Goal: Task Accomplishment & Management: Use online tool/utility

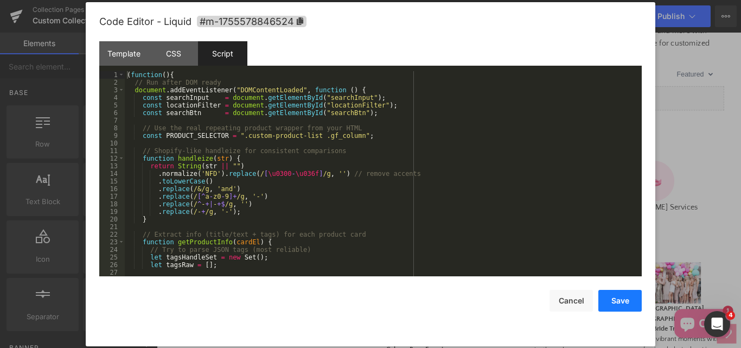
drag, startPoint x: 617, startPoint y: 308, endPoint x: 517, endPoint y: 308, distance: 100.4
click at [617, 308] on button "Save" at bounding box center [619, 301] width 43 height 22
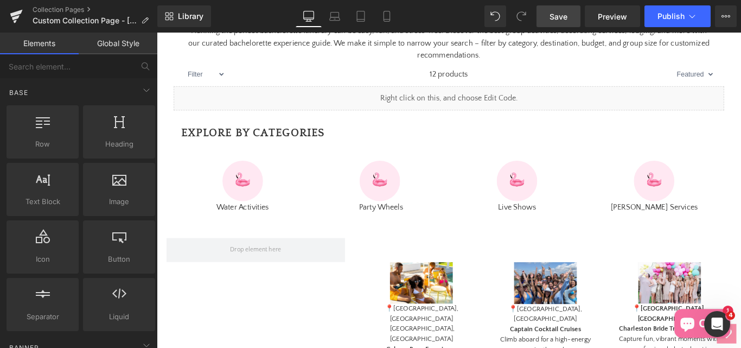
click at [553, 16] on span "Save" at bounding box center [559, 16] width 18 height 11
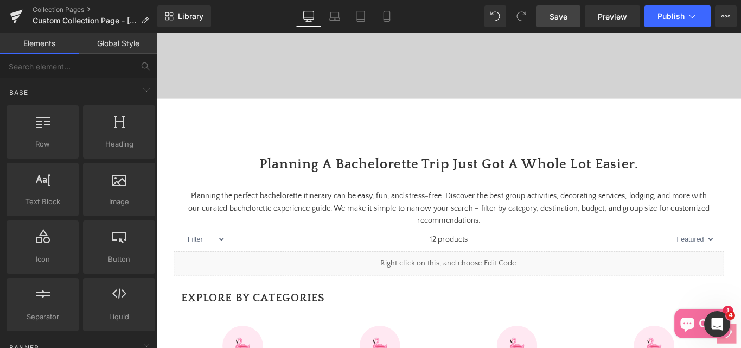
scroll to position [326, 0]
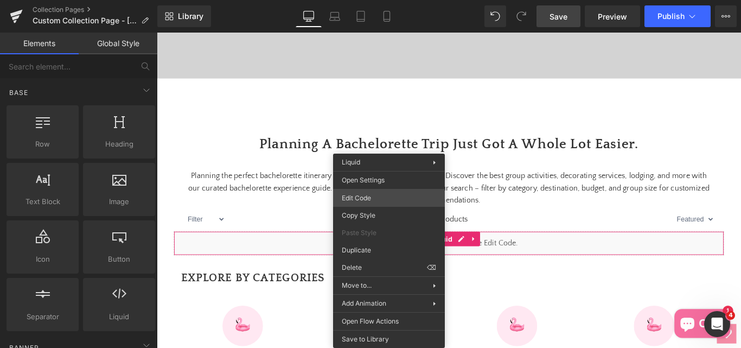
click at [355, 0] on div "You are previewing how the will restyle your page. You can not edit Elements in…" at bounding box center [370, 0] width 741 height 0
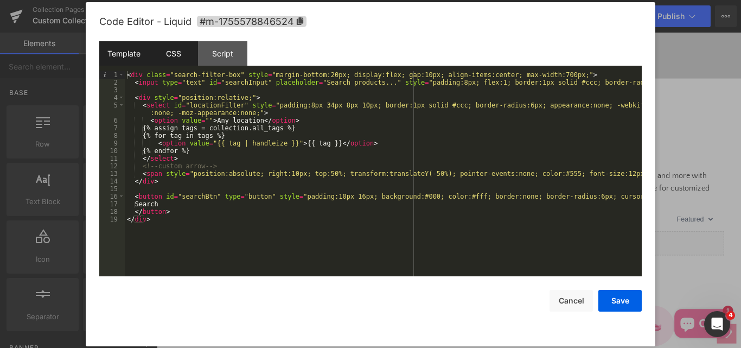
click at [176, 58] on div "CSS" at bounding box center [173, 53] width 49 height 24
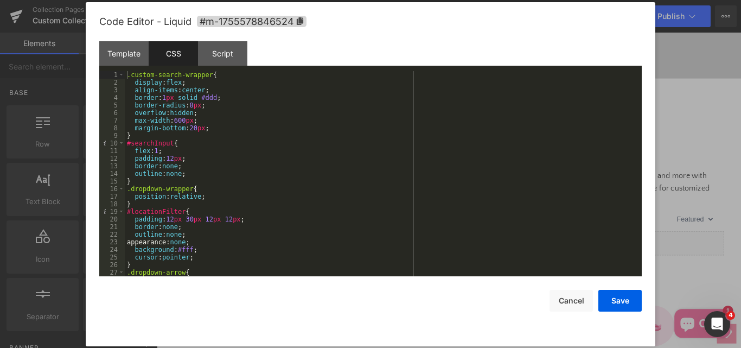
click at [214, 67] on div "Template CSS Script Data" at bounding box center [370, 56] width 543 height 30
click at [219, 52] on div "Script" at bounding box center [222, 53] width 49 height 24
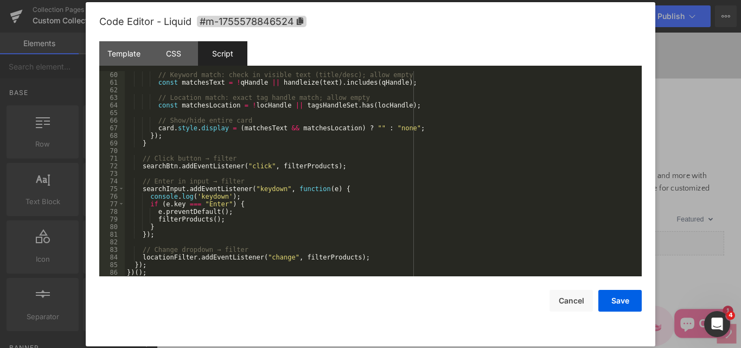
scroll to position [448, 0]
drag, startPoint x: 147, startPoint y: 194, endPoint x: 233, endPoint y: 195, distance: 86.3
click at [233, 195] on div "// Keyword match: check in visible text (title/desc); allow empty const matches…" at bounding box center [381, 181] width 513 height 220
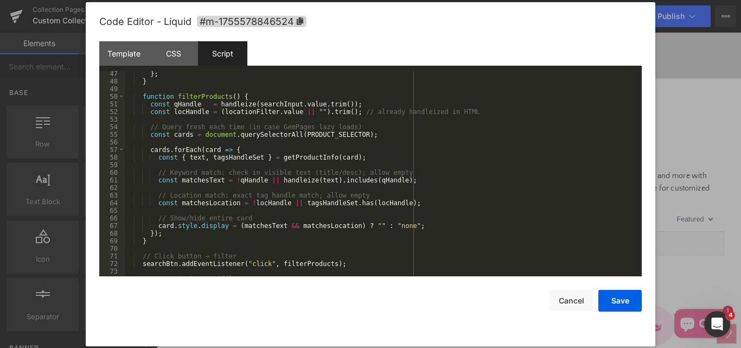
scroll to position [318, 0]
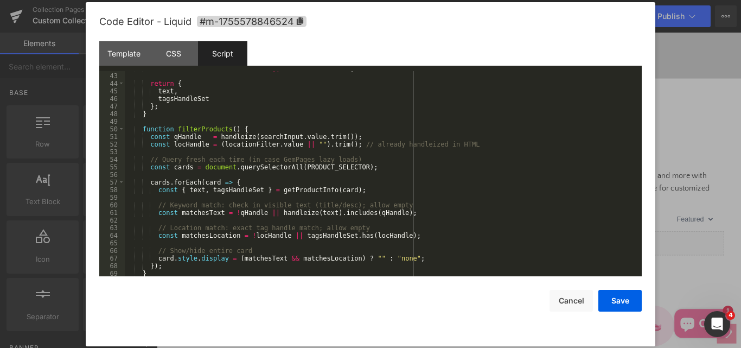
click at [246, 130] on div "const text = ( cardEl . innerText || "" ) . toLowerCase ( ) ; return { text , t…" at bounding box center [381, 175] width 513 height 220
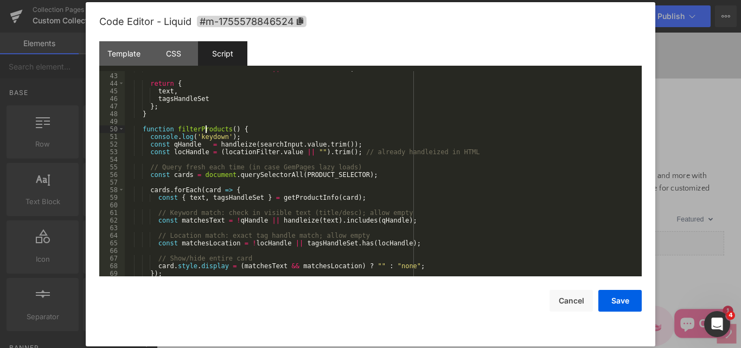
click at [207, 125] on div "const text = ( cardEl . innerText || "" ) . toLowerCase ( ) ; return { text , t…" at bounding box center [381, 175] width 513 height 220
click at [200, 137] on div "const text = ( cardEl . innerText || "" ) . toLowerCase ( ) ; return { text , t…" at bounding box center [381, 175] width 513 height 220
click at [624, 304] on button "Save" at bounding box center [619, 301] width 43 height 22
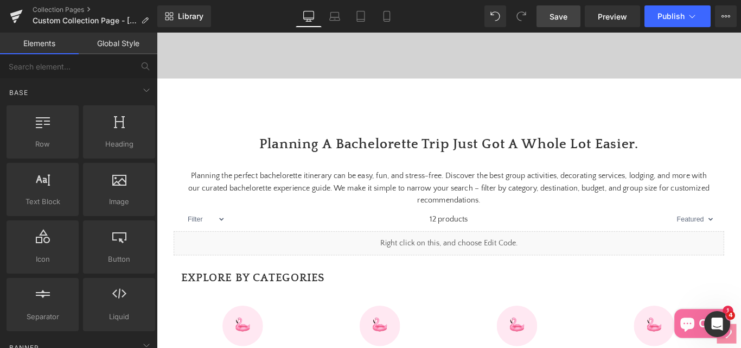
click at [559, 21] on span "Save" at bounding box center [559, 16] width 18 height 11
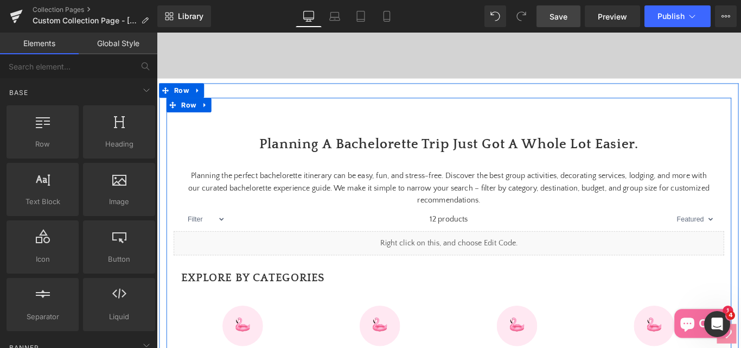
scroll to position [543, 0]
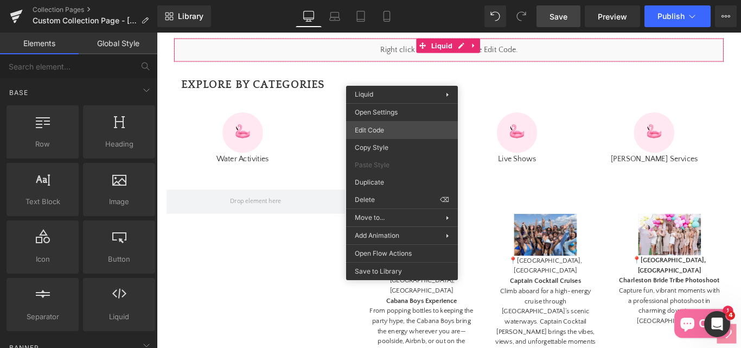
click at [376, 0] on div "You are previewing how the will restyle your page. You can not edit Elements in…" at bounding box center [370, 0] width 741 height 0
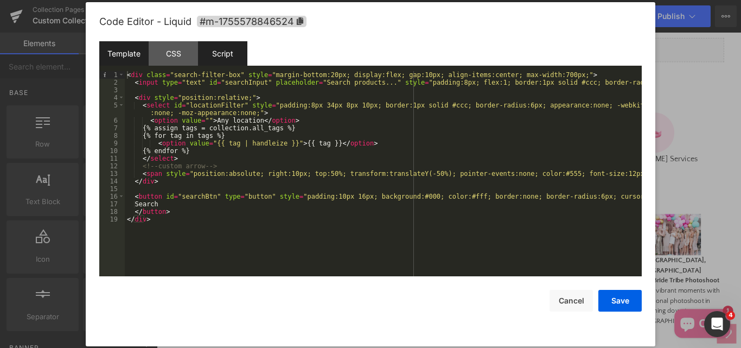
click at [233, 54] on div "Script" at bounding box center [222, 53] width 49 height 24
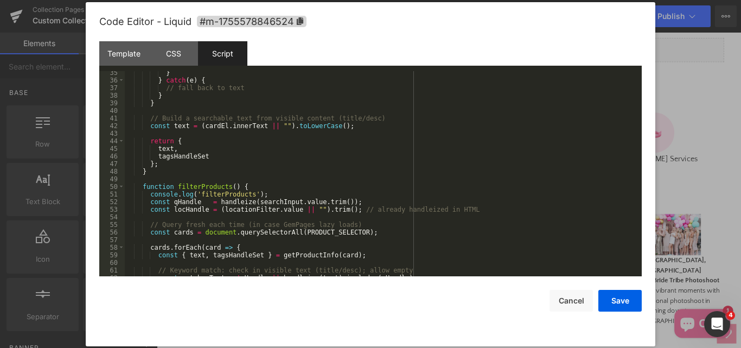
scroll to position [293, 0]
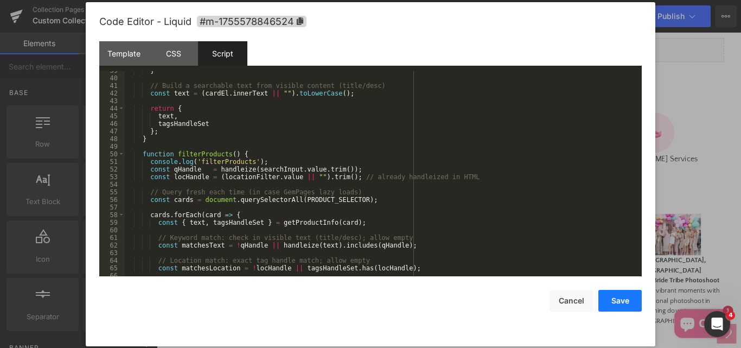
click at [614, 303] on button "Save" at bounding box center [619, 301] width 43 height 22
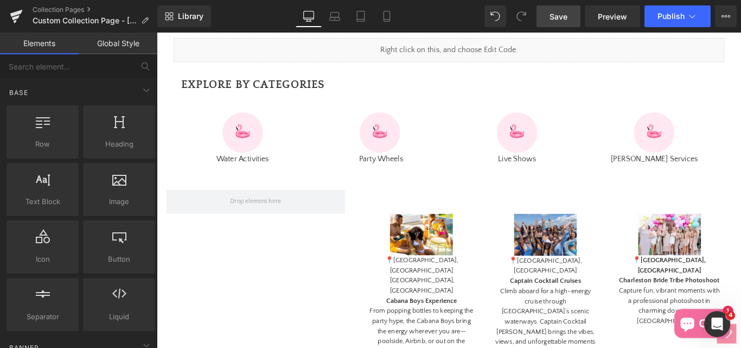
click at [564, 17] on span "Save" at bounding box center [559, 16] width 18 height 11
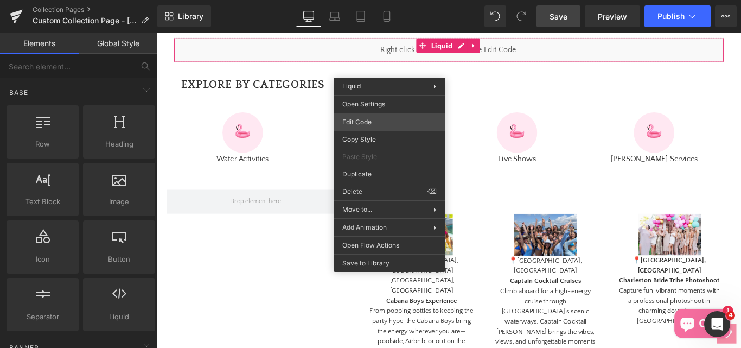
click at [366, 0] on div "You are previewing how the will restyle your page. You can not edit Elements in…" at bounding box center [370, 0] width 741 height 0
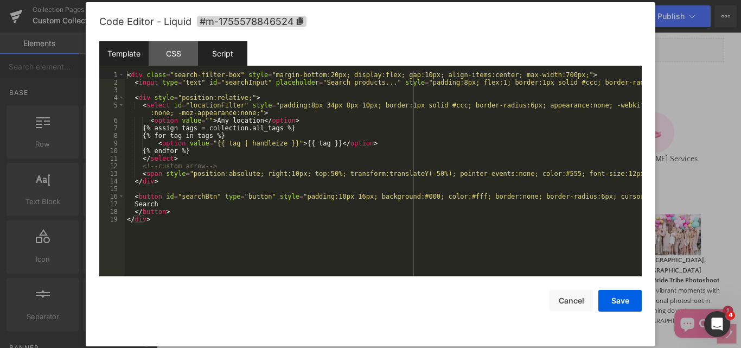
click at [209, 63] on div "Script" at bounding box center [222, 53] width 49 height 24
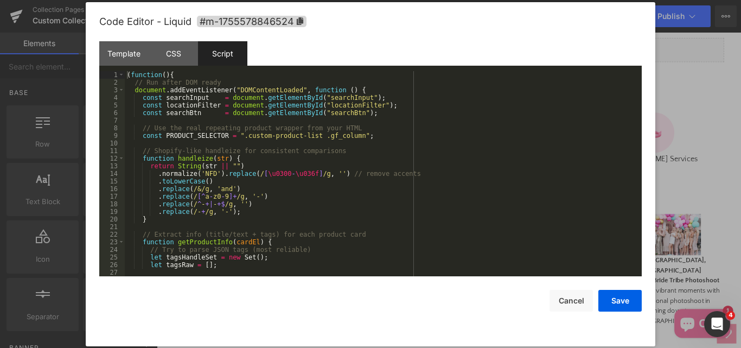
click at [329, 193] on div "( function ( ) { // Run after DOM ready document . addEventListener ( "DOMConte…" at bounding box center [381, 181] width 513 height 220
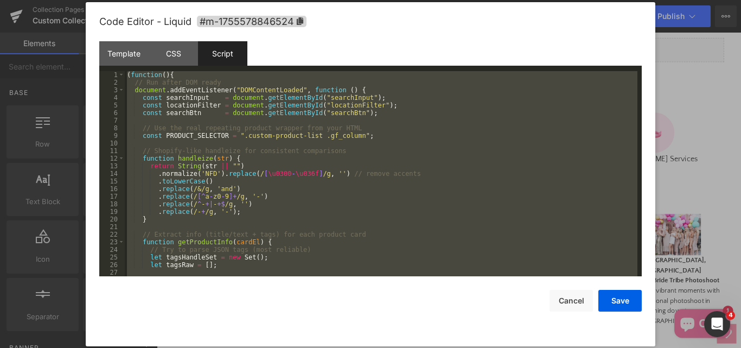
click at [298, 186] on div "( function ( ) { // Run after DOM ready document . addEventListener ( "DOMConte…" at bounding box center [381, 173] width 513 height 205
click at [237, 174] on div "( function ( ) { // Run after DOM ready document . addEventListener ( "DOMConte…" at bounding box center [381, 181] width 513 height 220
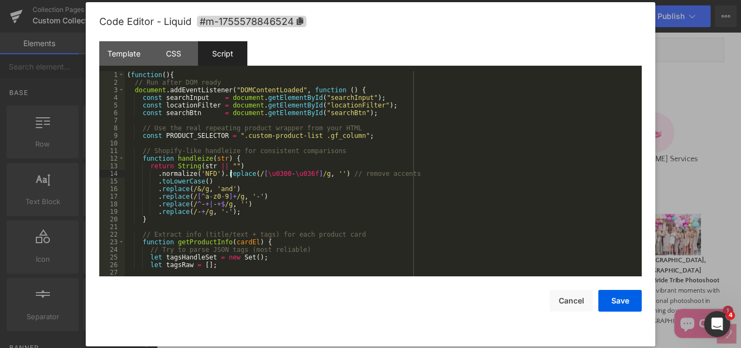
click at [232, 176] on div "( function ( ) { // Run after DOM ready document . addEventListener ( "DOMConte…" at bounding box center [381, 181] width 513 height 220
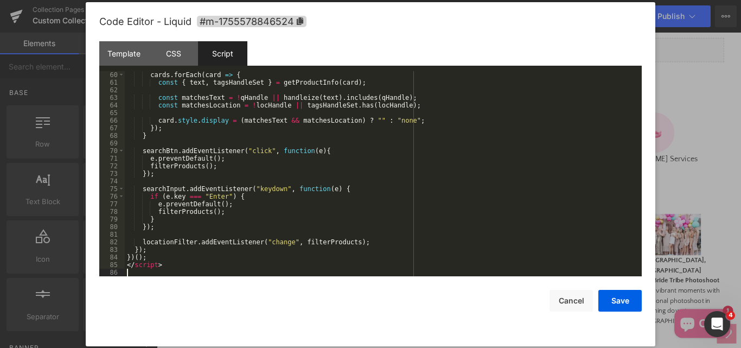
scroll to position [448, 0]
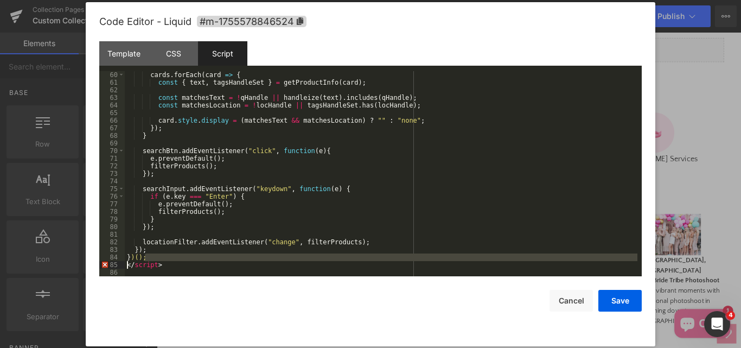
drag, startPoint x: 164, startPoint y: 259, endPoint x: 113, endPoint y: 264, distance: 51.2
click at [113, 264] on pre "60 61 62 63 64 65 66 67 68 69 70 71 72 73 74 75 76 77 78 79 80 81 82 83 84 85 8…" at bounding box center [370, 173] width 543 height 205
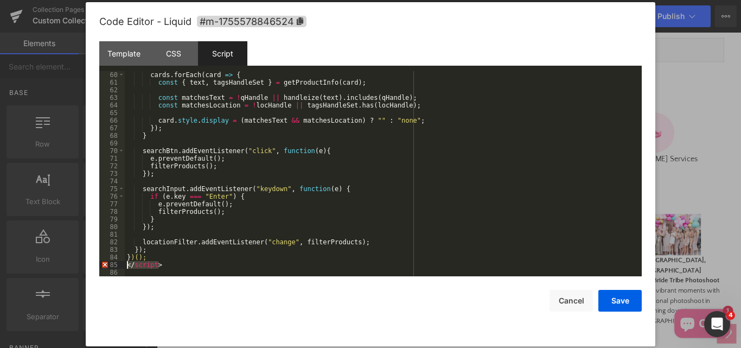
drag, startPoint x: 192, startPoint y: 264, endPoint x: 72, endPoint y: 264, distance: 119.9
click at [72, 264] on body "You are previewing how the will restyle your page. You can not edit Elements in…" at bounding box center [370, 174] width 741 height 348
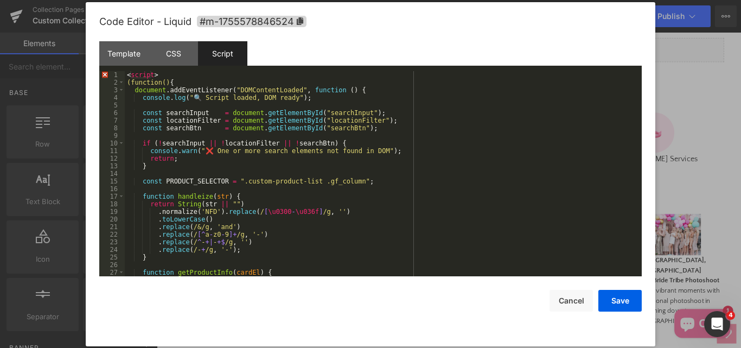
scroll to position [0, 0]
drag, startPoint x: 169, startPoint y: 75, endPoint x: 120, endPoint y: 86, distance: 49.5
click at [120, 75] on pre "1 2 3 4 5 6 7 8 9 10 11 12 13 14 15 16 17 18 19 20 21 22 23 24 25 26 27 28 < sc…" at bounding box center [370, 173] width 543 height 205
click at [128, 81] on div "( function ( ) { document . addEventListener ( "DOMContentLoaded" , function ( …" at bounding box center [381, 181] width 513 height 220
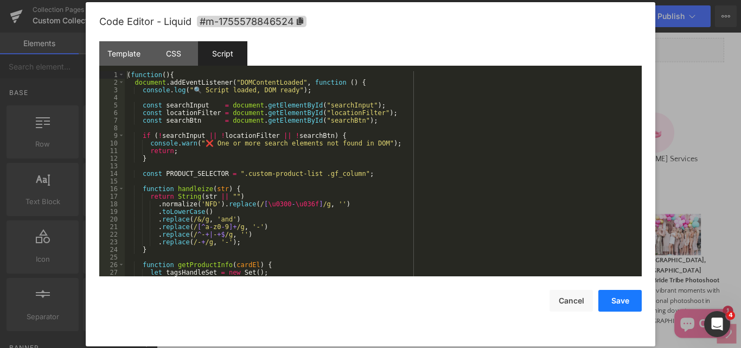
click at [617, 307] on button "Save" at bounding box center [619, 301] width 43 height 22
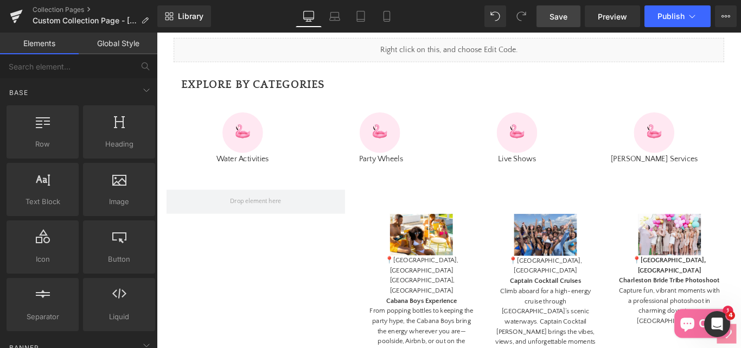
drag, startPoint x: 555, startPoint y: 18, endPoint x: 406, endPoint y: 329, distance: 344.3
click at [555, 18] on span "Save" at bounding box center [559, 16] width 18 height 11
click at [547, 14] on link "Save" at bounding box center [559, 16] width 44 height 22
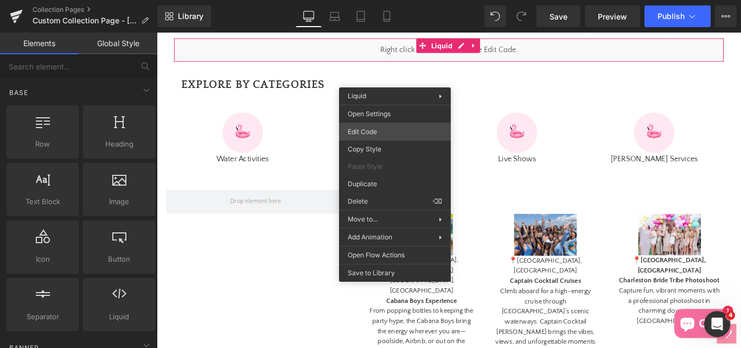
click at [362, 0] on div "You are previewing how the will restyle your page. You can not edit Elements in…" at bounding box center [370, 0] width 741 height 0
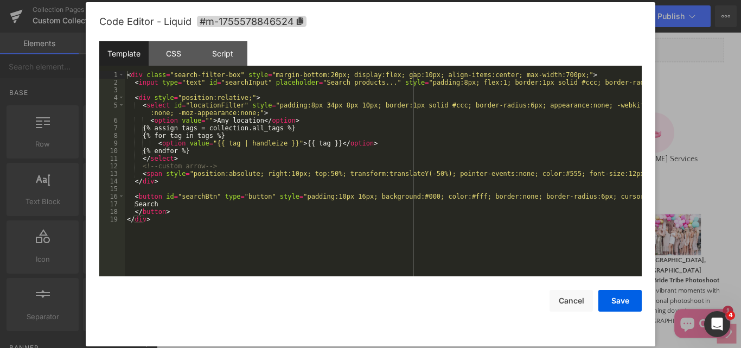
click at [219, 221] on div "< div class = "search-filter-box" style = "margin-bottom:20px; display:flex; ga…" at bounding box center [383, 181] width 517 height 220
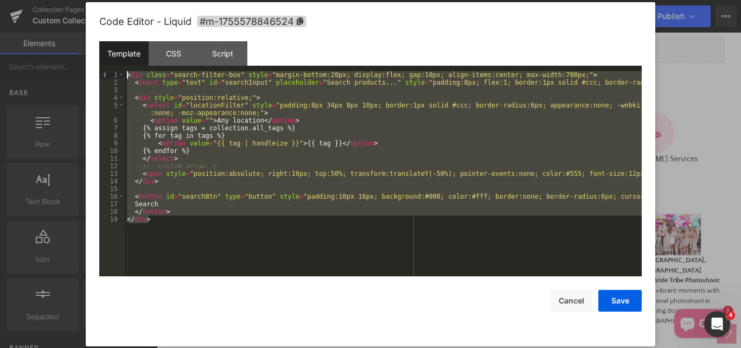
drag, startPoint x: 167, startPoint y: 225, endPoint x: 107, endPoint y: 73, distance: 163.0
click at [107, 73] on pre "1 2 3 4 5 6 7 8 9 10 11 12 13 14 15 16 17 18 19 < div class = "search-filter-bo…" at bounding box center [370, 173] width 543 height 205
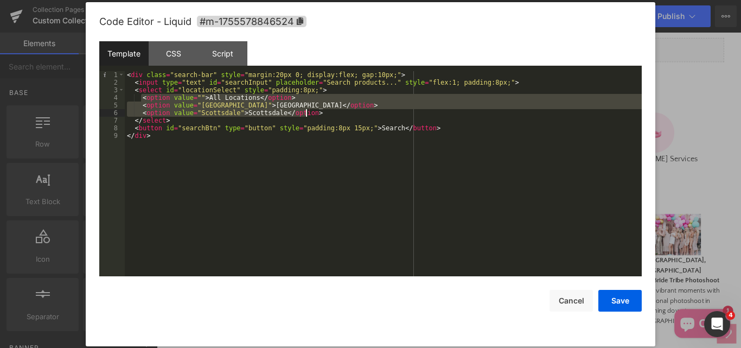
drag, startPoint x: 141, startPoint y: 98, endPoint x: 315, endPoint y: 114, distance: 174.4
click at [315, 114] on div "< div class = "search-bar" style = "margin:20px 0; display:flex; gap:10px;" > <…" at bounding box center [383, 181] width 517 height 220
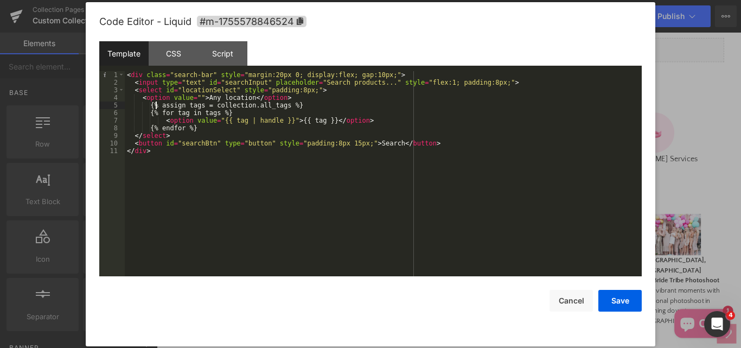
click at [158, 105] on div "< div class = "search-bar" style = "margin:20px 0; display:flex; gap:10px;" > <…" at bounding box center [383, 181] width 517 height 220
click at [155, 110] on div "< div class = "search-bar" style = "margin:20px 0; display:flex; gap:10px;" > <…" at bounding box center [383, 181] width 517 height 220
click at [155, 106] on div "< div class = "search-bar" style = "margin:20px 0; display:flex; gap:10px;" > <…" at bounding box center [383, 181] width 517 height 220
click at [155, 112] on div "< div class = "search-bar" style = "margin:20px 0; display:flex; gap:10px;" > <…" at bounding box center [383, 181] width 517 height 220
click at [163, 121] on div "< div class = "search-bar" style = "margin:20px 0; display:flex; gap:10px;" > <…" at bounding box center [383, 181] width 517 height 220
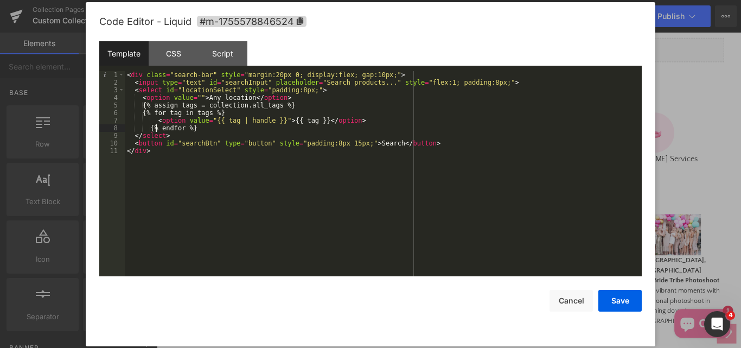
click at [156, 126] on div "< div class = "search-bar" style = "margin:20px 0; display:flex; gap:10px;" > <…" at bounding box center [383, 181] width 517 height 220
click at [620, 302] on button "Save" at bounding box center [619, 301] width 43 height 22
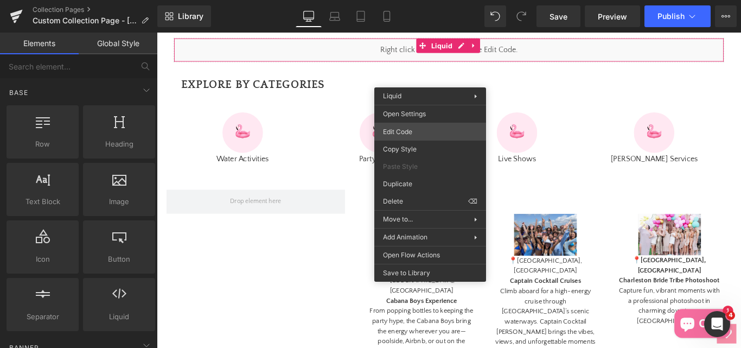
click at [400, 0] on div "You are previewing how the will restyle your page. You can not edit Elements in…" at bounding box center [370, 0] width 741 height 0
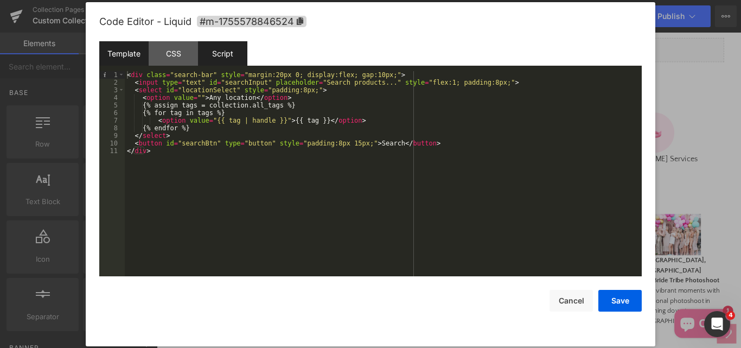
click at [225, 52] on div "Script" at bounding box center [222, 53] width 49 height 24
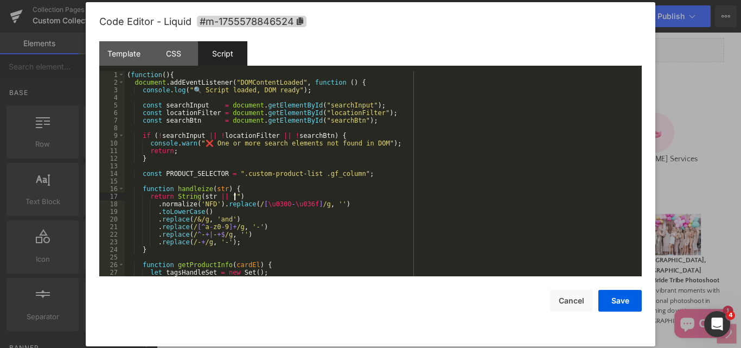
click at [332, 194] on div "( function ( ) { document . addEventListener ( "DOMContentLoaded" , function ( …" at bounding box center [381, 181] width 513 height 220
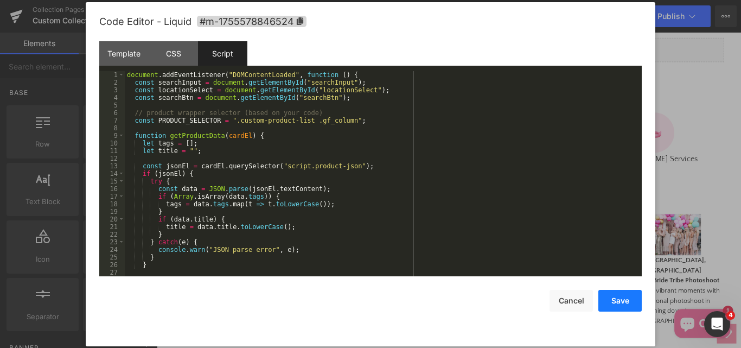
click at [629, 303] on button "Save" at bounding box center [619, 301] width 43 height 22
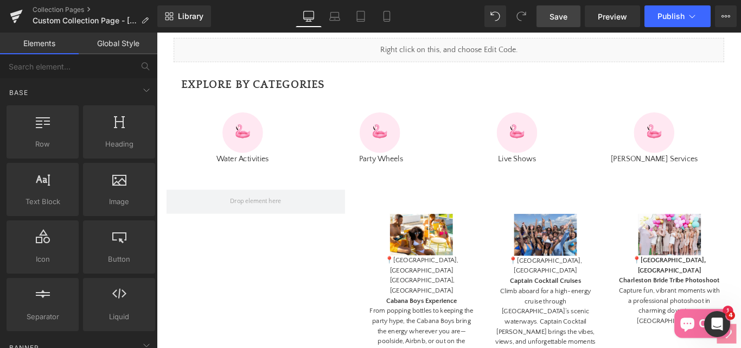
drag, startPoint x: 566, startPoint y: 17, endPoint x: 411, endPoint y: 120, distance: 185.8
click at [566, 17] on span "Save" at bounding box center [559, 16] width 18 height 11
drag, startPoint x: 563, startPoint y: 11, endPoint x: 566, endPoint y: 7, distance: 5.9
click at [566, 7] on link "Save" at bounding box center [559, 16] width 44 height 22
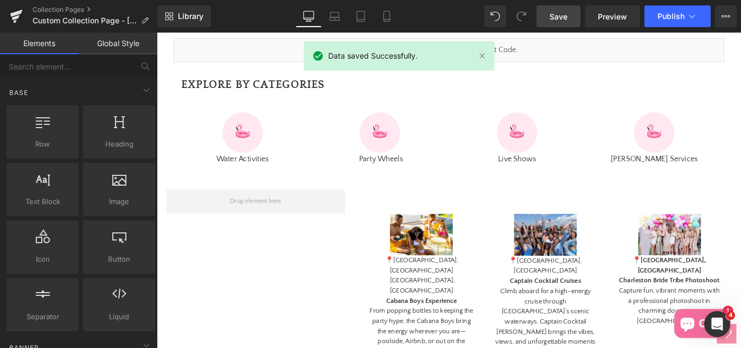
click at [559, 21] on span "Save" at bounding box center [559, 16] width 18 height 11
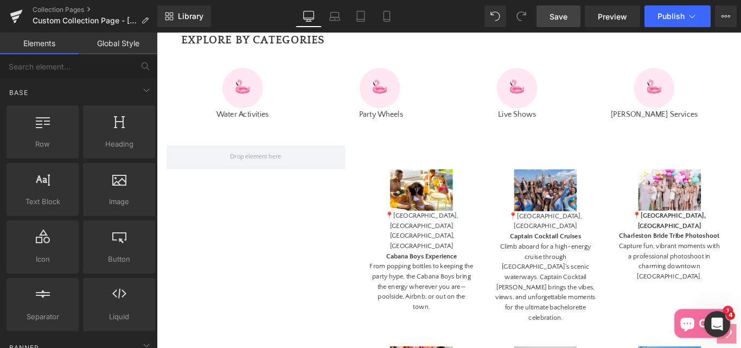
scroll to position [380, 0]
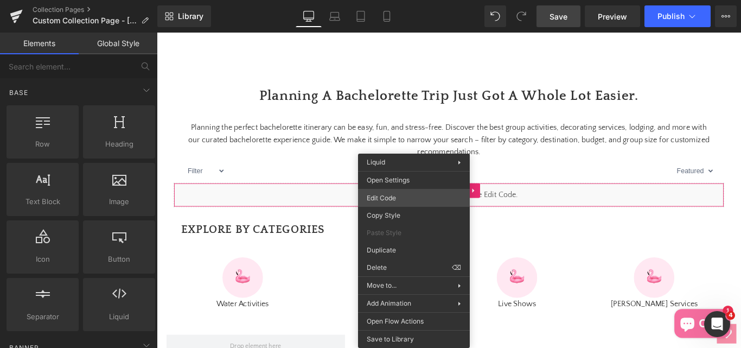
click at [377, 0] on div "You are previewing how the will restyle your page. You can not edit Elements in…" at bounding box center [370, 0] width 741 height 0
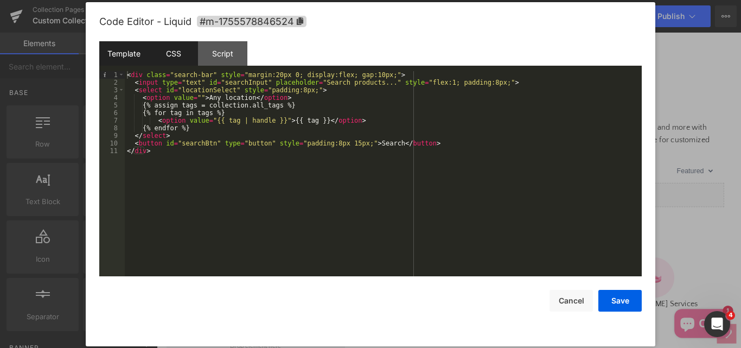
click at [165, 53] on div "CSS" at bounding box center [173, 53] width 49 height 24
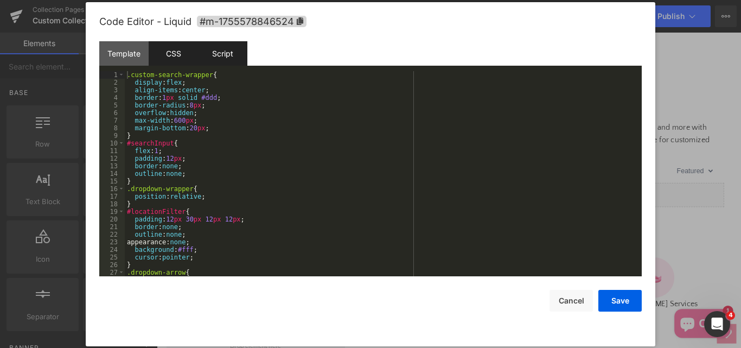
click at [223, 55] on div "Script" at bounding box center [222, 53] width 49 height 24
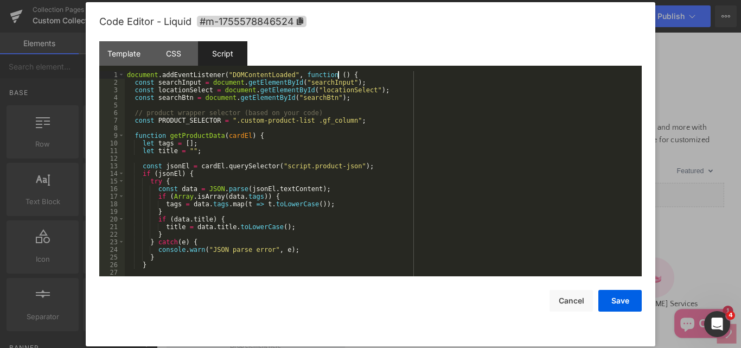
click at [343, 73] on div "document . addEventListener ( "DOMContentLoaded" , function ( ) { const searchI…" at bounding box center [381, 181] width 513 height 220
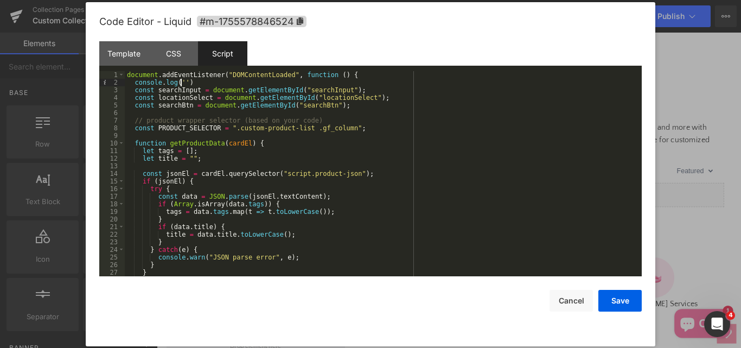
click at [254, 76] on div "document . addEventListener ( "DOMContentLoaded" , function ( ) { console . log…" at bounding box center [381, 181] width 513 height 220
click at [254, 75] on div "document . addEventListener ( "DOMContentLoaded" , function ( ) { console . log…" at bounding box center [381, 181] width 513 height 220
click at [179, 82] on div "document . addEventListener ( "DOMContentLoaded" , function ( ) { console . log…" at bounding box center [381, 181] width 513 height 220
click at [182, 83] on div "document . addEventListener ( "DOMContentLoaded" , function ( ) { console . log…" at bounding box center [381, 181] width 513 height 220
paste textarea
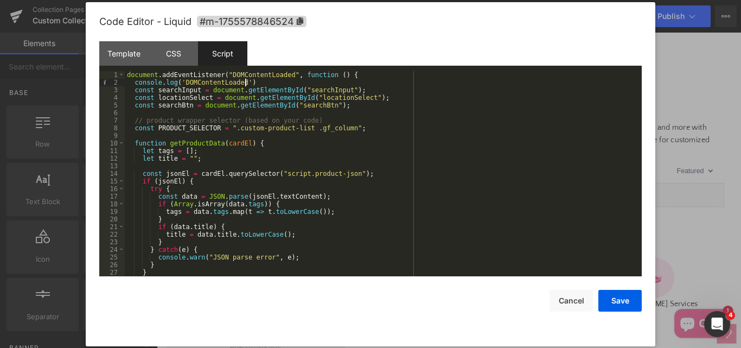
click at [250, 85] on div "document . addEventListener ( "DOMContentLoaded" , function ( ) { console . log…" at bounding box center [381, 181] width 513 height 220
click at [199, 145] on div "document . addEventListener ( "DOMContentLoaded" , function ( ) { console . log…" at bounding box center [381, 181] width 513 height 220
click at [259, 147] on div "document . addEventListener ( "DOMContentLoaded" , function ( ) { console . log…" at bounding box center [381, 181] width 513 height 220
click at [259, 145] on div "document . addEventListener ( "DOMContentLoaded" , function ( ) { console . log…" at bounding box center [381, 181] width 513 height 220
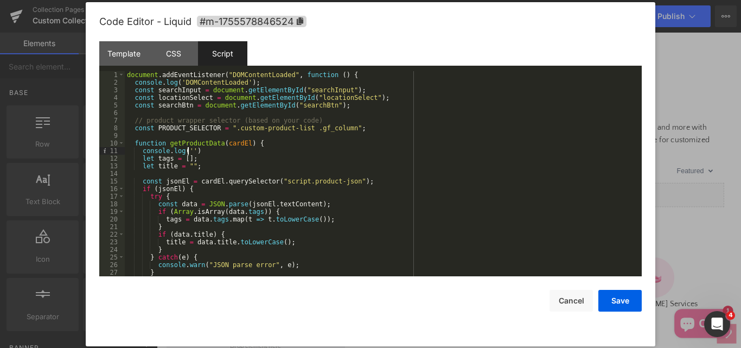
paste textarea
click at [252, 154] on div "document . addEventListener ( "DOMContentLoaded" , function ( ) { console . log…" at bounding box center [381, 181] width 513 height 220
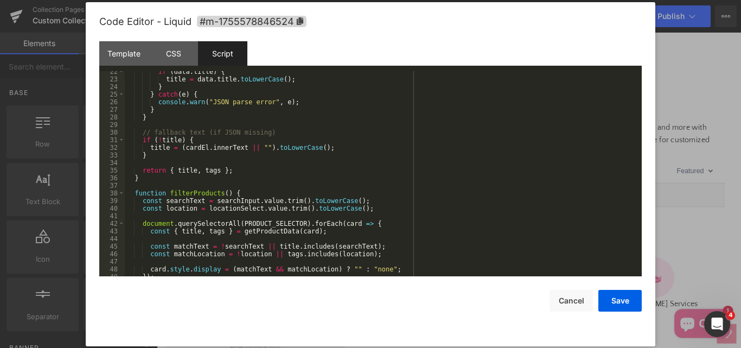
scroll to position [195, 0]
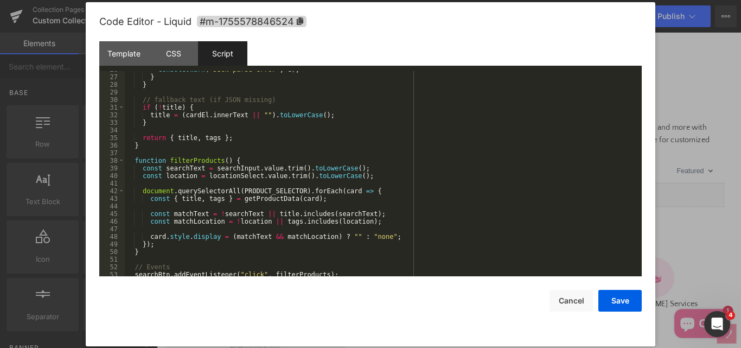
click at [178, 157] on div "console . warn ( "JSON parse error" , e ) ; } } // fallback text (if JSON missi…" at bounding box center [381, 176] width 513 height 220
click at [237, 158] on div "console . warn ( "JSON parse error" , e ) ; } } // fallback text (if JSON missi…" at bounding box center [381, 176] width 513 height 220
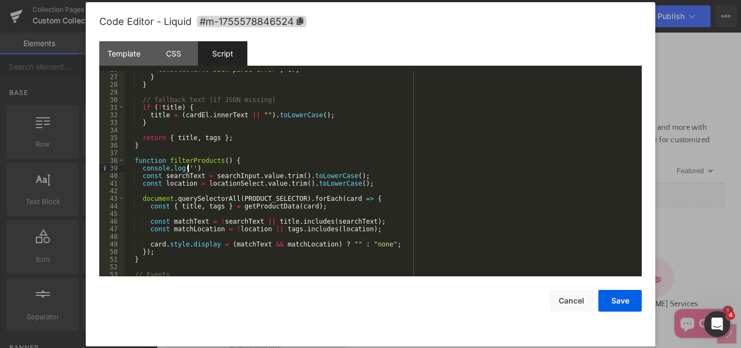
paste textarea
click at [247, 169] on div "console . warn ( "JSON parse error" , e ) ; } } // fallback text (if JSON missi…" at bounding box center [381, 176] width 513 height 220
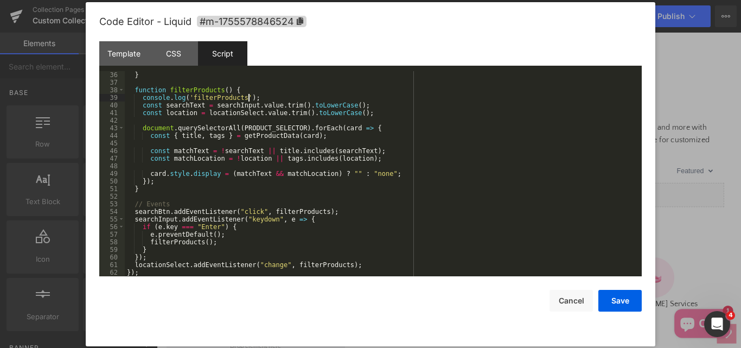
scroll to position [266, 0]
drag, startPoint x: 621, startPoint y: 298, endPoint x: 625, endPoint y: 291, distance: 7.8
click at [621, 298] on button "Save" at bounding box center [619, 301] width 43 height 22
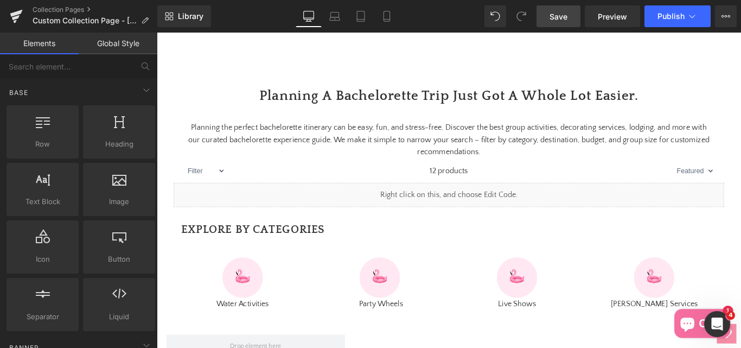
click at [557, 15] on span "Save" at bounding box center [559, 16] width 18 height 11
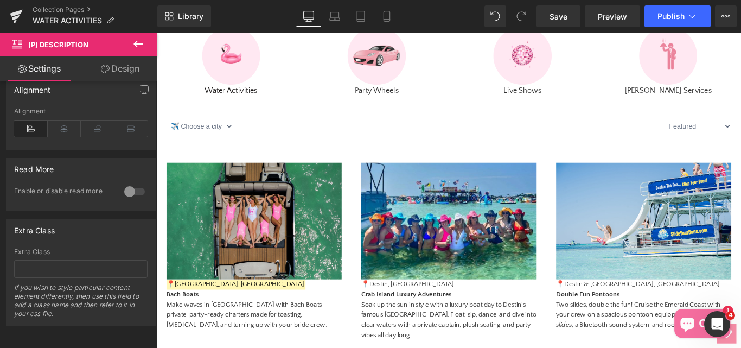
scroll to position [217, 0]
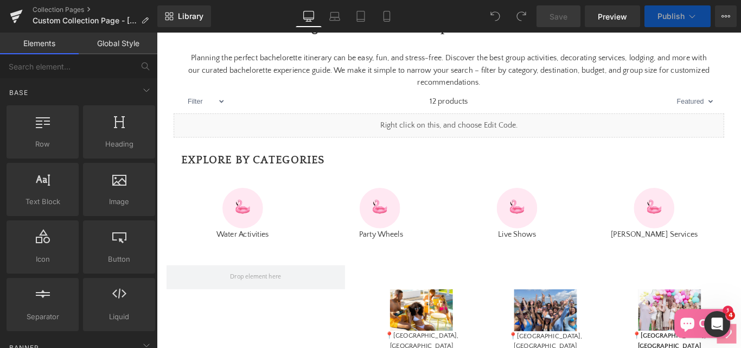
scroll to position [380, 0]
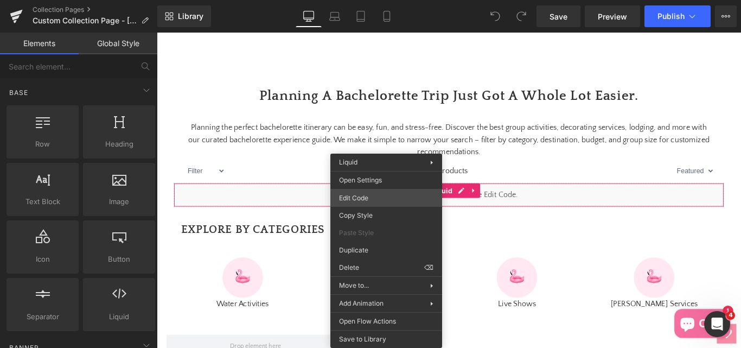
click at [365, 0] on div "You are previewing how the will restyle your page. You can not edit Elements in…" at bounding box center [370, 0] width 741 height 0
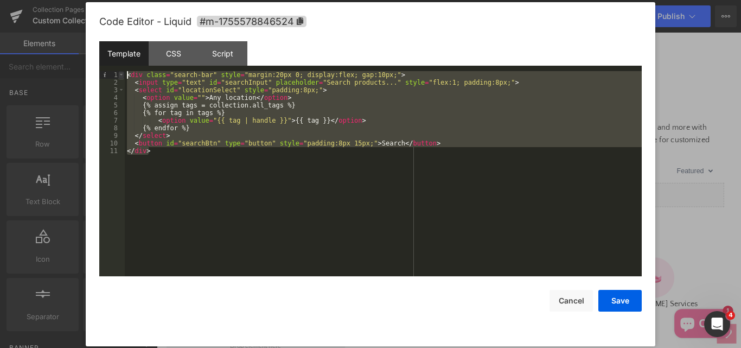
drag, startPoint x: 174, startPoint y: 157, endPoint x: 124, endPoint y: 74, distance: 96.4
click at [124, 74] on pre "1 2 3 4 5 6 7 8 9 10 11 < div class = "search-bar" style = "margin:20px 0; disp…" at bounding box center [370, 173] width 543 height 205
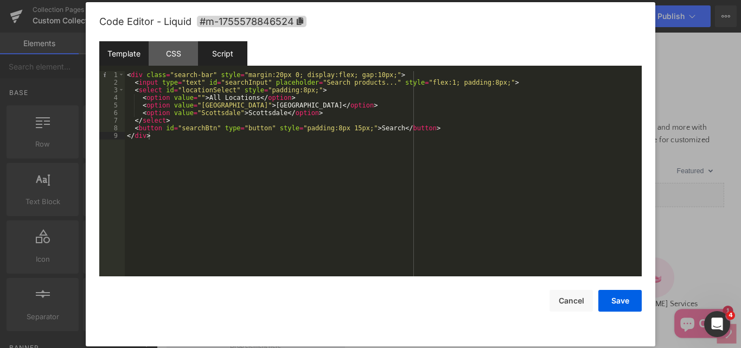
click at [232, 48] on div "Script" at bounding box center [222, 53] width 49 height 24
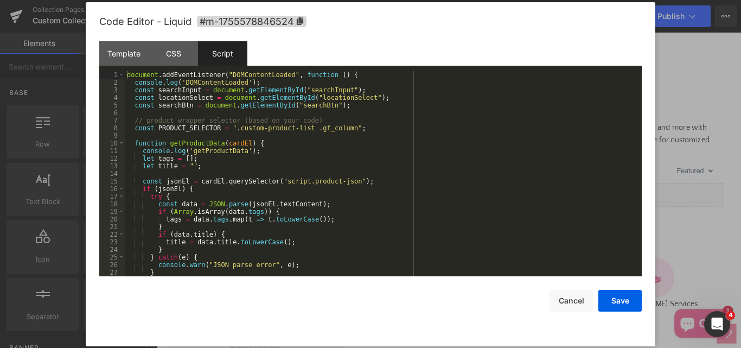
click at [321, 187] on div "document . addEventListener ( "DOMContentLoaded" , function ( ) { console . log…" at bounding box center [381, 181] width 513 height 220
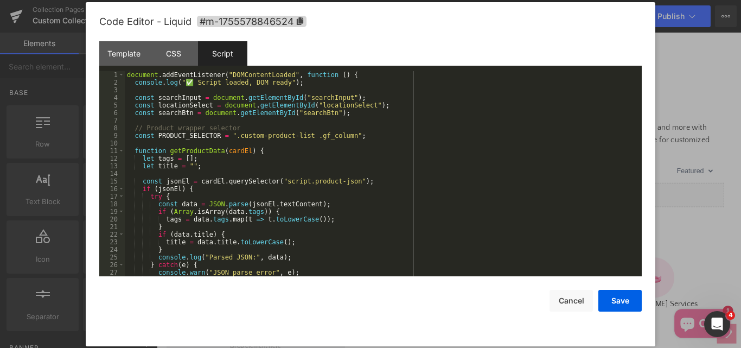
scroll to position [0, 0]
click at [184, 52] on div "CSS" at bounding box center [173, 53] width 49 height 24
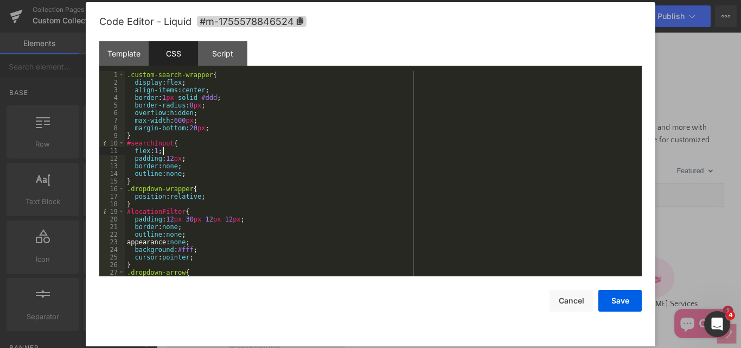
click at [221, 147] on div ".custom-search-wrapper { display : flex ; align-items : center ; border : 1 px …" at bounding box center [381, 181] width 513 height 220
click at [170, 129] on div ".custom-search-wrapper { display : flex ; align-items : center ; border : 1 px …" at bounding box center [381, 181] width 513 height 220
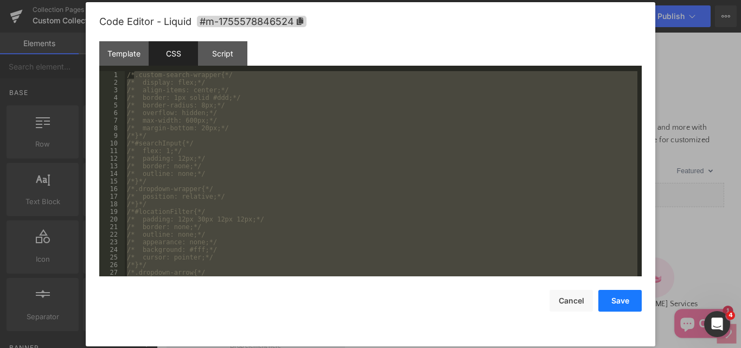
click at [622, 296] on button "Save" at bounding box center [619, 301] width 43 height 22
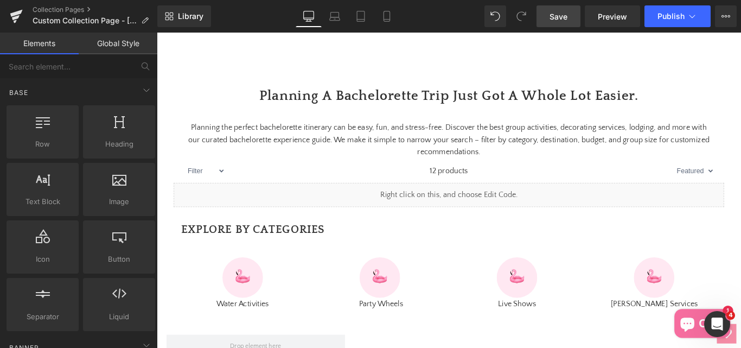
click at [554, 21] on span "Save" at bounding box center [559, 16] width 18 height 11
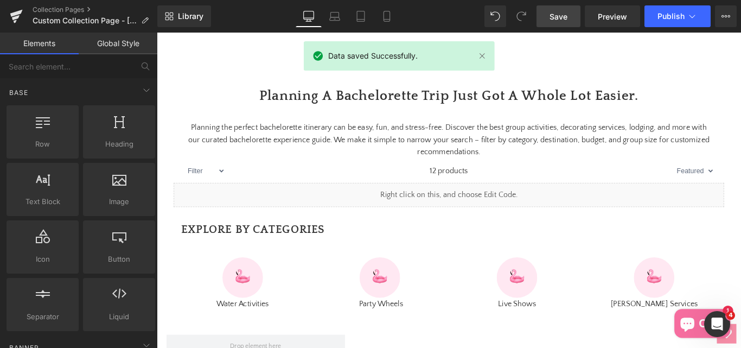
drag, startPoint x: 560, startPoint y: 19, endPoint x: 444, endPoint y: 44, distance: 118.3
click at [560, 19] on span "Save" at bounding box center [559, 16] width 18 height 11
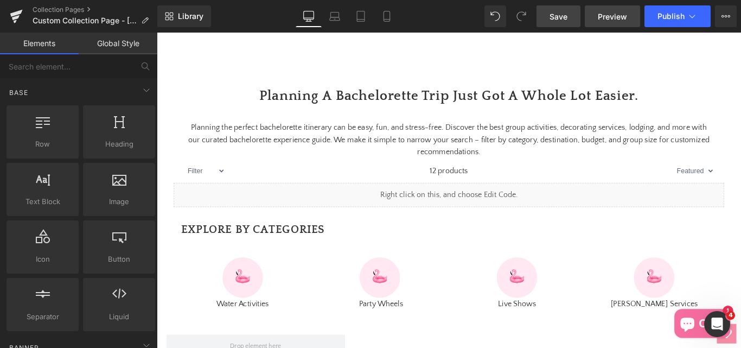
click at [623, 18] on span "Preview" at bounding box center [612, 16] width 29 height 11
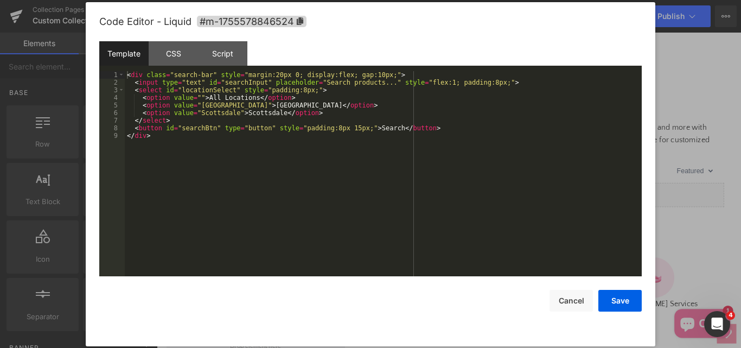
click at [353, 0] on div "You are previewing how the will restyle your page. You can not edit Elements in…" at bounding box center [370, 0] width 741 height 0
click at [223, 56] on div "Script" at bounding box center [222, 53] width 49 height 24
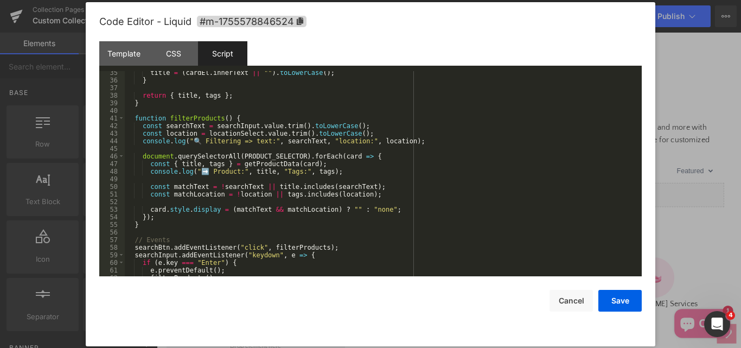
scroll to position [296, 0]
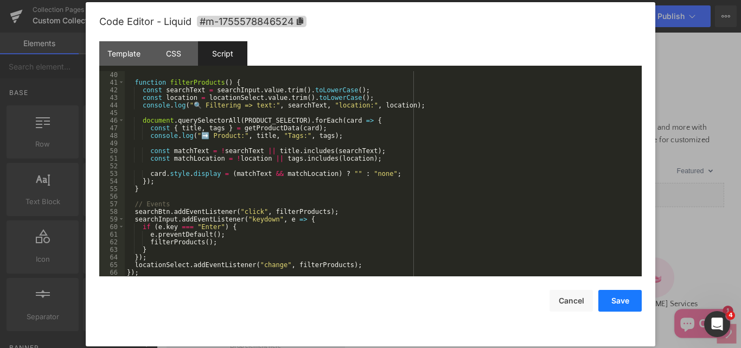
click at [614, 299] on button "Save" at bounding box center [619, 301] width 43 height 22
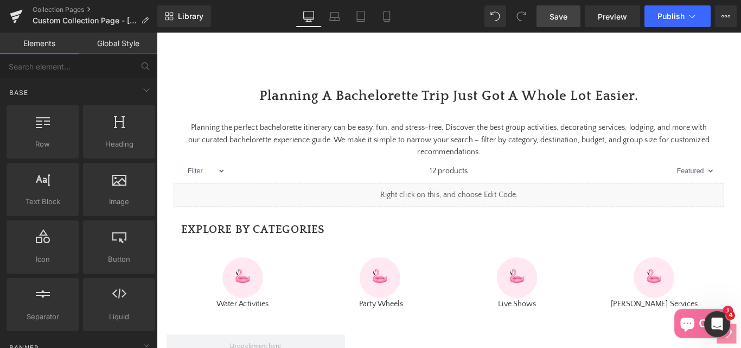
click at [564, 12] on span "Save" at bounding box center [559, 16] width 18 height 11
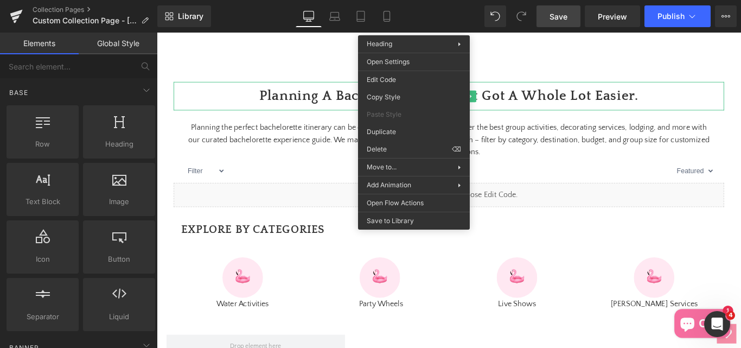
scroll to position [488, 0]
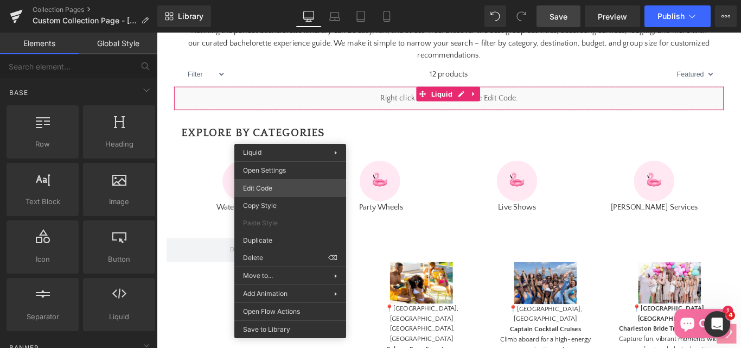
click at [260, 0] on div "You are previewing how the will restyle your page. You can not edit Elements in…" at bounding box center [370, 0] width 741 height 0
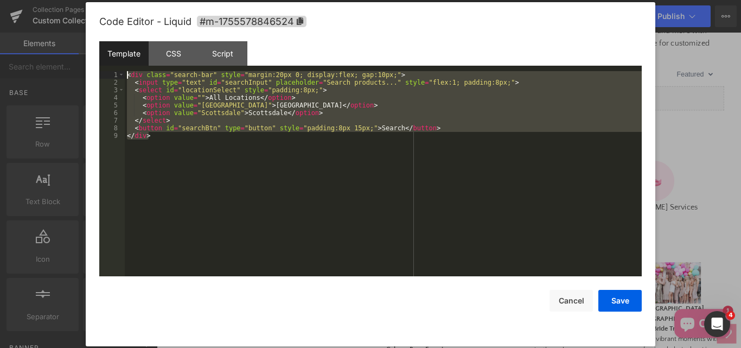
drag, startPoint x: 152, startPoint y: 126, endPoint x: 122, endPoint y: 68, distance: 65.8
click at [122, 68] on div "Template CSS Script Data 1 2 3 4 5 6 7 8 9 < div class = "search-bar" style = "…" at bounding box center [370, 158] width 543 height 235
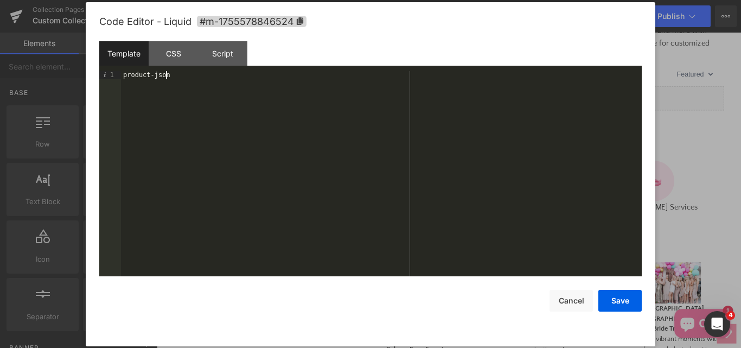
click at [335, 177] on div "product-json" at bounding box center [381, 181] width 521 height 220
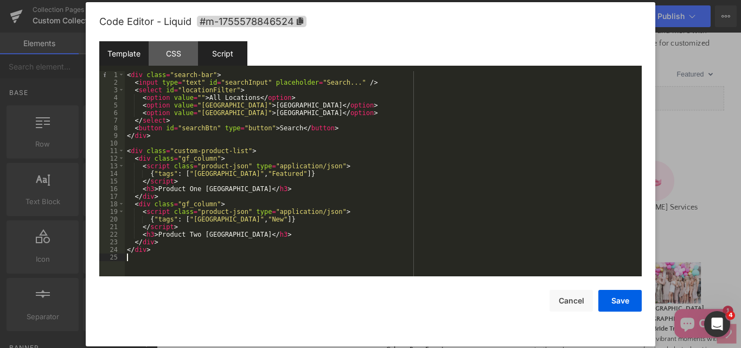
click at [222, 50] on div "Script" at bounding box center [222, 53] width 49 height 24
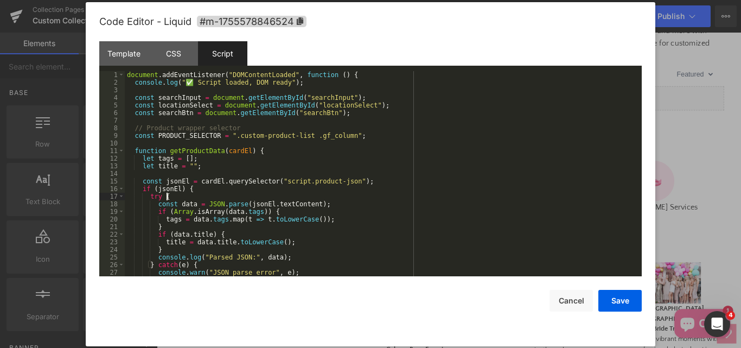
click at [343, 196] on div "document . addEventListener ( "DOMContentLoaded" , function ( ) { console . log…" at bounding box center [381, 181] width 513 height 220
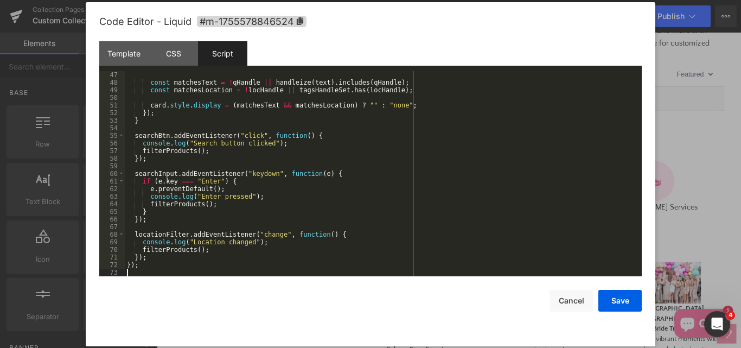
scroll to position [349, 0]
click at [179, 52] on div "CSS" at bounding box center [173, 53] width 49 height 24
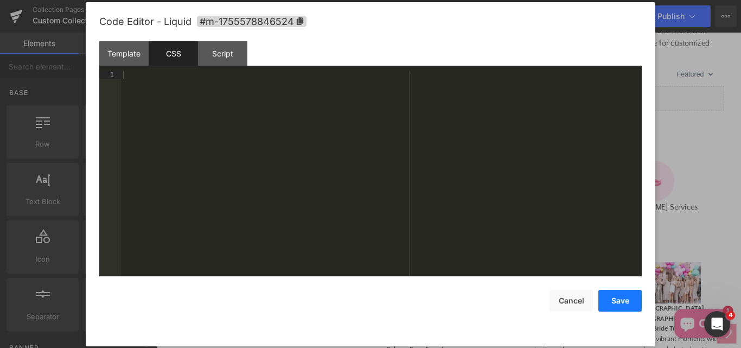
click at [612, 298] on button "Save" at bounding box center [619, 301] width 43 height 22
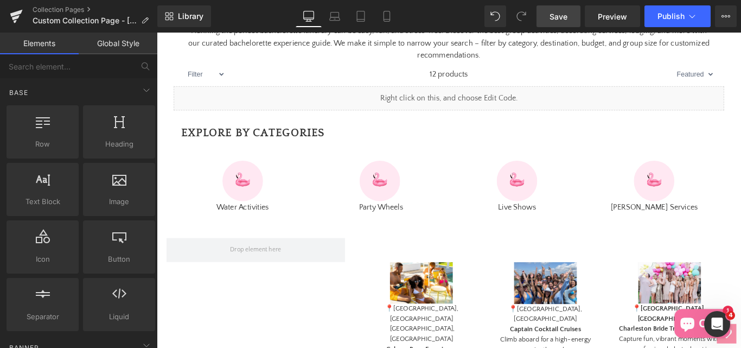
click at [570, 20] on link "Save" at bounding box center [559, 16] width 44 height 22
click at [562, 20] on span "Save" at bounding box center [559, 16] width 18 height 11
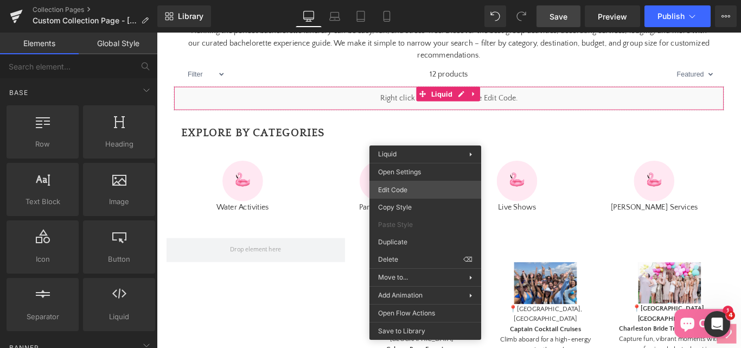
click at [398, 0] on div "You are previewing how the will restyle your page. You can not edit Elements in…" at bounding box center [370, 0] width 741 height 0
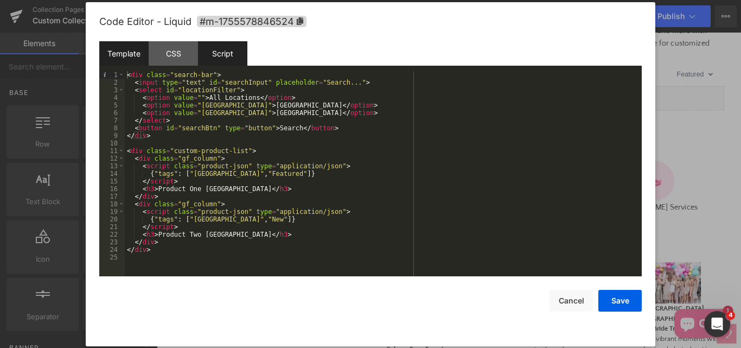
click at [218, 59] on div "Script" at bounding box center [222, 53] width 49 height 24
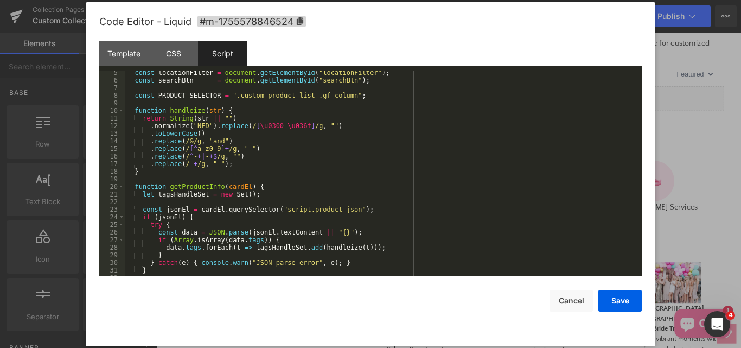
scroll to position [65, 0]
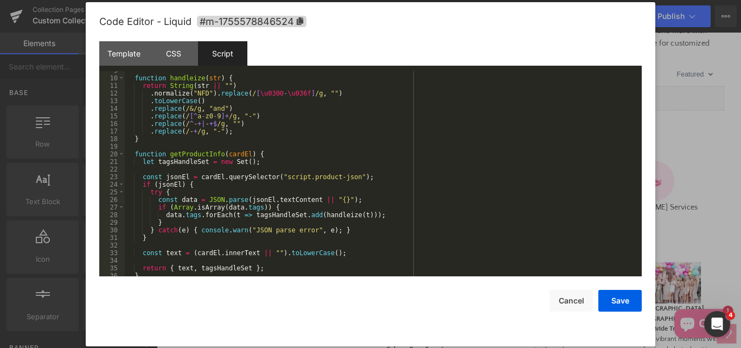
click at [135, 66] on div "Template CSS Script Data" at bounding box center [370, 56] width 543 height 30
click at [122, 57] on div "Template" at bounding box center [123, 53] width 49 height 24
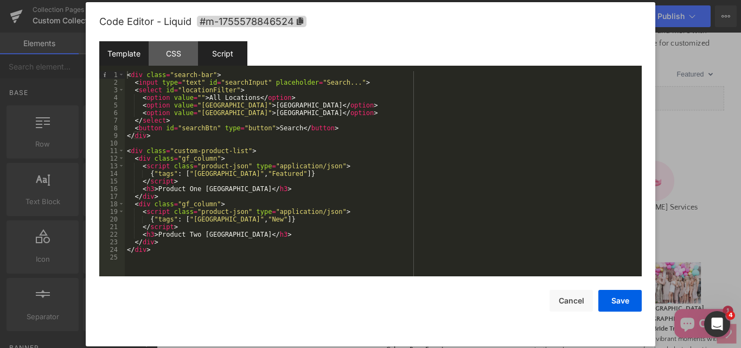
click at [212, 64] on div "Script" at bounding box center [222, 53] width 49 height 24
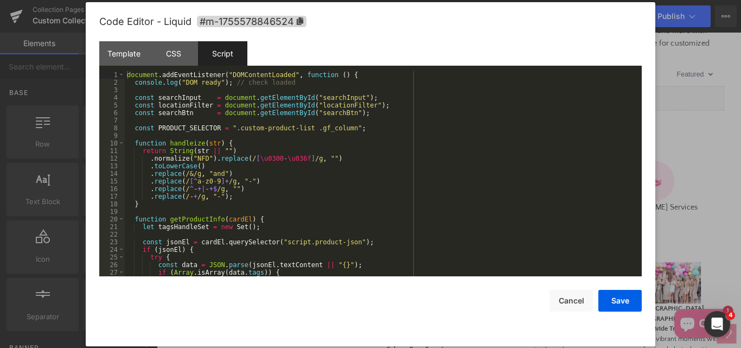
scroll to position [0, 0]
click at [616, 300] on button "Save" at bounding box center [619, 301] width 43 height 22
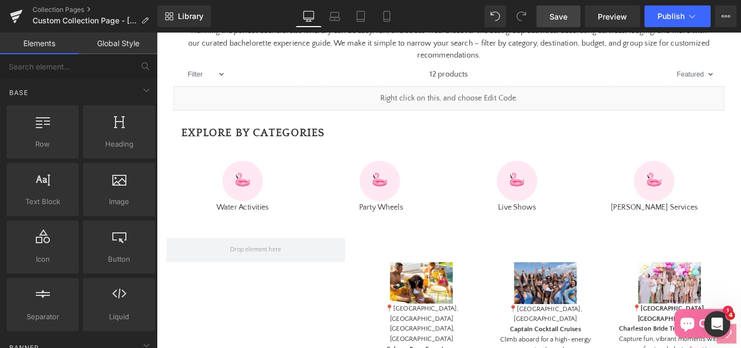
click at [559, 21] on span "Save" at bounding box center [559, 16] width 18 height 11
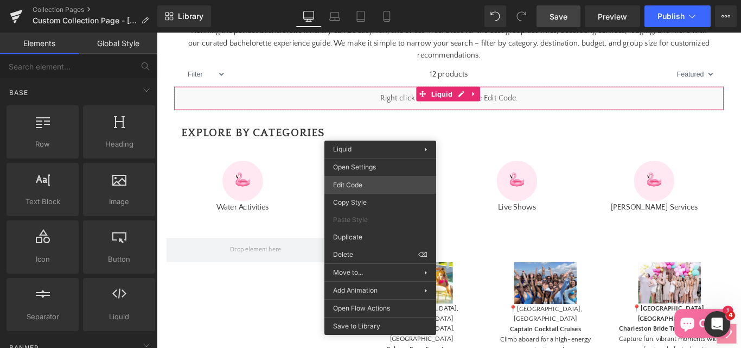
click at [368, 0] on div "You are previewing how the will restyle your page. You can not edit Elements in…" at bounding box center [370, 0] width 741 height 0
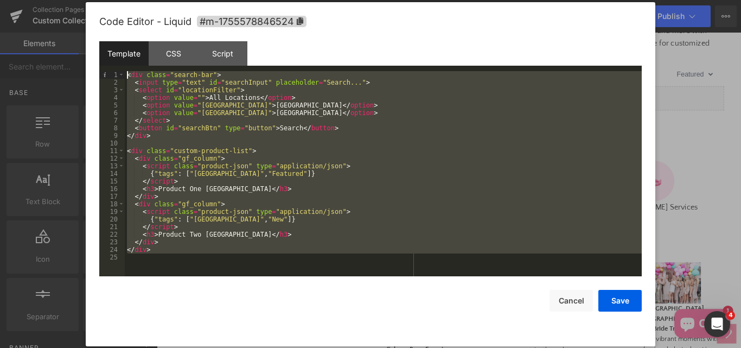
drag, startPoint x: 154, startPoint y: 257, endPoint x: 113, endPoint y: 71, distance: 190.1
click at [113, 71] on pre "1 2 3 4 5 6 7 8 9 10 11 12 13 14 15 16 17 18 19 20 21 22 23 24 25 < div class =…" at bounding box center [370, 173] width 543 height 205
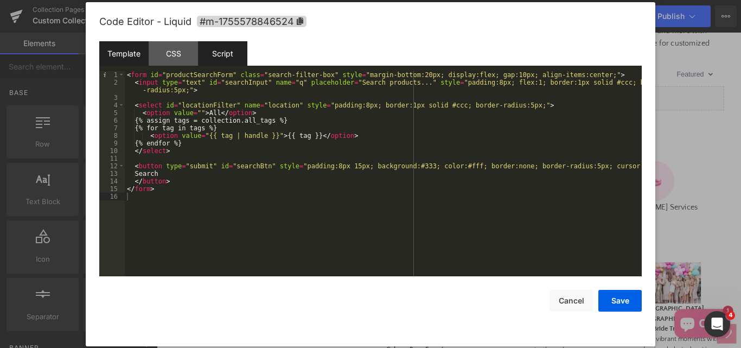
click at [224, 58] on div "Script" at bounding box center [222, 53] width 49 height 24
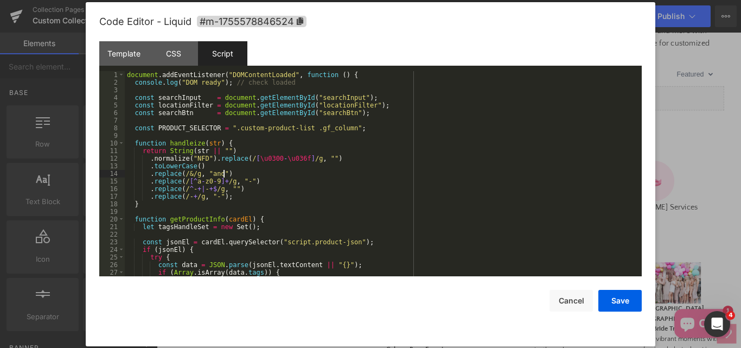
click at [326, 170] on div "document . addEventListener ( "DOMContentLoaded" , function ( ) { console . log…" at bounding box center [381, 181] width 513 height 220
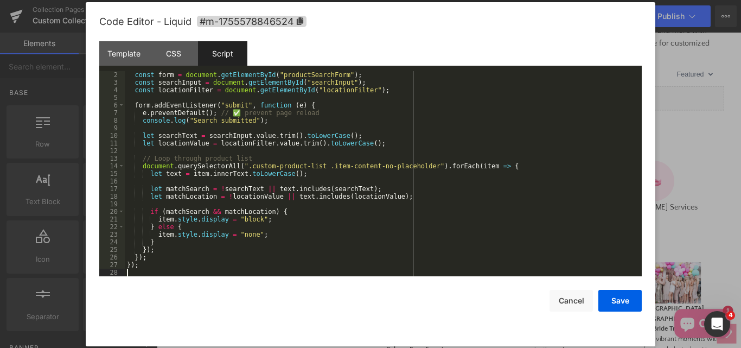
scroll to position [8, 0]
click at [611, 301] on button "Save" at bounding box center [619, 301] width 43 height 22
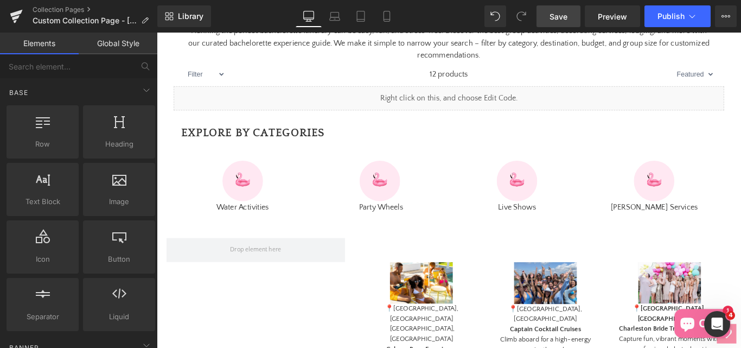
click at [553, 22] on span "Save" at bounding box center [559, 16] width 18 height 11
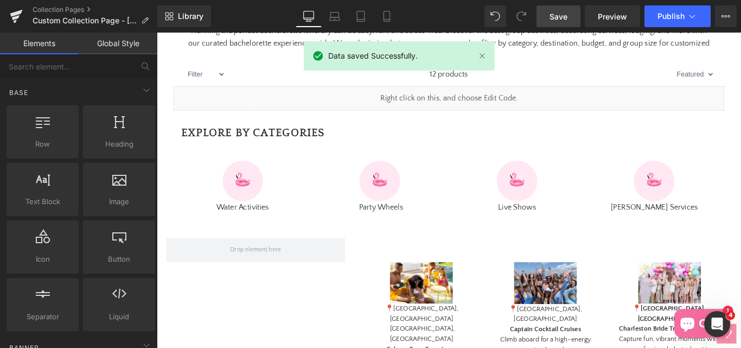
click at [563, 20] on span "Save" at bounding box center [559, 16] width 18 height 11
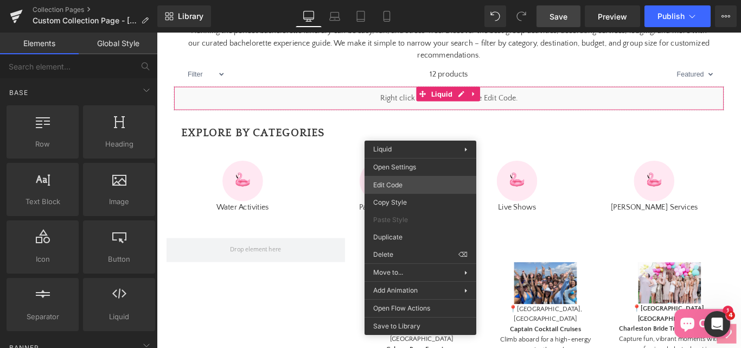
click at [382, 0] on div "You are previewing how the will restyle your page. You can not edit Elements in…" at bounding box center [370, 0] width 741 height 0
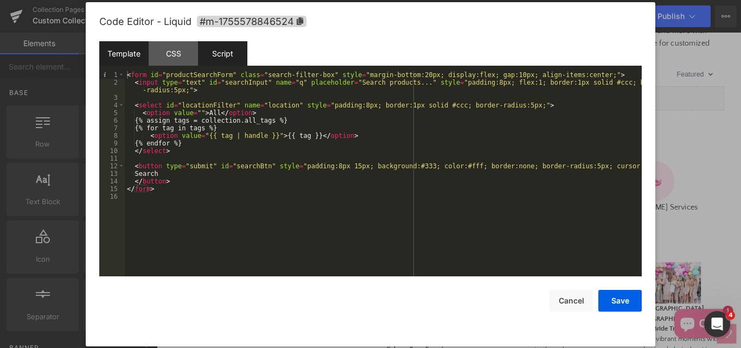
click at [219, 58] on div "Script" at bounding box center [222, 53] width 49 height 24
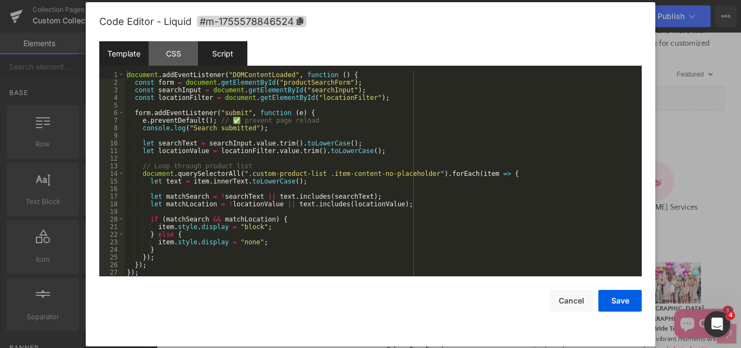
click at [131, 59] on div "Template" at bounding box center [123, 53] width 49 height 24
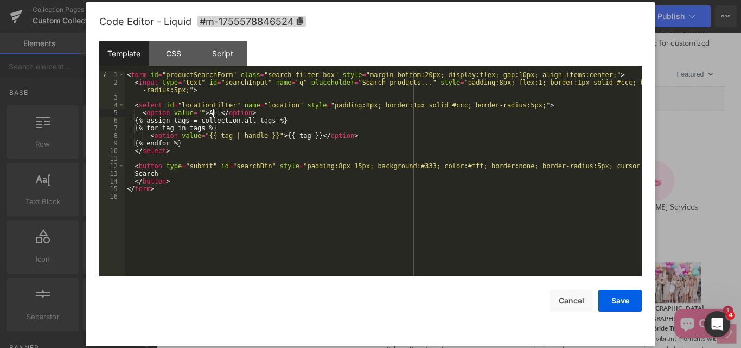
click at [213, 112] on div "< form id = "productSearchForm" class = "search-filter-box" style = "margin-bot…" at bounding box center [383, 181] width 517 height 220
drag, startPoint x: 626, startPoint y: 297, endPoint x: 512, endPoint y: 334, distance: 119.8
click at [626, 297] on button "Save" at bounding box center [619, 301] width 43 height 22
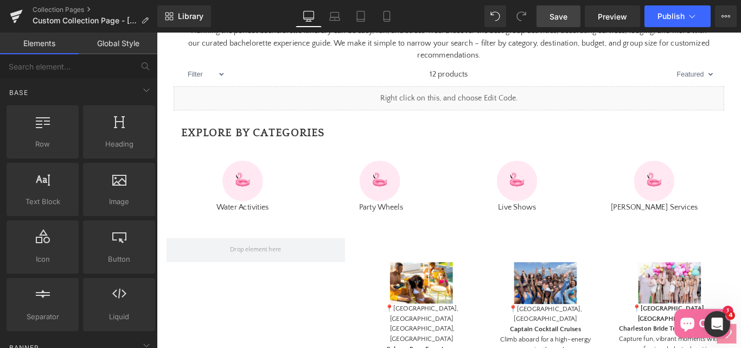
click at [564, 17] on span "Save" at bounding box center [559, 16] width 18 height 11
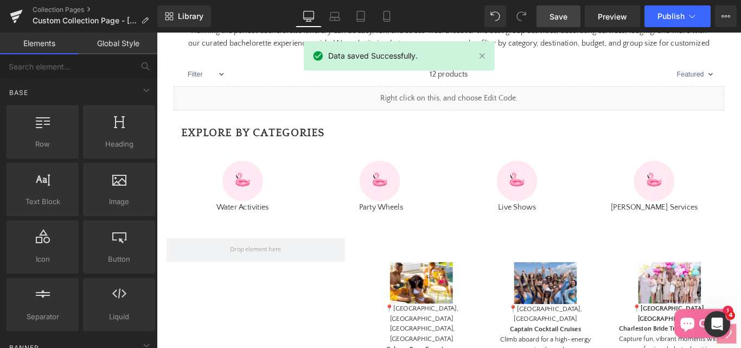
click at [564, 16] on span "Save" at bounding box center [559, 16] width 18 height 11
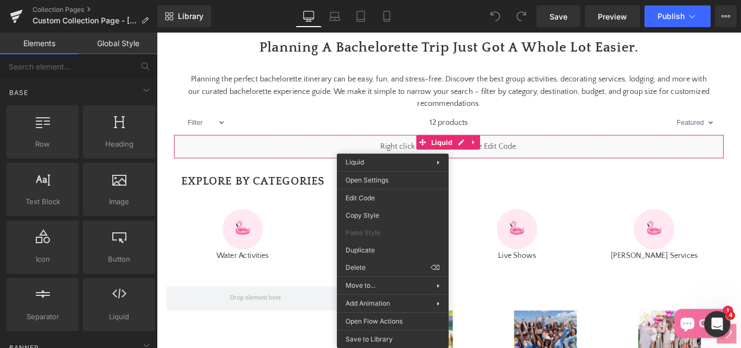
click at [355, 0] on div "You are previewing how the will restyle your page. You can not edit Elements in…" at bounding box center [370, 0] width 741 height 0
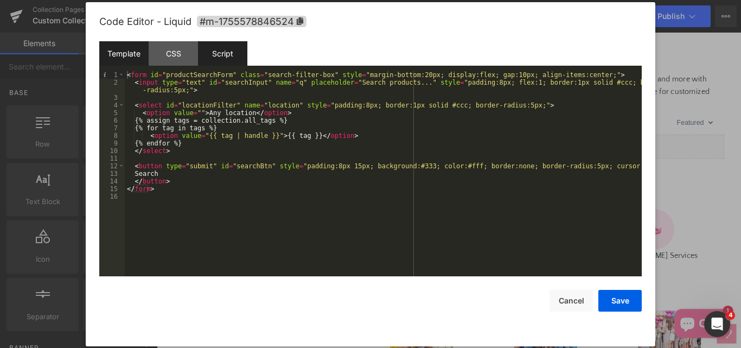
click at [218, 59] on div "Script" at bounding box center [222, 53] width 49 height 24
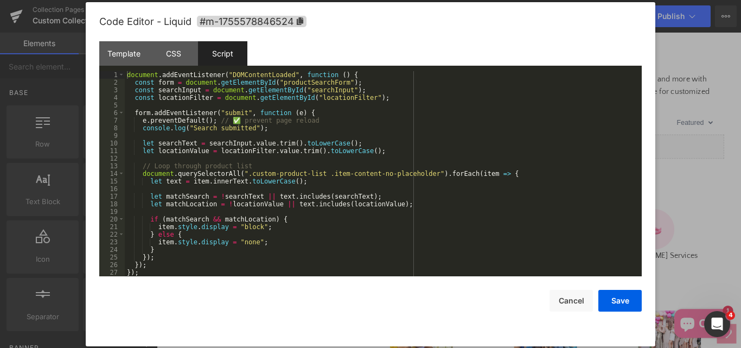
click at [316, 175] on div "document . addEventListener ( "DOMContentLoaded" , function ( ) { const form = …" at bounding box center [383, 181] width 517 height 220
drag, startPoint x: 316, startPoint y: 175, endPoint x: 412, endPoint y: 172, distance: 95.5
click at [412, 172] on div "document . addEventListener ( "DOMContentLoaded" , function ( ) { const form = …" at bounding box center [383, 181] width 517 height 220
click at [121, 54] on div "Template" at bounding box center [123, 53] width 49 height 24
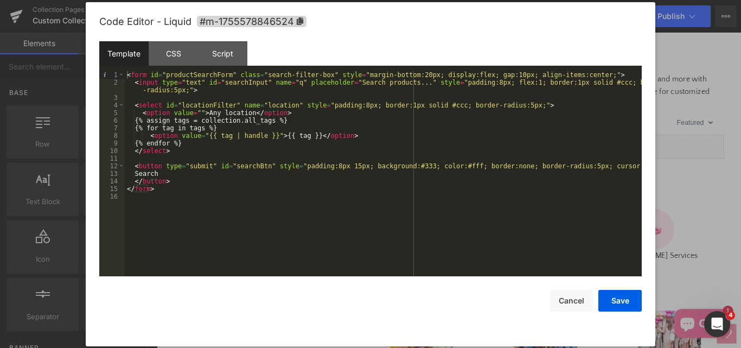
drag, startPoint x: 212, startPoint y: 220, endPoint x: 187, endPoint y: 203, distance: 30.1
click at [208, 219] on div "< form id = "productSearchForm" class = "search-filter-box" style = "margin-bot…" at bounding box center [383, 181] width 517 height 220
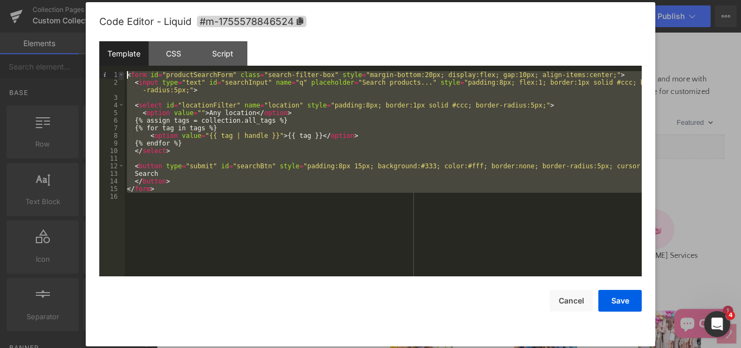
drag, startPoint x: 165, startPoint y: 194, endPoint x: 123, endPoint y: 74, distance: 127.7
click at [123, 74] on pre "1 2 3 4 5 6 7 8 9 10 11 12 13 14 15 16 < form id = "productSearchForm" class = …" at bounding box center [370, 173] width 543 height 205
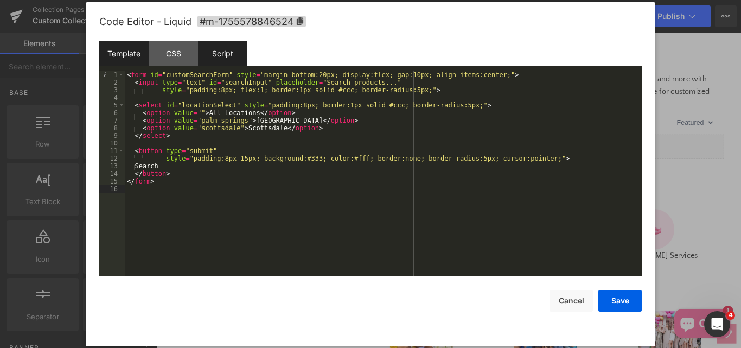
click at [217, 55] on div "Script" at bounding box center [222, 53] width 49 height 24
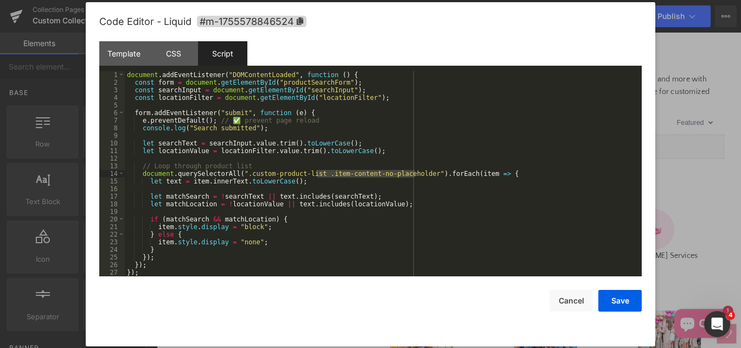
click at [396, 166] on div "document . addEventListener ( "DOMContentLoaded" , function ( ) { const form = …" at bounding box center [383, 181] width 517 height 220
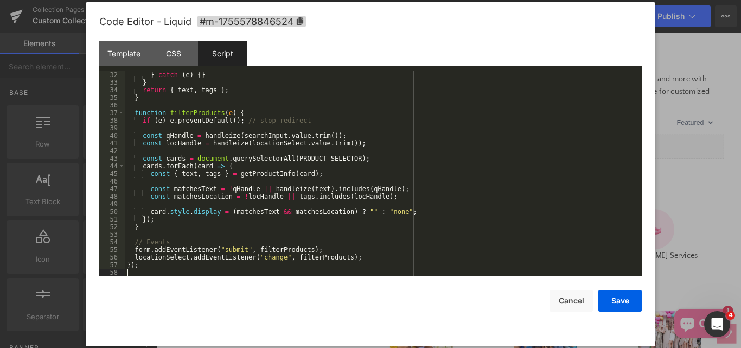
scroll to position [235, 0]
click at [172, 59] on div "CSS" at bounding box center [173, 53] width 49 height 24
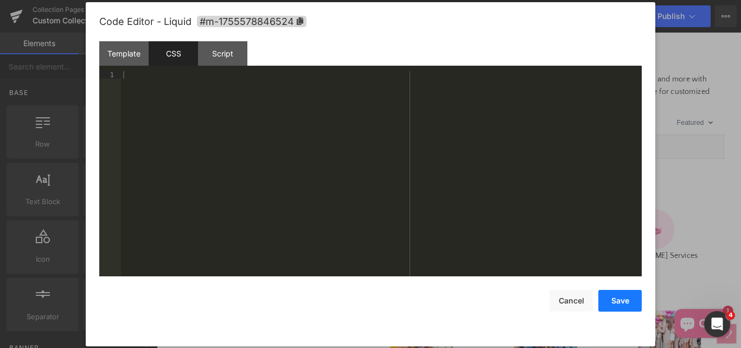
click at [615, 306] on button "Save" at bounding box center [619, 301] width 43 height 22
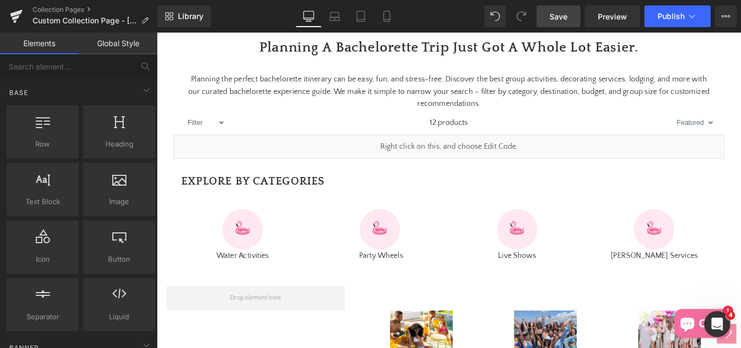
click at [569, 19] on link "Save" at bounding box center [559, 16] width 44 height 22
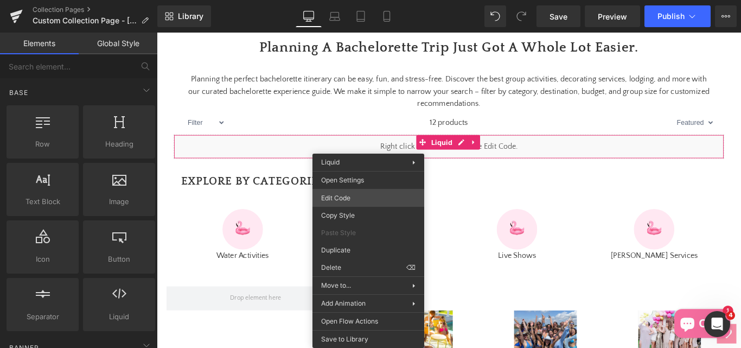
click at [343, 0] on div "You are previewing how the will restyle your page. You can not edit Elements in…" at bounding box center [370, 0] width 741 height 0
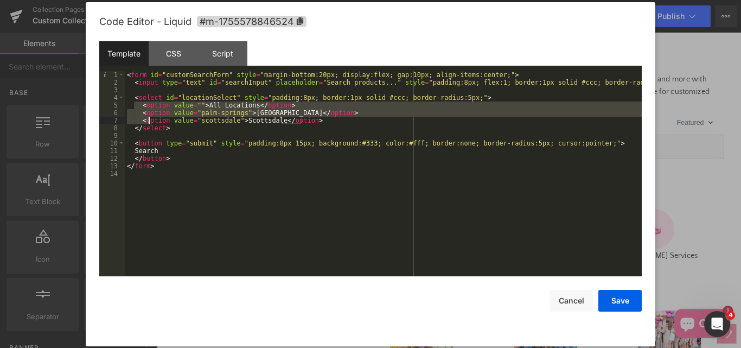
drag, startPoint x: 136, startPoint y: 107, endPoint x: 148, endPoint y: 122, distance: 19.2
click at [148, 122] on div "< form id = "customSearchForm" style = "margin-bottom:20px; display:flex; gap:1…" at bounding box center [383, 181] width 517 height 220
click at [145, 122] on div "< form id = "customSearchForm" style = "margin-bottom:20px; display:flex; gap:1…" at bounding box center [383, 173] width 517 height 205
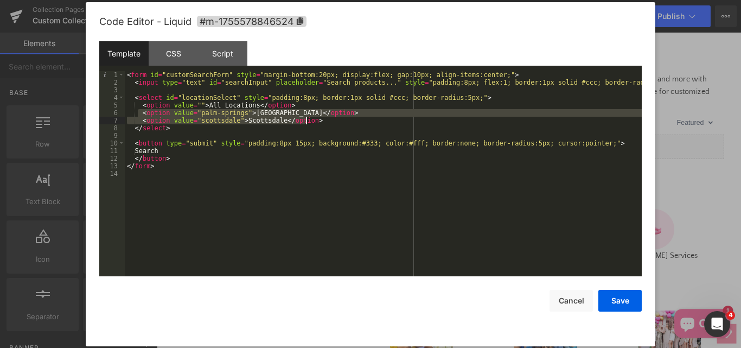
drag, startPoint x: 138, startPoint y: 114, endPoint x: 338, endPoint y: 121, distance: 199.8
click at [338, 121] on div "< form id = "customSearchForm" style = "margin-bottom:20px; display:flex; gap:1…" at bounding box center [383, 181] width 517 height 220
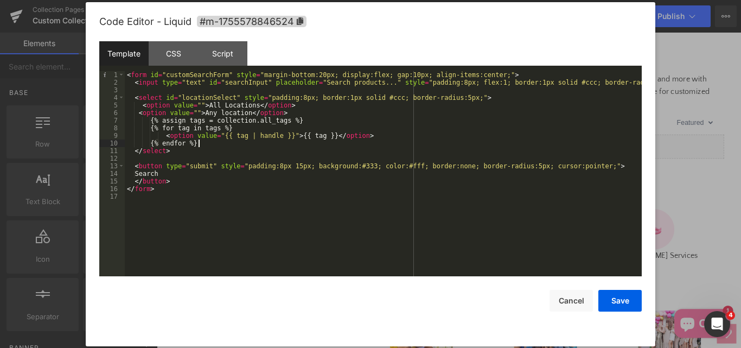
click at [138, 114] on div "< form id = "customSearchForm" style = "margin-bottom:20px; display:flex; gap:1…" at bounding box center [383, 181] width 517 height 220
click at [156, 122] on div "< form id = "customSearchForm" style = "margin-bottom:20px; display:flex; gap:1…" at bounding box center [383, 181] width 517 height 220
click at [157, 130] on div "< form id = "customSearchForm" style = "margin-bottom:20px; display:flex; gap:1…" at bounding box center [383, 181] width 517 height 220
click at [163, 136] on div "< form id = "customSearchForm" style = "margin-bottom:20px; display:flex; gap:1…" at bounding box center [383, 181] width 517 height 220
click at [156, 144] on div "< form id = "customSearchForm" style = "margin-bottom:20px; display:flex; gap:1…" at bounding box center [383, 181] width 517 height 220
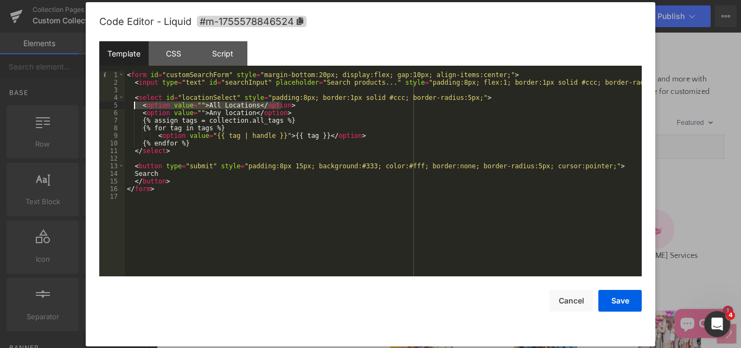
drag, startPoint x: 205, startPoint y: 106, endPoint x: 135, endPoint y: 103, distance: 70.1
click at [135, 103] on div "< form id = "customSearchForm" style = "margin-bottom:20px; display:flex; gap:1…" at bounding box center [383, 181] width 517 height 220
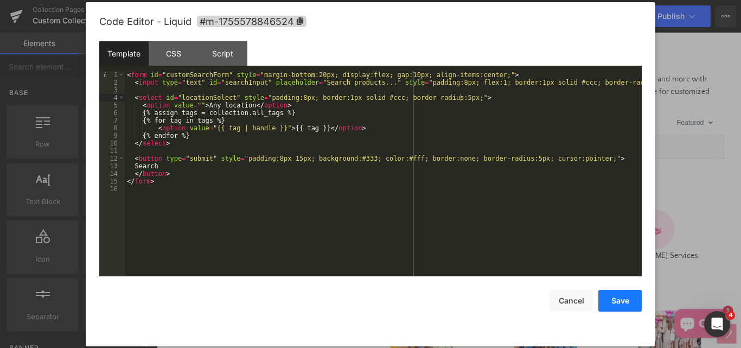
click at [607, 304] on button "Save" at bounding box center [619, 301] width 43 height 22
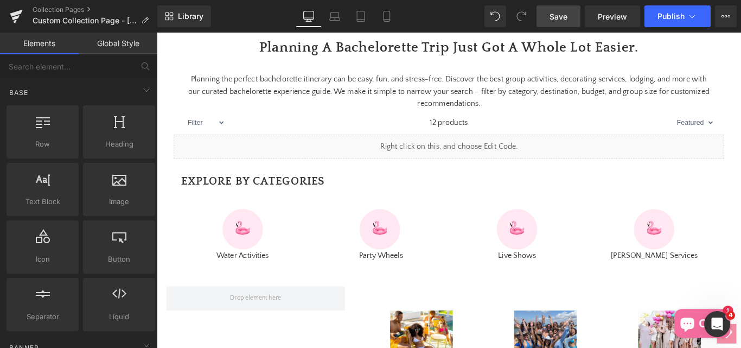
click at [558, 17] on span "Save" at bounding box center [559, 16] width 18 height 11
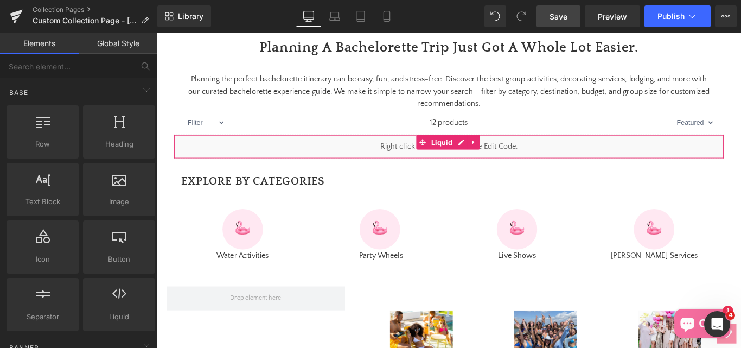
scroll to position [488, 0]
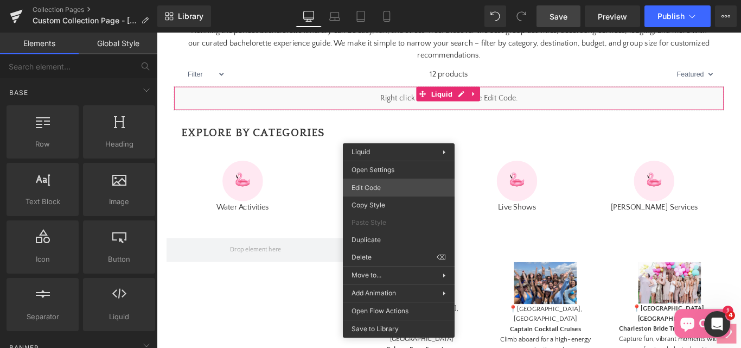
click at [373, 0] on div "You are previewing how the will restyle your page. You can not edit Elements in…" at bounding box center [370, 0] width 741 height 0
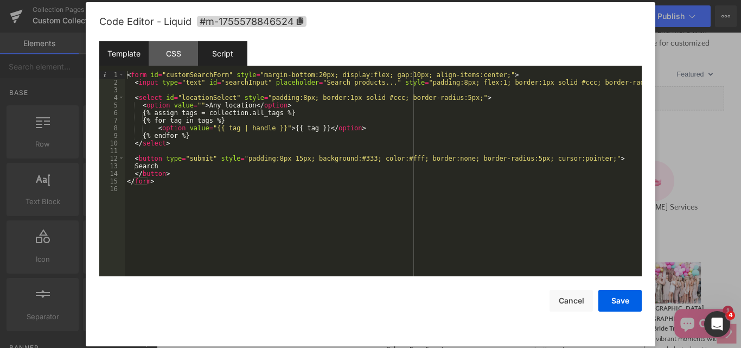
click at [225, 56] on div "Script" at bounding box center [222, 53] width 49 height 24
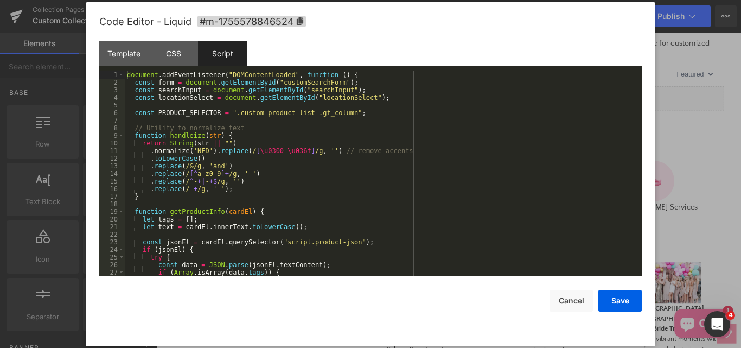
scroll to position [0, 0]
click at [128, 57] on div "Template" at bounding box center [123, 53] width 49 height 24
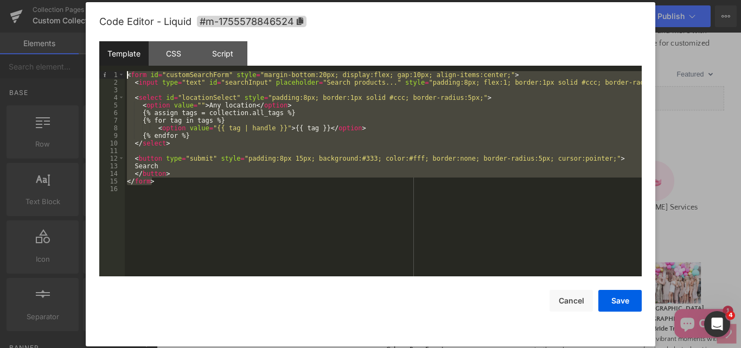
drag, startPoint x: 181, startPoint y: 180, endPoint x: 129, endPoint y: 69, distance: 122.6
click at [129, 69] on div "Template CSS Script Data 1 2 3 4 5 6 7 8 9 10 11 12 13 14 15 16 < form id = "cu…" at bounding box center [370, 158] width 543 height 235
click at [218, 54] on div "Script" at bounding box center [222, 53] width 49 height 24
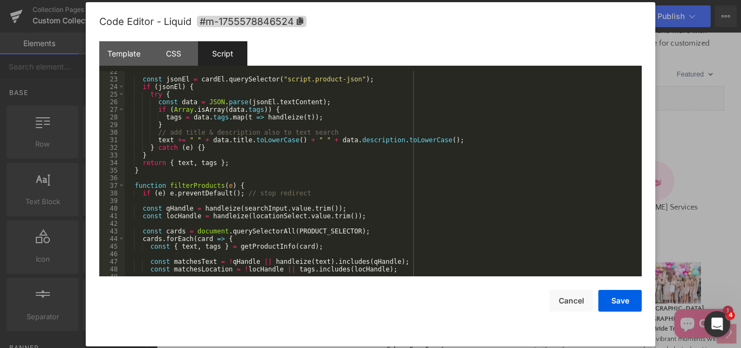
scroll to position [228, 0]
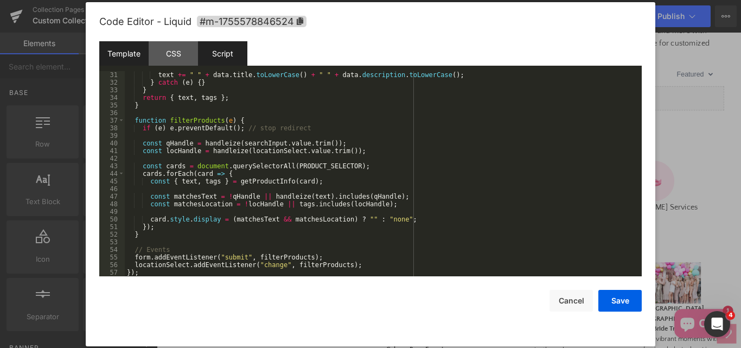
click at [134, 52] on div "Template" at bounding box center [123, 53] width 49 height 24
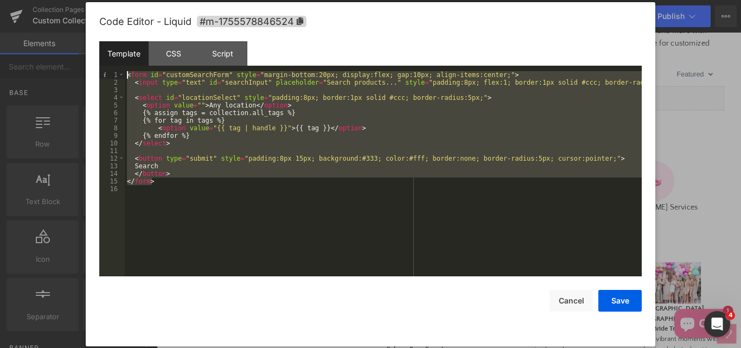
click at [278, 177] on div "< form id = "customSearchForm" style = "margin-bottom:20px; display:flex; gap:1…" at bounding box center [383, 173] width 517 height 205
drag, startPoint x: 195, startPoint y: 178, endPoint x: 108, endPoint y: 61, distance: 145.8
click at [108, 61] on div "Template CSS Script Data 1 2 3 4 5 6 7 8 9 10 11 12 13 14 15 16 < form id = "cu…" at bounding box center [370, 158] width 543 height 235
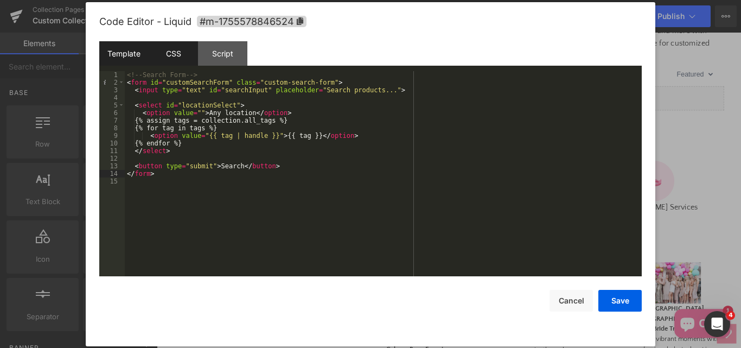
click at [184, 55] on div "CSS" at bounding box center [173, 53] width 49 height 24
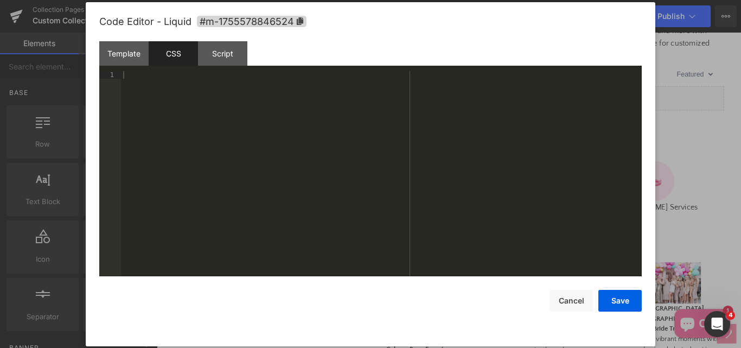
click at [224, 155] on div at bounding box center [381, 181] width 521 height 220
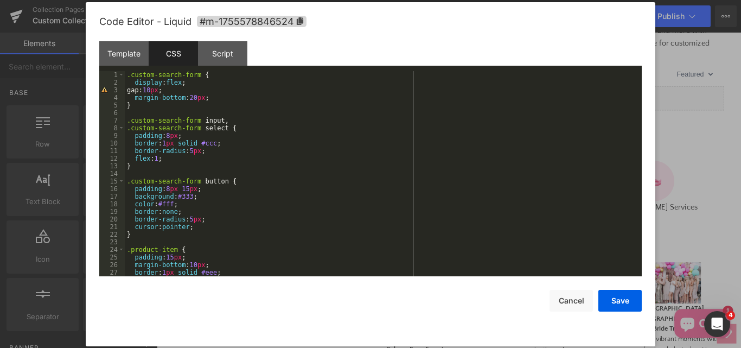
scroll to position [0, 0]
click at [218, 60] on div "Script" at bounding box center [222, 53] width 49 height 24
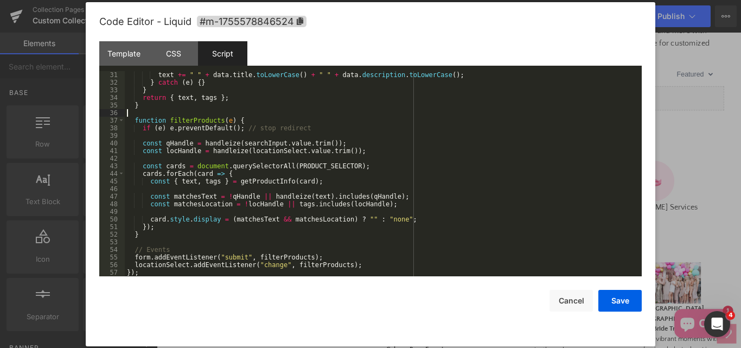
click at [280, 112] on div "text += " " + data . title . toLowerCase ( ) + " " + data . description . toLow…" at bounding box center [381, 181] width 513 height 220
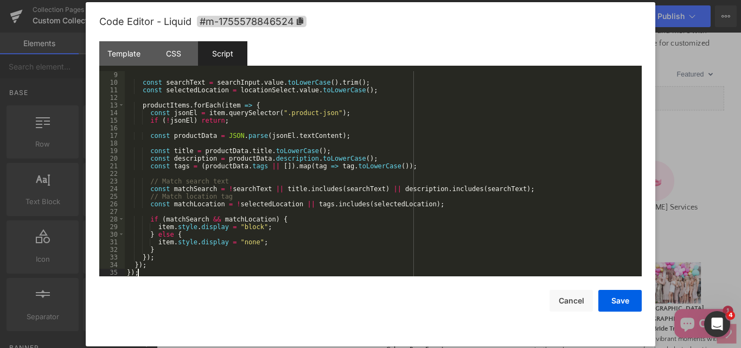
scroll to position [61, 0]
click at [618, 302] on button "Save" at bounding box center [619, 301] width 43 height 22
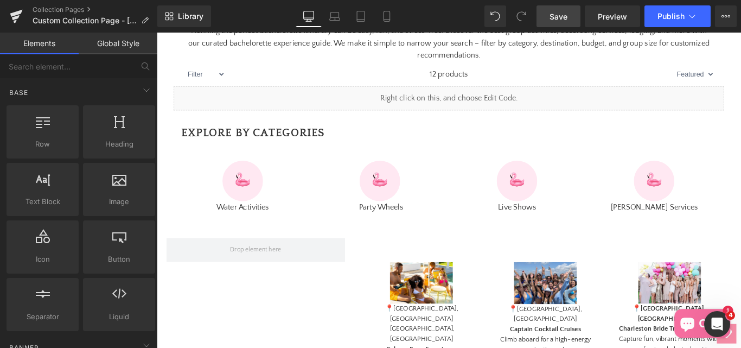
drag, startPoint x: 560, startPoint y: 15, endPoint x: 434, endPoint y: 142, distance: 179.5
click at [561, 13] on span "Save" at bounding box center [559, 16] width 18 height 11
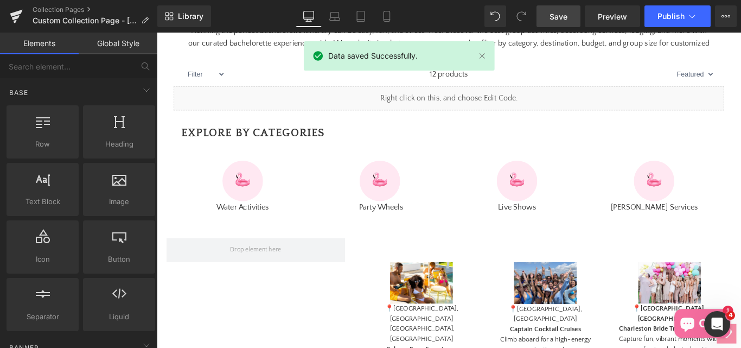
click at [563, 19] on span "Save" at bounding box center [559, 16] width 18 height 11
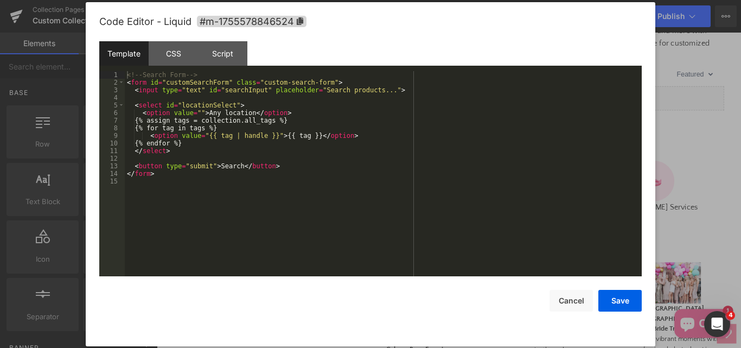
click at [378, 0] on div "You are previewing how the will restyle your page. You can not edit Elements in…" at bounding box center [370, 0] width 741 height 0
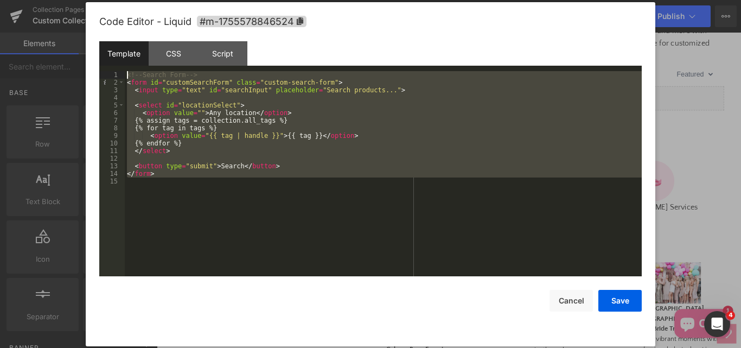
drag, startPoint x: 163, startPoint y: 183, endPoint x: 118, endPoint y: 75, distance: 116.3
click at [118, 75] on pre "1 2 3 4 5 6 7 8 9 10 11 12 13 14 15 <!-- Search Form --> < form id = "customSea…" at bounding box center [370, 173] width 543 height 205
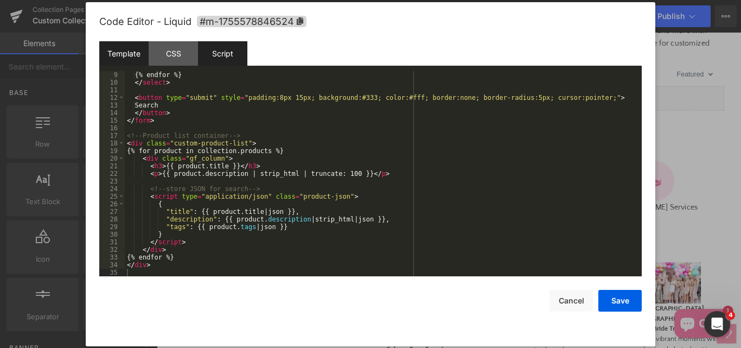
click at [220, 50] on div "Script" at bounding box center [222, 53] width 49 height 24
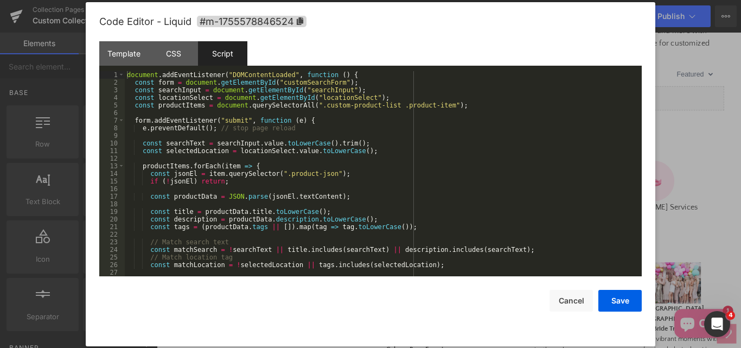
click at [399, 171] on div "document . addEventListener ( "DOMContentLoaded" , function ( ) { const form = …" at bounding box center [381, 181] width 513 height 220
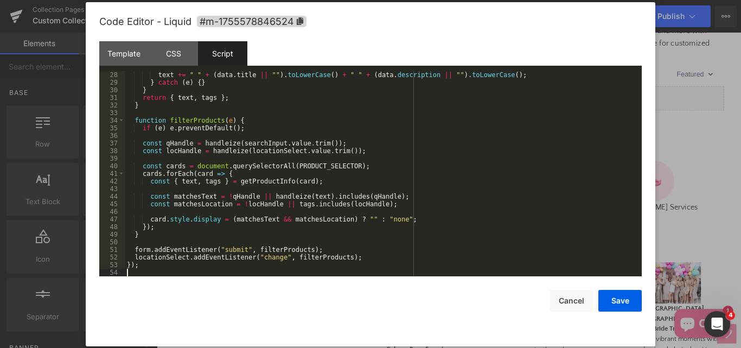
scroll to position [205, 0]
drag, startPoint x: 616, startPoint y: 308, endPoint x: 513, endPoint y: 308, distance: 103.6
click at [616, 308] on button "Save" at bounding box center [619, 301] width 43 height 22
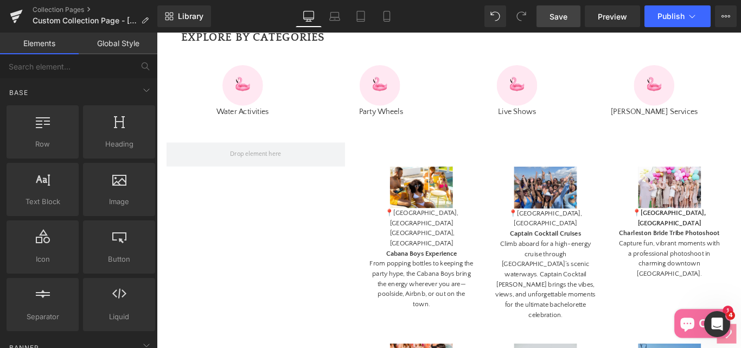
scroll to position [597, 0]
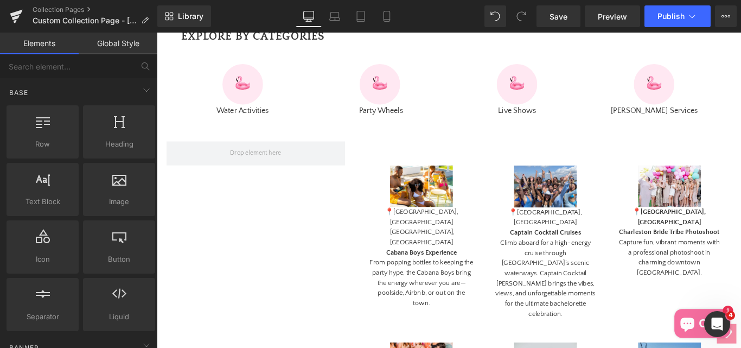
drag, startPoint x: 551, startPoint y: 20, endPoint x: 551, endPoint y: 30, distance: 10.3
click at [551, 20] on span "Save" at bounding box center [559, 16] width 18 height 11
click at [554, 19] on span "Save" at bounding box center [559, 16] width 18 height 11
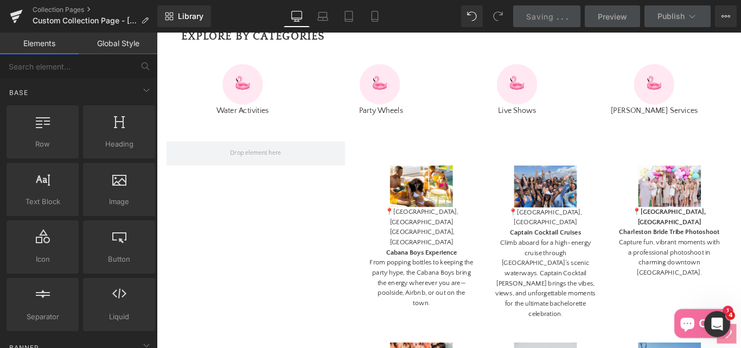
scroll to position [434, 0]
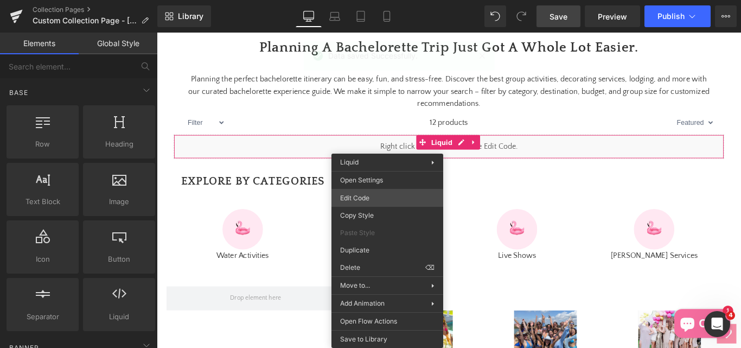
click at [364, 0] on div "You are previewing how the will restyle your page. You can not edit Elements in…" at bounding box center [370, 0] width 741 height 0
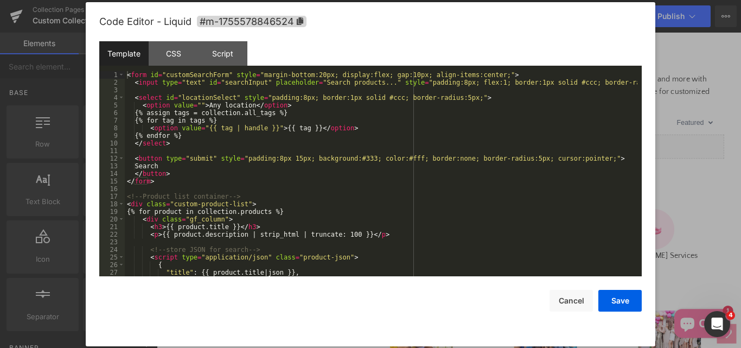
scroll to position [61, 0]
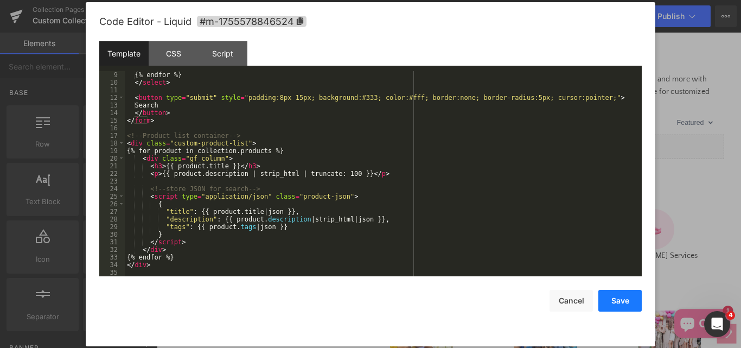
click at [623, 303] on button "Save" at bounding box center [619, 301] width 43 height 22
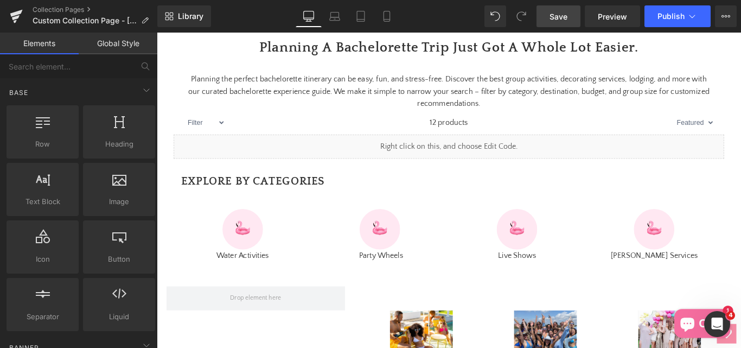
click at [552, 19] on span "Save" at bounding box center [559, 16] width 18 height 11
click at [604, 20] on span "Preview" at bounding box center [612, 16] width 29 height 11
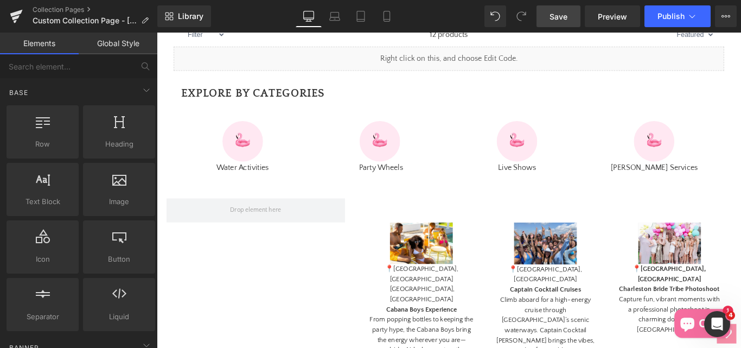
scroll to position [597, 0]
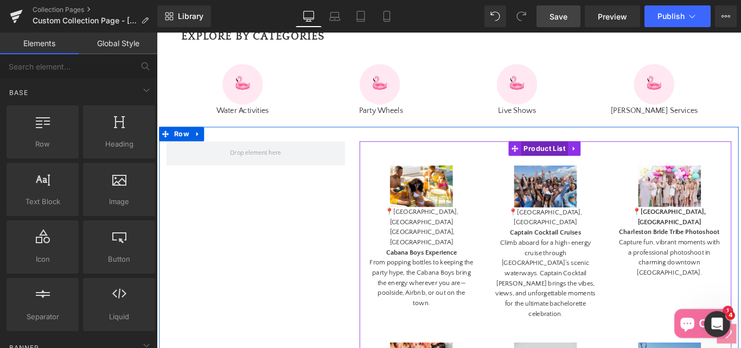
click at [597, 171] on span "Product List" at bounding box center [592, 163] width 53 height 16
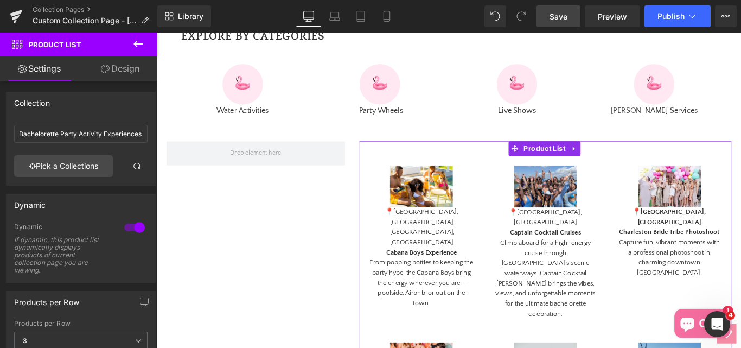
click at [127, 72] on link "Design" at bounding box center [120, 68] width 79 height 24
click at [0, 0] on div "Visibility" at bounding box center [0, 0] width 0 height 0
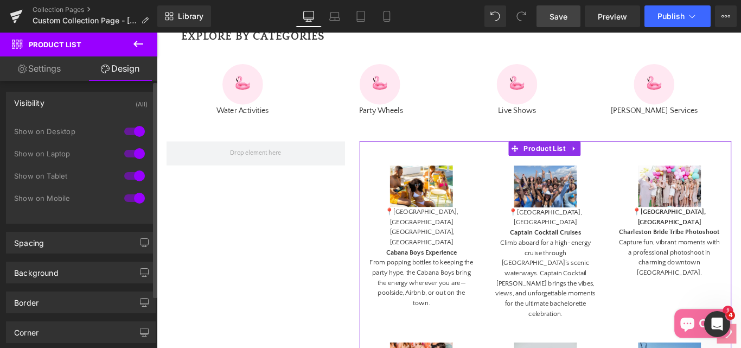
click at [34, 100] on div "Visibility" at bounding box center [29, 99] width 30 height 15
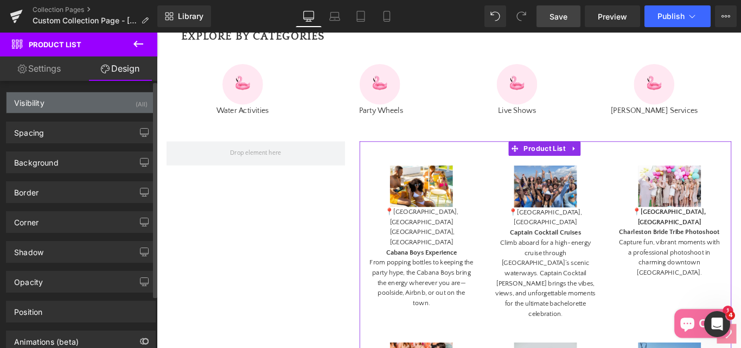
click at [34, 101] on div "Visibility" at bounding box center [29, 99] width 30 height 15
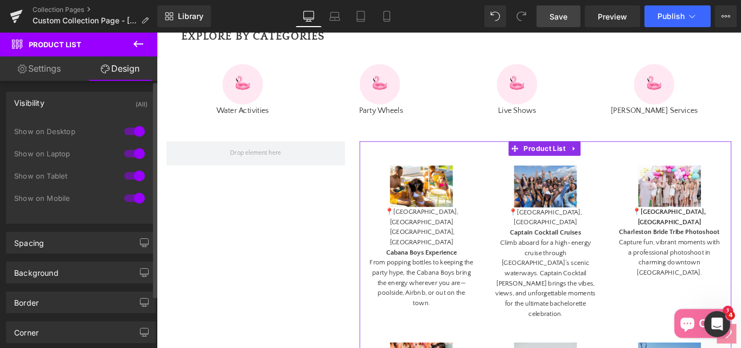
click at [126, 131] on div at bounding box center [135, 131] width 26 height 17
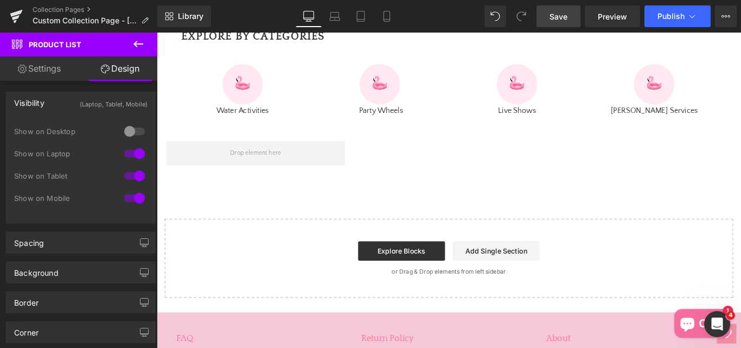
click at [567, 12] on span "Save" at bounding box center [559, 16] width 18 height 11
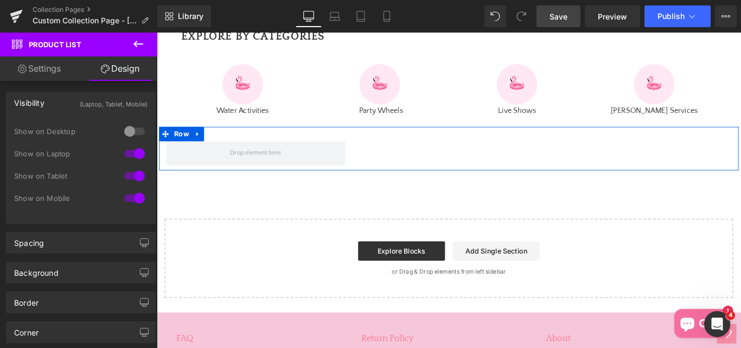
scroll to position [543, 0]
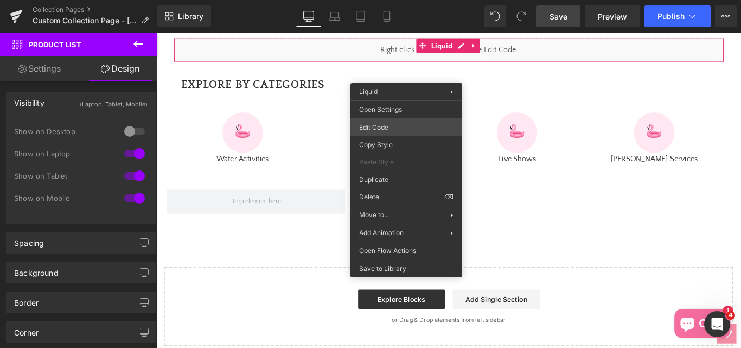
click at [368, 0] on div "Product List You are previewing how the will restyle your page. You can not edi…" at bounding box center [370, 0] width 741 height 0
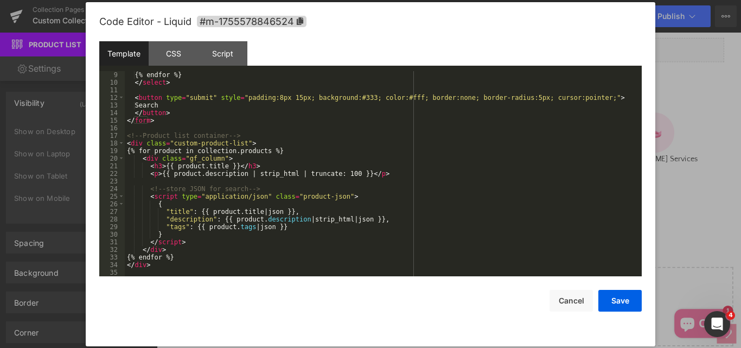
scroll to position [61, 0]
click at [214, 53] on div "Script" at bounding box center [222, 53] width 49 height 24
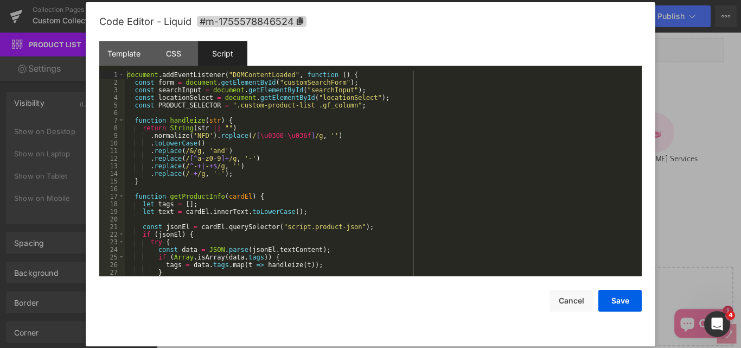
scroll to position [0, 0]
click at [316, 90] on div "document . addEventListener ( "DOMContentLoaded" , function ( ) { const form = …" at bounding box center [381, 181] width 513 height 220
click at [304, 81] on div "document . addEventListener ( "DOMContentLoaded" , function ( ) { const form = …" at bounding box center [381, 181] width 513 height 220
click at [313, 90] on div "document . addEventListener ( "DOMContentLoaded" , function ( ) { const form = …" at bounding box center [381, 181] width 513 height 220
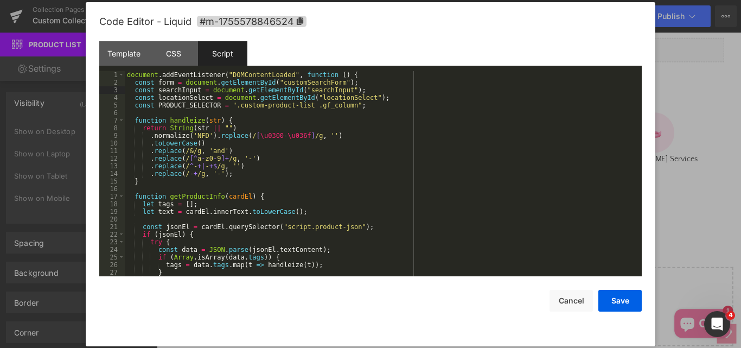
click at [313, 90] on div "document . addEventListener ( "DOMContentLoaded" , function ( ) { const form = …" at bounding box center [381, 181] width 513 height 220
click at [312, 90] on div "document . addEventListener ( "DOMContentLoaded" , function ( ) { const form = …" at bounding box center [381, 181] width 513 height 220
click at [322, 95] on div "document . addEventListener ( "DOMContentLoaded" , function ( ) { const form = …" at bounding box center [381, 181] width 513 height 220
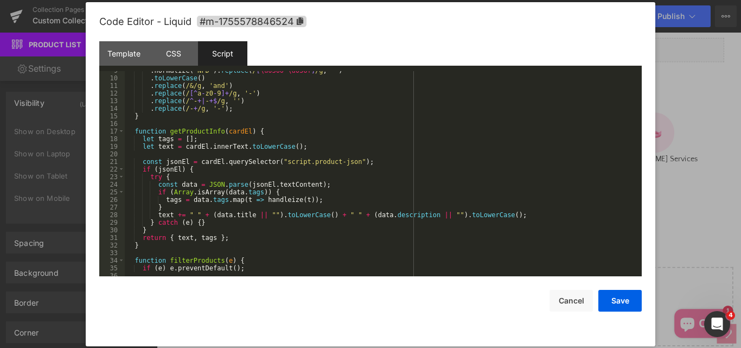
scroll to position [65, 0]
drag, startPoint x: 124, startPoint y: 66, endPoint x: 128, endPoint y: 54, distance: 12.5
click at [124, 63] on div "Template CSS Script Data" at bounding box center [370, 56] width 543 height 30
click at [128, 54] on div "Template" at bounding box center [123, 53] width 49 height 24
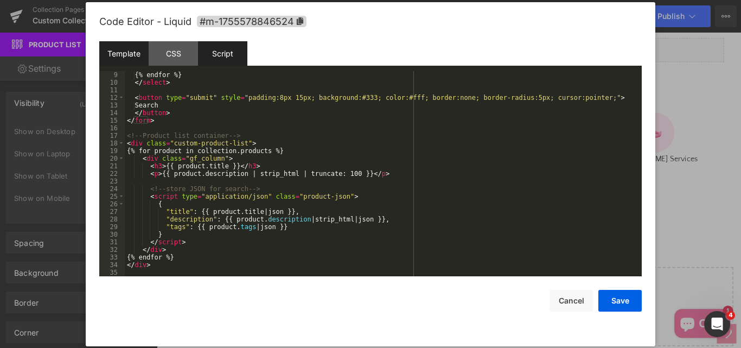
click at [227, 56] on div "Script" at bounding box center [222, 53] width 49 height 24
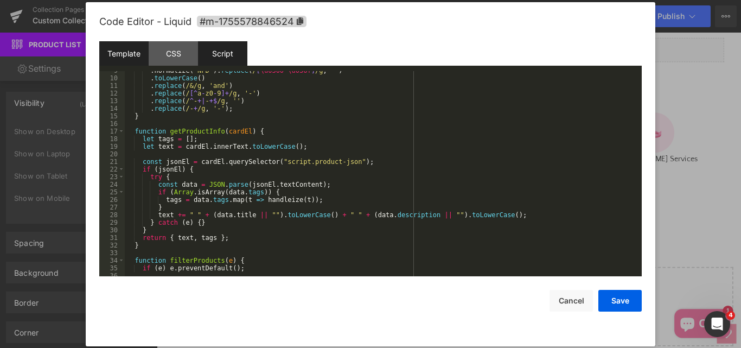
click at [130, 55] on div "Template" at bounding box center [123, 53] width 49 height 24
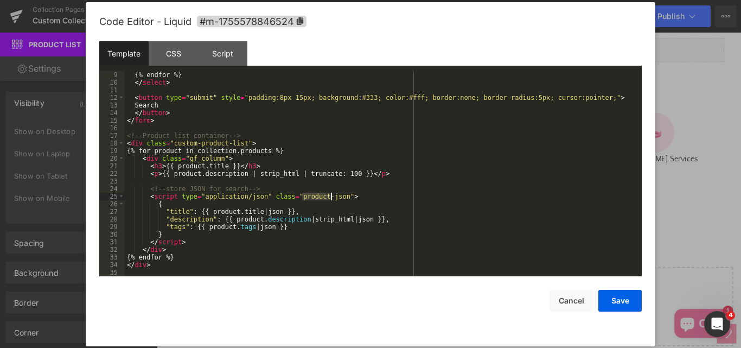
drag, startPoint x: 305, startPoint y: 194, endPoint x: 331, endPoint y: 200, distance: 26.6
click at [331, 200] on div "{% endfor %} </ select > < button type = "submit" style = "padding:8px 15px; ba…" at bounding box center [381, 181] width 513 height 220
click at [229, 59] on div "Script" at bounding box center [222, 53] width 49 height 24
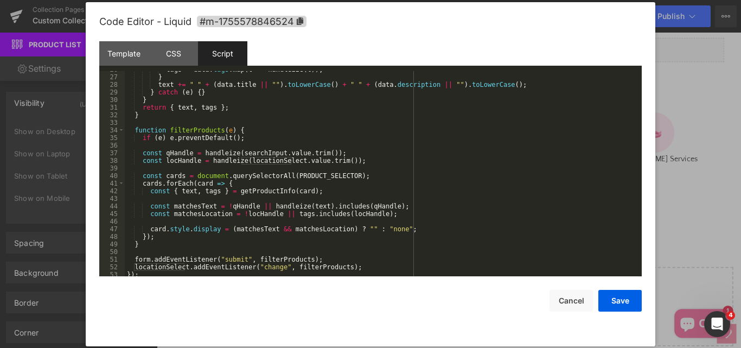
scroll to position [197, 0]
click at [135, 50] on div "Template" at bounding box center [123, 53] width 49 height 24
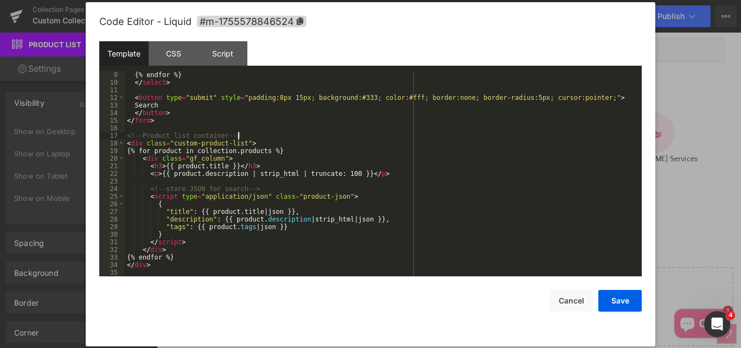
click at [295, 136] on div "{% endfor %} </ select > < button type = "submit" style = "padding:8px 15px; ba…" at bounding box center [381, 181] width 513 height 220
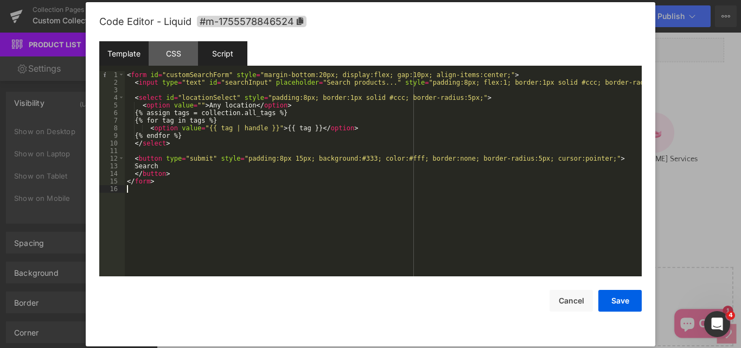
click at [222, 53] on div "Script" at bounding box center [222, 53] width 49 height 24
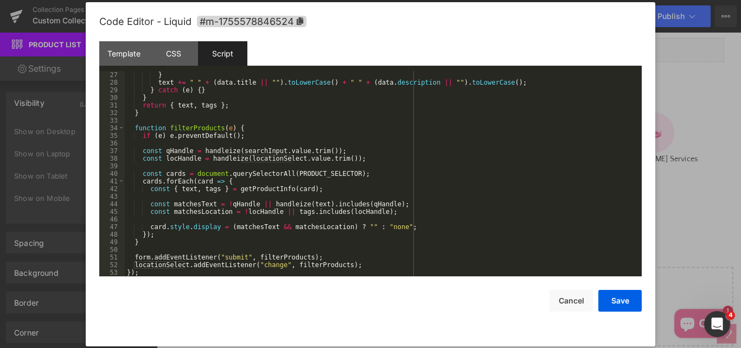
click at [289, 138] on div "} text += " " + ( data . title || "" ) . toLowerCase ( ) + " " + ( data . descr…" at bounding box center [381, 181] width 513 height 220
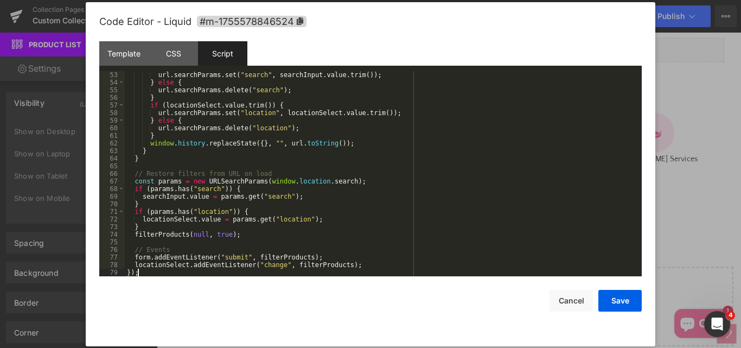
scroll to position [395, 0]
click at [626, 304] on button "Save" at bounding box center [619, 301] width 43 height 22
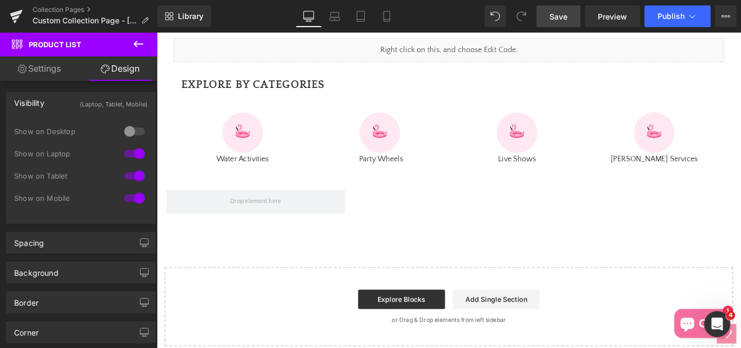
drag, startPoint x: 548, startPoint y: 16, endPoint x: 423, endPoint y: 339, distance: 346.1
click at [548, 16] on link "Save" at bounding box center [559, 16] width 44 height 22
click at [560, 14] on span "Save" at bounding box center [559, 16] width 18 height 11
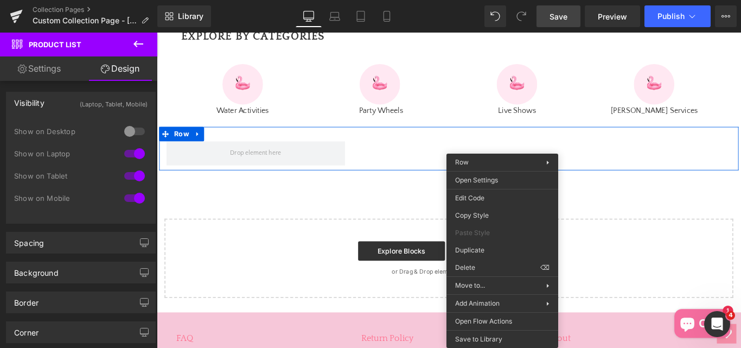
click at [445, 187] on div "Sale Off (P) Image 📍Palm Springs, CA Scottsdale, AZ Cabana Boys Experience From…" at bounding box center [485, 162] width 651 height 49
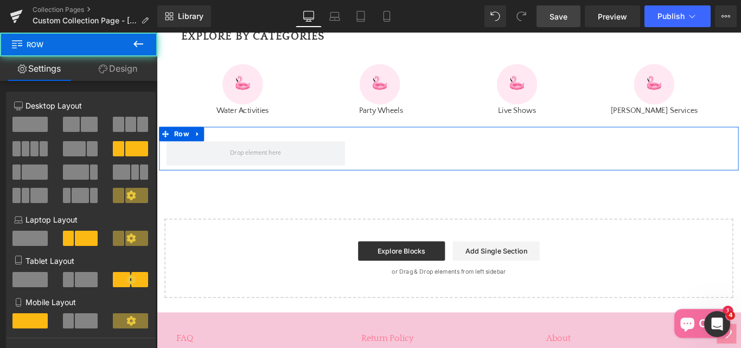
click at [535, 187] on div "Sale Off (P) Image 📍Palm Springs, CA Scottsdale, AZ Cabana Boys Experience From…" at bounding box center [485, 162] width 651 height 49
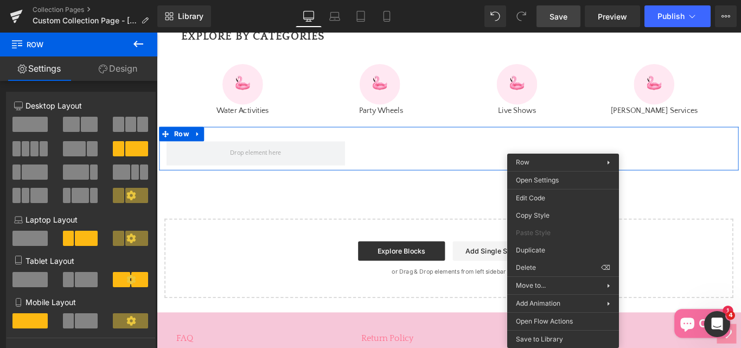
click at [447, 187] on div "Sale Off (P) Image 📍Palm Springs, CA Scottsdale, AZ Cabana Boys Experience From…" at bounding box center [485, 162] width 651 height 49
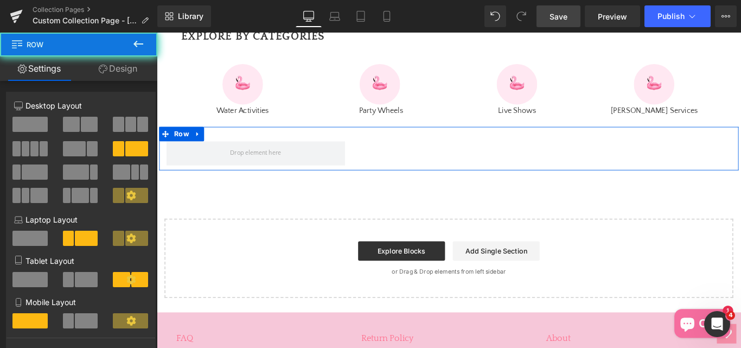
click at [523, 187] on div "Sale Off (P) Image 📍Palm Springs, CA Scottsdale, AZ Cabana Boys Experience From…" at bounding box center [485, 162] width 651 height 49
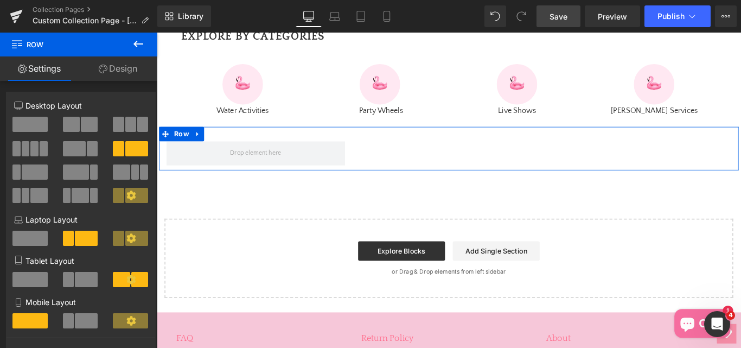
click at [544, 187] on div "Sale Off (P) Image 📍Palm Springs, CA Scottsdale, AZ Cabana Boys Experience From…" at bounding box center [485, 162] width 651 height 49
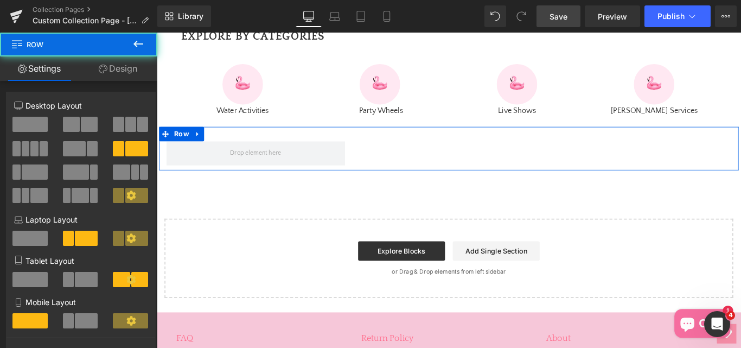
click at [544, 187] on div "Sale Off (P) Image 📍Palm Springs, CA Scottsdale, AZ Cabana Boys Experience From…" at bounding box center [485, 162] width 651 height 49
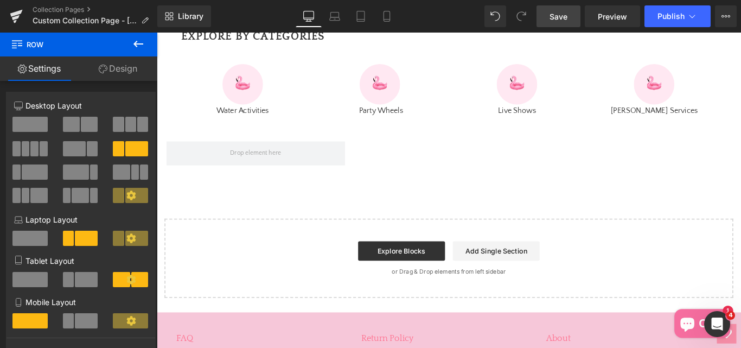
click at [137, 47] on icon at bounding box center [138, 44] width 10 height 7
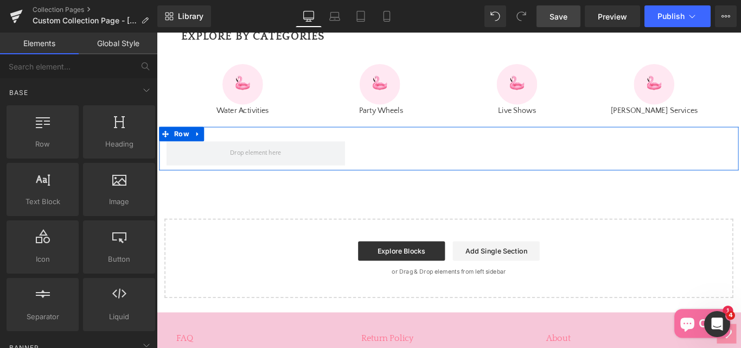
click at [570, 187] on div "Sale Off (P) Image 📍Palm Springs, CA Scottsdale, AZ Cabana Boys Experience From…" at bounding box center [485, 162] width 651 height 49
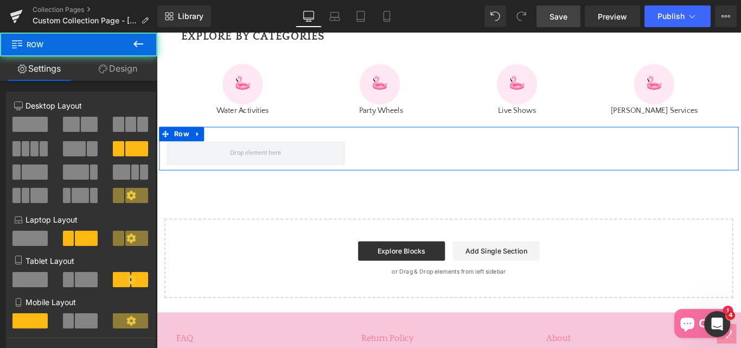
click at [570, 187] on div "Sale Off (P) Image 📍Palm Springs, CA Scottsdale, AZ Cabana Boys Experience From…" at bounding box center [485, 162] width 651 height 49
click at [550, 187] on div "Sale Off (P) Image 📍Palm Springs, CA Scottsdale, AZ Cabana Boys Experience From…" at bounding box center [485, 162] width 651 height 49
click at [551, 187] on div "Sale Off (P) Image 📍Palm Springs, CA Scottsdale, AZ Cabana Boys Experience From…" at bounding box center [485, 162] width 651 height 49
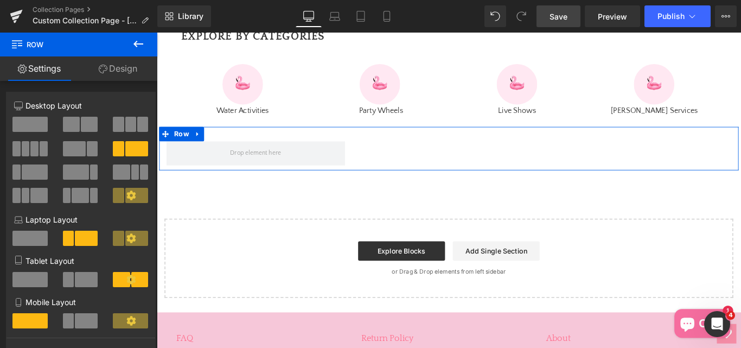
click at [551, 187] on div "Sale Off (P) Image 📍Palm Springs, CA Scottsdale, AZ Cabana Boys Experience From…" at bounding box center [485, 162] width 651 height 49
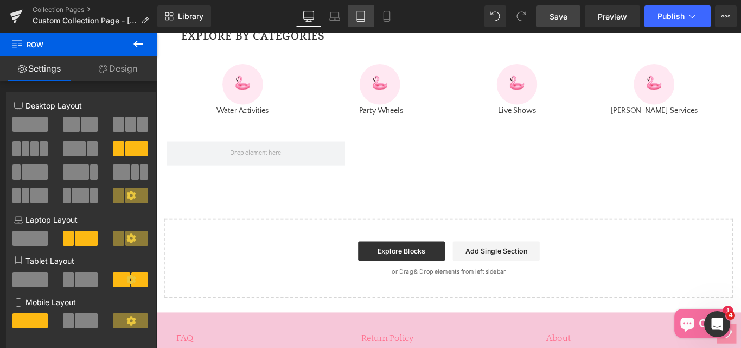
click at [360, 16] on icon at bounding box center [360, 16] width 11 height 11
type input "100"
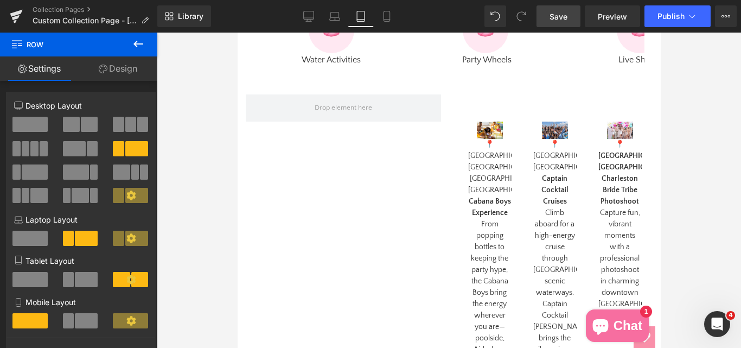
scroll to position [509, 0]
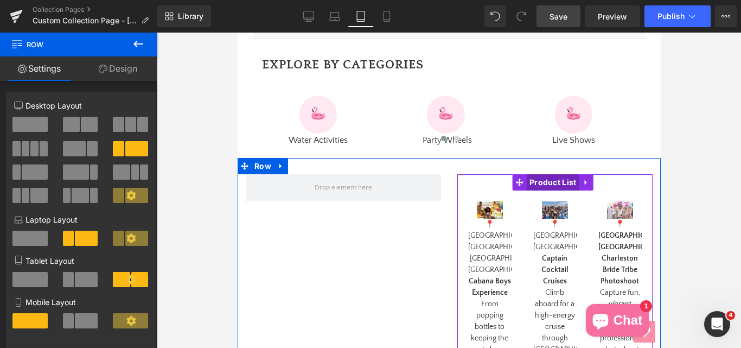
click at [548, 183] on span "Product List" at bounding box center [552, 182] width 53 height 16
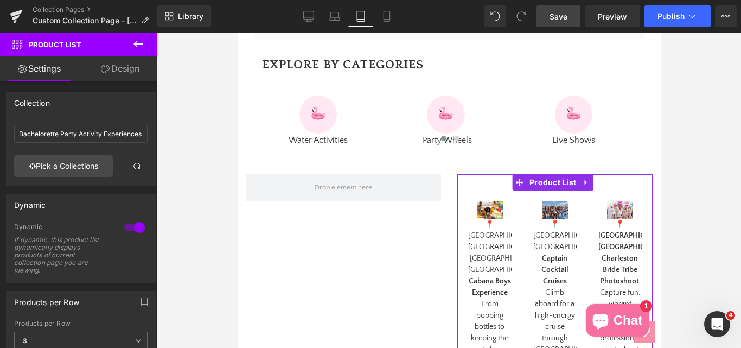
click at [123, 70] on link "Design" at bounding box center [120, 68] width 79 height 24
click at [0, 0] on div "Visibility" at bounding box center [0, 0] width 0 height 0
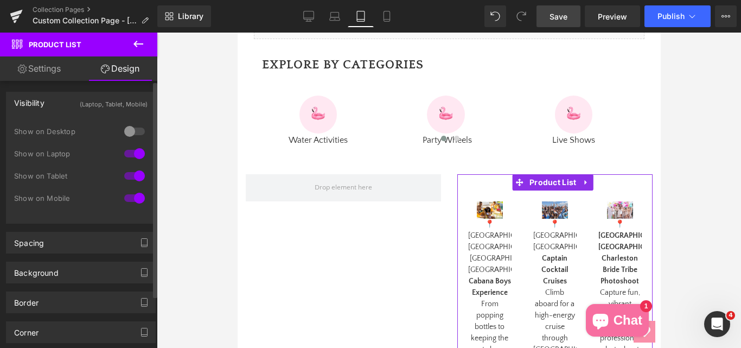
click at [129, 130] on div at bounding box center [135, 131] width 26 height 17
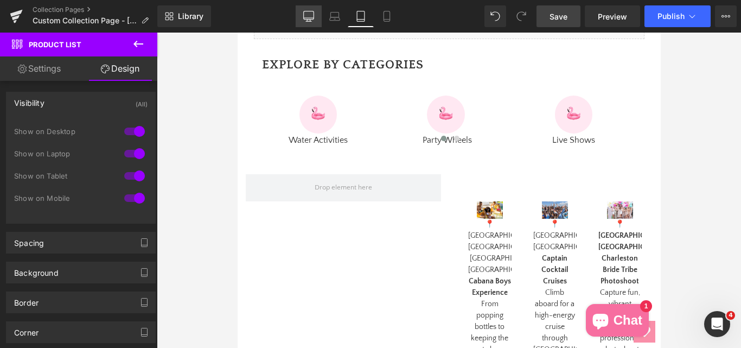
click at [308, 17] on icon at bounding box center [308, 16] width 11 height 11
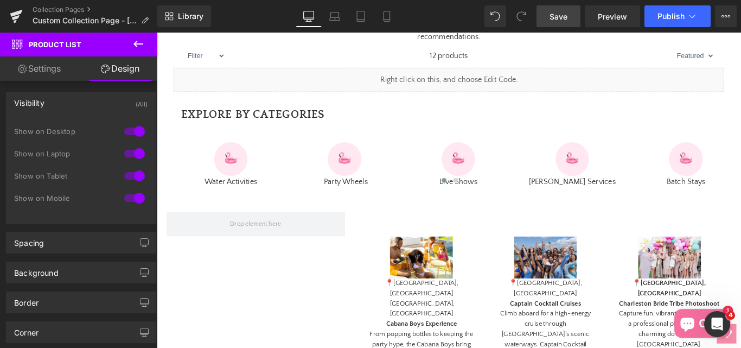
scroll to position [597, 0]
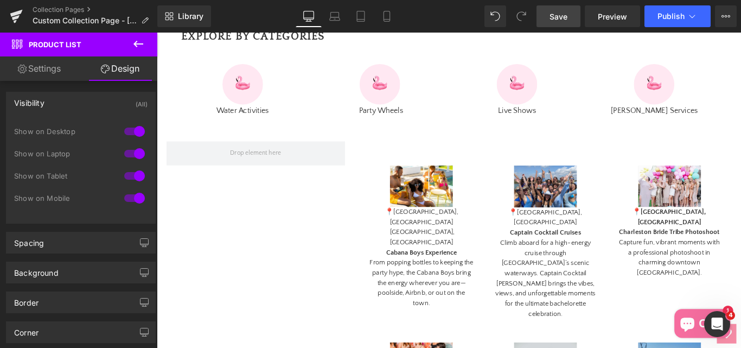
click at [552, 16] on span "Save" at bounding box center [559, 16] width 18 height 11
click at [562, 16] on span "Save" at bounding box center [559, 16] width 18 height 11
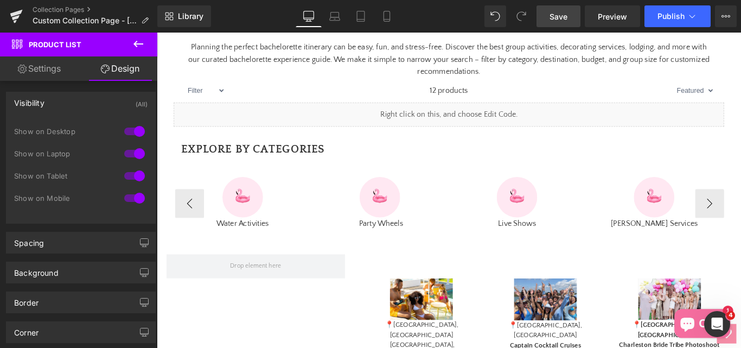
scroll to position [434, 0]
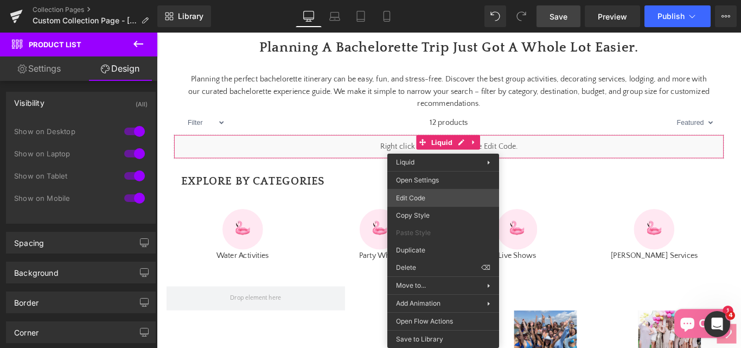
click at [416, 0] on div "Product List You are previewing how the will restyle your page. You can not edi…" at bounding box center [370, 0] width 741 height 0
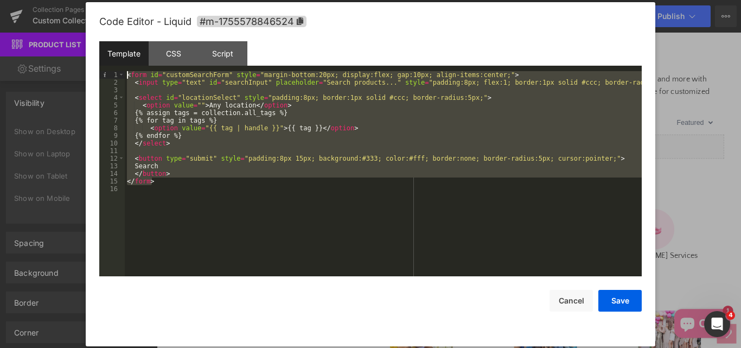
drag, startPoint x: 160, startPoint y: 184, endPoint x: 122, endPoint y: 66, distance: 124.1
click at [122, 66] on div "Template CSS Script Data 1 2 3 4 5 6 7 8 9 10 11 12 13 14 15 16 < form id = "cu…" at bounding box center [370, 158] width 543 height 235
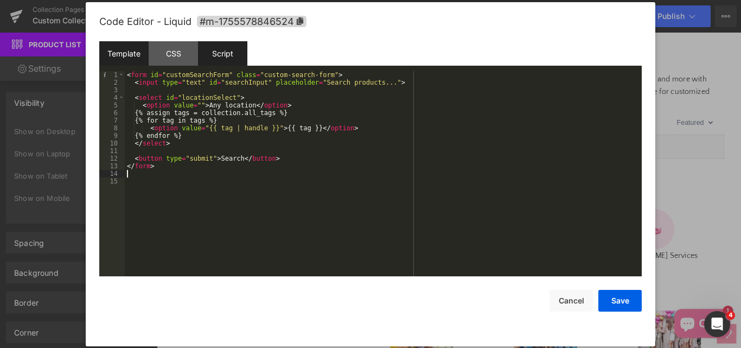
click at [236, 59] on div "Script" at bounding box center [222, 53] width 49 height 24
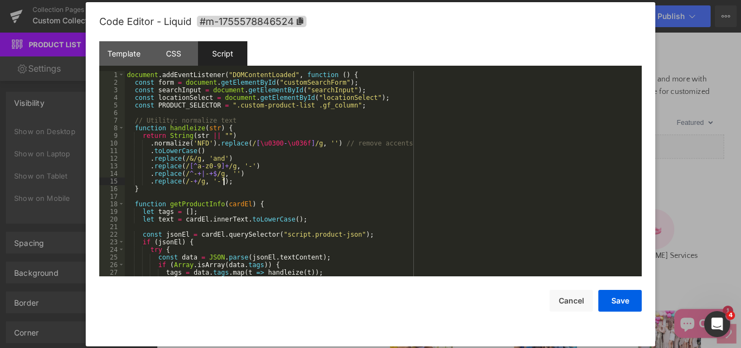
click at [287, 179] on div "document . addEventListener ( "DOMContentLoaded" , function ( ) { const form = …" at bounding box center [381, 181] width 513 height 220
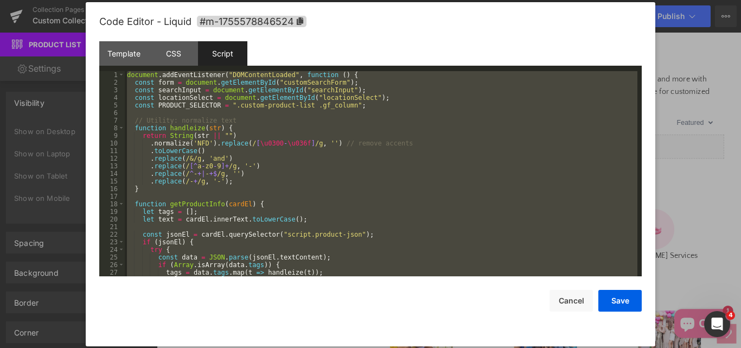
scroll to position [30, 0]
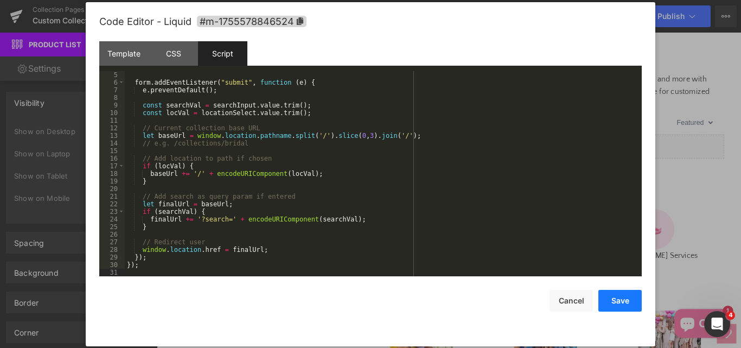
drag, startPoint x: 448, startPoint y: 73, endPoint x: 619, endPoint y: 300, distance: 284.0
click at [619, 300] on button "Save" at bounding box center [619, 301] width 43 height 22
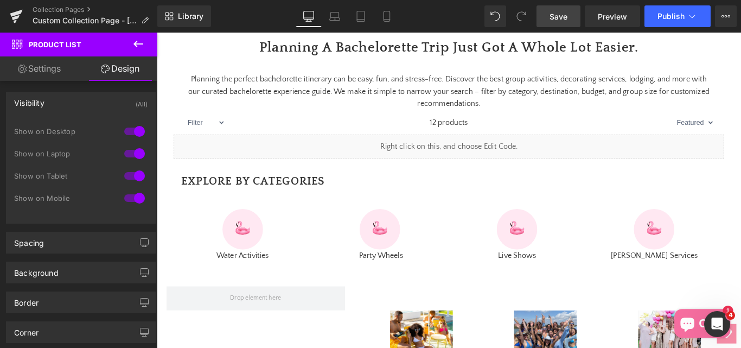
drag, startPoint x: 553, startPoint y: 18, endPoint x: 443, endPoint y: 0, distance: 111.1
click at [553, 18] on span "Save" at bounding box center [559, 16] width 18 height 11
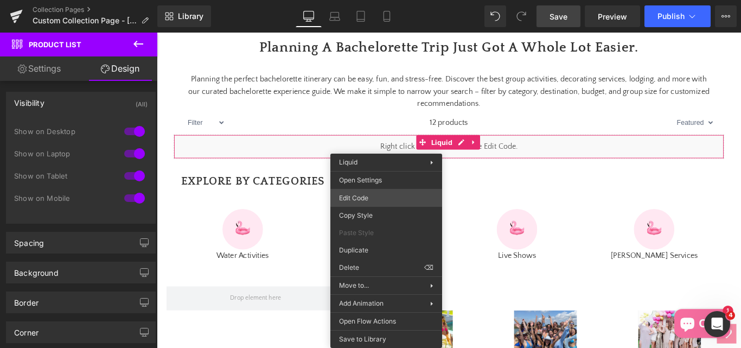
click at [365, 0] on div "Product List You are previewing how the will restyle your page. You can not edi…" at bounding box center [370, 0] width 741 height 0
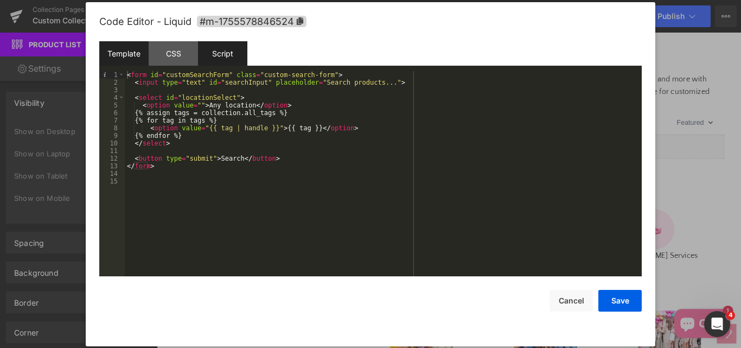
click at [221, 58] on div "Script" at bounding box center [222, 53] width 49 height 24
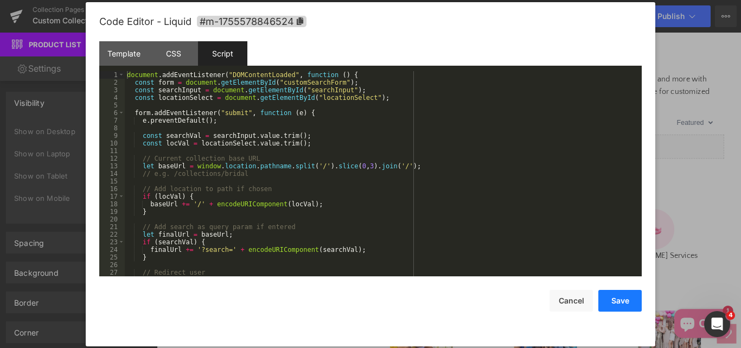
click at [619, 297] on button "Save" at bounding box center [619, 301] width 43 height 22
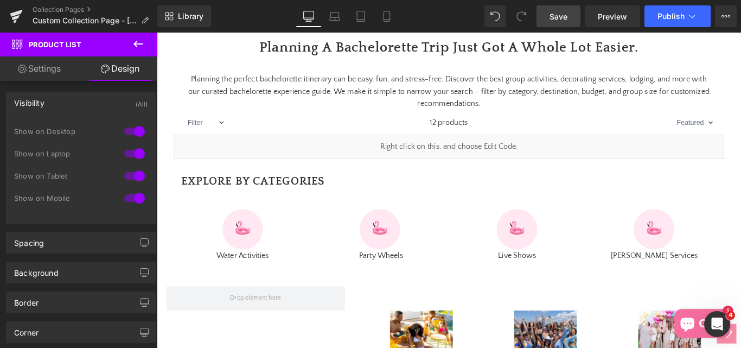
click at [559, 16] on span "Save" at bounding box center [559, 16] width 18 height 11
click at [602, 20] on span "Preview" at bounding box center [612, 16] width 29 height 11
click at [678, 18] on span "Publish" at bounding box center [671, 16] width 27 height 9
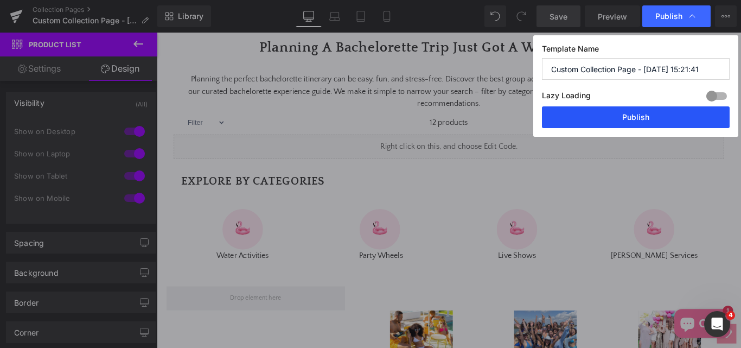
click at [639, 119] on button "Publish" at bounding box center [636, 117] width 188 height 22
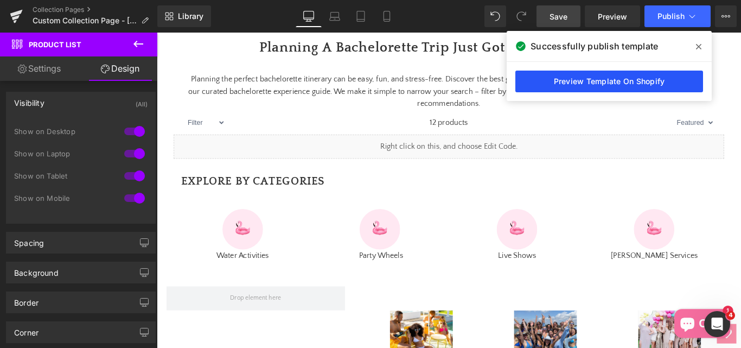
click at [621, 80] on link "Preview Template On Shopify" at bounding box center [609, 82] width 188 height 22
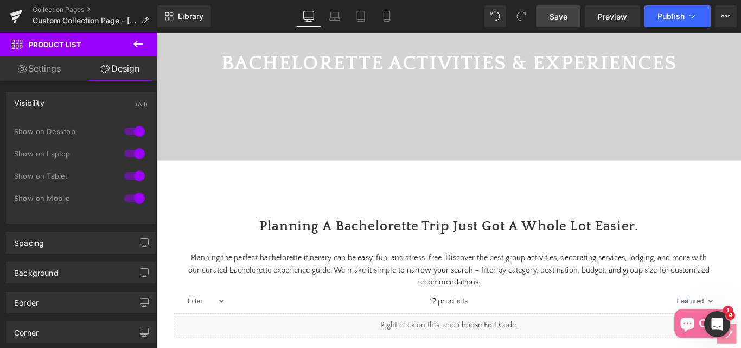
scroll to position [217, 0]
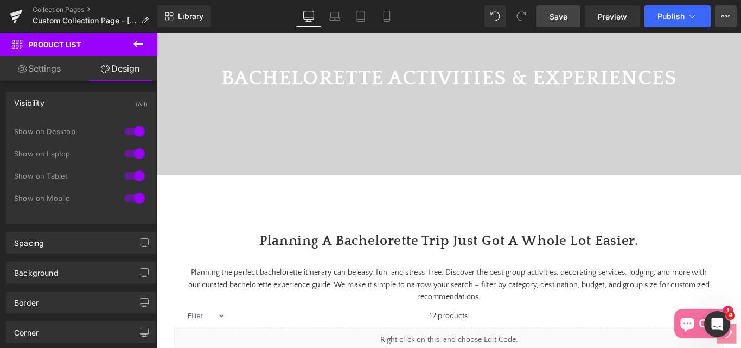
click at [723, 13] on icon at bounding box center [726, 16] width 9 height 9
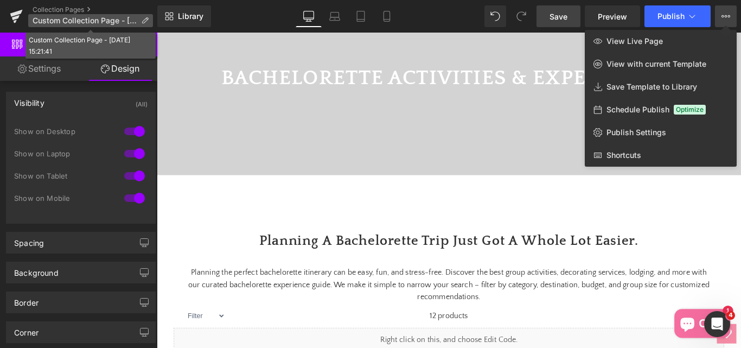
click at [140, 21] on p "Custom Collection Page - [DATE] 15:21:41" at bounding box center [90, 20] width 125 height 13
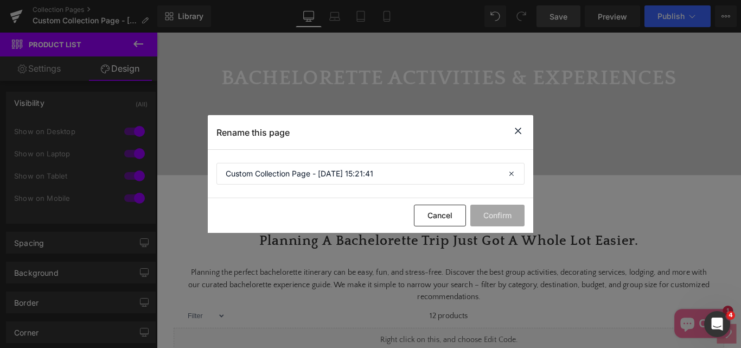
drag, startPoint x: 519, startPoint y: 133, endPoint x: 404, endPoint y: 113, distance: 116.3
click at [519, 133] on icon at bounding box center [518, 131] width 13 height 14
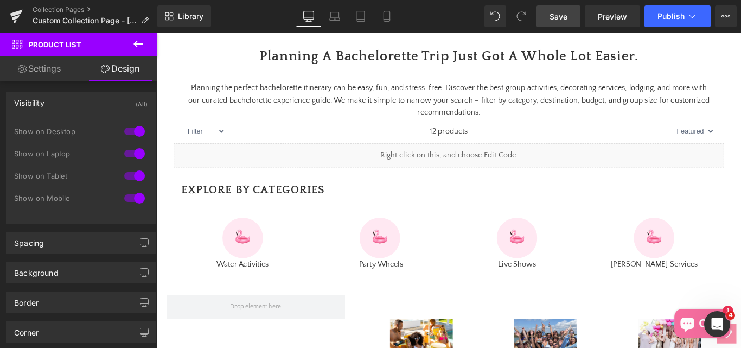
scroll to position [434, 0]
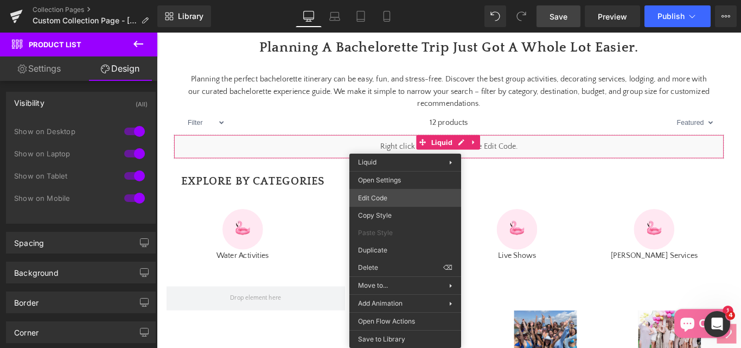
click at [373, 0] on div "Product List You are previewing how the will restyle your page. You can not edi…" at bounding box center [370, 0] width 741 height 0
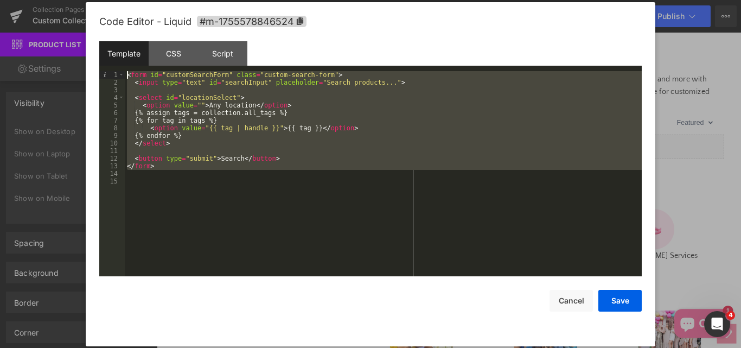
drag, startPoint x: 157, startPoint y: 172, endPoint x: 122, endPoint y: 82, distance: 96.2
click at [123, 81] on pre "1 2 3 4 5 6 7 8 9 10 11 12 13 14 15 < form id = "customSearchForm" class = "cus…" at bounding box center [370, 173] width 543 height 205
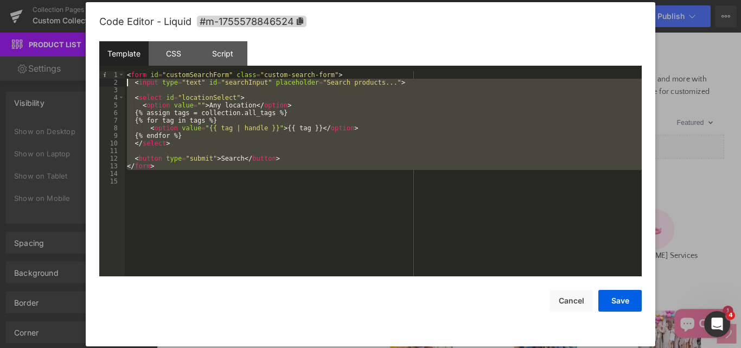
click at [164, 173] on div "< form id = "customSearchForm" class = "custom-search-form" > < input type = "t…" at bounding box center [383, 173] width 517 height 205
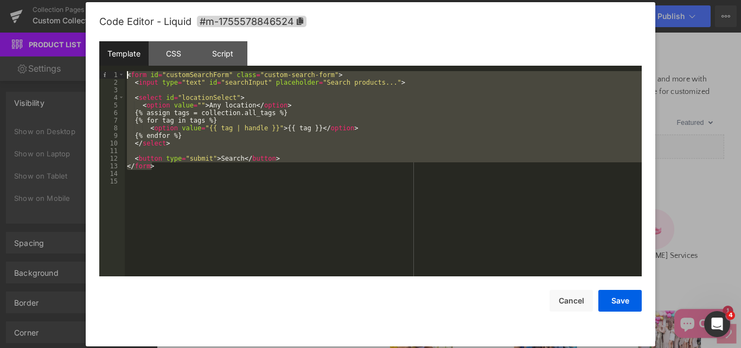
drag, startPoint x: 155, startPoint y: 157, endPoint x: 113, endPoint y: 73, distance: 93.7
click at [113, 73] on pre "1 2 3 4 5 6 7 8 9 10 11 12 13 14 15 < form id = "customSearchForm" class = "cus…" at bounding box center [370, 173] width 543 height 205
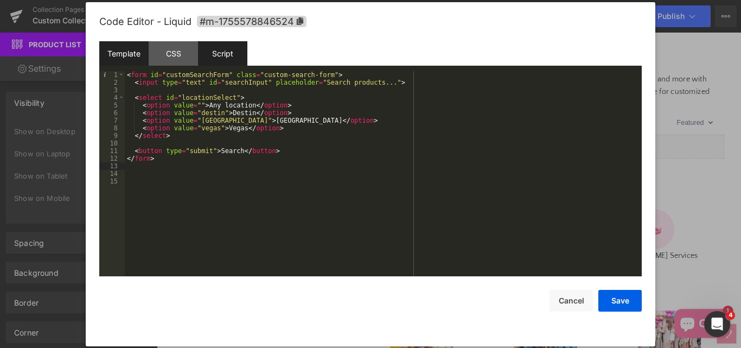
click at [223, 50] on div "Script" at bounding box center [222, 53] width 49 height 24
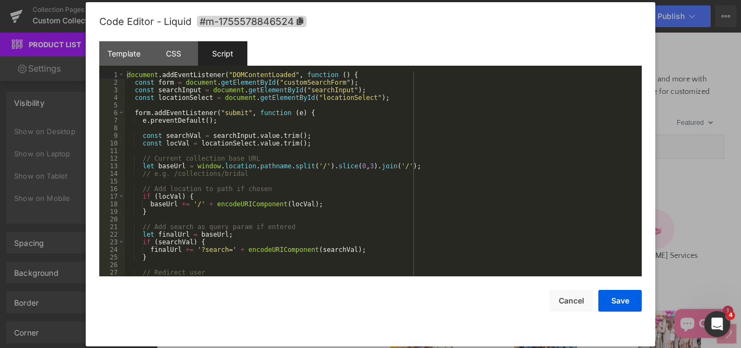
click at [393, 203] on div "document . addEventListener ( "DOMContentLoaded" , function ( ) { const form = …" at bounding box center [381, 181] width 513 height 220
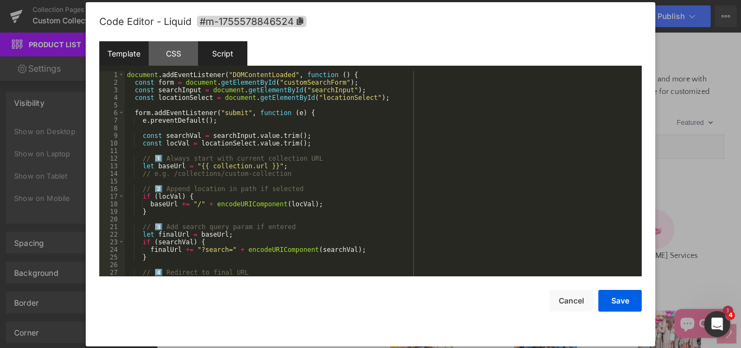
click at [116, 61] on div "Template" at bounding box center [123, 53] width 49 height 24
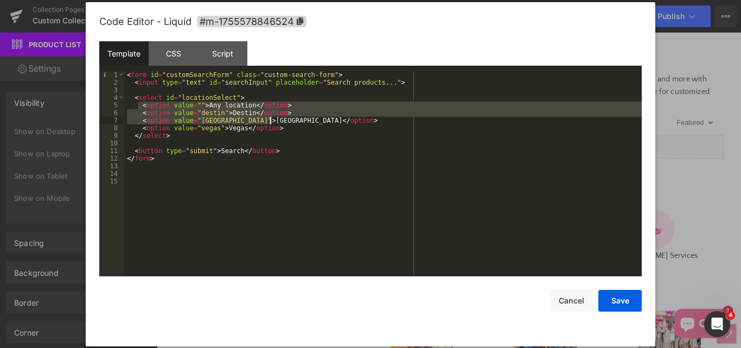
drag, startPoint x: 138, startPoint y: 104, endPoint x: 285, endPoint y: 123, distance: 148.3
click at [285, 123] on div "< form id = "customSearchForm" class = "custom-search-form" > < input type = "t…" at bounding box center [383, 181] width 517 height 220
click at [141, 107] on div "< form id = "customSearchForm" class = "custom-search-form" > < input type = "t…" at bounding box center [383, 173] width 517 height 205
drag, startPoint x: 142, startPoint y: 104, endPoint x: 276, endPoint y: 124, distance: 135.0
click at [276, 124] on div "< form id = "customSearchForm" class = "custom-search-form" > < input type = "t…" at bounding box center [383, 181] width 517 height 220
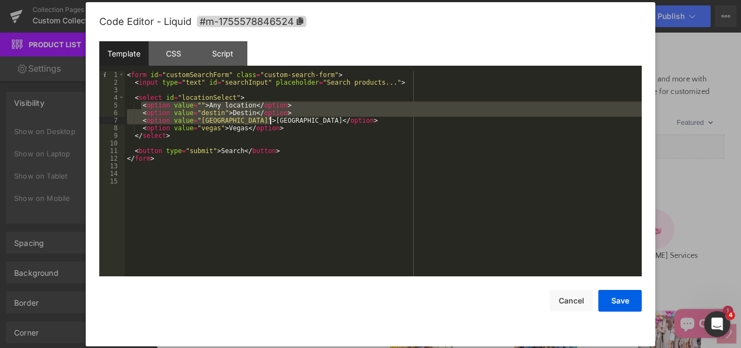
click at [276, 124] on div "< form id = "customSearchForm" class = "custom-search-form" > < input type = "t…" at bounding box center [383, 173] width 517 height 205
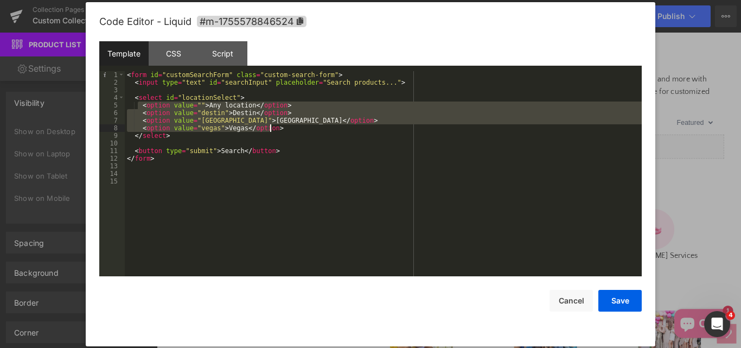
drag, startPoint x: 139, startPoint y: 106, endPoint x: 276, endPoint y: 125, distance: 138.0
click at [276, 125] on div "< form id = "customSearchForm" class = "custom-search-form" > < input type = "t…" at bounding box center [383, 181] width 517 height 220
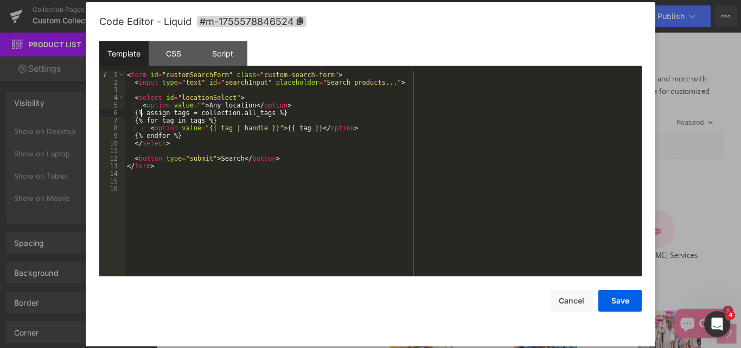
click at [141, 112] on div "< form id = "customSearchForm" class = "custom-search-form" > < input type = "t…" at bounding box center [383, 181] width 517 height 220
click at [151, 131] on div "< form id = "customSearchForm" class = "custom-search-form" > < input type = "t…" at bounding box center [383, 181] width 517 height 220
click at [148, 128] on div "< form id = "customSearchForm" class = "custom-search-form" > < input type = "t…" at bounding box center [383, 181] width 517 height 220
click at [619, 304] on button "Save" at bounding box center [619, 301] width 43 height 22
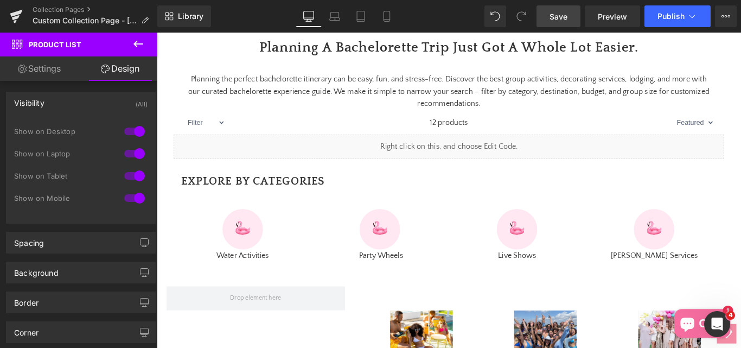
click at [563, 19] on span "Save" at bounding box center [559, 16] width 18 height 11
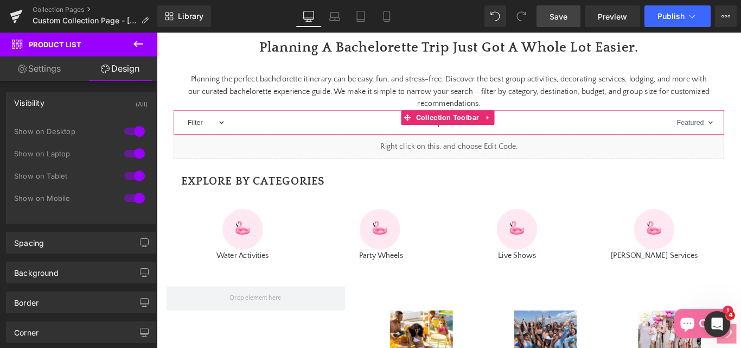
scroll to position [326, 0]
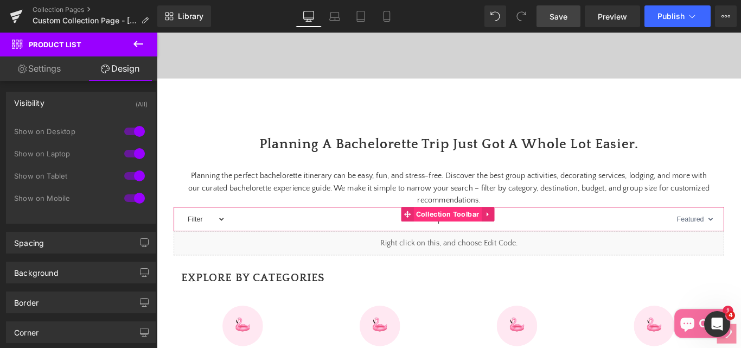
click at [393, 0] on div "Product List You are previewing how the will restyle your page. You can not edi…" at bounding box center [370, 0] width 741 height 0
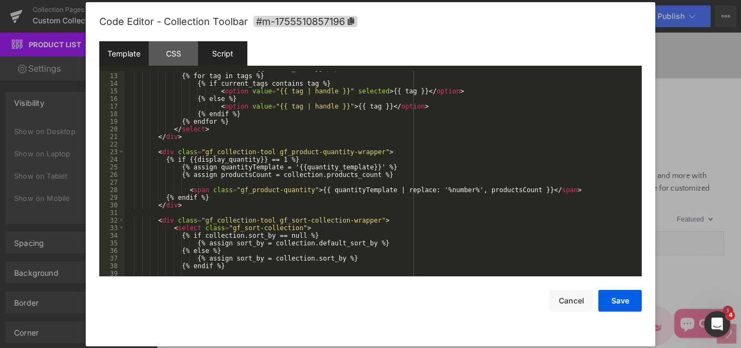
click at [210, 53] on div "Script" at bounding box center [222, 53] width 49 height 24
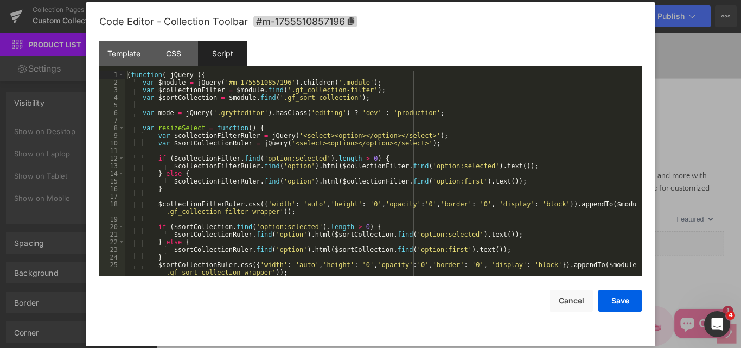
click at [340, 104] on div "( function ( jQuery ) { var $module = jQuery ( '#m-1755510857196' ) . children …" at bounding box center [381, 181] width 513 height 220
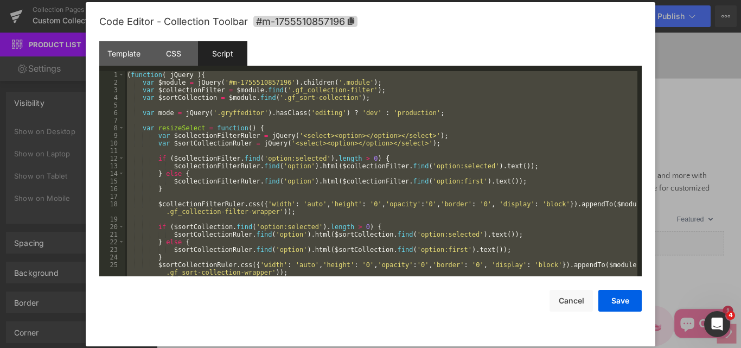
scroll to position [0, 0]
click at [129, 57] on div "Template" at bounding box center [123, 53] width 49 height 24
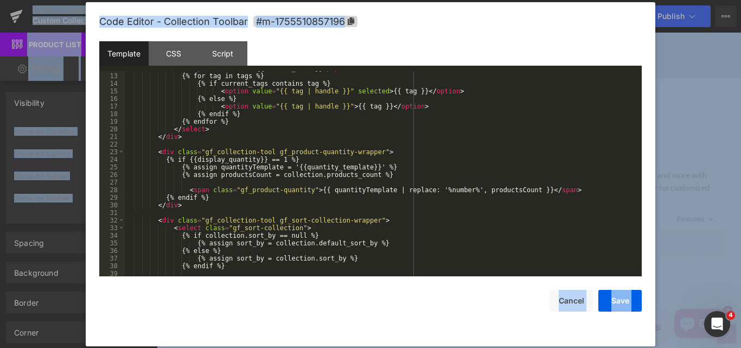
click at [283, 140] on div "< option value = "" > {{ filter_text }} </ option > {% for tag in tags %} {% if…" at bounding box center [381, 175] width 513 height 220
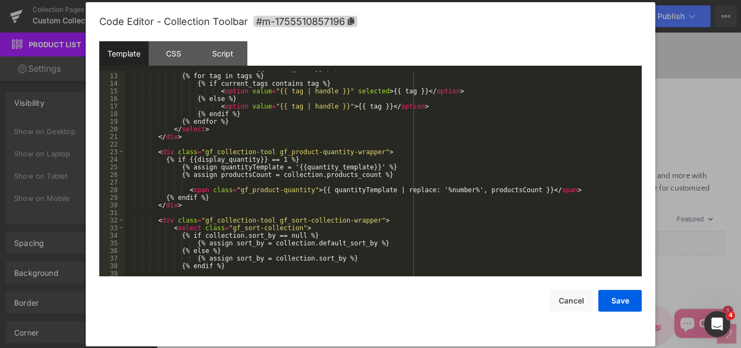
click at [283, 140] on div "< option value = "" > {{ filter_text }} </ option > {% for tag in tags %} {% if…" at bounding box center [381, 175] width 513 height 220
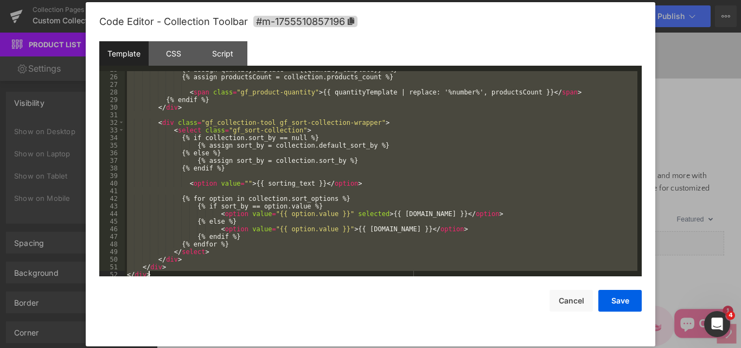
scroll to position [195, 0]
click at [392, 151] on div "{% assign quantityTemplate = '{{quantity_template}}' %} {% assign productsCount…" at bounding box center [381, 173] width 513 height 205
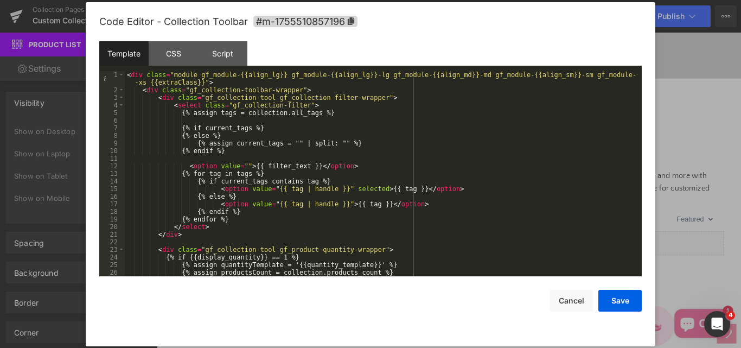
scroll to position [0, 0]
drag, startPoint x: 225, startPoint y: 106, endPoint x: 295, endPoint y: 106, distance: 70.5
click at [295, 106] on div "< div class = "module gf_module-{{align_lg}} gf_module-{{align_lg}}-lg gf_modul…" at bounding box center [381, 185] width 513 height 228
click at [219, 55] on div "Script" at bounding box center [222, 53] width 49 height 24
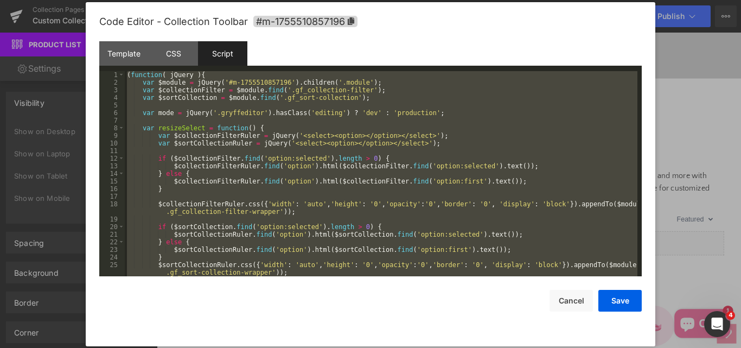
click at [474, 91] on div "( function ( jQuery ) { var $module = jQuery ( '#m-1755510857196' ) . children …" at bounding box center [381, 173] width 513 height 205
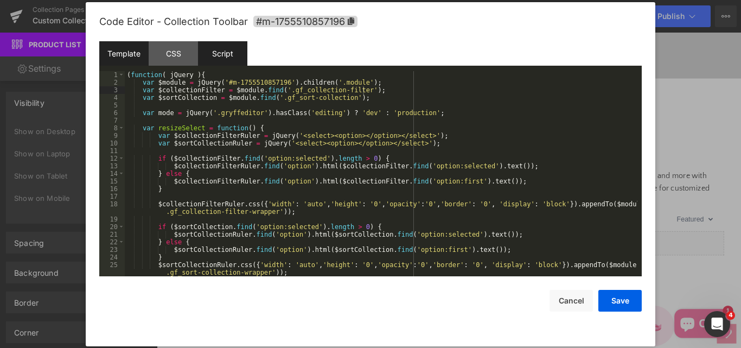
click at [121, 56] on div "Template" at bounding box center [123, 53] width 49 height 24
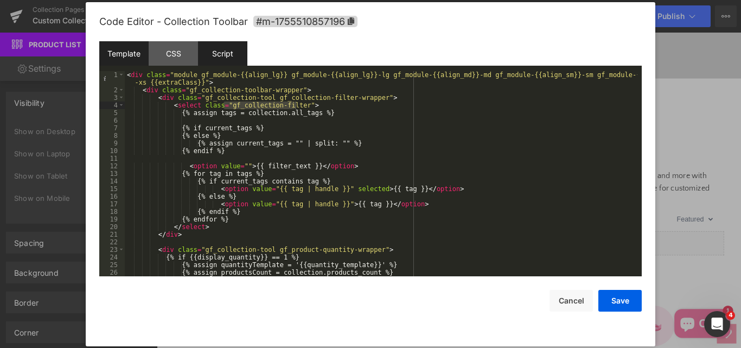
click at [213, 60] on div "Script" at bounding box center [222, 53] width 49 height 24
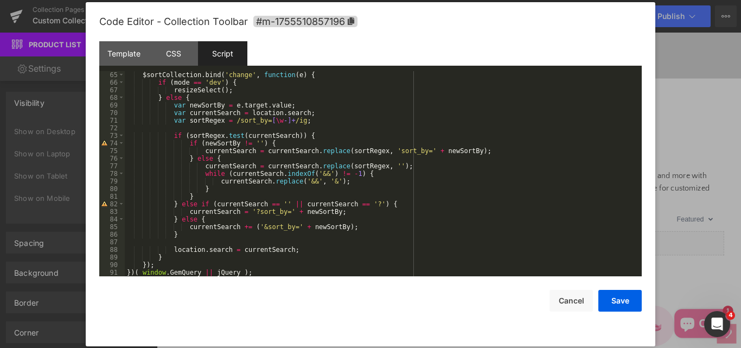
scroll to position [501, 0]
click at [135, 54] on div "Template" at bounding box center [123, 53] width 49 height 24
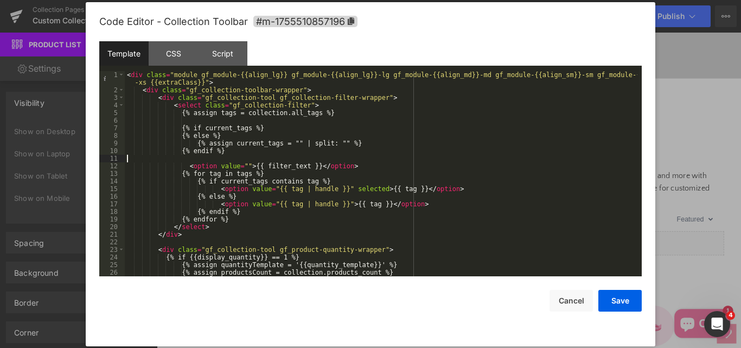
click at [307, 162] on div "< div class = "module gf_module-{{align_lg}} gf_module-{{align_lg}}-lg gf_modul…" at bounding box center [381, 185] width 513 height 228
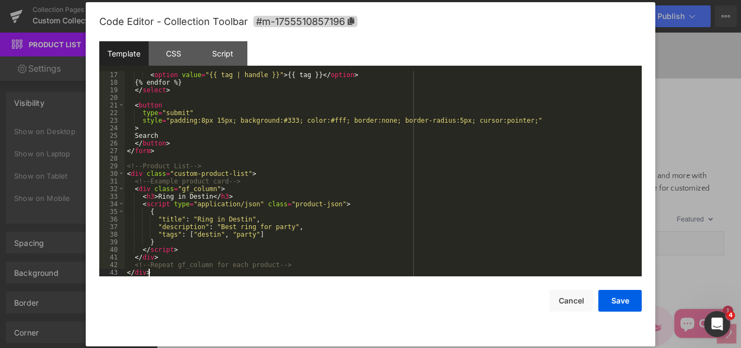
scroll to position [122, 0]
click at [233, 56] on div "Script" at bounding box center [222, 53] width 49 height 24
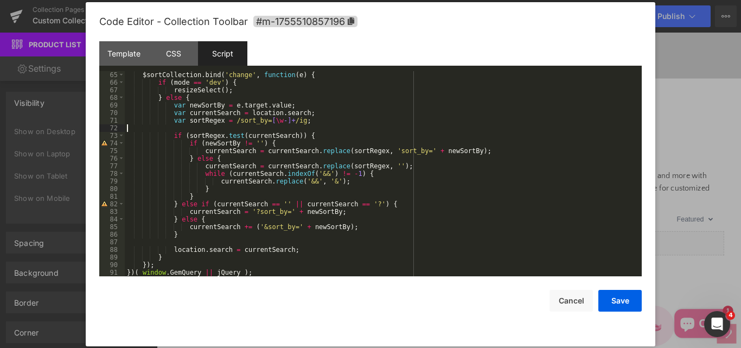
click at [349, 127] on div "$sortCollection . bind ( 'change' , function ( e ) { if ( mode == 'dev' ) { res…" at bounding box center [381, 181] width 513 height 220
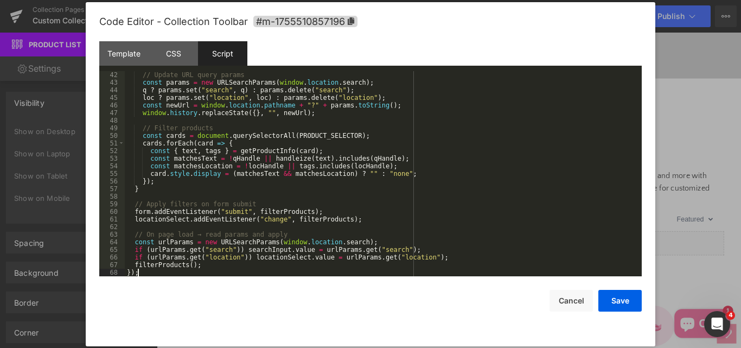
scroll to position [311, 0]
drag, startPoint x: 611, startPoint y: 299, endPoint x: 534, endPoint y: 310, distance: 77.3
click at [611, 299] on button "Save" at bounding box center [619, 301] width 43 height 22
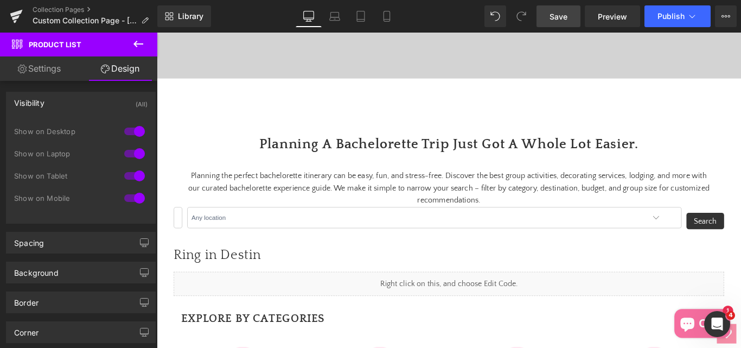
click at [557, 18] on span "Save" at bounding box center [559, 16] width 18 height 11
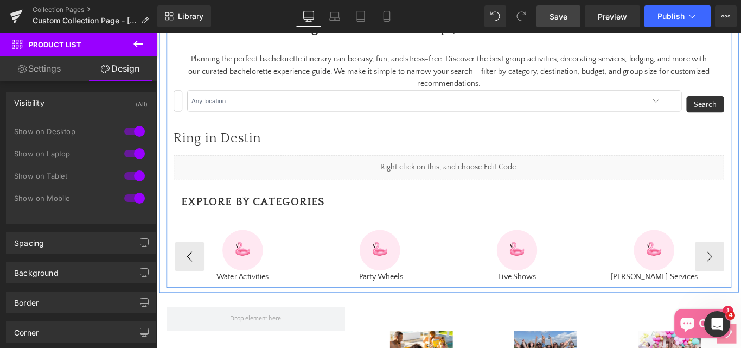
scroll to position [488, 0]
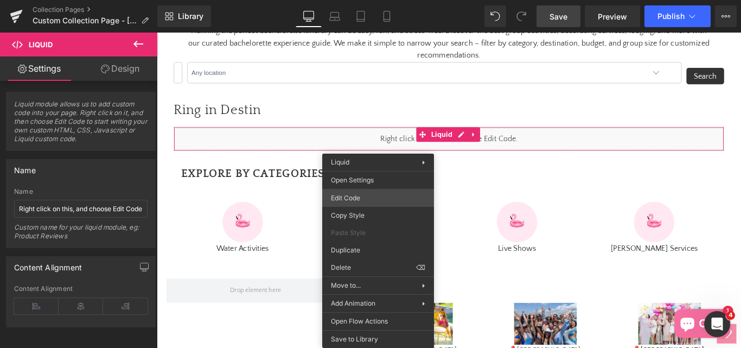
click at [350, 0] on div "Product List You are previewing how the will restyle your page. You can not edi…" at bounding box center [370, 0] width 741 height 0
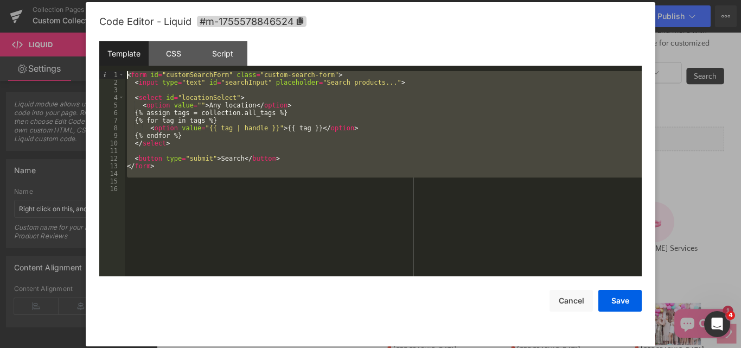
drag, startPoint x: 144, startPoint y: 137, endPoint x: 124, endPoint y: 70, distance: 69.5
click at [124, 70] on div "Template CSS Script Data 1 2 3 4 5 6 7 8 9 10 11 12 13 14 15 16 < form id = "cu…" at bounding box center [370, 158] width 543 height 235
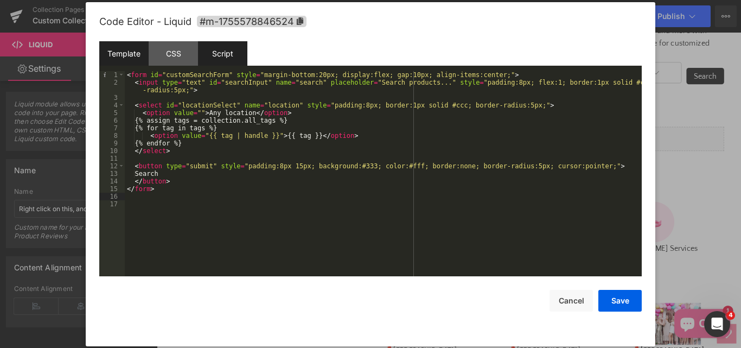
click at [219, 64] on div "Script" at bounding box center [222, 53] width 49 height 24
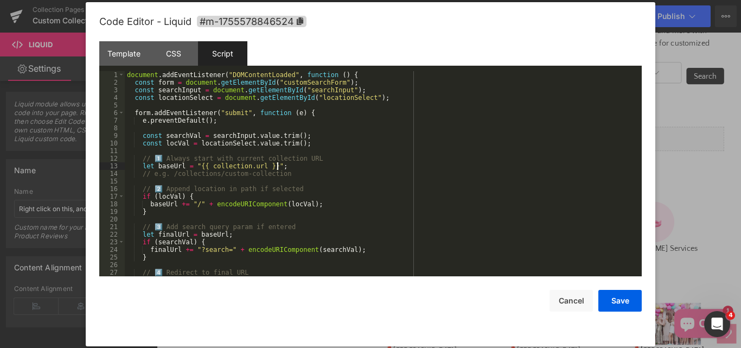
click at [325, 165] on div "document . addEventListener ( "DOMContentLoaded" , function ( ) { const form = …" at bounding box center [381, 181] width 513 height 220
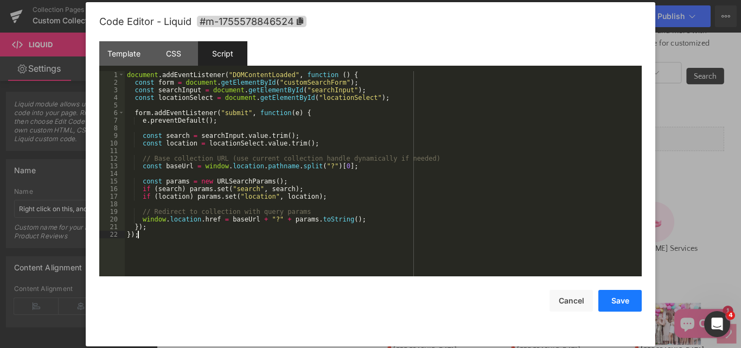
click at [617, 303] on button "Save" at bounding box center [619, 301] width 43 height 22
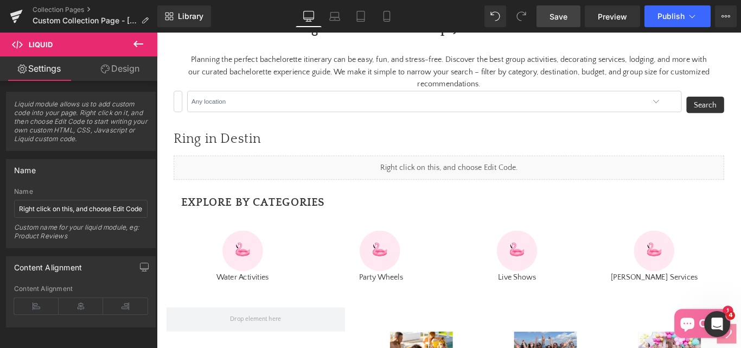
scroll to position [416, 0]
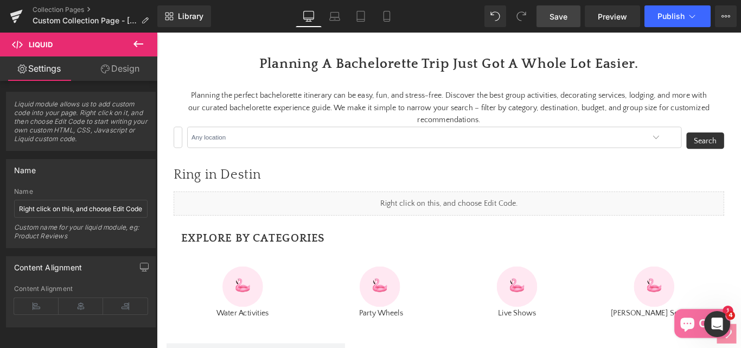
click at [544, 17] on link "Save" at bounding box center [559, 16] width 44 height 22
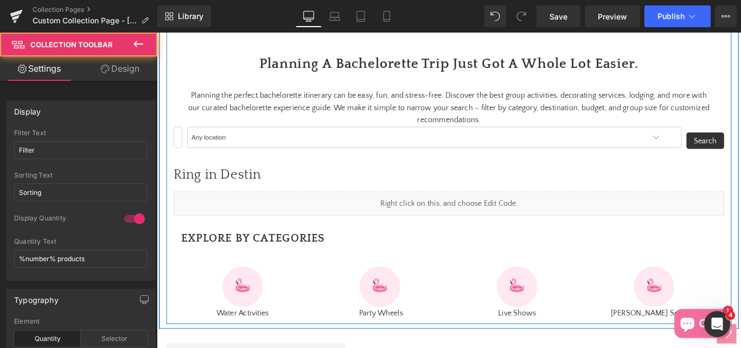
click at [201, 162] on select "Any location {% assign tags = collection.all_tags %} {% for tag in tags %} {{ t…" at bounding box center [469, 150] width 556 height 24
click at [225, 203] on h3 "Ring in Destin" at bounding box center [485, 192] width 619 height 22
click at [282, 203] on h3 "Ring in Destin" at bounding box center [485, 192] width 619 height 22
click at [227, 181] on h3 "Ring in Destin" at bounding box center [485, 192] width 619 height 22
click at [284, 181] on h3 "Ring in Destin" at bounding box center [485, 192] width 619 height 22
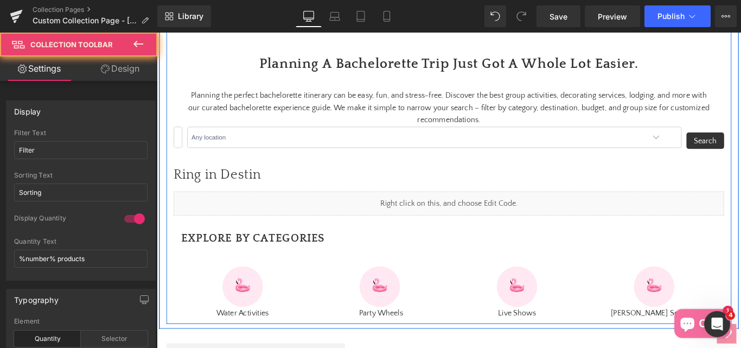
click at [284, 181] on h3 "Ring in Destin" at bounding box center [485, 192] width 619 height 22
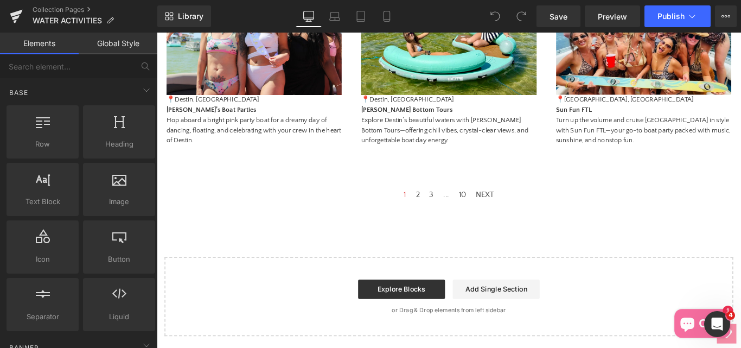
scroll to position [651, 0]
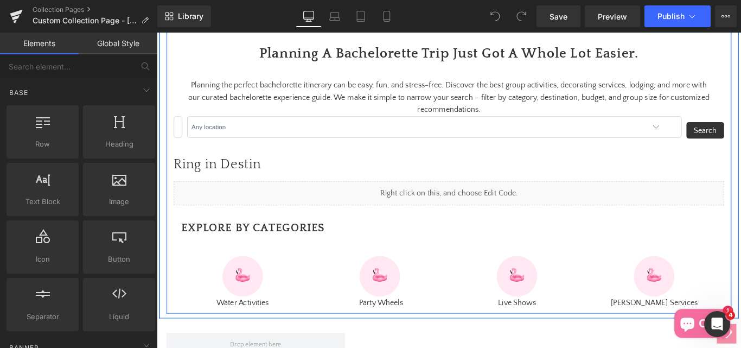
scroll to position [434, 0]
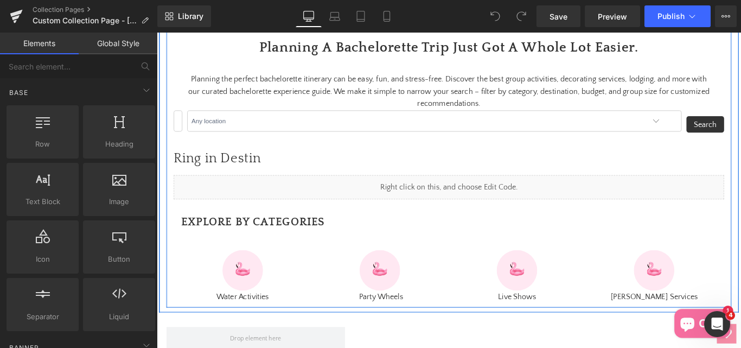
click at [179, 144] on input "text" at bounding box center [181, 132] width 10 height 24
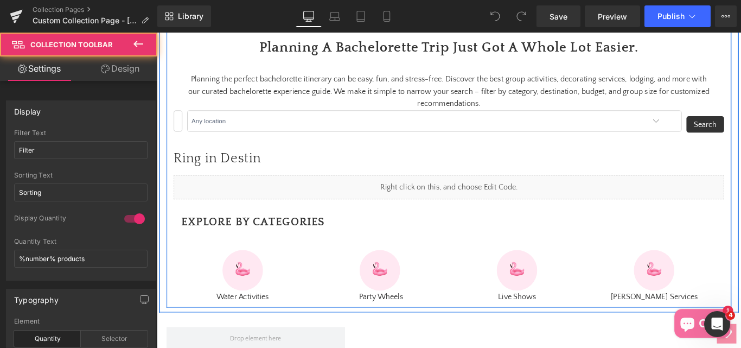
click at [183, 152] on form "Any location {% assign tags = collection.all_tags %} {% for tag in tags %} {{ t…" at bounding box center [485, 136] width 619 height 32
click at [178, 144] on input "text" at bounding box center [181, 132] width 10 height 24
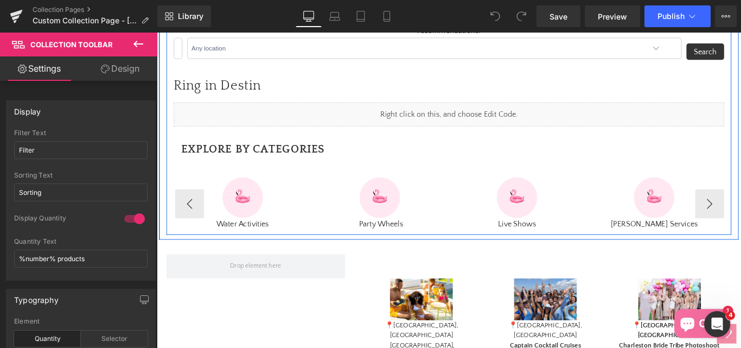
scroll to position [543, 0]
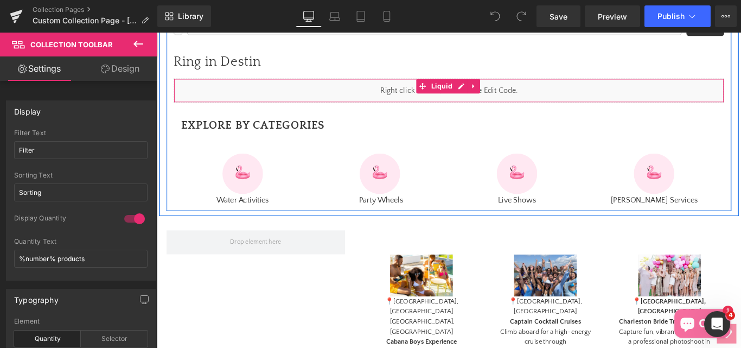
click at [394, 111] on div "Liquid" at bounding box center [485, 97] width 619 height 27
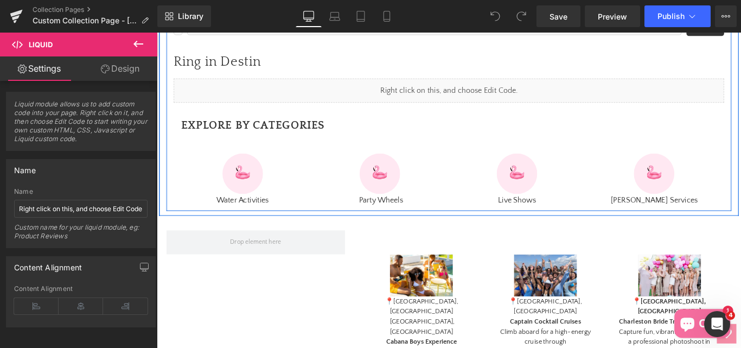
click at [218, 77] on h3 "Ring in Destin" at bounding box center [485, 65] width 619 height 22
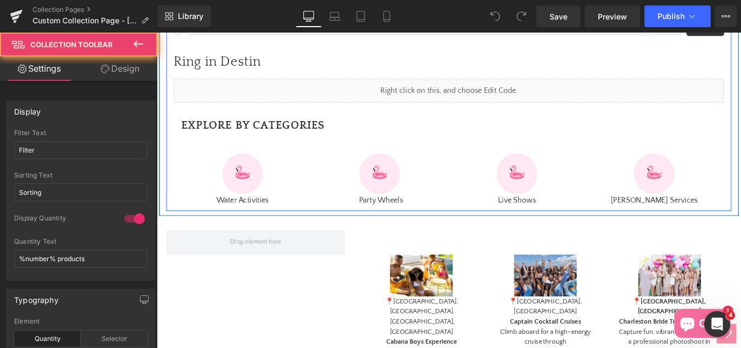
click at [218, 77] on h3 "Ring in Destin" at bounding box center [485, 65] width 619 height 22
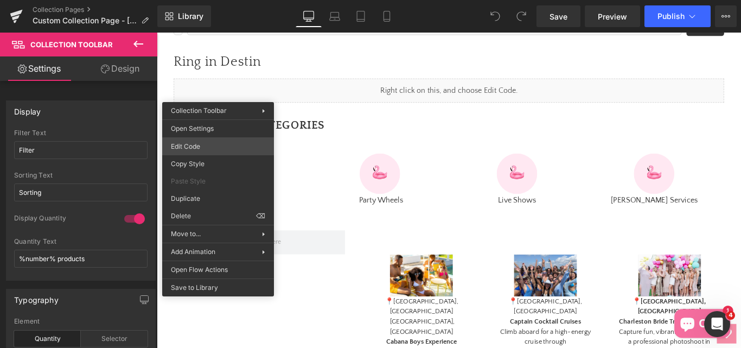
click at [195, 0] on div "You are previewing how the will restyle your page. You can not edit Elements in…" at bounding box center [370, 0] width 741 height 0
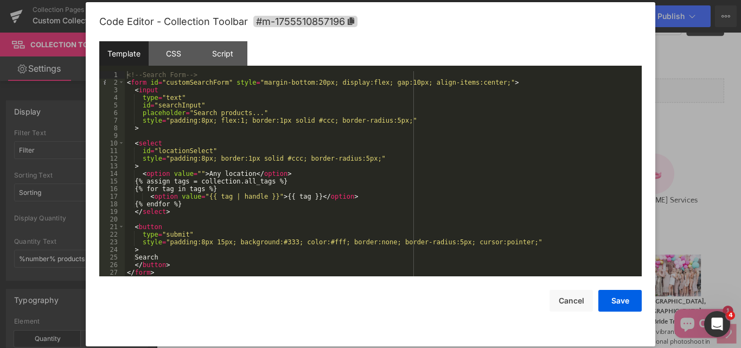
scroll to position [122, 0]
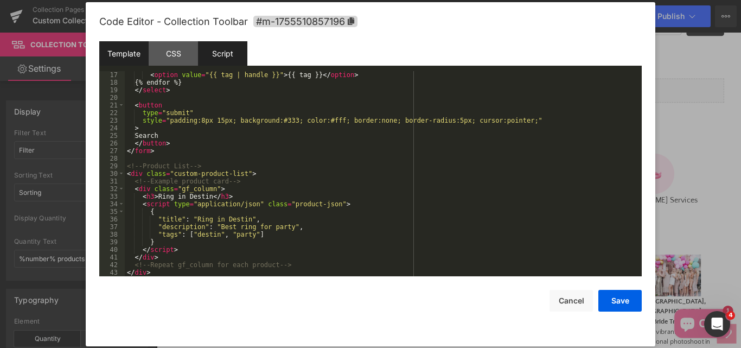
click at [222, 50] on div "Script" at bounding box center [222, 53] width 49 height 24
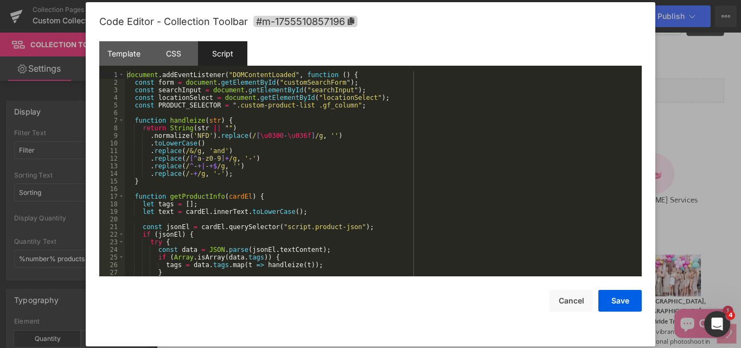
click at [530, 40] on div "Code Editor - Collection Toolbar #m-1755510857196" at bounding box center [370, 21] width 543 height 39
click at [570, 298] on button "Cancel" at bounding box center [571, 301] width 43 height 22
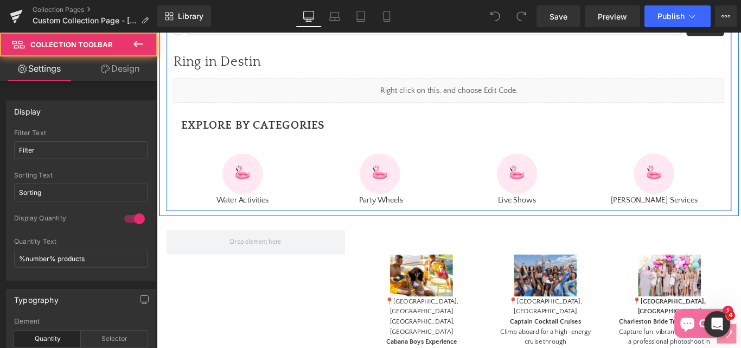
click at [192, 77] on h3 "Ring in Destin" at bounding box center [485, 65] width 619 height 22
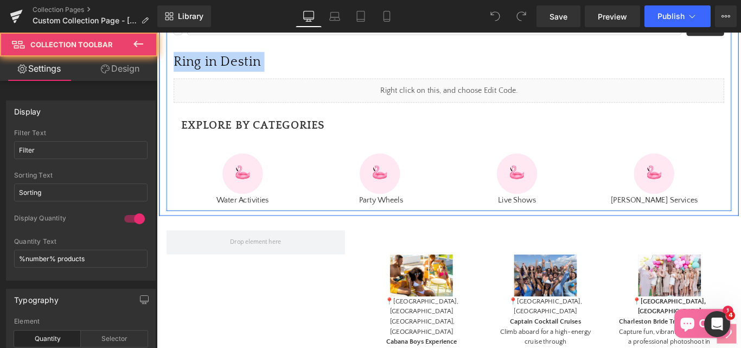
click at [192, 77] on h3 "Ring in Destin" at bounding box center [485, 65] width 619 height 22
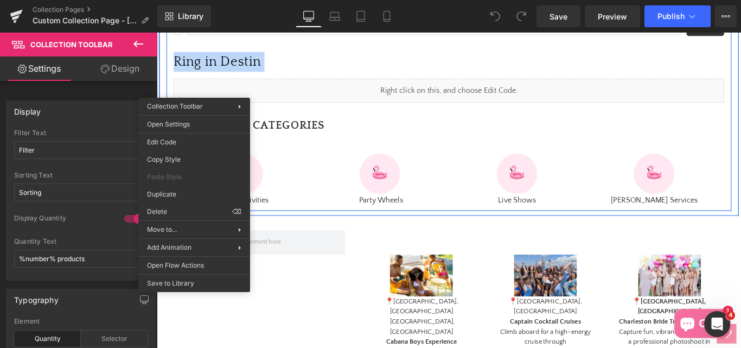
click at [264, 77] on h3 "Ring in Destin" at bounding box center [485, 65] width 619 height 22
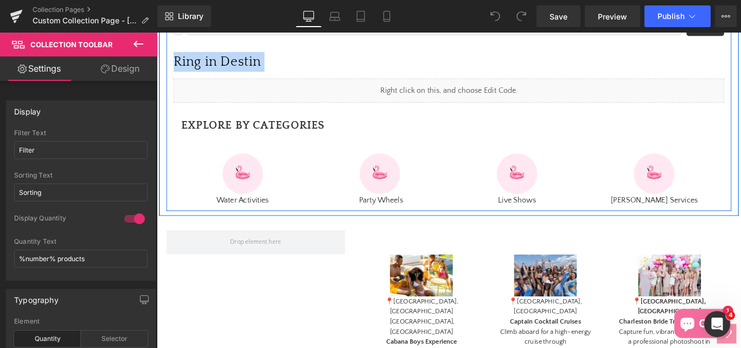
click at [230, 77] on h3 "Ring in Destin" at bounding box center [485, 65] width 619 height 22
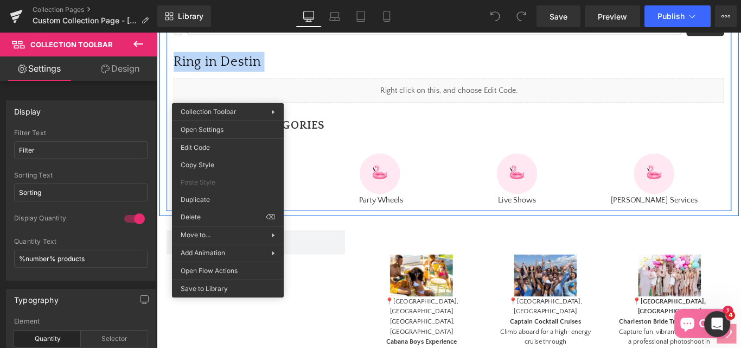
click at [232, 77] on h3 "Ring in Destin" at bounding box center [485, 65] width 619 height 22
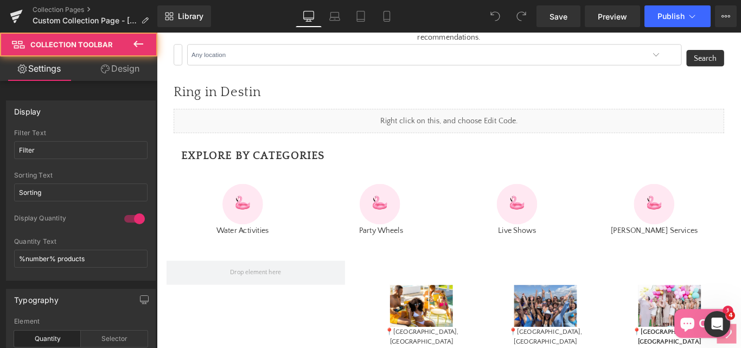
scroll to position [506, 0]
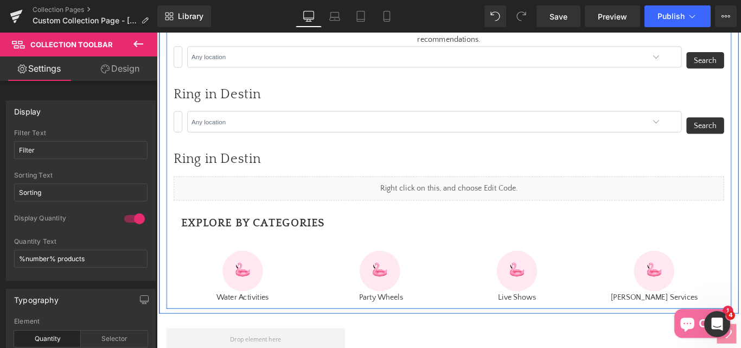
click at [209, 186] on h3 "Ring in Destin" at bounding box center [485, 175] width 619 height 22
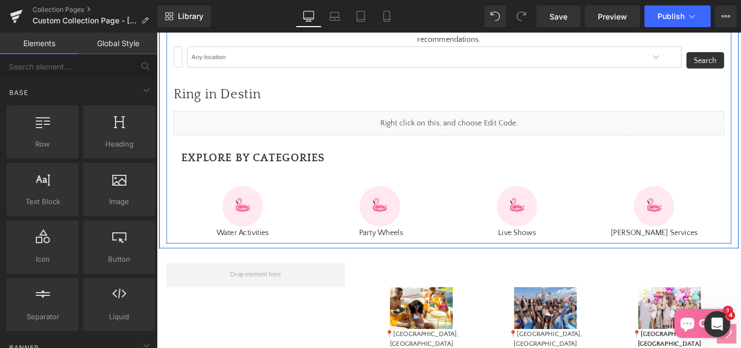
click at [246, 113] on h3 "Ring in Destin" at bounding box center [485, 102] width 619 height 22
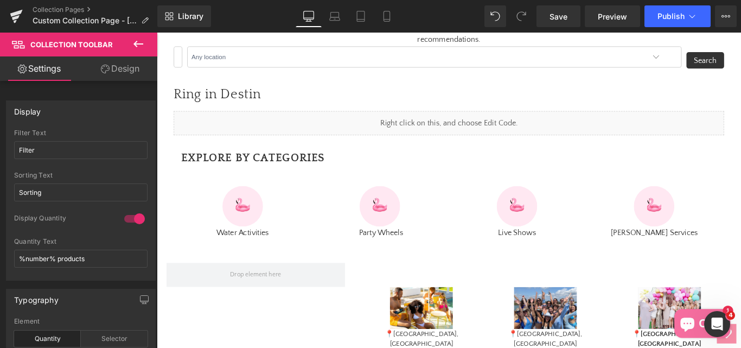
click at [139, 43] on icon at bounding box center [138, 43] width 13 height 13
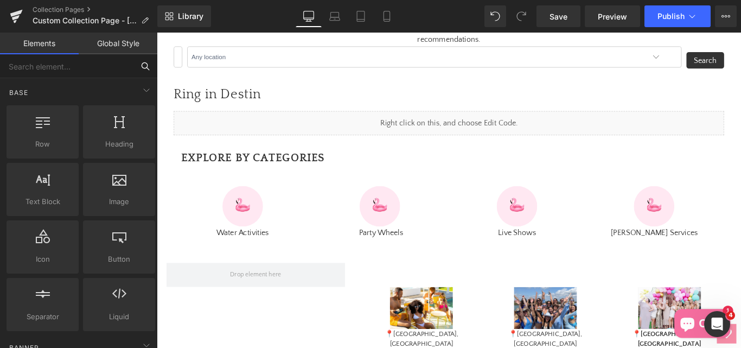
click at [39, 65] on input "text" at bounding box center [66, 66] width 133 height 24
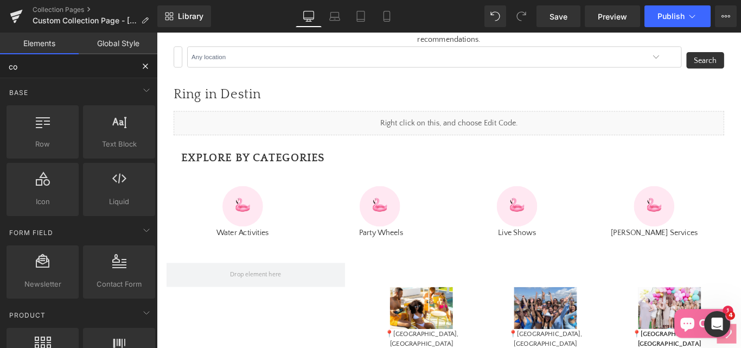
type input "c"
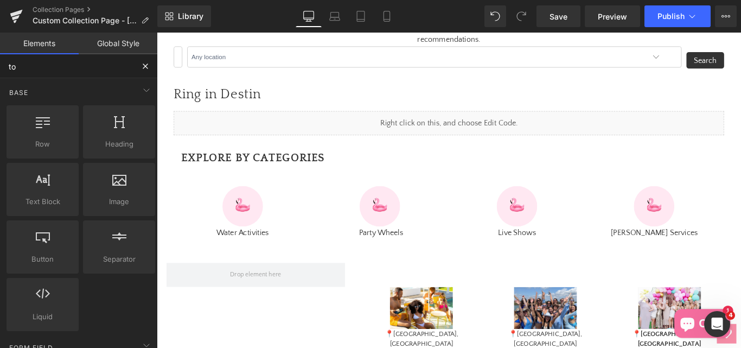
type input "too"
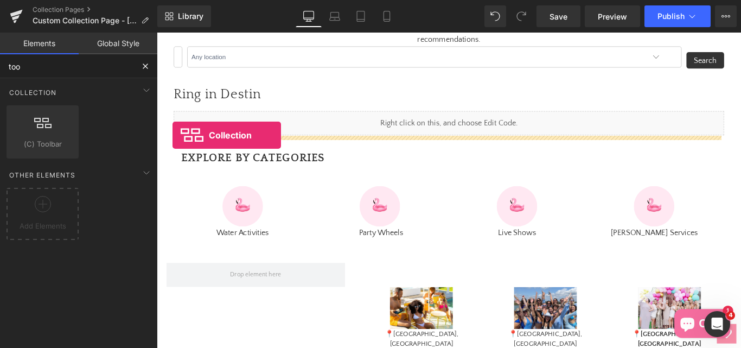
drag, startPoint x: 307, startPoint y: 171, endPoint x: 175, endPoint y: 148, distance: 134.4
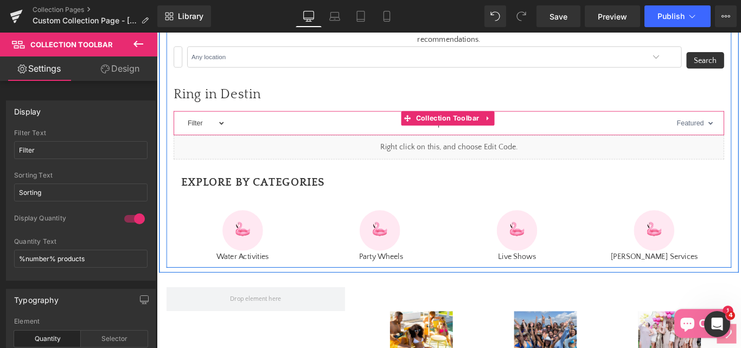
click at [223, 146] on select "Filter [GEOGRAPHIC_DATA] [GEOGRAPHIC_DATA] [GEOGRAPHIC_DATA] [GEOGRAPHIC_DATA][…" at bounding box center [210, 135] width 47 height 24
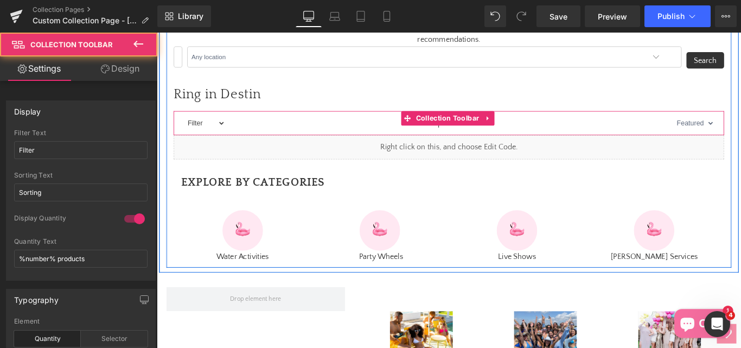
click at [223, 146] on select "Filter [GEOGRAPHIC_DATA] [GEOGRAPHIC_DATA] [GEOGRAPHIC_DATA] [GEOGRAPHIC_DATA][…" at bounding box center [210, 135] width 47 height 24
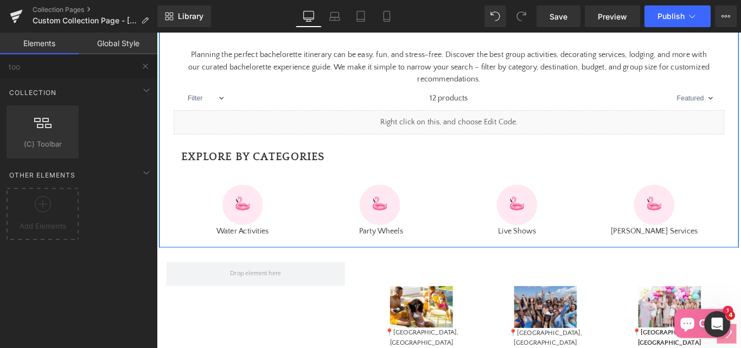
scroll to position [451, 0]
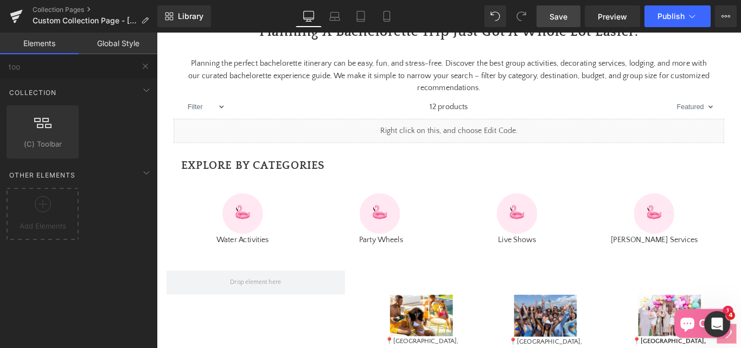
drag, startPoint x: 557, startPoint y: 18, endPoint x: 420, endPoint y: 30, distance: 136.7
click at [557, 18] on span "Save" at bounding box center [559, 16] width 18 height 11
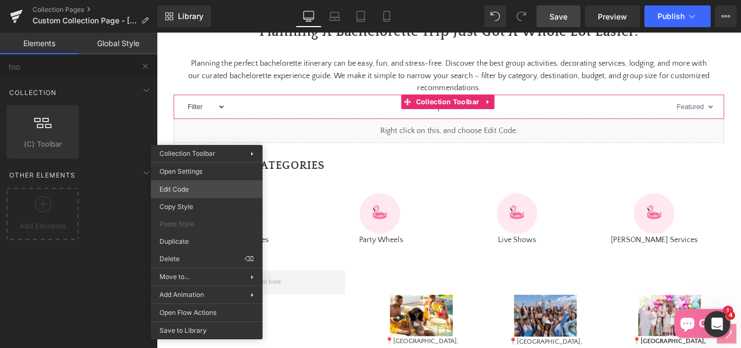
click at [182, 0] on div "Collection Toolbar You are previewing how the will restyle your page. You can n…" at bounding box center [370, 0] width 741 height 0
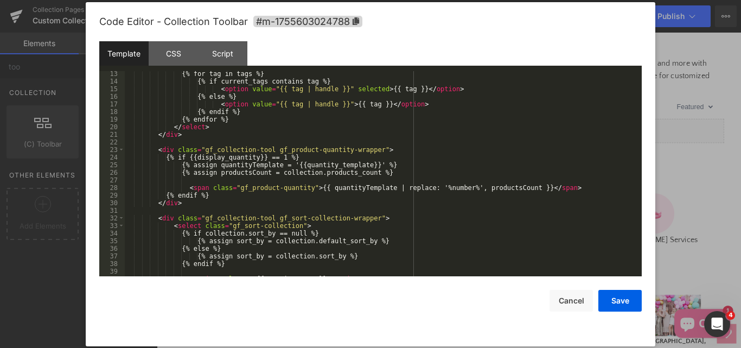
scroll to position [100, 0]
click at [224, 54] on div "Script" at bounding box center [222, 53] width 49 height 24
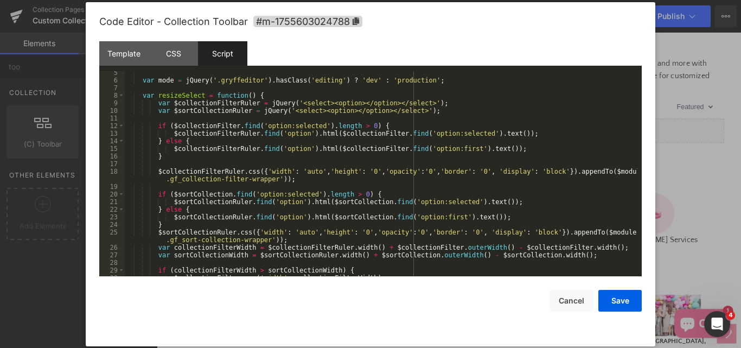
scroll to position [33, 0]
click at [118, 52] on div "Template" at bounding box center [123, 53] width 49 height 24
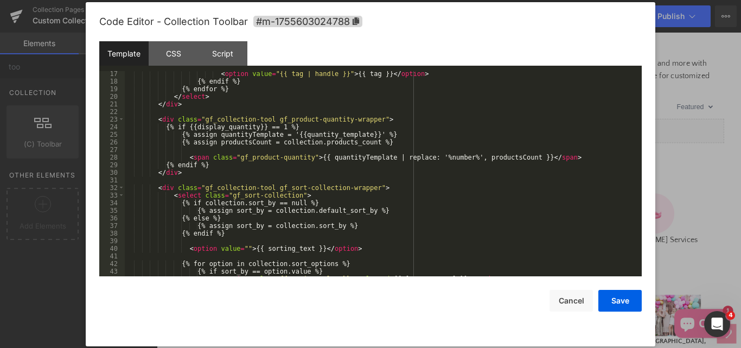
scroll to position [197, 0]
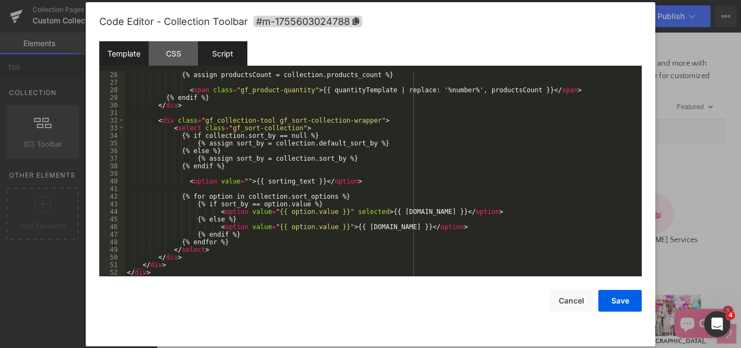
click at [215, 54] on div "Script" at bounding box center [222, 53] width 49 height 24
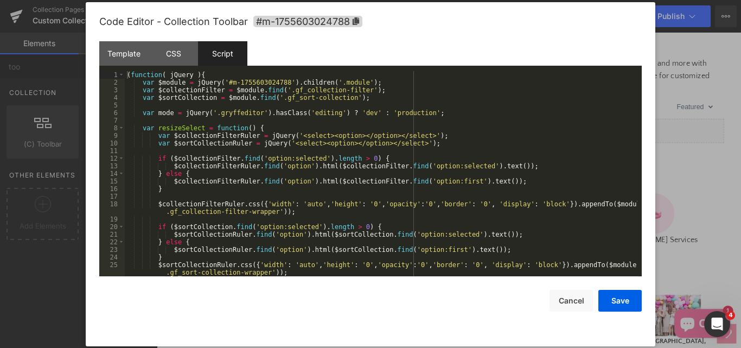
scroll to position [0, 0]
click at [130, 49] on div "Template" at bounding box center [123, 53] width 49 height 24
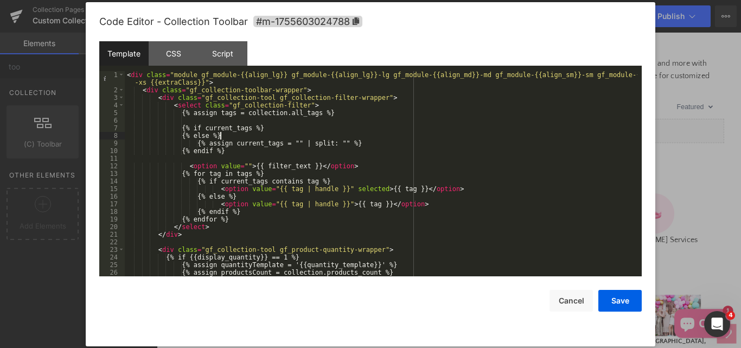
click at [356, 133] on div "< div class = "module gf_module-{{align_lg}} gf_module-{{align_lg}}-lg gf_modul…" at bounding box center [381, 185] width 513 height 228
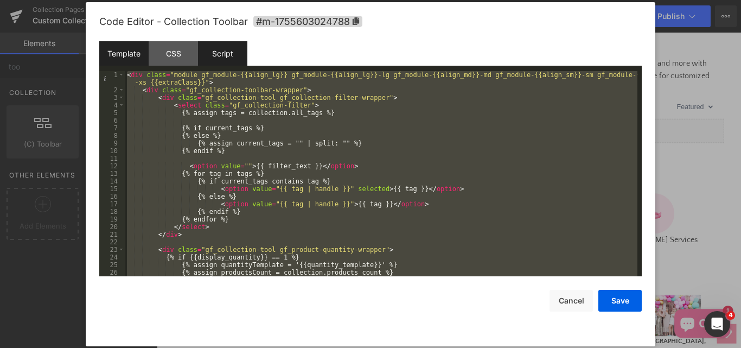
click at [219, 61] on div "Script" at bounding box center [222, 53] width 49 height 24
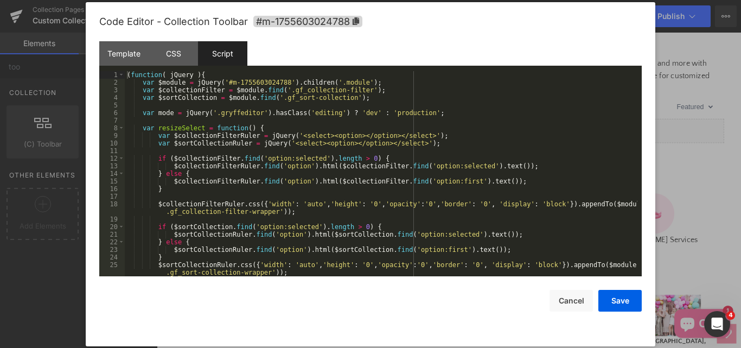
click at [409, 127] on div "( function ( jQuery ) { var $module = jQuery ( '#m-1755603024788' ) . children …" at bounding box center [381, 181] width 513 height 220
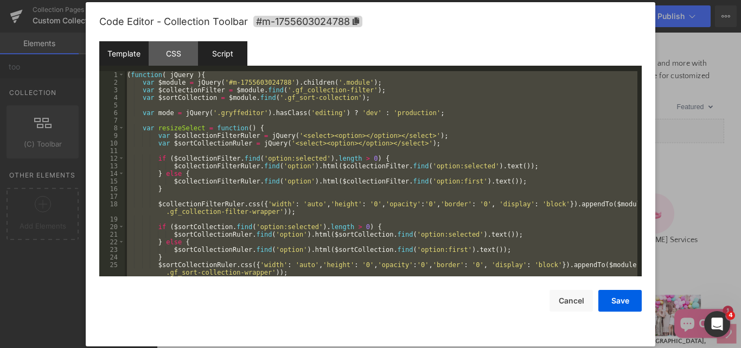
click at [125, 54] on div "Template" at bounding box center [123, 53] width 49 height 24
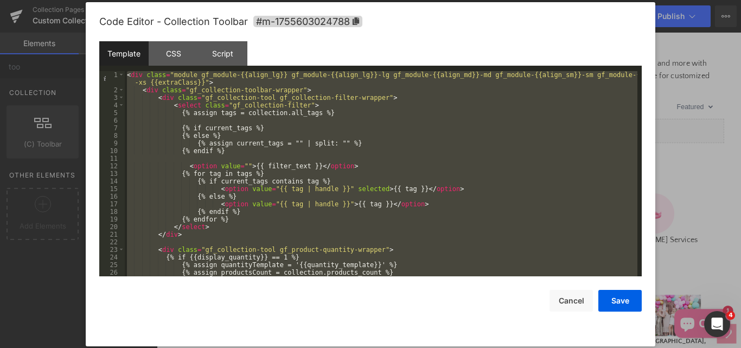
click at [345, 145] on div "< div class = "module gf_module-{{align_lg}} gf_module-{{align_lg}}-lg gf_modul…" at bounding box center [381, 173] width 513 height 205
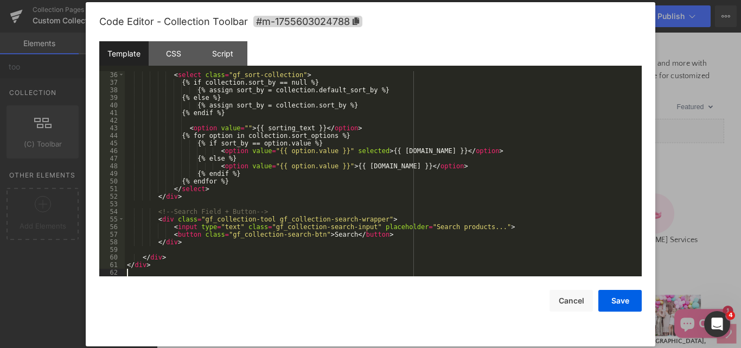
scroll to position [273, 0]
drag, startPoint x: 221, startPoint y: 50, endPoint x: 221, endPoint y: 56, distance: 6.0
click at [221, 50] on div "Script" at bounding box center [222, 53] width 49 height 24
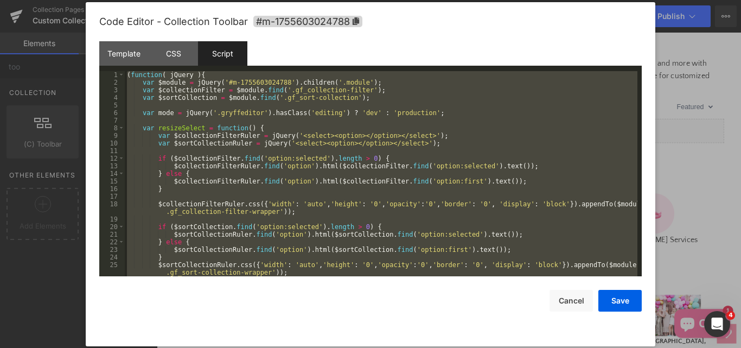
click at [416, 123] on div "( function ( jQuery ) { var $module = jQuery ( '#m-1755603024788' ) . children …" at bounding box center [381, 173] width 513 height 205
click at [173, 54] on div "CSS" at bounding box center [173, 53] width 49 height 24
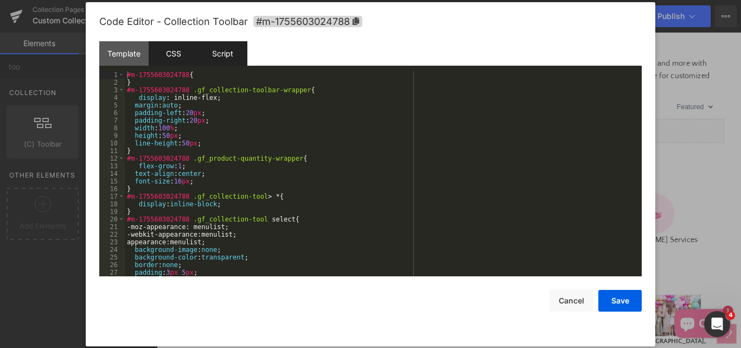
click at [227, 53] on div "Script" at bounding box center [222, 53] width 49 height 24
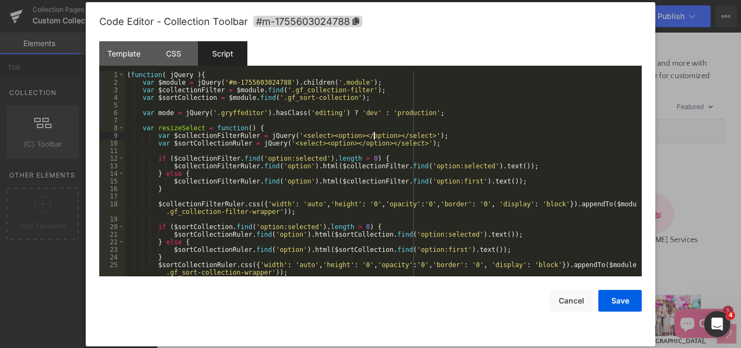
click at [373, 132] on div "( function ( jQuery ) { var $module = jQuery ( '#m-1755603024788' ) . children …" at bounding box center [381, 181] width 513 height 220
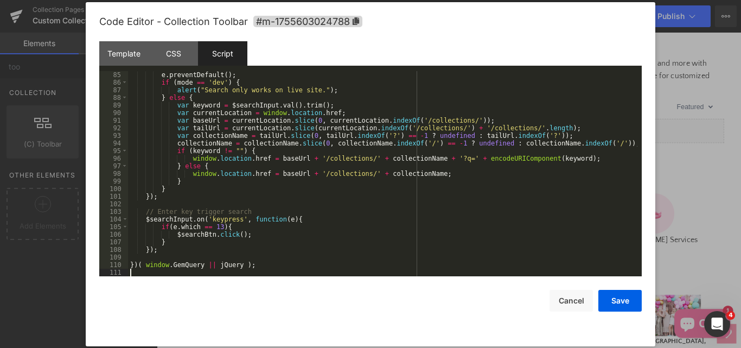
scroll to position [668, 0]
click at [620, 302] on button "Save" at bounding box center [619, 301] width 43 height 22
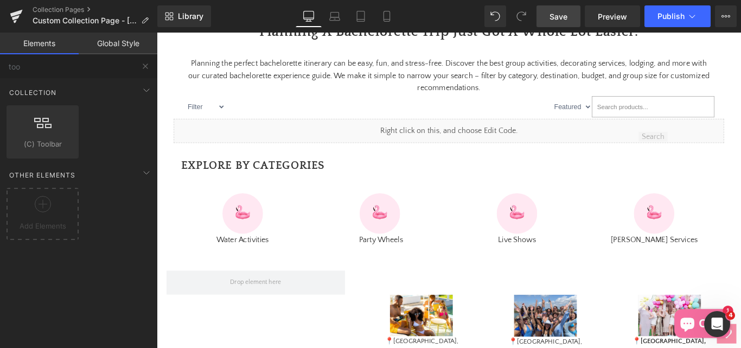
click at [554, 18] on span "Save" at bounding box center [559, 16] width 18 height 11
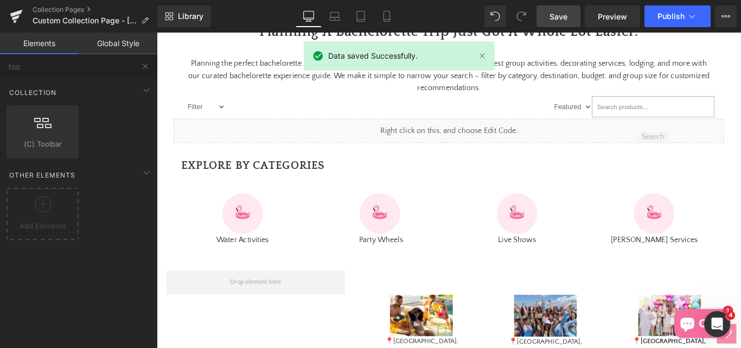
drag, startPoint x: 560, startPoint y: 12, endPoint x: 179, endPoint y: 112, distance: 394.1
click at [560, 12] on span "Save" at bounding box center [559, 16] width 18 height 11
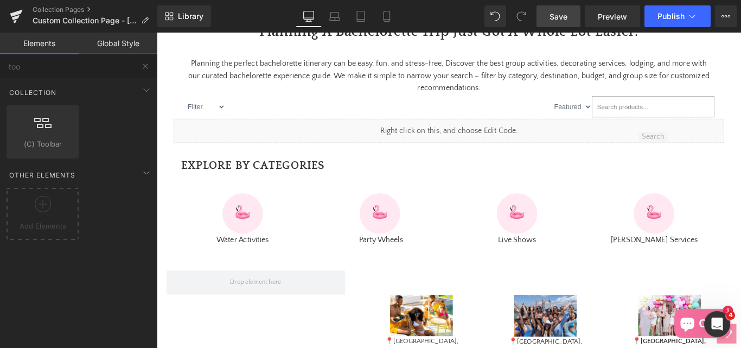
click at [560, 16] on span "Save" at bounding box center [559, 16] width 18 height 11
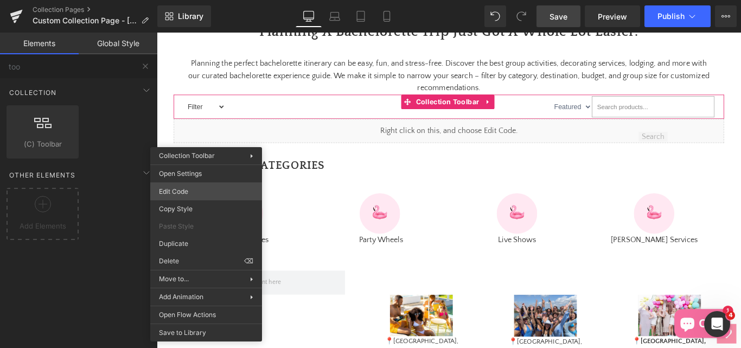
click at [172, 0] on div "Collection Toolbar You are previewing how the will restyle your page. You can n…" at bounding box center [370, 0] width 741 height 0
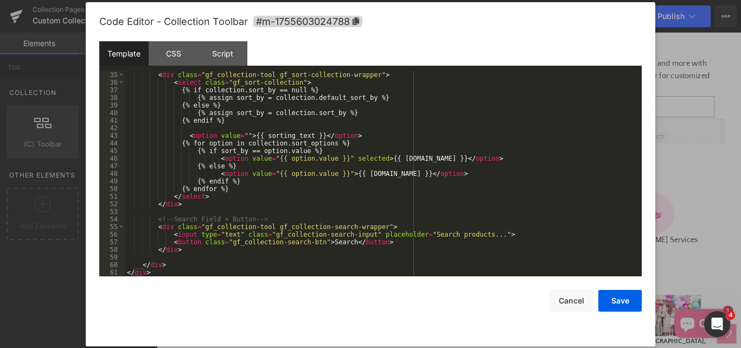
scroll to position [266, 0]
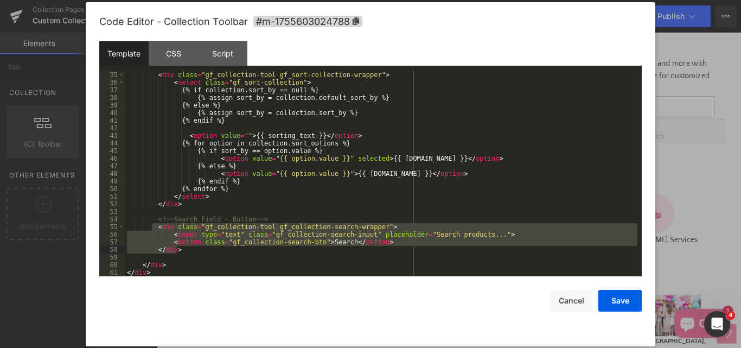
drag, startPoint x: 154, startPoint y: 224, endPoint x: 180, endPoint y: 248, distance: 35.3
click at [180, 248] on div "< div class = "gf_collection-tool gf_sort-collection-wrapper" > < select class …" at bounding box center [381, 181] width 513 height 220
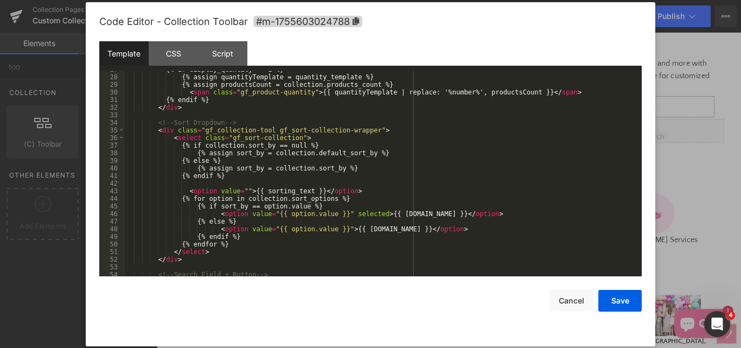
scroll to position [178, 0]
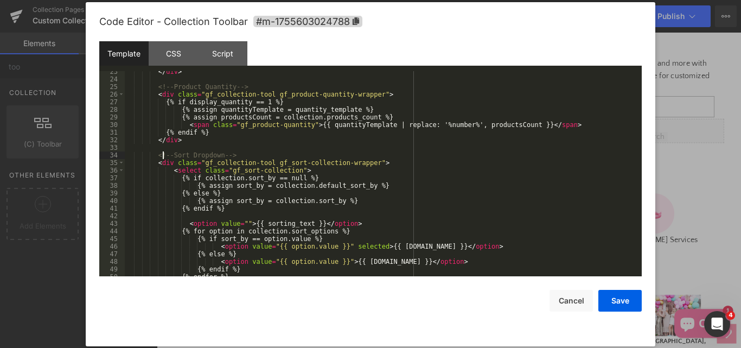
click at [161, 151] on div "</ div > <!-- Product Quantity --> < div class = "gf_collection-tool gf_product…" at bounding box center [381, 178] width 513 height 220
click at [162, 149] on div "</ div > <!-- Product Quantity --> < div class = "gf_collection-tool gf_product…" at bounding box center [381, 178] width 513 height 220
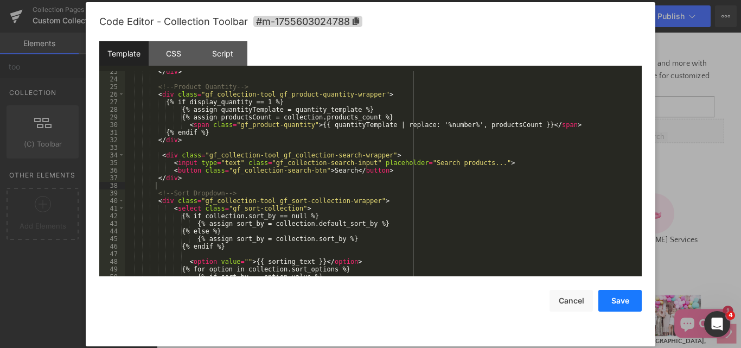
drag, startPoint x: 610, startPoint y: 299, endPoint x: 507, endPoint y: 310, distance: 104.2
click at [610, 299] on button "Save" at bounding box center [619, 301] width 43 height 22
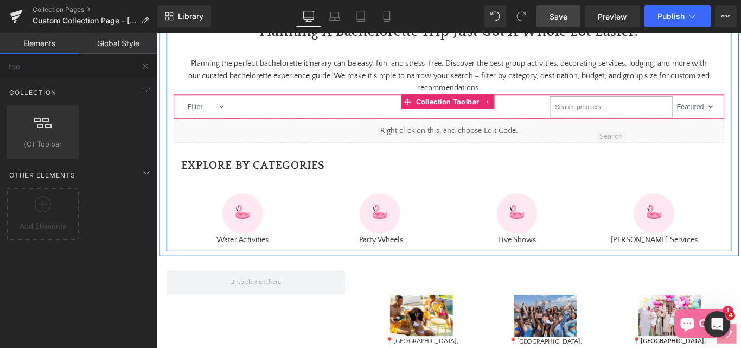
click at [647, 128] on input "text" at bounding box center [667, 116] width 138 height 24
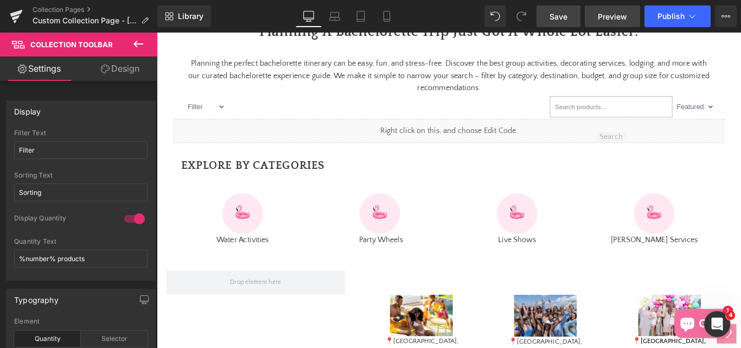
click at [604, 24] on link "Preview" at bounding box center [612, 16] width 55 height 22
click at [554, 17] on span "Save" at bounding box center [559, 16] width 18 height 11
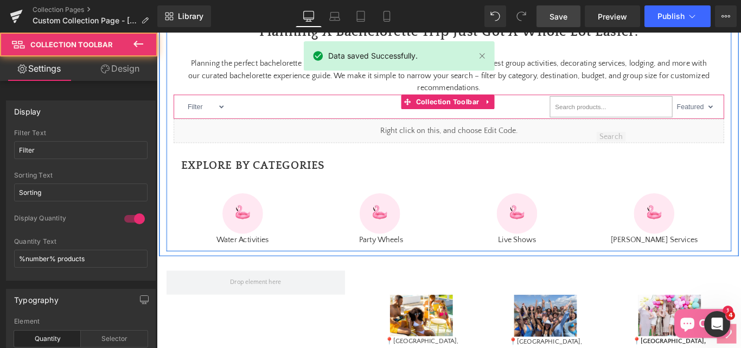
click at [639, 128] on input "text" at bounding box center [667, 116] width 138 height 24
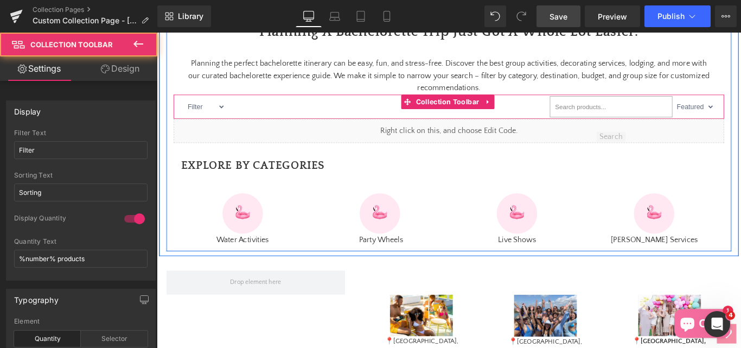
click at [639, 128] on input "text" at bounding box center [667, 116] width 138 height 24
click at [230, 128] on select "Filter Palm Springs Scottsdale Charleston Savannah Austin nashville Destin Hamp…" at bounding box center [210, 116] width 47 height 24
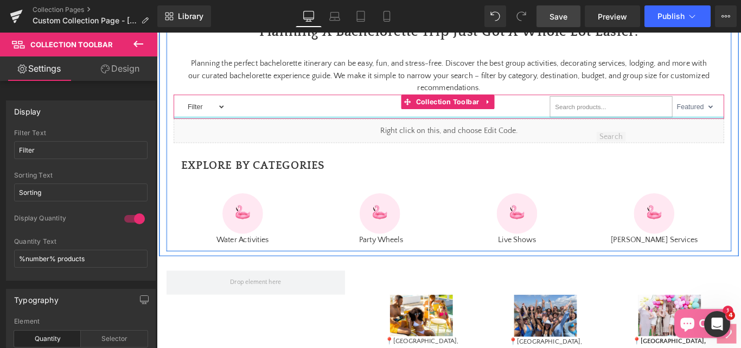
select select "[GEOGRAPHIC_DATA]"
click at [187, 107] on select "Filter Palm Springs Scottsdale Charleston Savannah Austin nashville Destin Hamp…" at bounding box center [210, 116] width 47 height 24
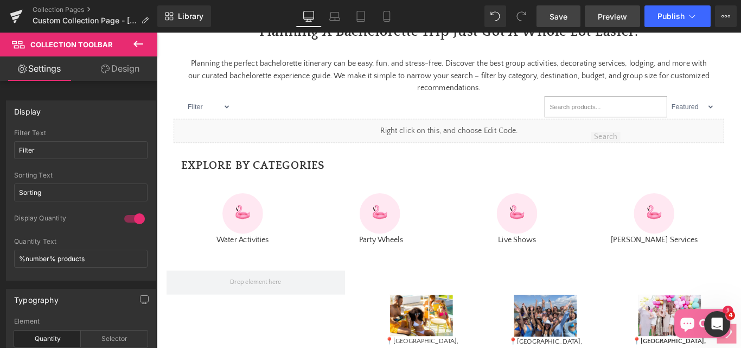
click at [617, 19] on span "Preview" at bounding box center [612, 16] width 29 height 11
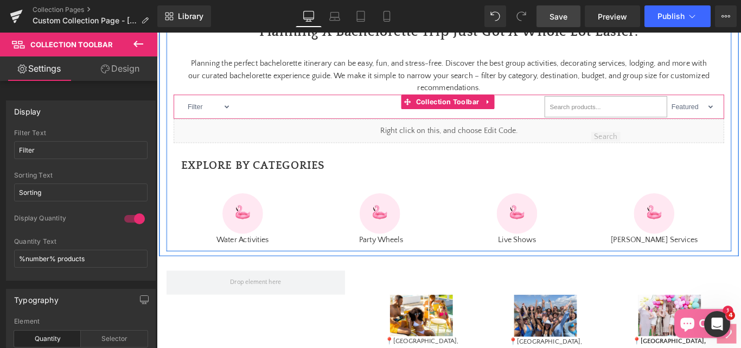
click at [628, 128] on input "text" at bounding box center [661, 116] width 138 height 24
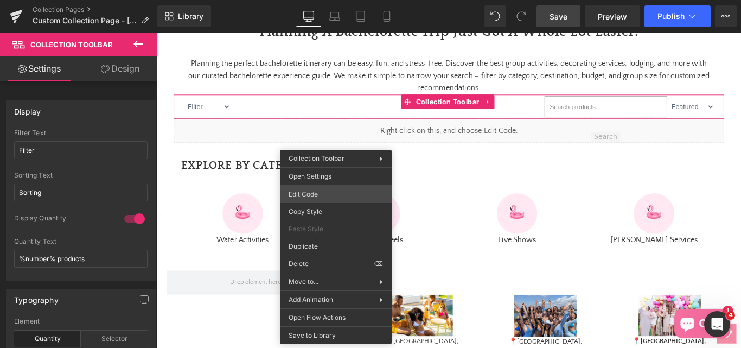
click at [309, 0] on div "Collection Toolbar You are previewing how the will restyle your page. You can n…" at bounding box center [370, 0] width 741 height 0
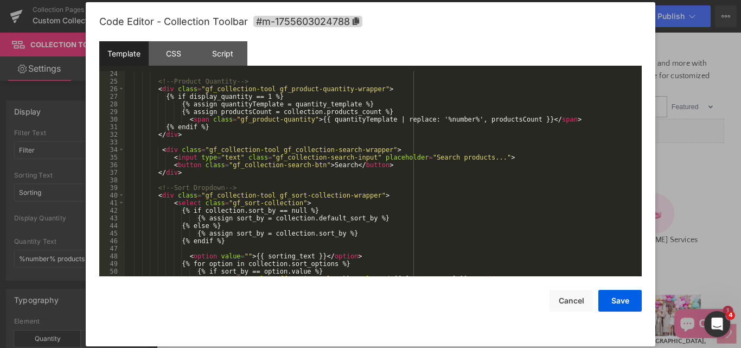
scroll to position [248, 0]
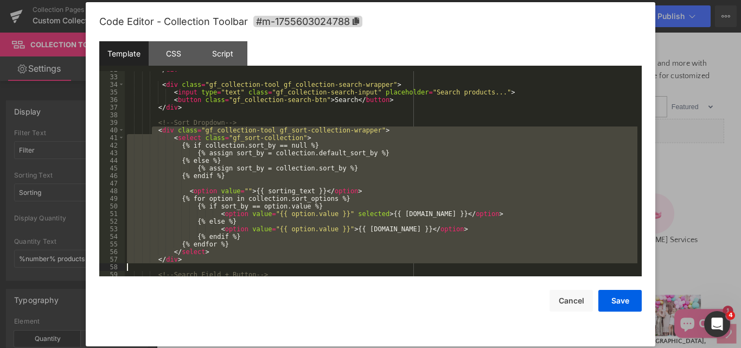
drag, startPoint x: 153, startPoint y: 130, endPoint x: 183, endPoint y: 264, distance: 137.9
click at [183, 264] on div "</ div > < div class = "gf_collection-tool gf_collection-search-wrapper" > < in…" at bounding box center [381, 176] width 513 height 220
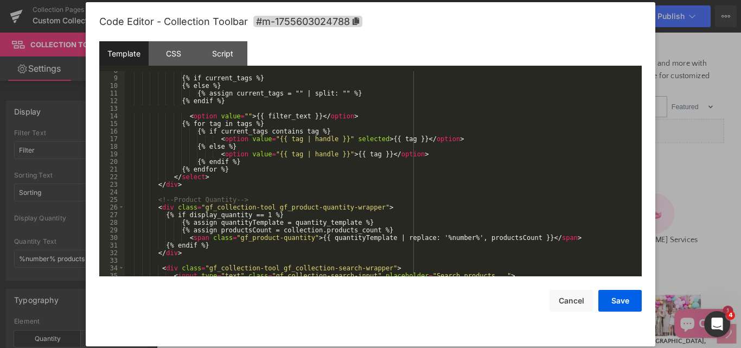
scroll to position [98, 0]
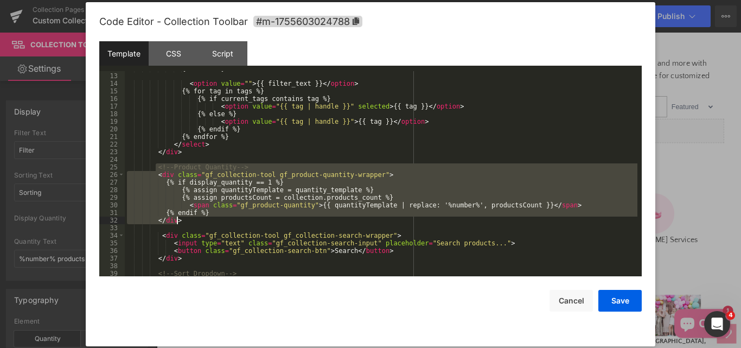
drag, startPoint x: 156, startPoint y: 167, endPoint x: 191, endPoint y: 220, distance: 63.5
click at [191, 220] on div "{% endif %} < option value = "" > {{ filter_text }} </ option > {% for tag in t…" at bounding box center [381, 175] width 513 height 220
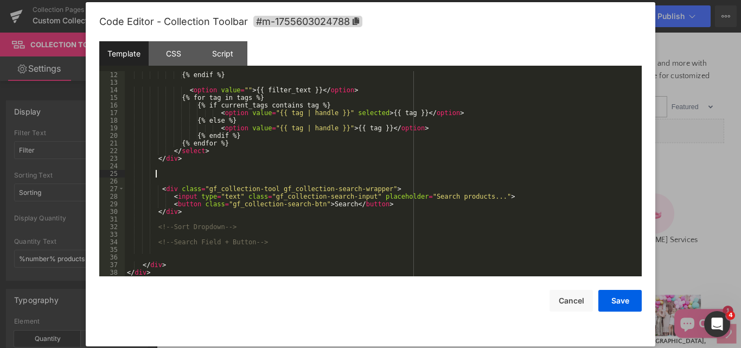
scroll to position [91, 0]
click at [623, 297] on button "Save" at bounding box center [619, 301] width 43 height 22
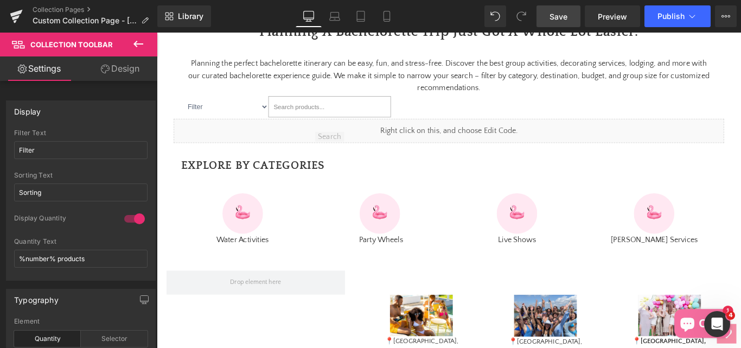
click at [564, 18] on span "Save" at bounding box center [559, 16] width 18 height 11
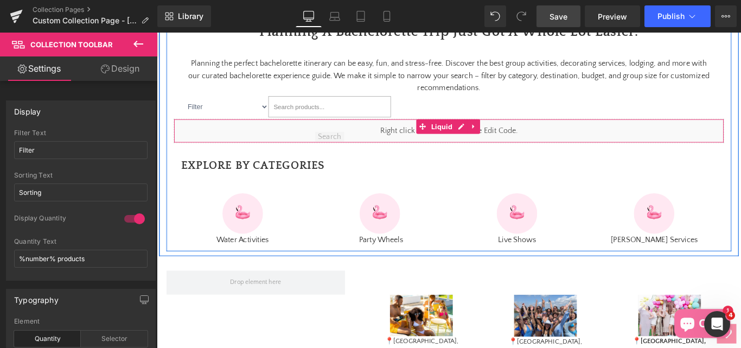
click at [326, 157] on div "Liquid" at bounding box center [485, 143] width 619 height 27
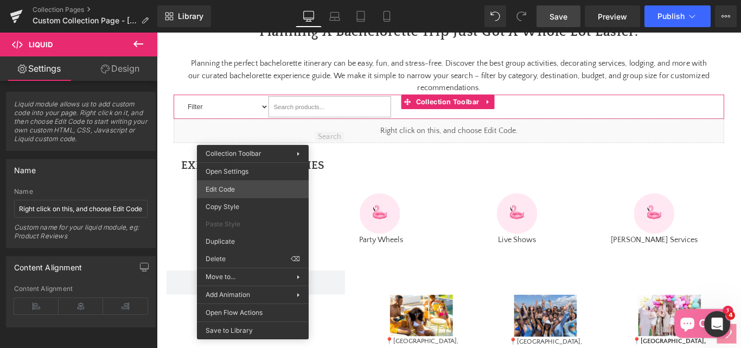
click at [240, 0] on div "Collection Toolbar You are previewing how the will restyle your page. You can n…" at bounding box center [370, 0] width 741 height 0
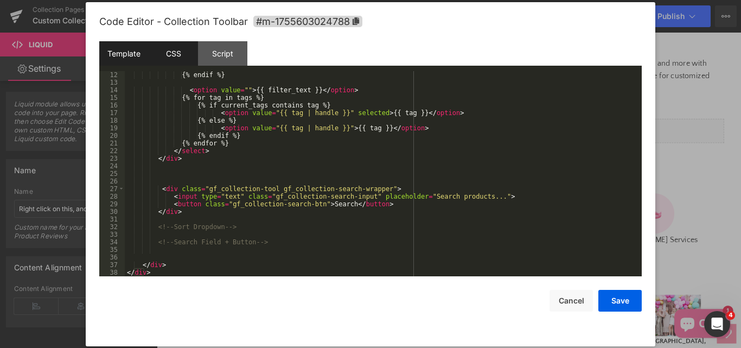
click at [166, 59] on div "CSS" at bounding box center [173, 53] width 49 height 24
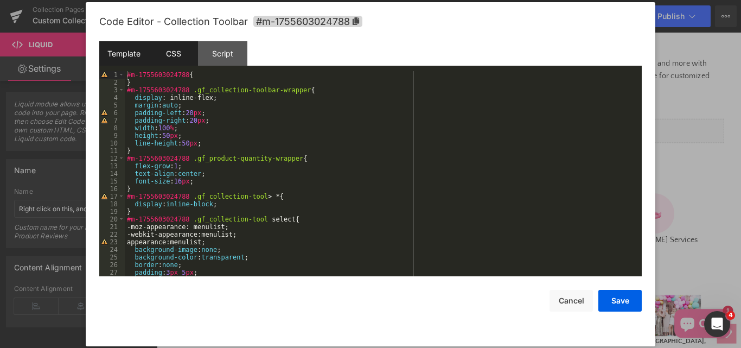
click at [130, 63] on div "Template" at bounding box center [123, 53] width 49 height 24
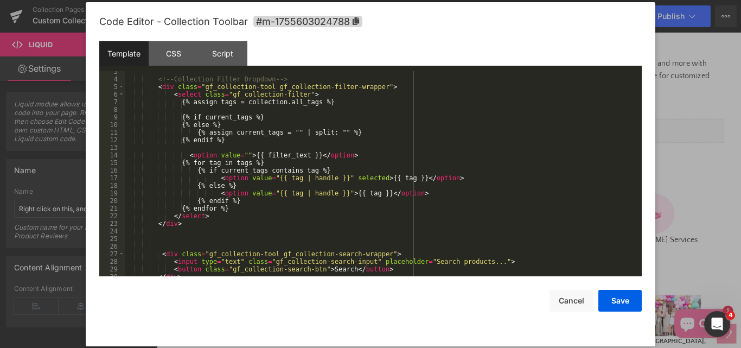
scroll to position [0, 0]
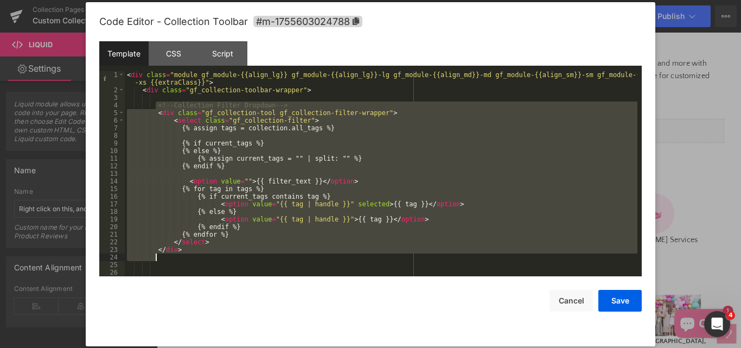
drag, startPoint x: 156, startPoint y: 108, endPoint x: 221, endPoint y: 260, distance: 165.8
click at [221, 260] on div "< div class = "module gf_module-{{align_lg}} gf_module-{{align_lg}}-lg gf_modul…" at bounding box center [381, 185] width 513 height 228
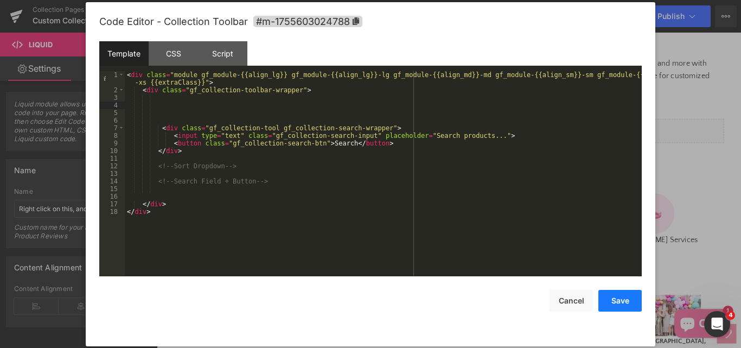
click at [615, 299] on button "Save" at bounding box center [619, 301] width 43 height 22
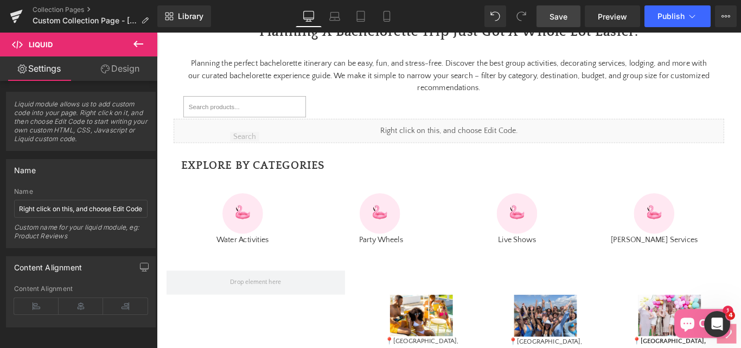
click at [559, 20] on span "Save" at bounding box center [559, 16] width 18 height 11
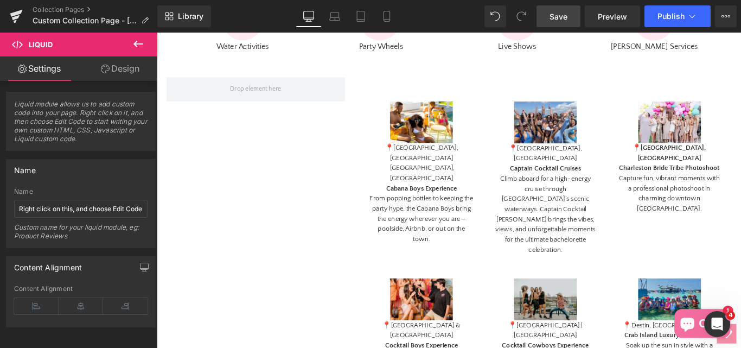
scroll to position [451, 0]
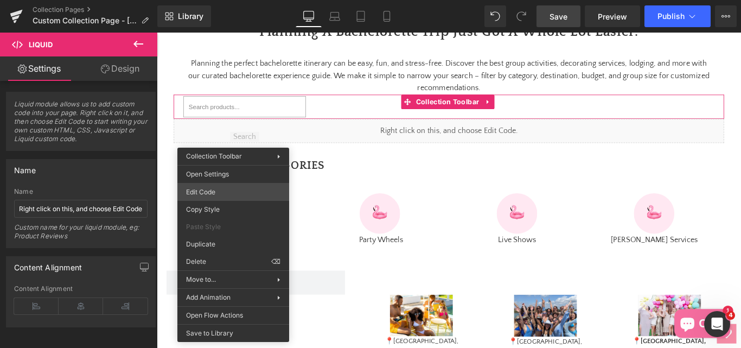
click at [215, 0] on div "Collection Toolbar You are previewing how the will restyle your page. You can n…" at bounding box center [370, 0] width 741 height 0
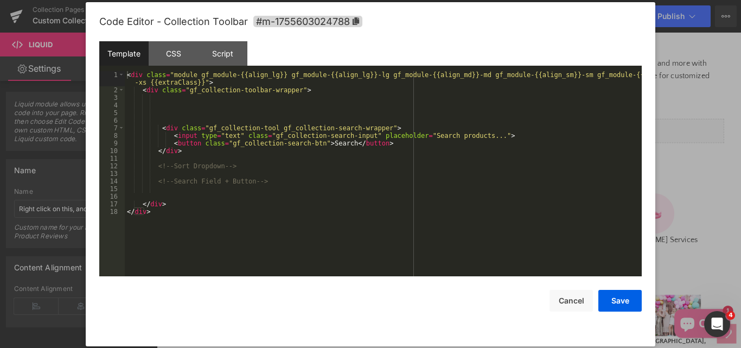
click at [188, 113] on div "< div class = "module gf_module-{{align_lg}} gf_module-{{align_lg}}-lg gf_modul…" at bounding box center [383, 185] width 517 height 228
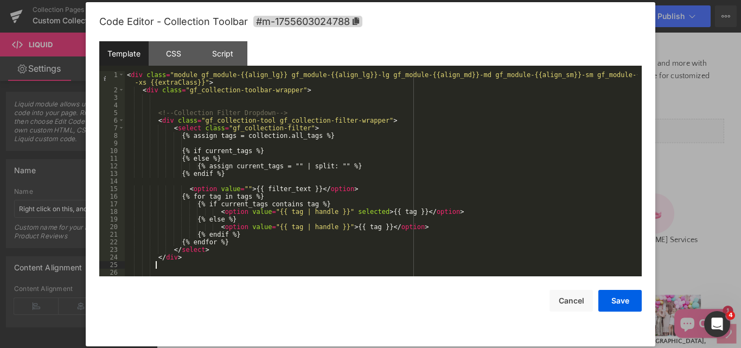
click at [614, 312] on div "Code Editor - Collection Toolbar #m-1755603024788 Template CSS Script Data 1 2 …" at bounding box center [370, 174] width 543 height 344
click at [613, 301] on button "Save" at bounding box center [619, 301] width 43 height 22
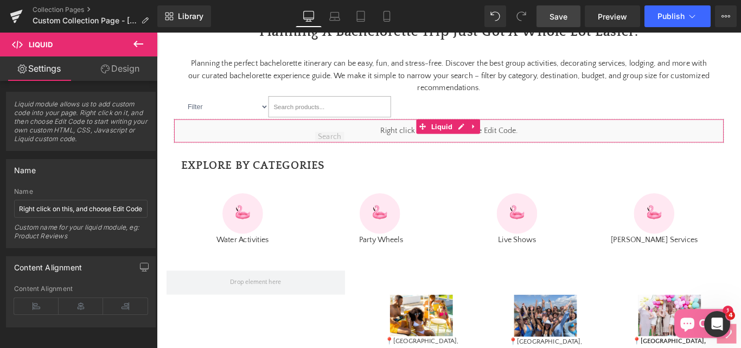
click at [118, 70] on link "Design" at bounding box center [120, 68] width 79 height 24
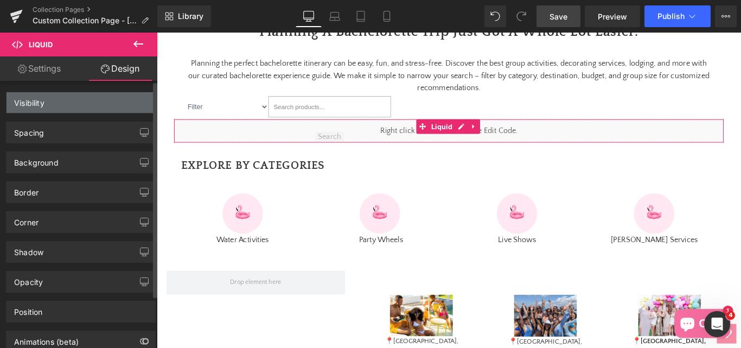
click at [65, 96] on div "Visibility" at bounding box center [81, 102] width 149 height 21
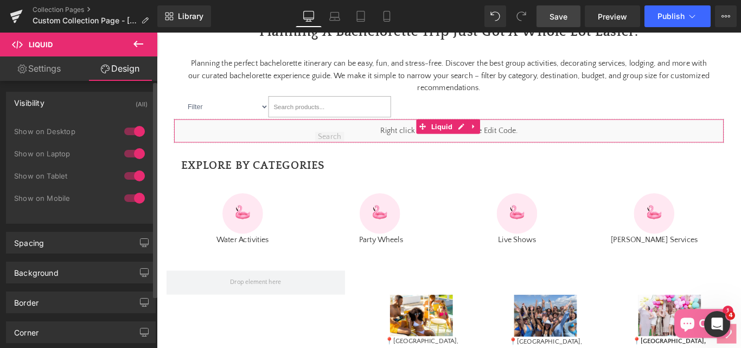
click at [126, 130] on div at bounding box center [135, 131] width 26 height 17
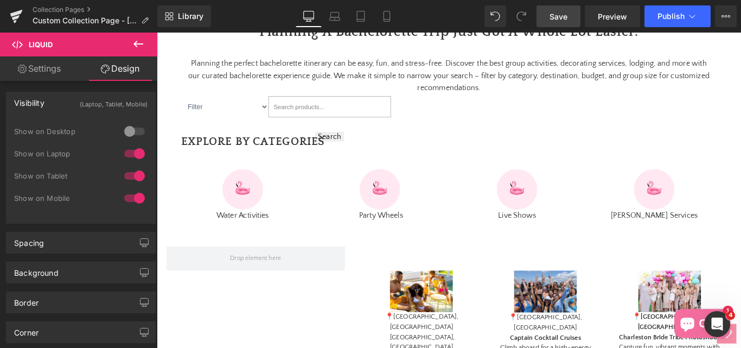
click at [554, 20] on span "Save" at bounding box center [559, 16] width 18 height 11
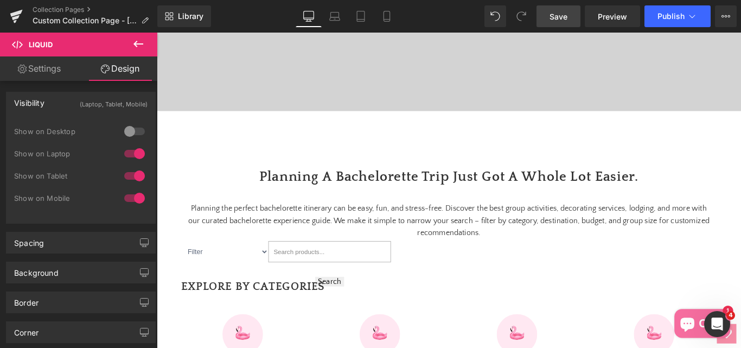
scroll to position [397, 0]
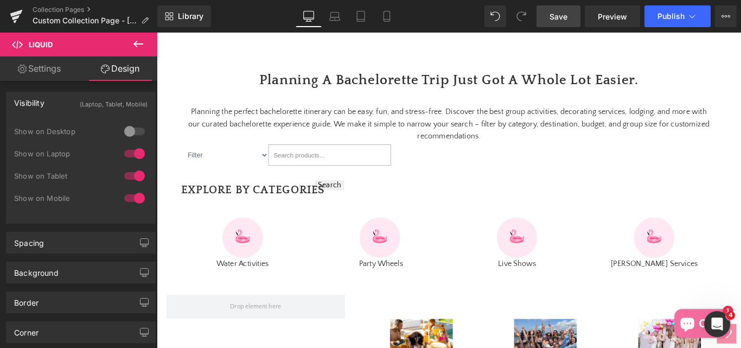
click at [550, 23] on link "Save" at bounding box center [559, 16] width 44 height 22
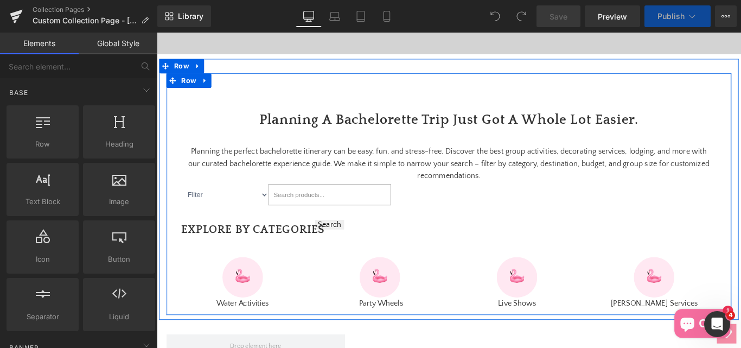
scroll to position [434, 0]
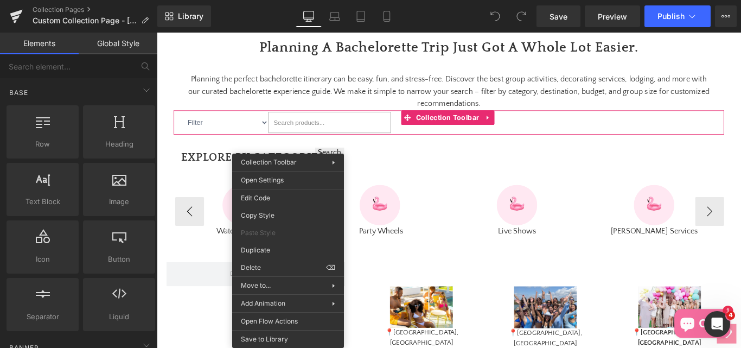
drag, startPoint x: 541, startPoint y: 230, endPoint x: 412, endPoint y: 219, distance: 129.6
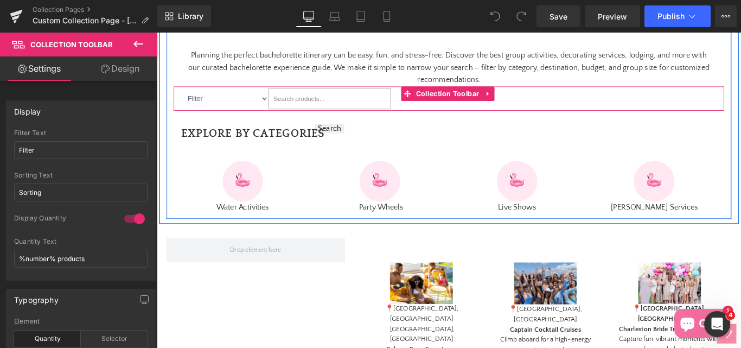
scroll to position [451, 0]
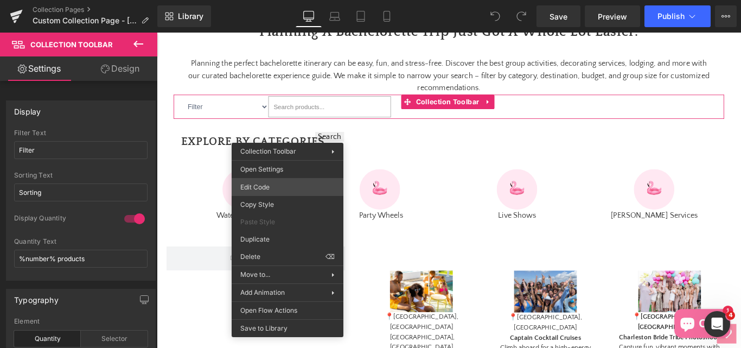
click at [271, 0] on div "You are previewing how the will restyle your page. You can not edit Elements in…" at bounding box center [370, 0] width 741 height 0
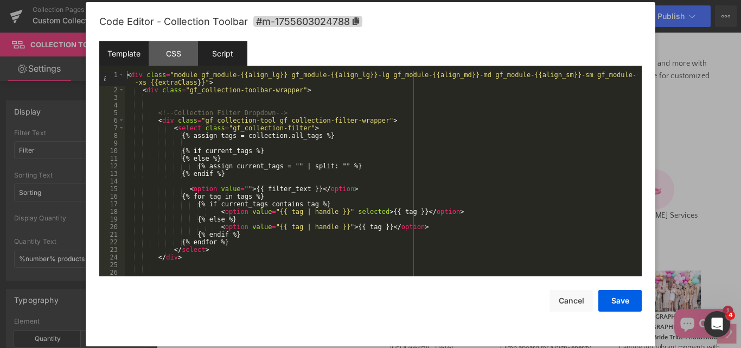
click at [233, 55] on div "Script" at bounding box center [222, 53] width 49 height 24
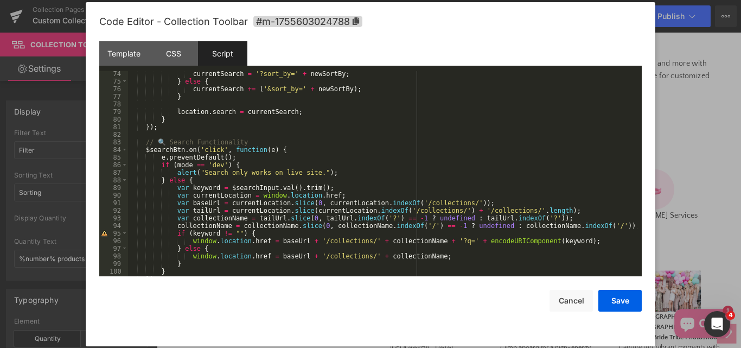
scroll to position [661, 0]
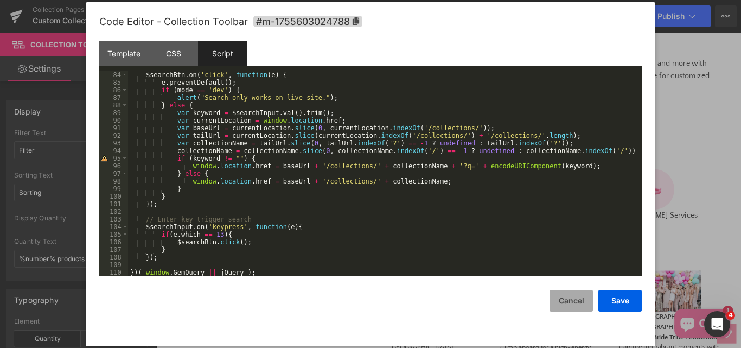
click at [572, 300] on button "Cancel" at bounding box center [571, 301] width 43 height 22
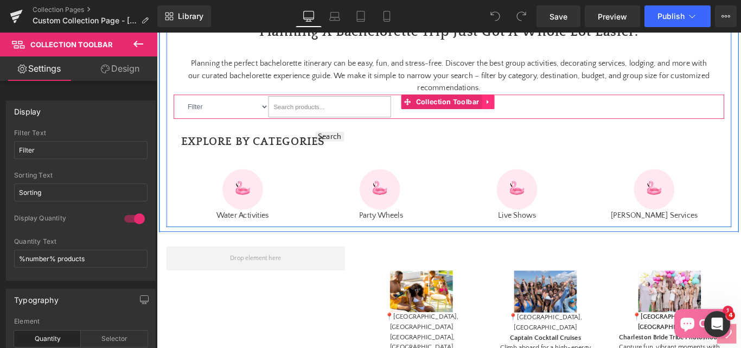
click at [526, 114] on icon at bounding box center [529, 110] width 8 height 8
click at [532, 114] on icon at bounding box center [536, 111] width 8 height 8
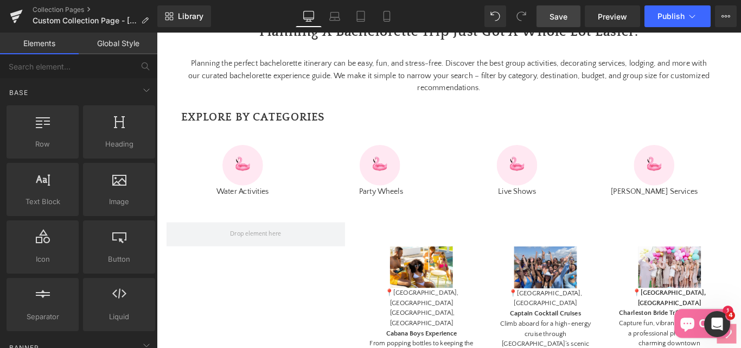
click at [543, 20] on link "Save" at bounding box center [559, 16] width 44 height 22
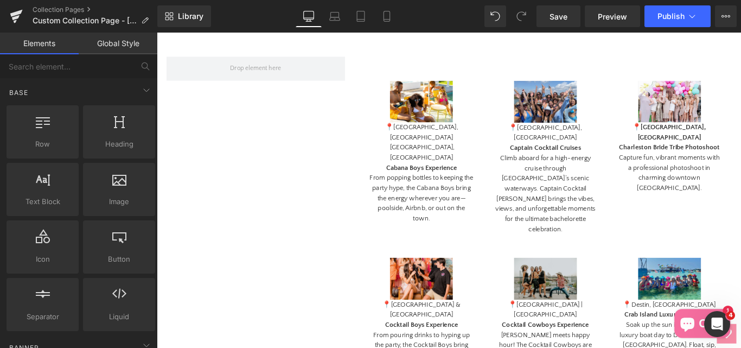
scroll to position [533, 0]
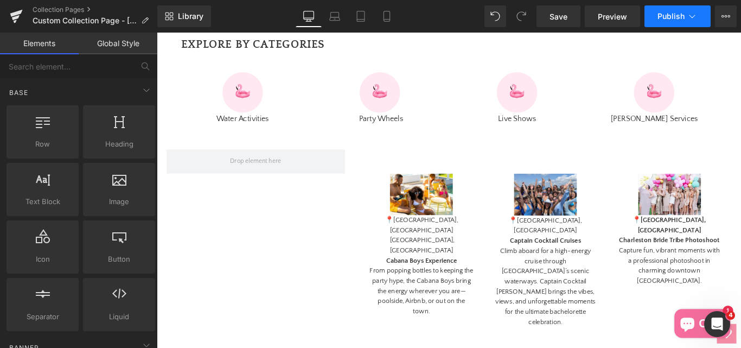
click at [671, 20] on span "Publish" at bounding box center [671, 16] width 27 height 9
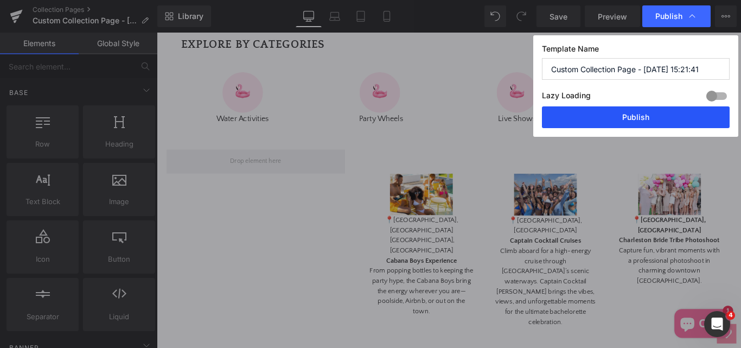
drag, startPoint x: 638, startPoint y: 112, endPoint x: 426, endPoint y: 241, distance: 248.4
click at [638, 112] on button "Publish" at bounding box center [636, 117] width 188 height 22
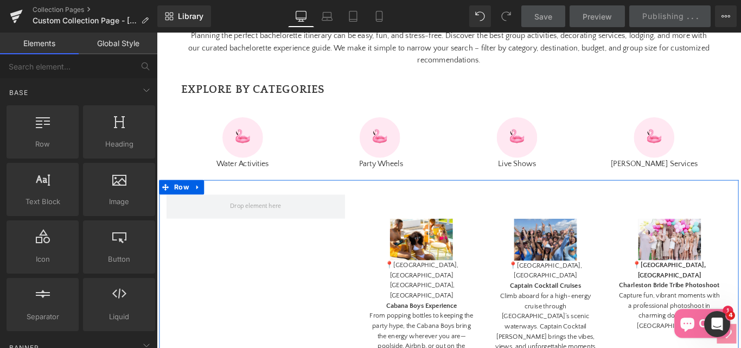
scroll to position [425, 0]
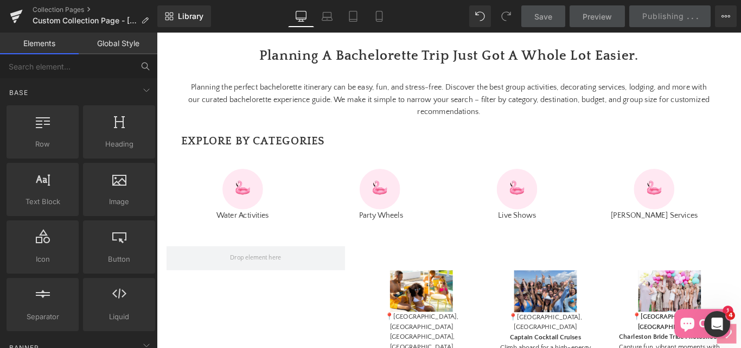
click at [146, 66] on icon at bounding box center [146, 66] width 10 height 10
click at [144, 66] on icon at bounding box center [146, 66] width 10 height 10
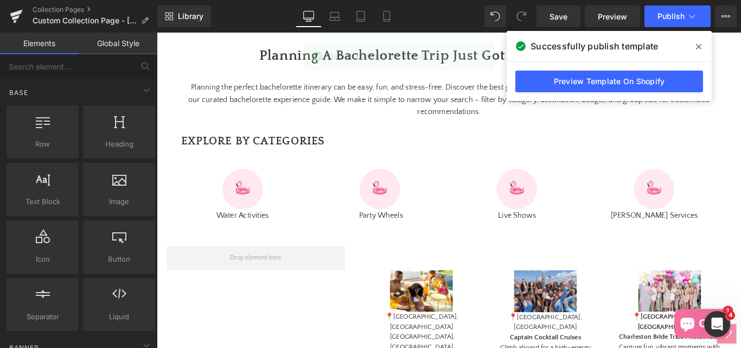
click at [601, 81] on link "Preview Template On Shopify" at bounding box center [609, 82] width 188 height 22
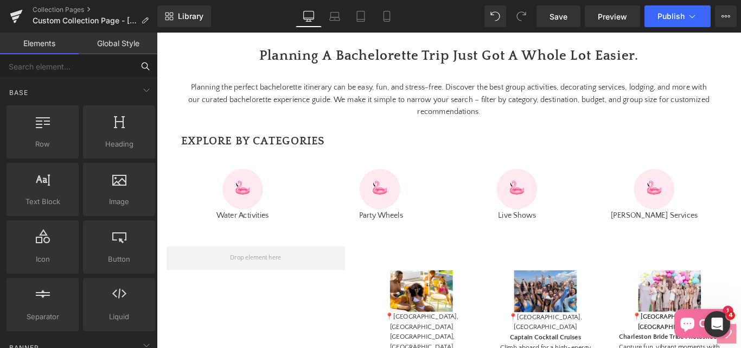
click at [31, 66] on input "text" at bounding box center [66, 66] width 133 height 24
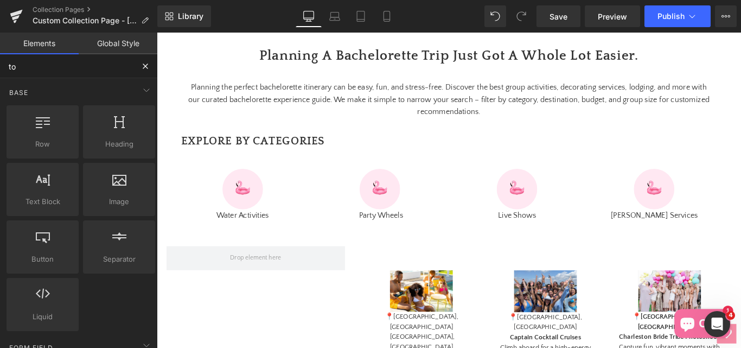
type input "too"
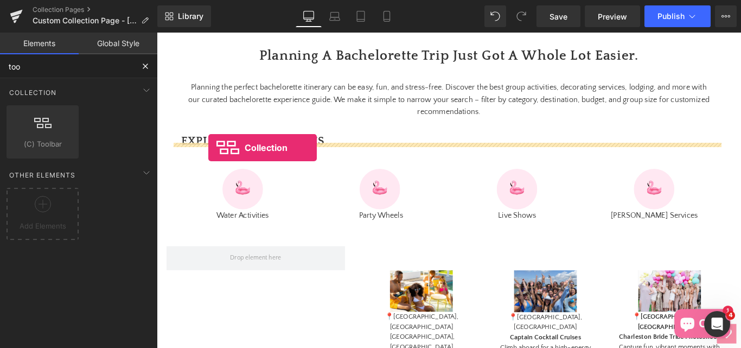
drag, startPoint x: 186, startPoint y: 172, endPoint x: 215, endPoint y: 162, distance: 30.5
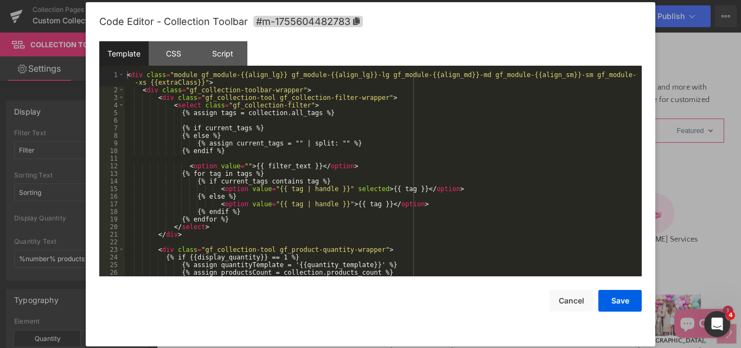
click at [221, 0] on div "Collection Toolbar You are previewing how the will restyle your page. You can n…" at bounding box center [370, 0] width 741 height 0
click at [339, 126] on div "< div class = "module gf_module-{{align_lg}} gf_module-{{align_lg}}-lg gf_modul…" at bounding box center [381, 185] width 513 height 228
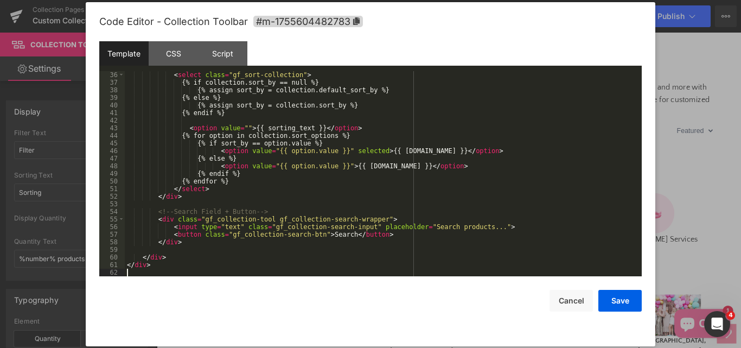
scroll to position [273, 0]
click at [227, 56] on div "Script" at bounding box center [222, 53] width 49 height 24
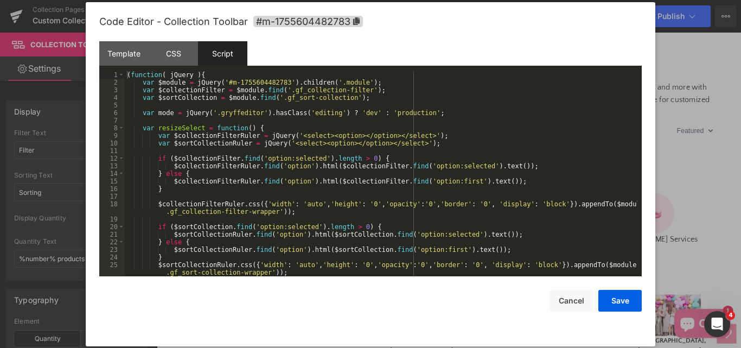
click at [329, 117] on div "( function ( jQuery ) { var $module = jQuery ( '#m-1755604482783' ) . children …" at bounding box center [381, 181] width 513 height 220
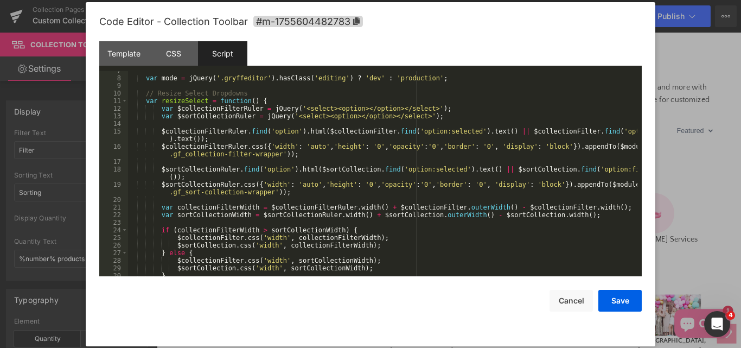
scroll to position [0, 0]
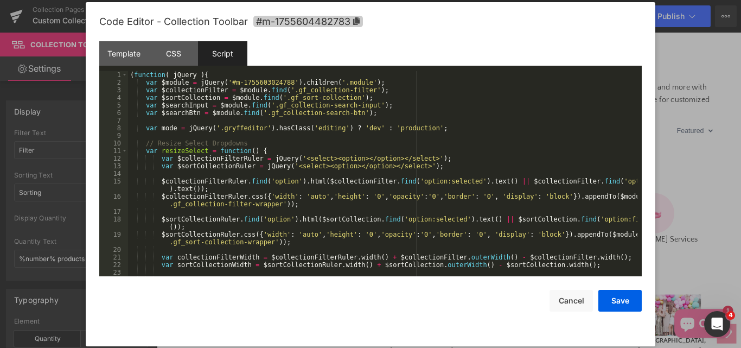
click at [310, 24] on span "#m-1755604482783" at bounding box center [308, 21] width 110 height 11
drag, startPoint x: 227, startPoint y: 84, endPoint x: 282, endPoint y: 84, distance: 54.8
click at [282, 84] on div "( function ( jQuery ) { var $module = jQuery ( '#m-1755603024788' ) . children …" at bounding box center [382, 181] width 509 height 220
click at [227, 87] on div "( function ( jQuery ) { var $module = jQuery ( '##m-1755604482783' ) . children…" at bounding box center [382, 181] width 509 height 220
click at [227, 83] on div "( function ( jQuery ) { var $module = jQuery ( '##m-1755604482783' ) . children…" at bounding box center [382, 181] width 509 height 220
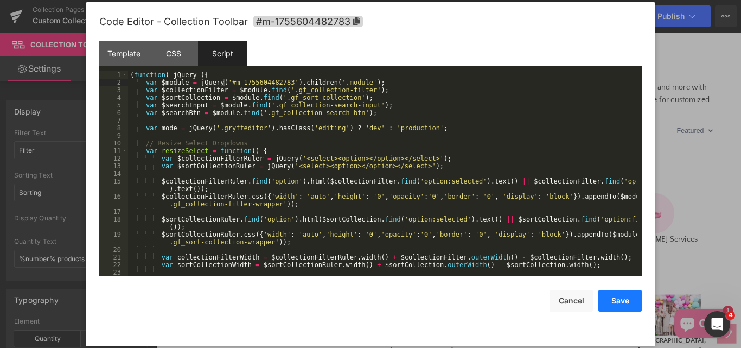
click at [616, 304] on button "Save" at bounding box center [619, 301] width 43 height 22
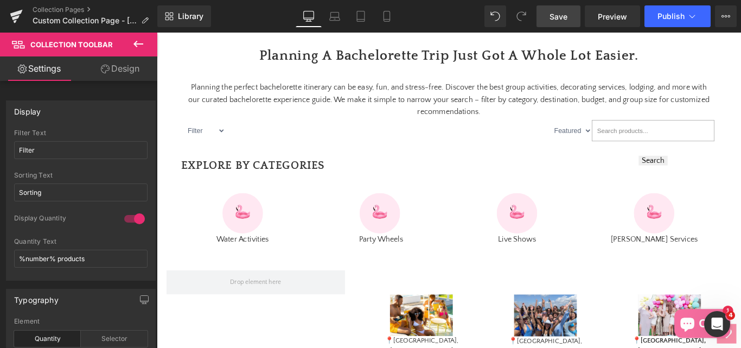
click at [557, 15] on span "Save" at bounding box center [559, 16] width 18 height 11
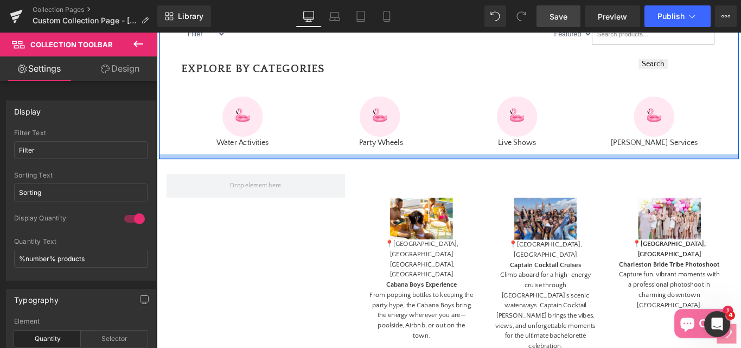
scroll to position [371, 0]
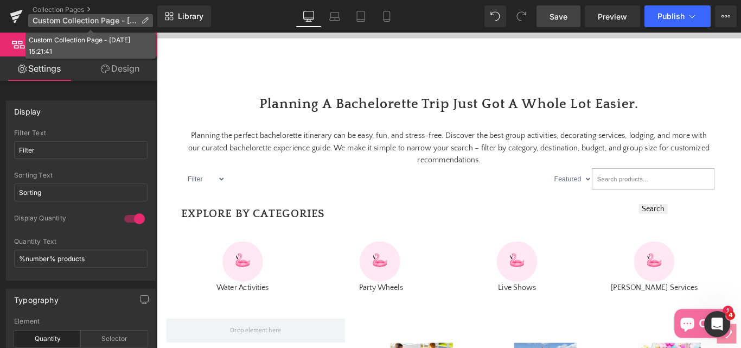
click at [66, 21] on span "Custom Collection Page - [DATE] 15:21:41" at bounding box center [85, 20] width 104 height 9
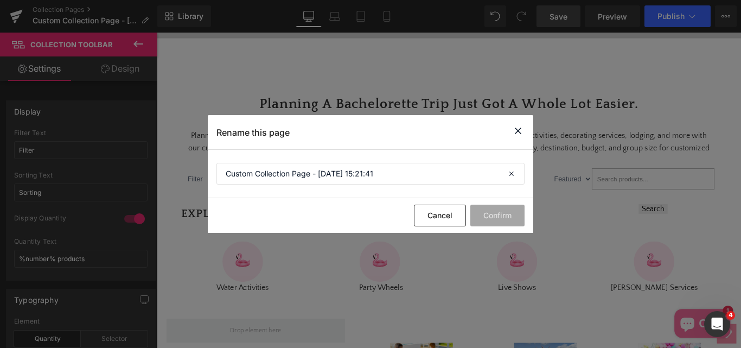
click at [520, 130] on icon at bounding box center [518, 131] width 13 height 14
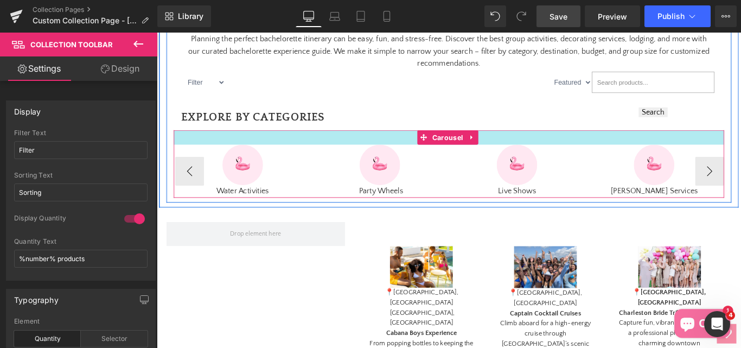
scroll to position [425, 0]
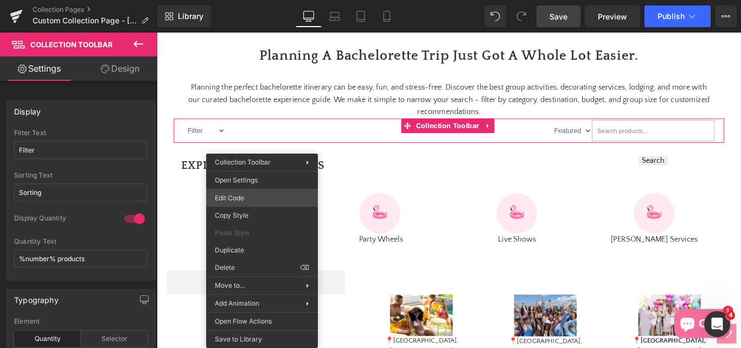
click at [239, 0] on div "Collection Toolbar You are previewing how the will restyle your page. You can n…" at bounding box center [370, 0] width 741 height 0
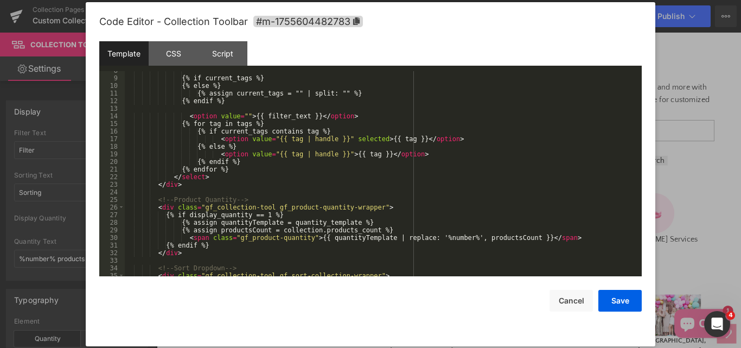
scroll to position [98, 0]
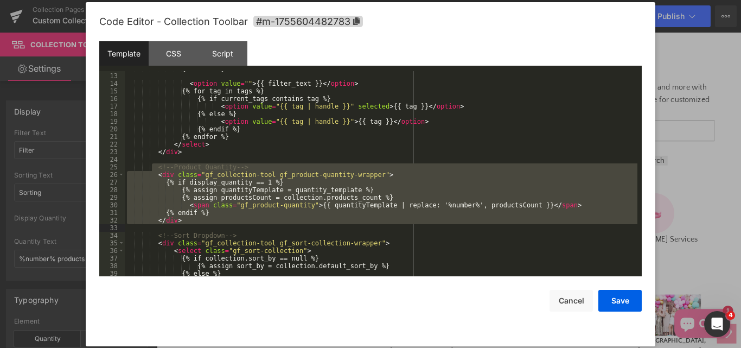
drag, startPoint x: 154, startPoint y: 168, endPoint x: 184, endPoint y: 224, distance: 64.3
click at [184, 224] on div "{% endif %} < option value = "" > {{ filter_text }} </ option > {% for tag in t…" at bounding box center [381, 175] width 513 height 220
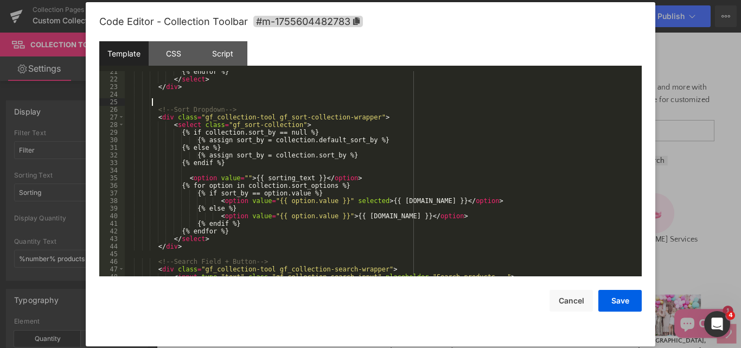
scroll to position [163, 0]
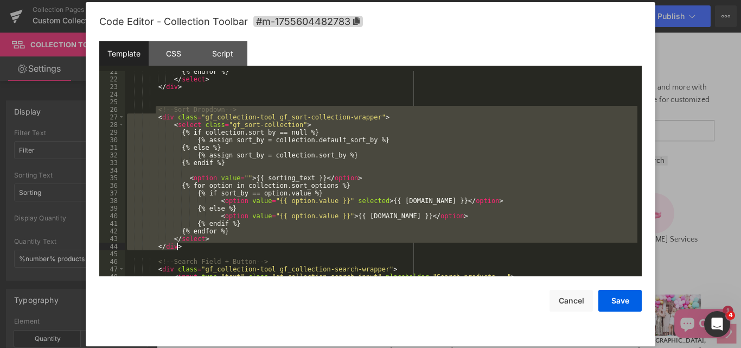
drag, startPoint x: 157, startPoint y: 111, endPoint x: 207, endPoint y: 245, distance: 143.0
click at [207, 245] on div "{% endfor %} </ select > </ div > <!-- Sort Dropdown --> < div class = "gf_coll…" at bounding box center [381, 178] width 513 height 220
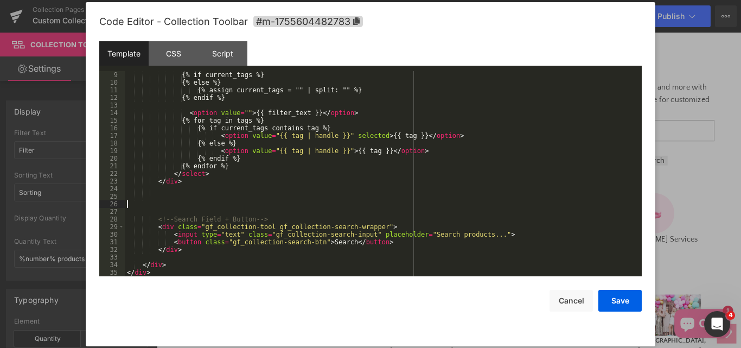
scroll to position [61, 0]
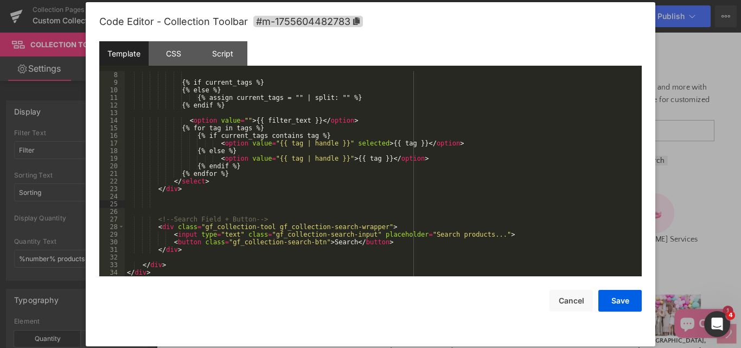
click at [177, 211] on div "{% if current_tags %} {% else %} {% assign current_tags = "" | split: "" %} {% …" at bounding box center [381, 181] width 513 height 220
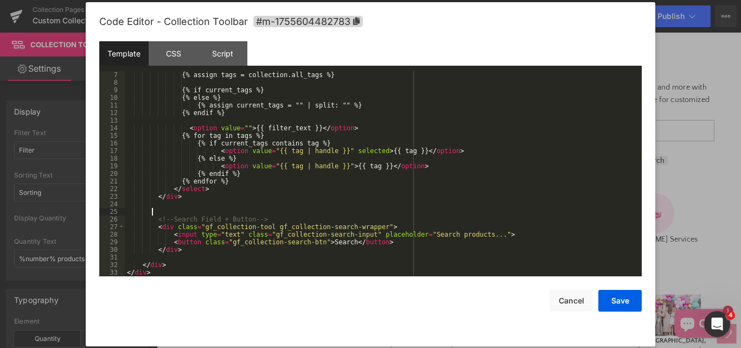
scroll to position [53, 0]
click at [626, 302] on button "Save" at bounding box center [619, 301] width 43 height 22
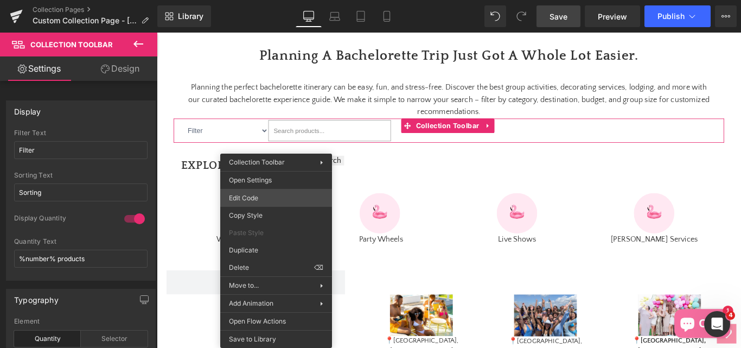
click at [250, 0] on div "Collection Toolbar You are previewing how the will restyle your page. You can n…" at bounding box center [370, 0] width 741 height 0
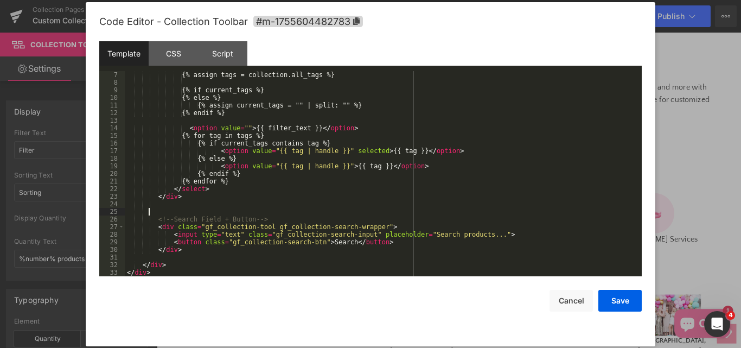
click at [176, 212] on div "{% assign tags = collection.all_tags %} {% if current_tags %} {% else %} {% ass…" at bounding box center [381, 181] width 513 height 220
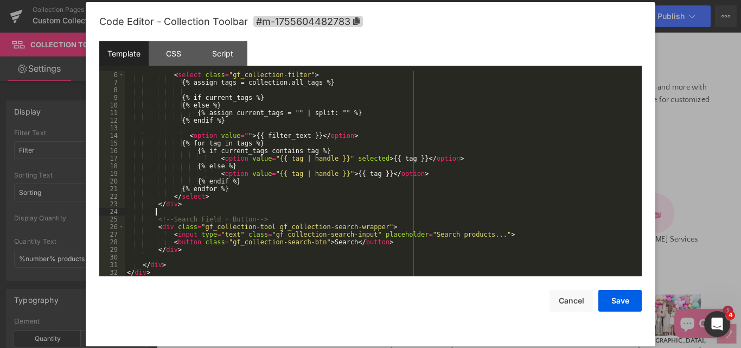
scroll to position [46, 0]
click at [619, 299] on button "Save" at bounding box center [619, 301] width 43 height 22
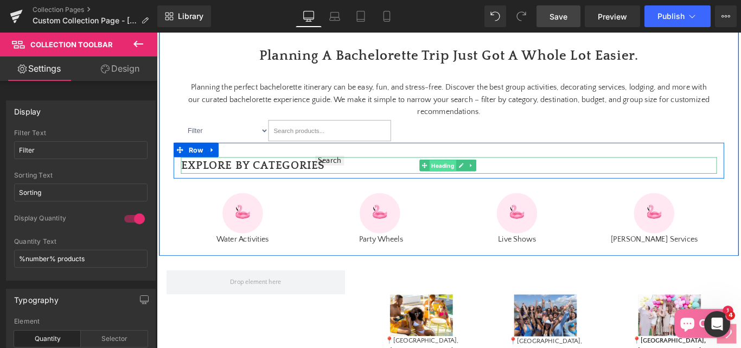
click at [469, 189] on span "Heading" at bounding box center [478, 182] width 30 height 13
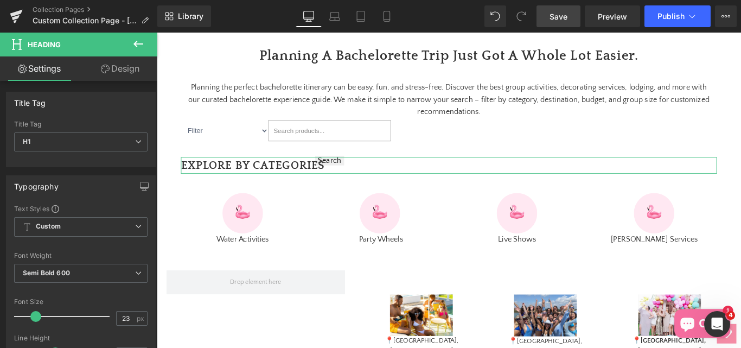
click at [118, 69] on link "Design" at bounding box center [120, 68] width 79 height 24
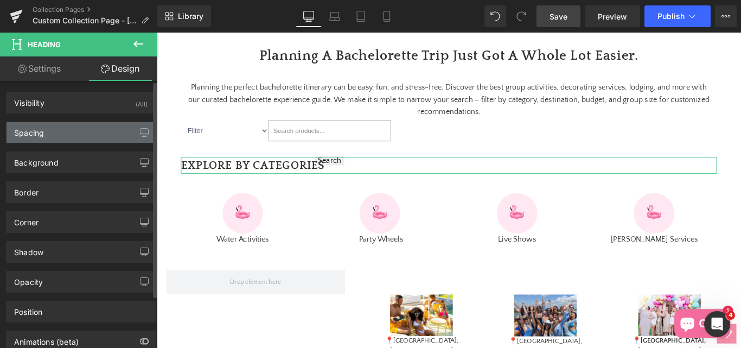
click at [35, 133] on div "Spacing" at bounding box center [29, 129] width 30 height 15
type input "0"
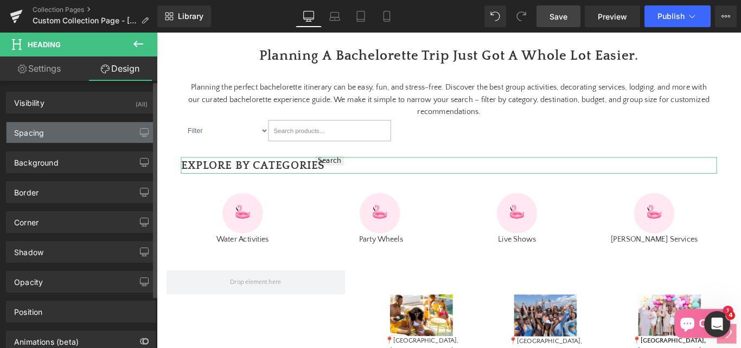
type input "0"
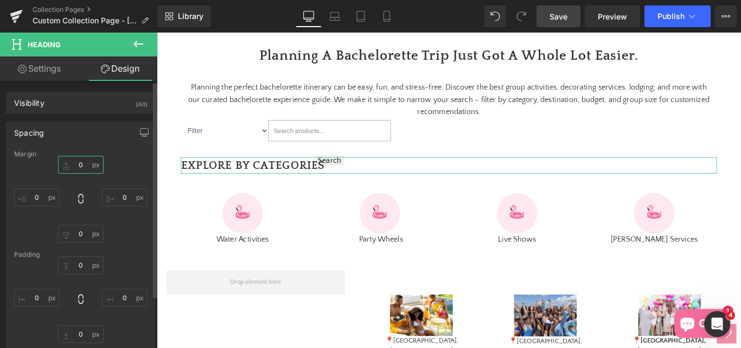
click at [81, 167] on input "0" at bounding box center [81, 165] width 46 height 18
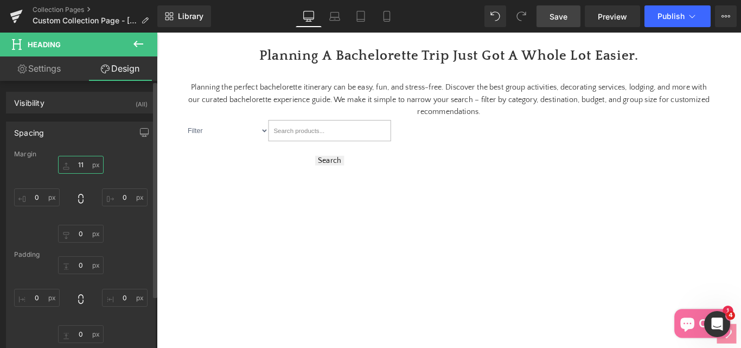
scroll to position [0, 0]
type input "1"
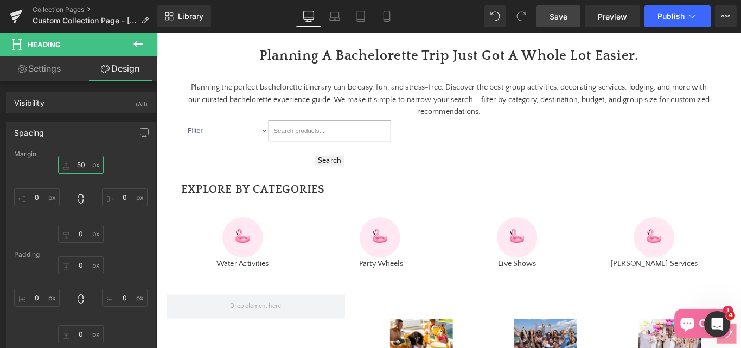
type input "50"
click at [564, 18] on span "Save" at bounding box center [559, 16] width 18 height 11
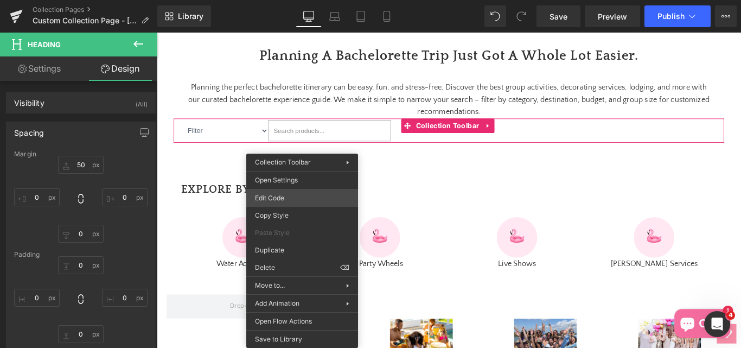
click at [266, 0] on div "Heading You are previewing how the will restyle your page. You can not edit Ele…" at bounding box center [370, 0] width 741 height 0
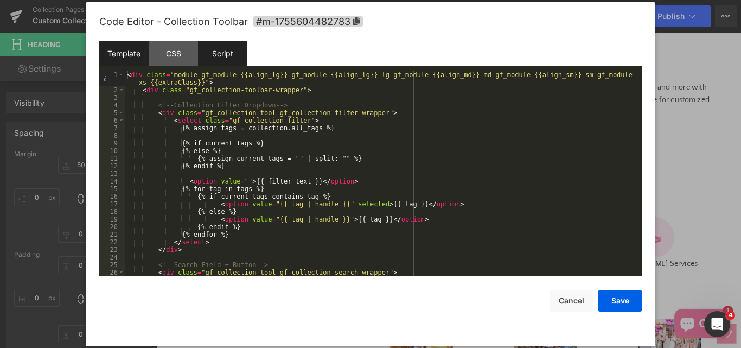
click at [224, 56] on div "Script" at bounding box center [222, 53] width 49 height 24
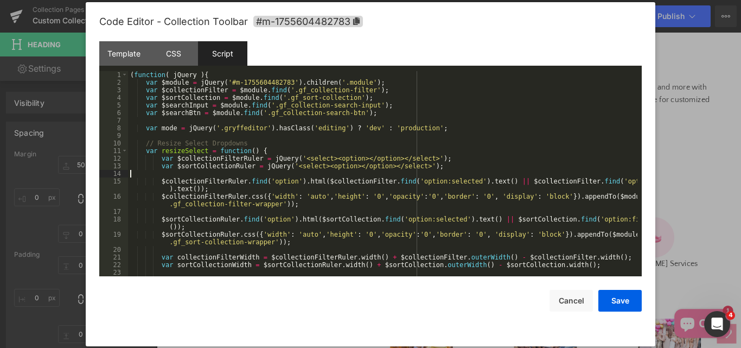
click at [391, 176] on div "( function ( jQuery ) { var $module = jQuery ( '#m-1755604482783' ) . children …" at bounding box center [382, 181] width 509 height 220
click at [371, 141] on div "( function ( jQuery ) { var $module = jQuery ( '#m-1755604482783' ) . children …" at bounding box center [382, 181] width 509 height 220
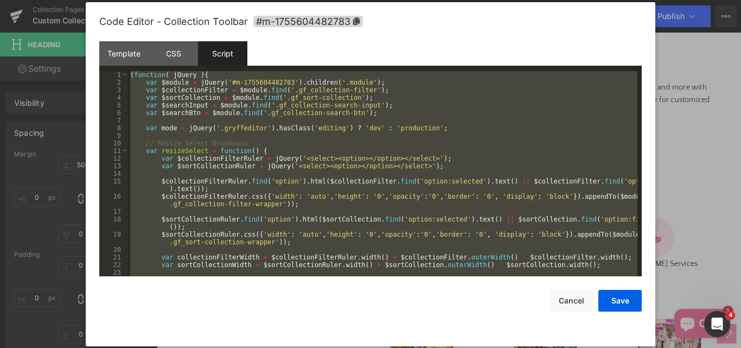
click at [430, 137] on div "( function ( jQuery ) { var $module = jQuery ( '#m-1755604482783' ) . children …" at bounding box center [382, 173] width 509 height 205
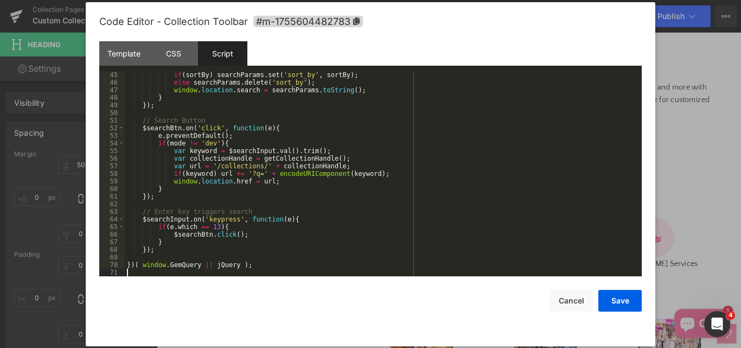
scroll to position [334, 0]
click at [624, 302] on button "Save" at bounding box center [619, 301] width 43 height 22
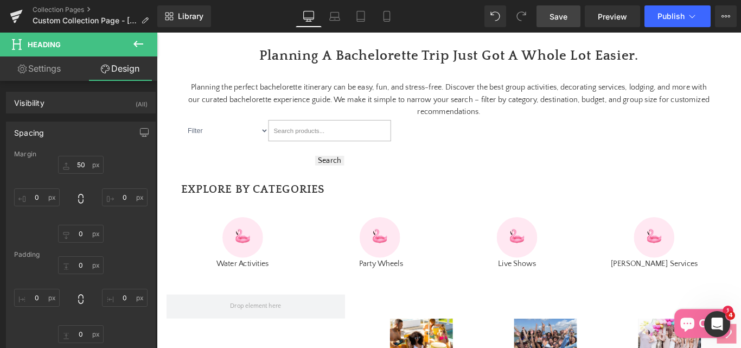
drag, startPoint x: 568, startPoint y: 22, endPoint x: 566, endPoint y: 28, distance: 6.4
click at [568, 22] on link "Save" at bounding box center [559, 16] width 44 height 22
click at [676, 17] on span "Publish" at bounding box center [671, 16] width 27 height 9
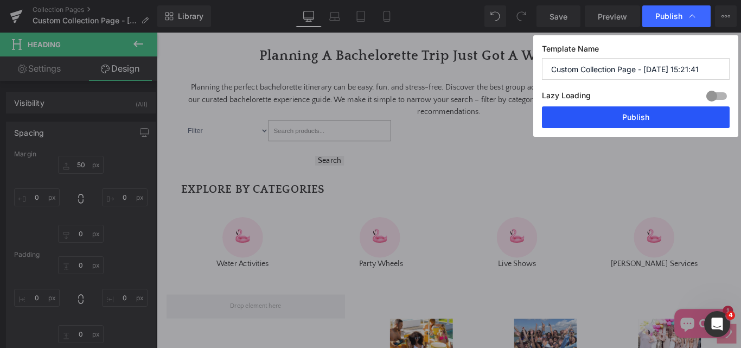
click at [680, 114] on button "Publish" at bounding box center [636, 117] width 188 height 22
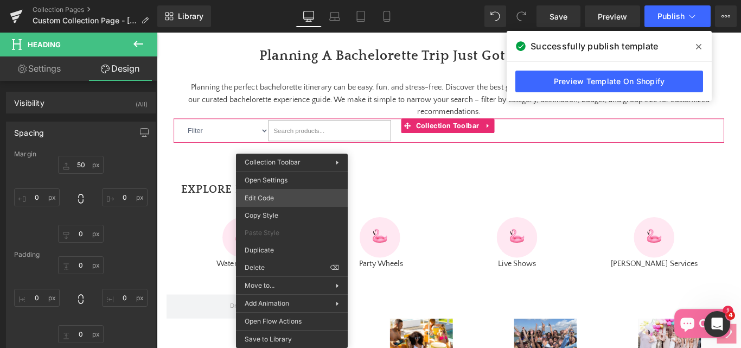
click at [276, 0] on div "Heading You are previewing how the will restyle your page. You can not edit Ele…" at bounding box center [370, 0] width 741 height 0
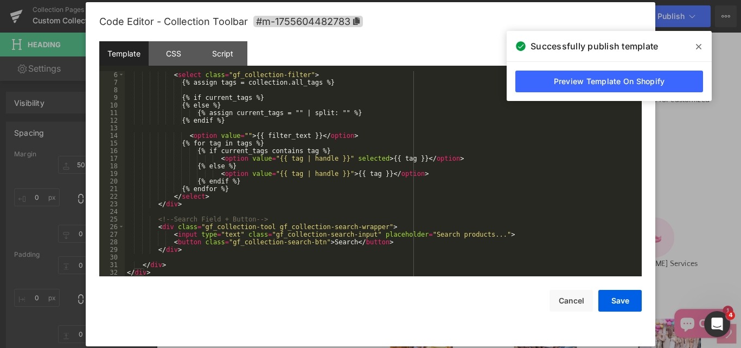
scroll to position [46, 0]
click at [220, 47] on div "Script" at bounding box center [222, 53] width 49 height 24
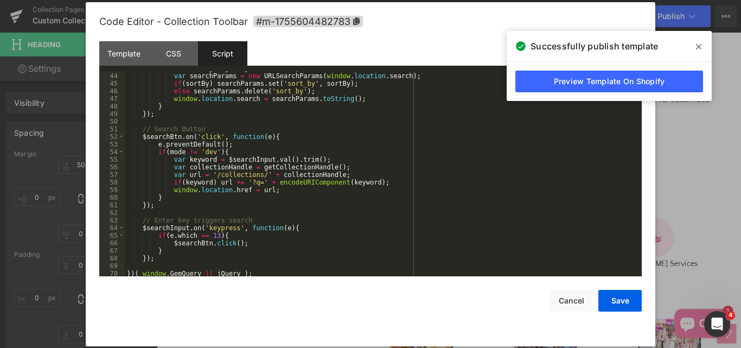
scroll to position [326, 0]
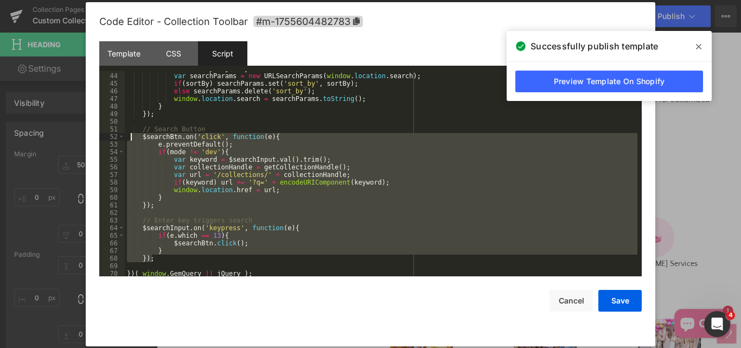
drag, startPoint x: 149, startPoint y: 243, endPoint x: 130, endPoint y: 135, distance: 109.5
click at [130, 135] on div "var sortBy = jQuery ( this ) . val ( ) ; var searchParams = new URLSearchParams…" at bounding box center [381, 175] width 513 height 220
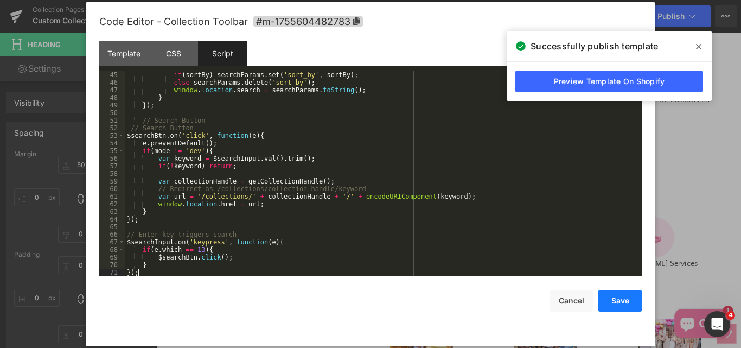
click at [627, 302] on button "Save" at bounding box center [619, 301] width 43 height 22
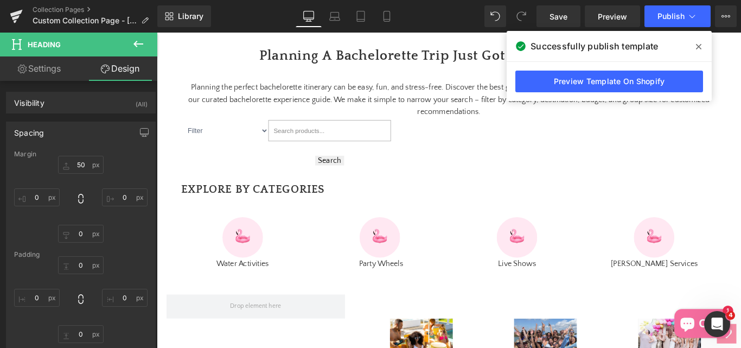
click at [703, 48] on span at bounding box center [698, 46] width 17 height 17
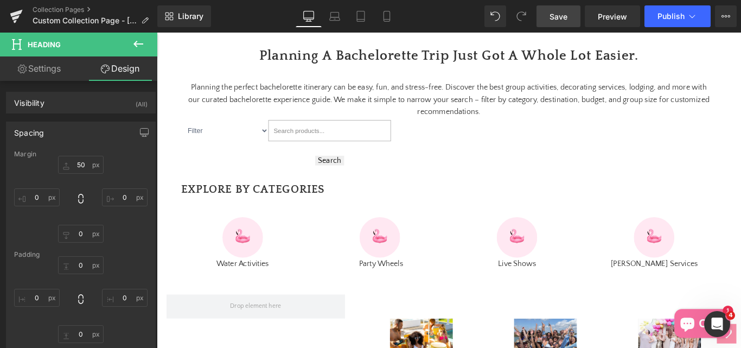
click at [546, 16] on link "Save" at bounding box center [559, 16] width 44 height 22
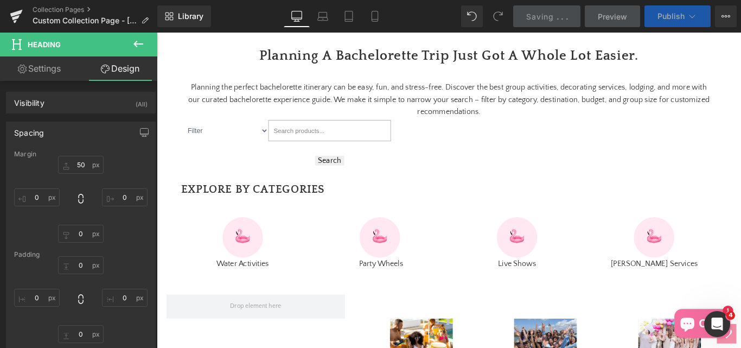
click at [669, 9] on button "Publish" at bounding box center [678, 16] width 66 height 22
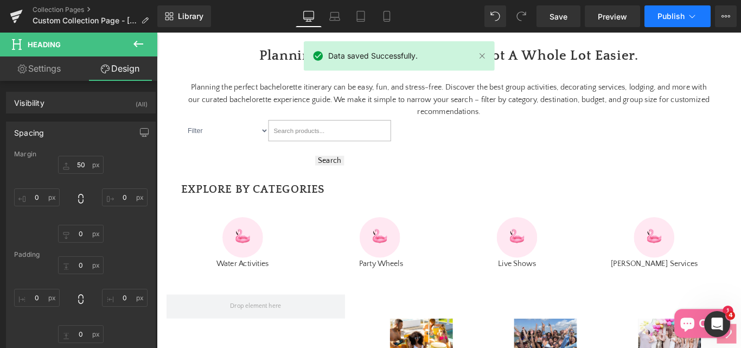
click at [670, 23] on button "Publish" at bounding box center [678, 16] width 66 height 22
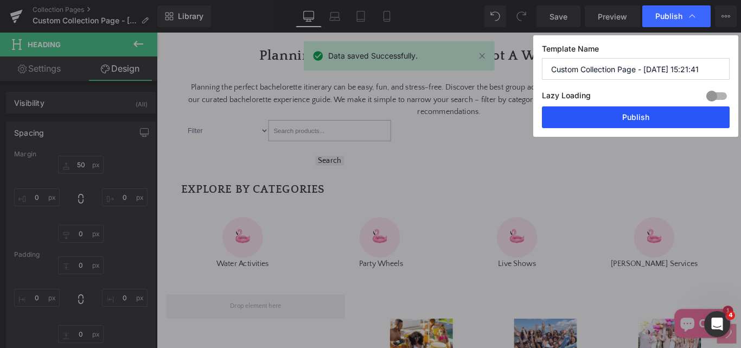
click at [605, 122] on button "Publish" at bounding box center [636, 117] width 188 height 22
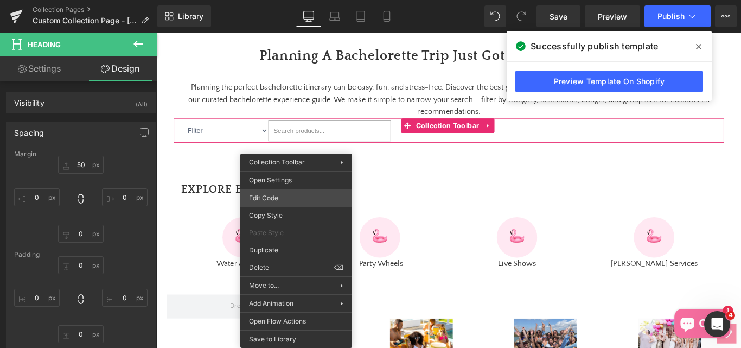
click at [271, 0] on div "Heading You are previewing how the will restyle your page. You can not edit Ele…" at bounding box center [370, 0] width 741 height 0
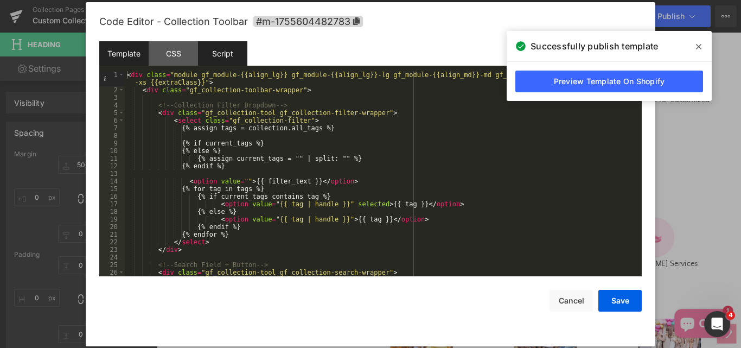
click at [226, 49] on div "Script" at bounding box center [222, 53] width 49 height 24
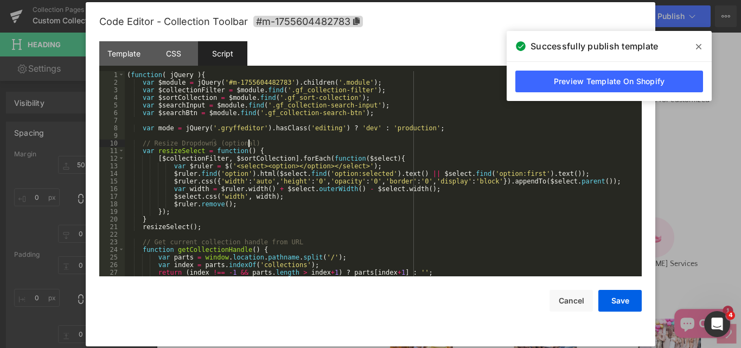
click at [364, 143] on div "( function ( jQuery ) { var $module = jQuery ( '#m-1755604482783' ) . children …" at bounding box center [381, 181] width 513 height 220
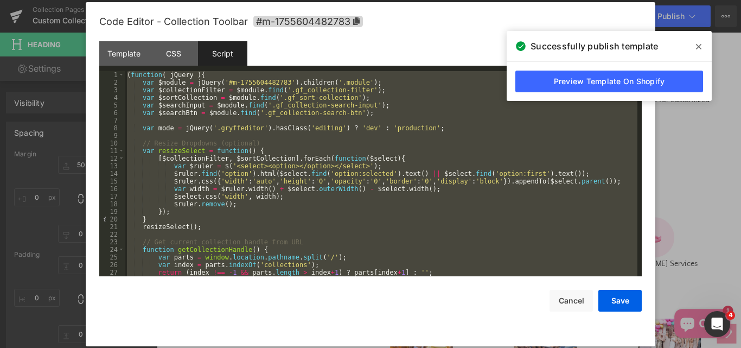
click at [327, 170] on div "( function ( jQuery ) { var $module = jQuery ( '#m-1755604482783' ) . children …" at bounding box center [381, 173] width 513 height 205
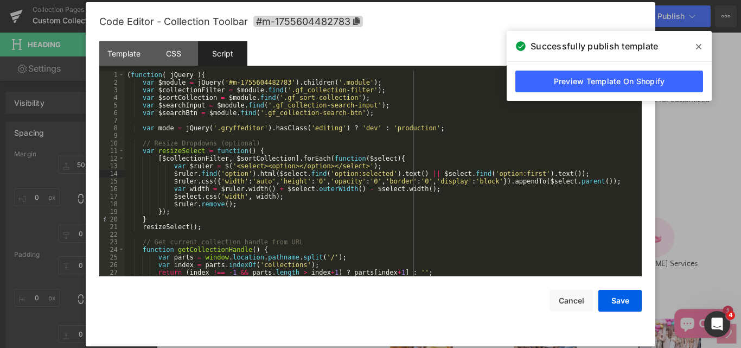
click at [321, 174] on div "( function ( jQuery ) { var $module = jQuery ( '#m-1755604482783' ) . children …" at bounding box center [381, 181] width 513 height 220
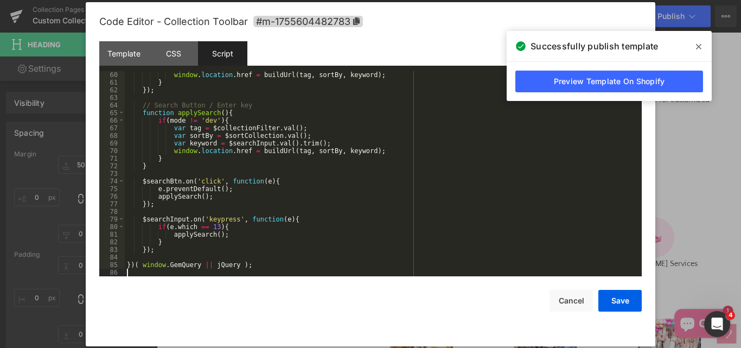
scroll to position [448, 0]
click at [628, 304] on button "Save" at bounding box center [619, 301] width 43 height 22
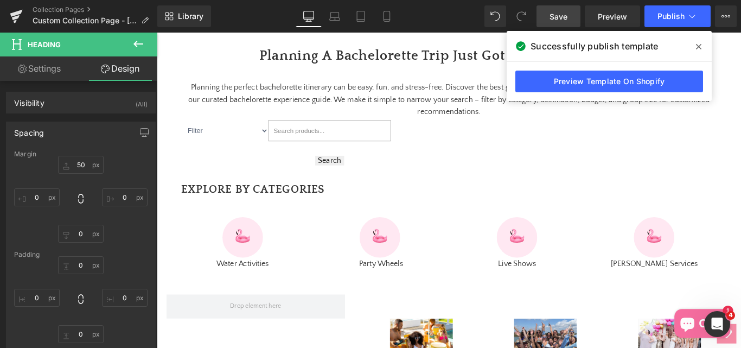
click at [557, 18] on span "Save" at bounding box center [559, 16] width 18 height 11
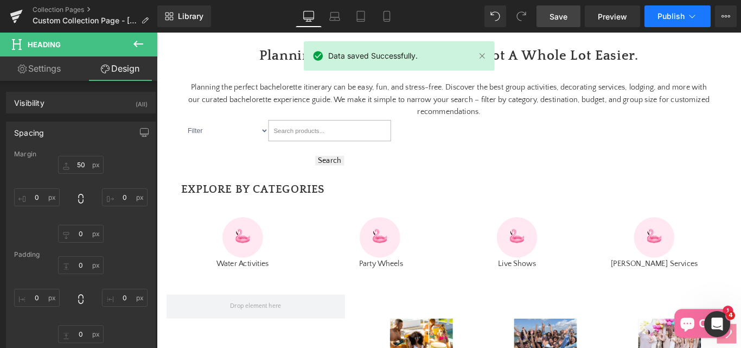
click at [667, 9] on button "Publish" at bounding box center [678, 16] width 66 height 22
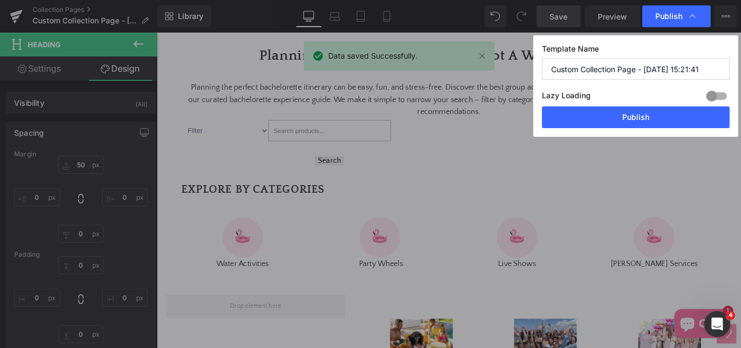
click at [648, 105] on div "Lazy Loading Build Upgrade plan to unlock" at bounding box center [636, 97] width 188 height 18
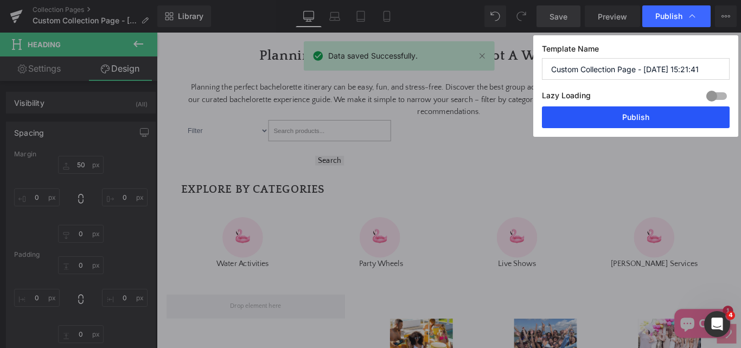
drag, startPoint x: 647, startPoint y: 114, endPoint x: 488, endPoint y: 27, distance: 181.1
click at [647, 114] on button "Publish" at bounding box center [636, 117] width 188 height 22
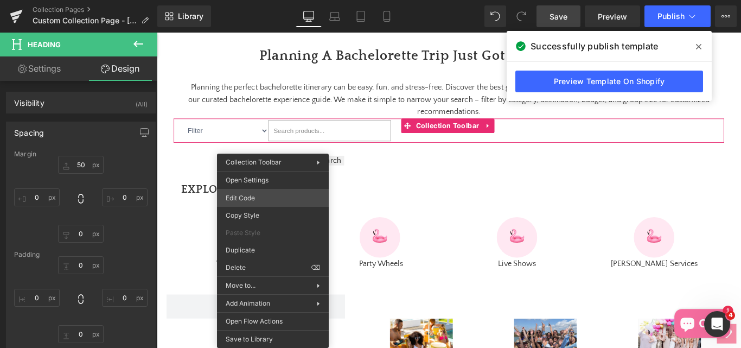
click at [252, 0] on div "Heading You are previewing how the will restyle your page. You can not edit Ele…" at bounding box center [370, 0] width 741 height 0
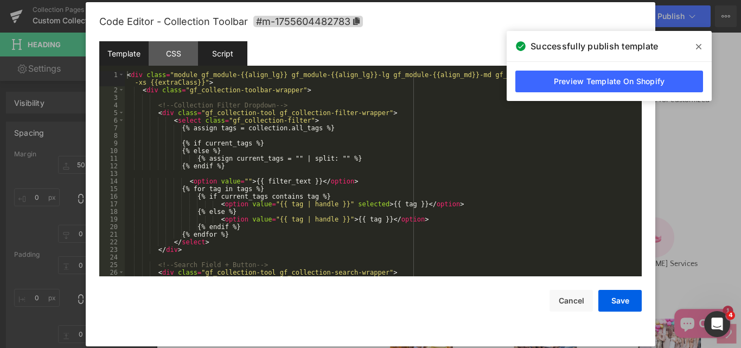
click at [212, 48] on div "Script" at bounding box center [222, 53] width 49 height 24
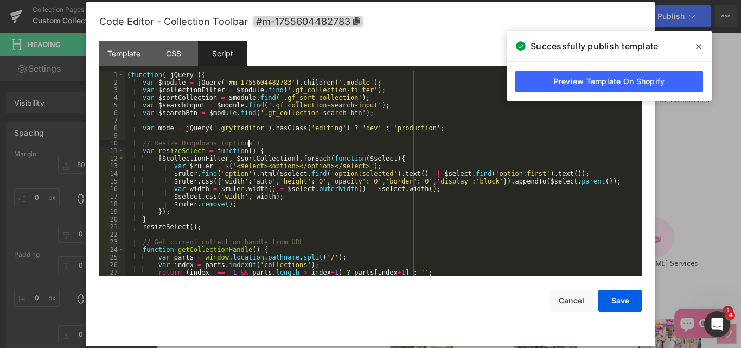
click at [366, 146] on div "( function ( jQuery ) { var $module = jQuery ( '#m-1755604482783' ) . children …" at bounding box center [381, 181] width 513 height 220
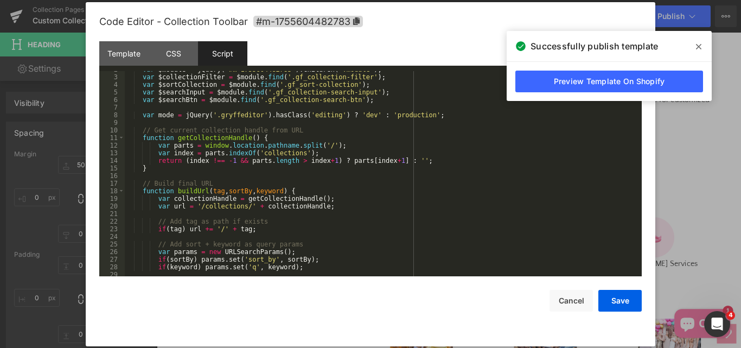
scroll to position [0, 0]
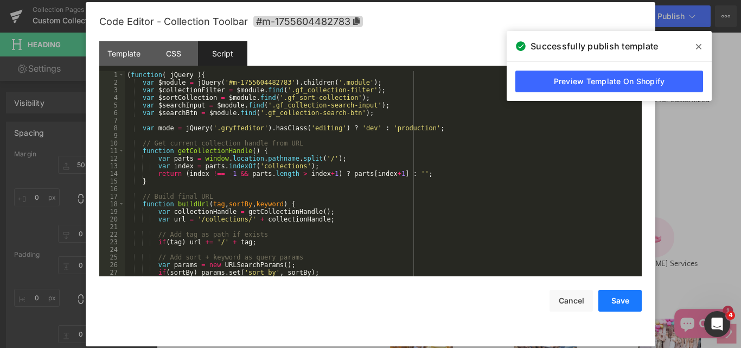
drag, startPoint x: 620, startPoint y: 299, endPoint x: 492, endPoint y: 353, distance: 139.1
click at [620, 299] on button "Save" at bounding box center [619, 301] width 43 height 22
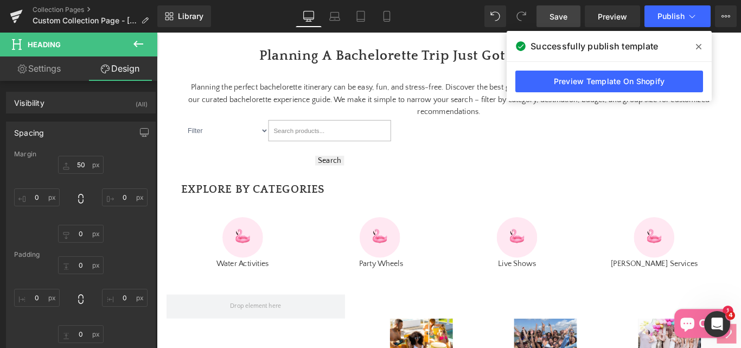
click at [569, 19] on link "Save" at bounding box center [559, 16] width 44 height 22
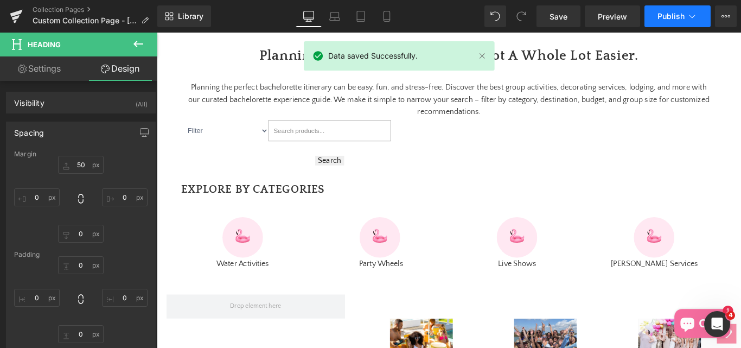
click at [667, 17] on span "Publish" at bounding box center [671, 16] width 27 height 9
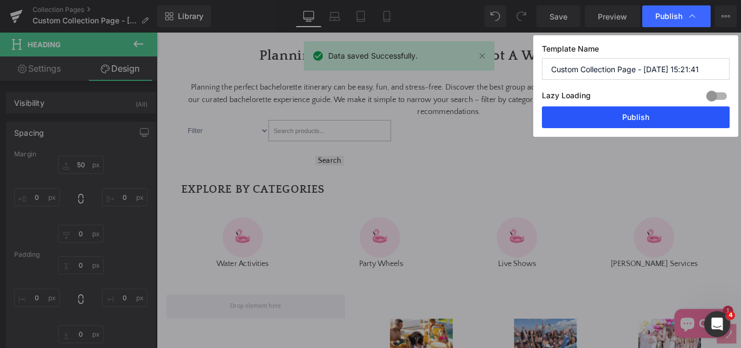
click at [608, 118] on button "Publish" at bounding box center [636, 117] width 188 height 22
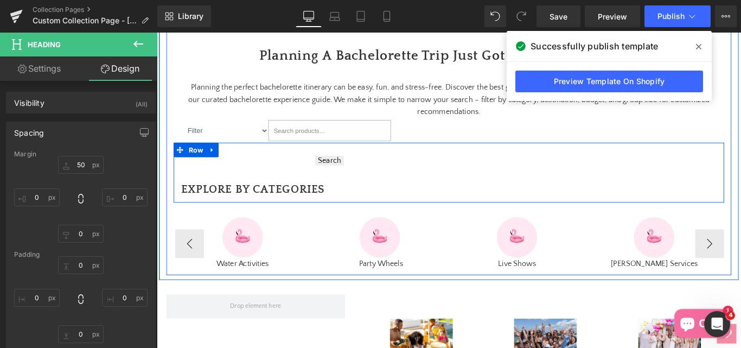
scroll to position [479, 0]
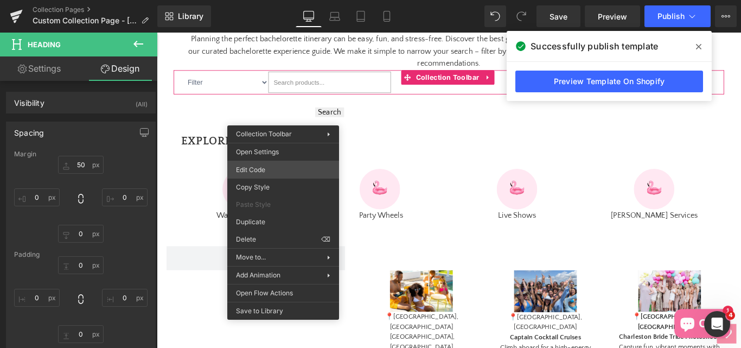
click at [255, 0] on div "Heading You are previewing how the will restyle your page. You can not edit Ele…" at bounding box center [370, 0] width 741 height 0
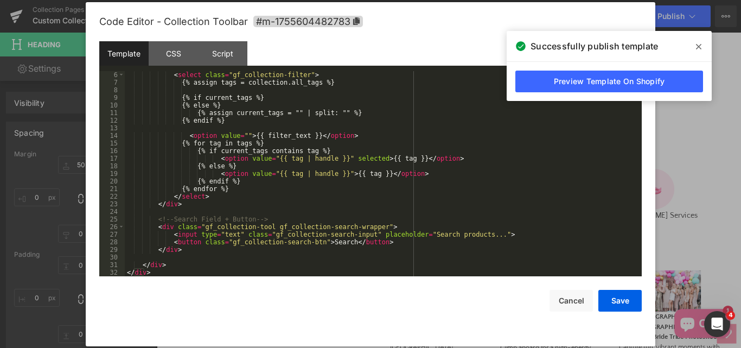
scroll to position [46, 0]
click at [216, 55] on div "Script" at bounding box center [222, 53] width 49 height 24
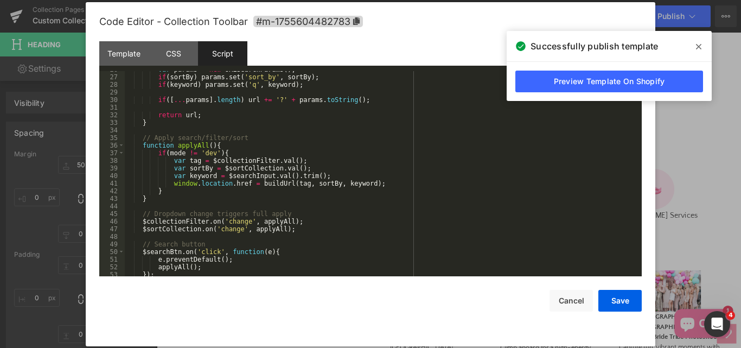
scroll to position [266, 0]
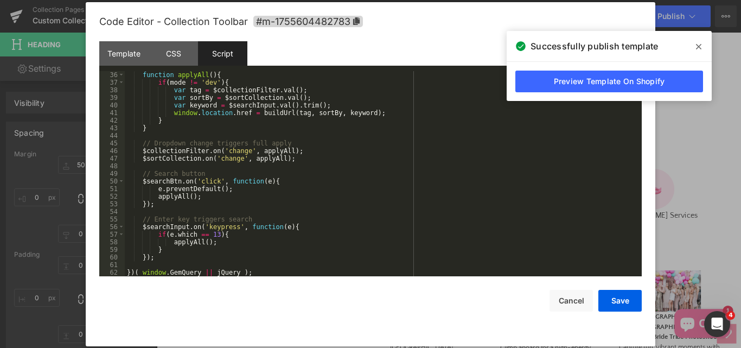
click at [162, 182] on div "function applyAll ( ) { if ( mode != 'dev' ) { var tag = $collectionFilter . va…" at bounding box center [381, 181] width 513 height 220
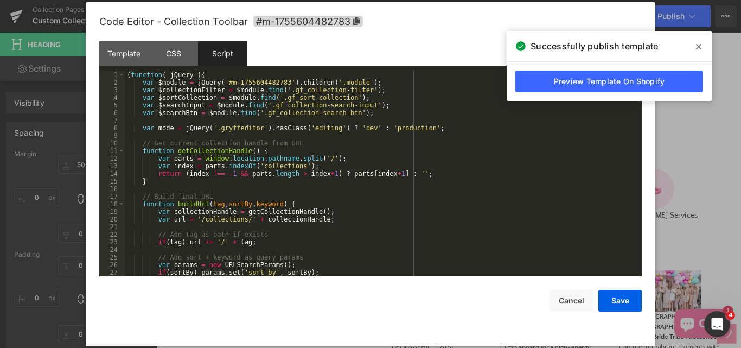
scroll to position [0, 0]
click at [181, 115] on div "( function ( jQuery ) { var $module = jQuery ( '#m-1755604482783' ) . children …" at bounding box center [381, 181] width 513 height 220
click at [130, 51] on div "Template" at bounding box center [123, 53] width 49 height 24
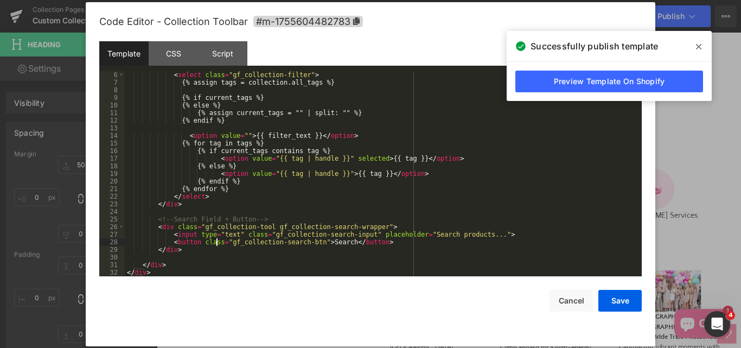
click at [215, 244] on div "< select class = "gf_collection-filter" > {% assign tags = collection.all_tags …" at bounding box center [381, 181] width 513 height 220
drag, startPoint x: 312, startPoint y: 241, endPoint x: 323, endPoint y: 284, distance: 44.2
click at [311, 241] on div "< select class = "gf_collection-filter" > {% assign tags = collection.all_tags …" at bounding box center [381, 181] width 513 height 220
drag, startPoint x: 111, startPoint y: 56, endPoint x: 629, endPoint y: 304, distance: 574.4
click at [629, 304] on button "Save" at bounding box center [619, 301] width 43 height 22
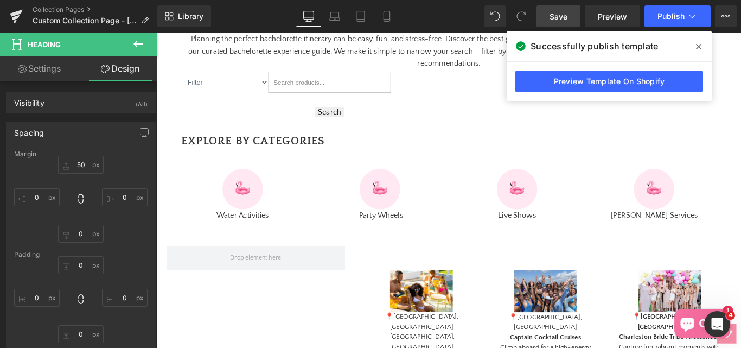
click at [567, 17] on span "Save" at bounding box center [559, 16] width 18 height 11
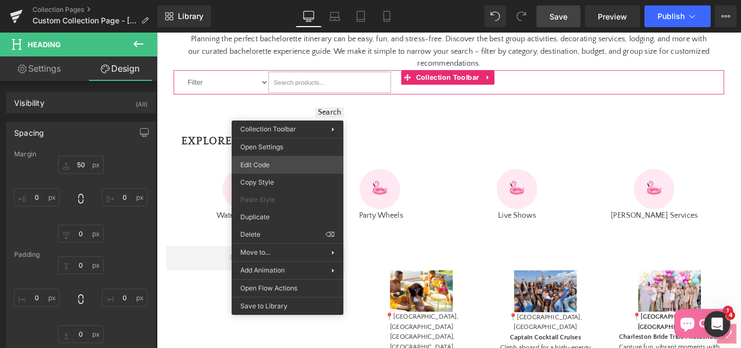
click at [270, 0] on div "Heading You are previewing how the will restyle your page. You can not edit Ele…" at bounding box center [370, 0] width 741 height 0
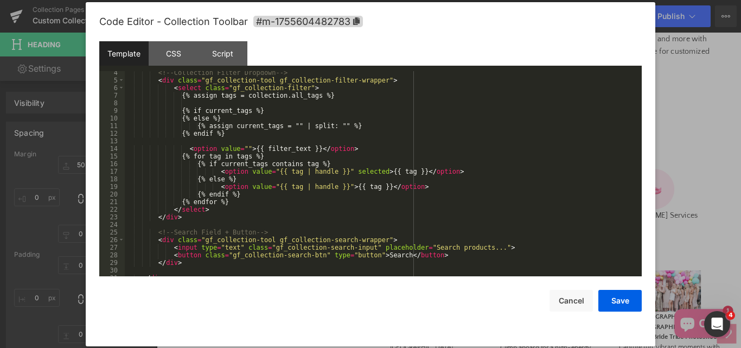
scroll to position [46, 0]
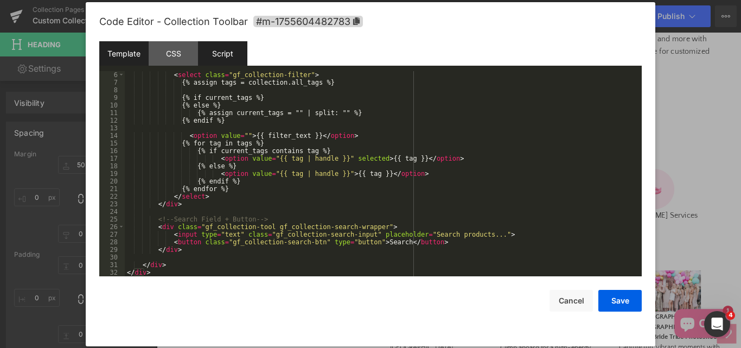
click at [227, 62] on div "Script" at bounding box center [222, 53] width 49 height 24
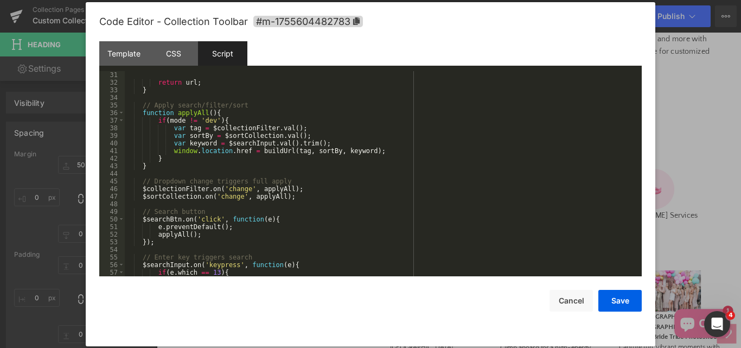
scroll to position [228, 0]
click at [179, 236] on div "return url ; } // Apply search/filter/sort function applyAll ( ) { if ( mode !=…" at bounding box center [381, 181] width 513 height 220
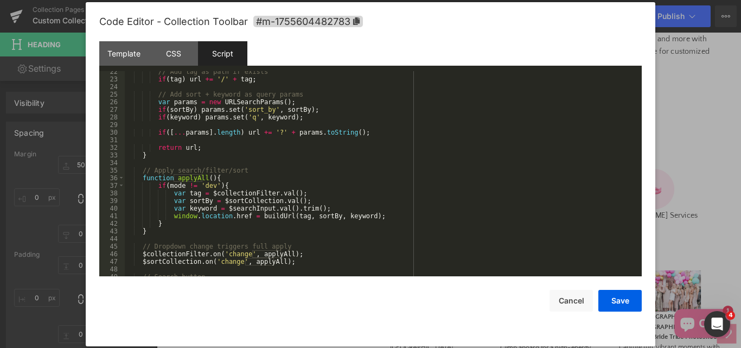
scroll to position [163, 0]
click at [109, 54] on div "Template" at bounding box center [123, 53] width 49 height 24
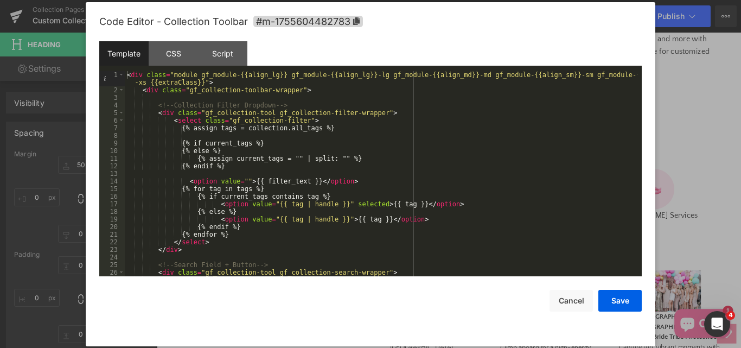
scroll to position [46, 0]
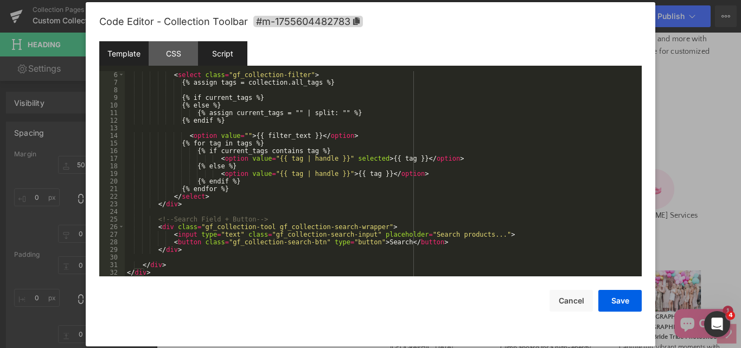
click at [232, 56] on div "Script" at bounding box center [222, 53] width 49 height 24
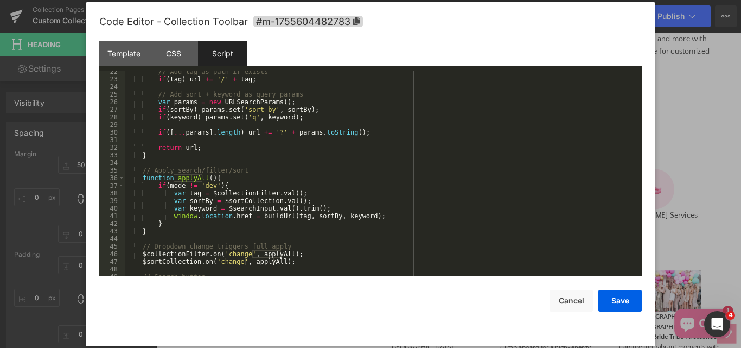
click at [341, 154] on div "// Add tag as path if exists if ( tag ) url += '/' + tag ; // Add sort + keywor…" at bounding box center [381, 178] width 513 height 220
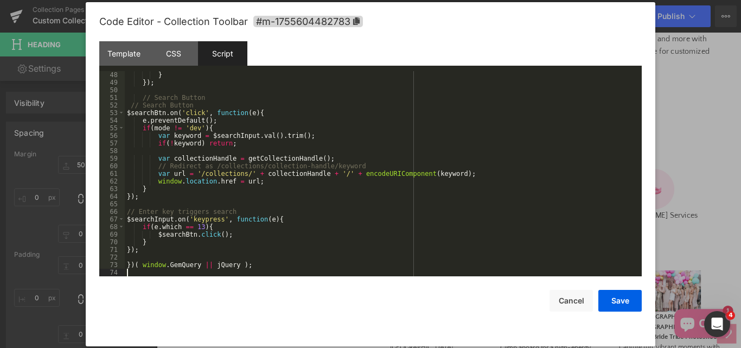
scroll to position [357, 0]
click at [619, 301] on button "Save" at bounding box center [619, 301] width 43 height 22
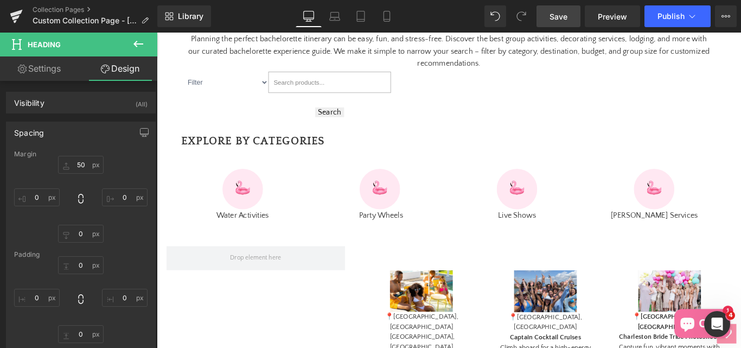
drag, startPoint x: 568, startPoint y: 14, endPoint x: 496, endPoint y: 0, distance: 72.5
click at [568, 14] on span "Save" at bounding box center [559, 16] width 18 height 11
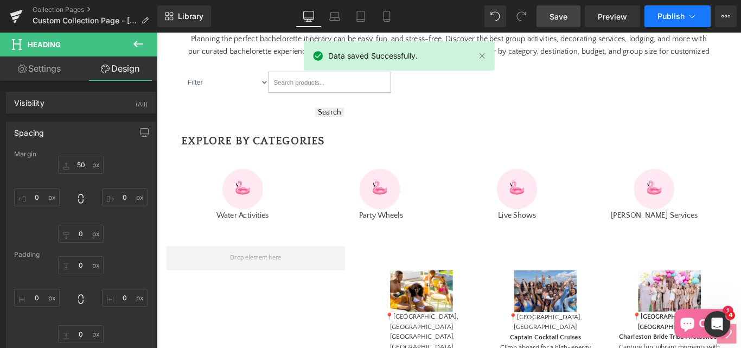
click at [671, 14] on span "Publish" at bounding box center [671, 16] width 27 height 9
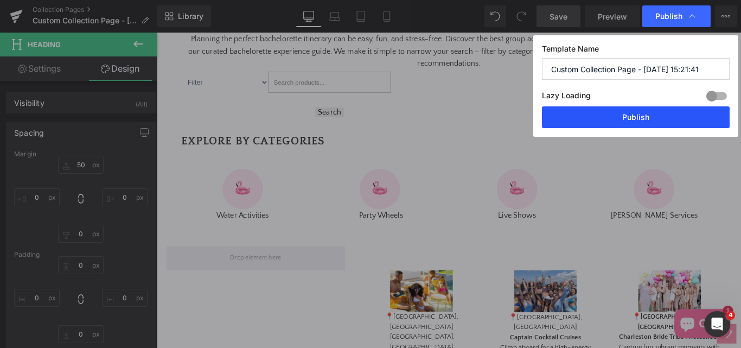
click at [659, 112] on button "Publish" at bounding box center [636, 117] width 188 height 22
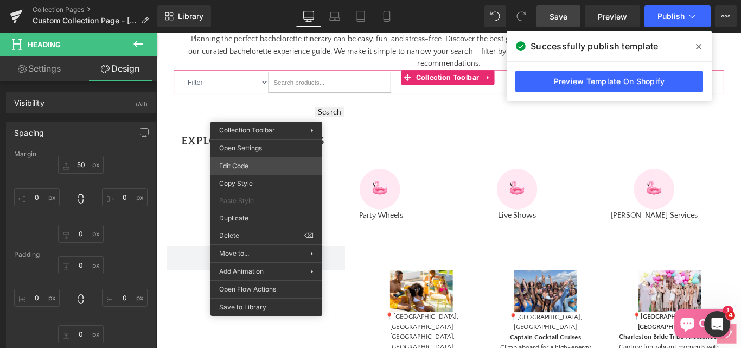
click at [234, 0] on div "Heading You are previewing how the will restyle your page. You can not edit Ele…" at bounding box center [370, 0] width 741 height 0
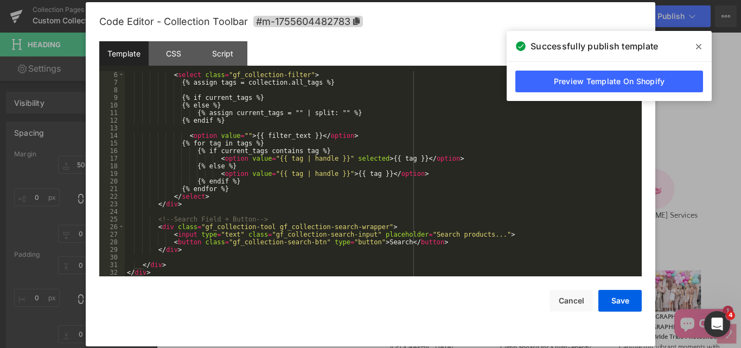
scroll to position [46, 0]
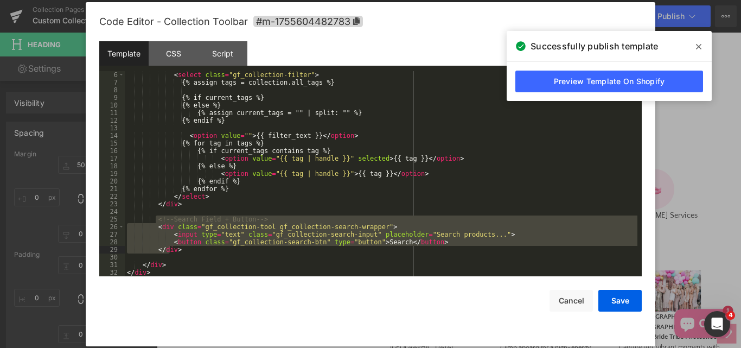
drag, startPoint x: 156, startPoint y: 221, endPoint x: 170, endPoint y: 252, distance: 34.5
click at [170, 252] on div "< select class = "gf_collection-filter" > {% assign tags = collection.all_tags …" at bounding box center [381, 181] width 513 height 220
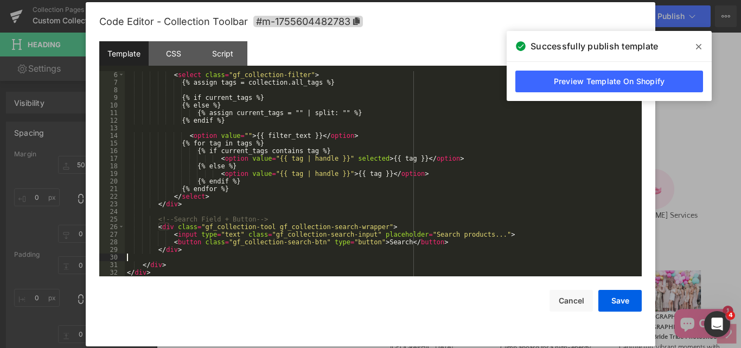
click at [313, 261] on div "< select class = "gf_collection-filter" > {% assign tags = collection.all_tags …" at bounding box center [381, 181] width 513 height 220
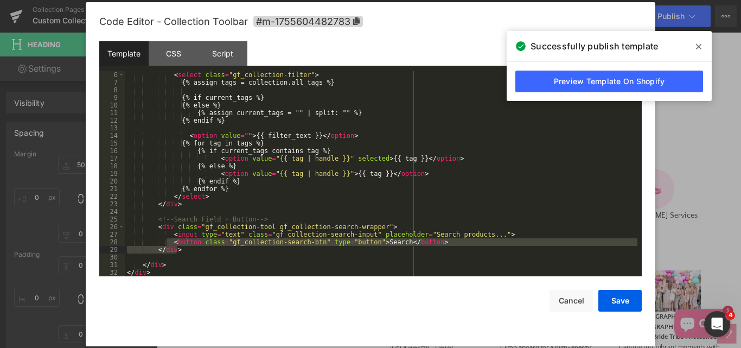
drag, startPoint x: 166, startPoint y: 243, endPoint x: 438, endPoint y: 245, distance: 272.4
click at [438, 246] on div "< select class = "gf_collection-filter" > {% assign tags = collection.all_tags …" at bounding box center [381, 181] width 513 height 220
click at [429, 245] on div "< select class = "gf_collection-filter" > {% assign tags = collection.all_tags …" at bounding box center [381, 173] width 513 height 205
drag, startPoint x: 168, startPoint y: 241, endPoint x: 427, endPoint y: 239, distance: 259.4
click at [427, 239] on div "< select class = "gf_collection-filter" > {% assign tags = collection.all_tags …" at bounding box center [381, 181] width 513 height 220
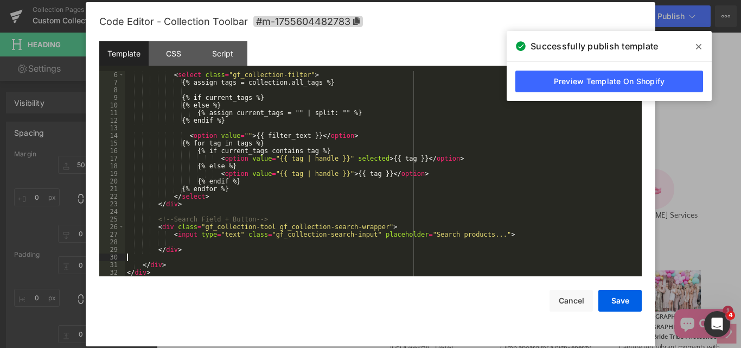
click at [195, 257] on div "< select class = "gf_collection-filter" > {% assign tags = collection.all_tags …" at bounding box center [381, 181] width 513 height 220
click at [160, 265] on div "< select class = "gf_collection-filter" > {% assign tags = collection.all_tags …" at bounding box center [381, 181] width 513 height 220
click at [167, 238] on div "< select class = "gf_collection-filter" > {% assign tags = collection.all_tags …" at bounding box center [381, 181] width 513 height 220
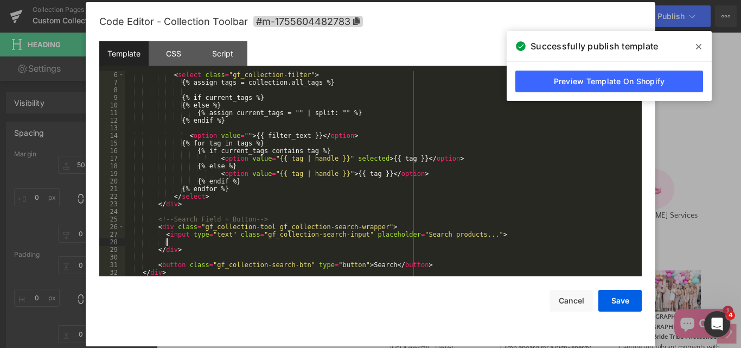
click at [169, 239] on div "< select class = "gf_collection-filter" > {% assign tags = collection.all_tags …" at bounding box center [381, 181] width 513 height 220
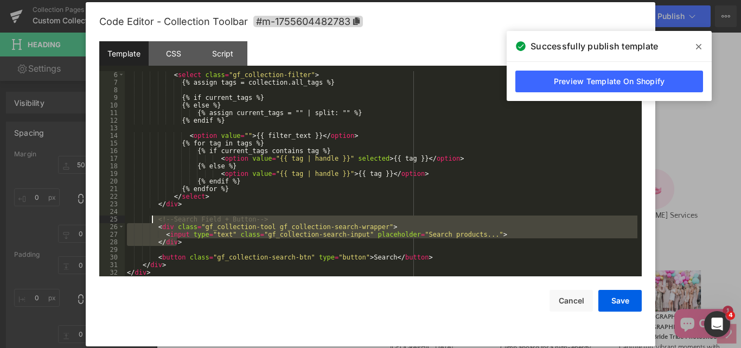
drag, startPoint x: 182, startPoint y: 240, endPoint x: 150, endPoint y: 219, distance: 37.9
click at [150, 219] on div "< select class = "gf_collection-filter" > {% assign tags = collection.all_tags …" at bounding box center [381, 181] width 513 height 220
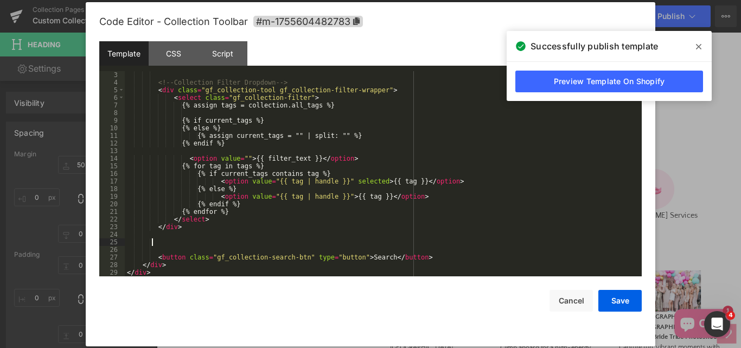
scroll to position [0, 0]
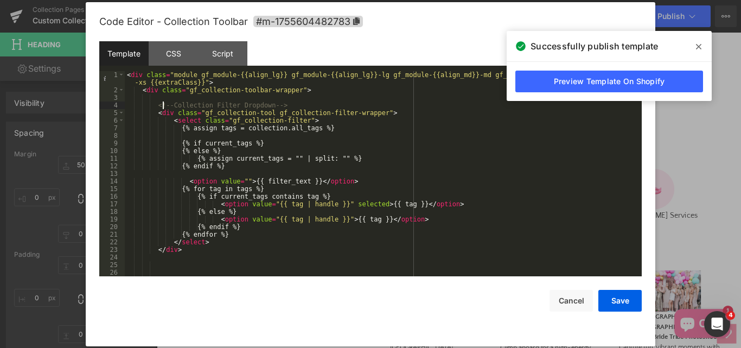
click at [162, 102] on div "< div class = "module gf_module-{{align_lg}} gf_module-{{align_lg}}-lg gf_modul…" at bounding box center [381, 185] width 513 height 228
click at [162, 98] on div "< div class = "module gf_module-{{align_lg}} gf_module-{{align_lg}}-lg gf_modul…" at bounding box center [381, 185] width 513 height 228
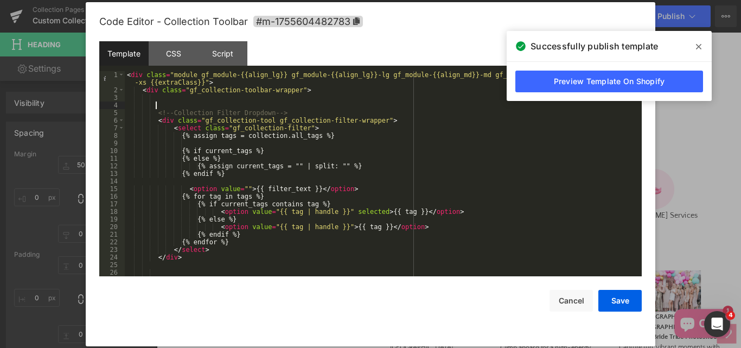
paste textarea
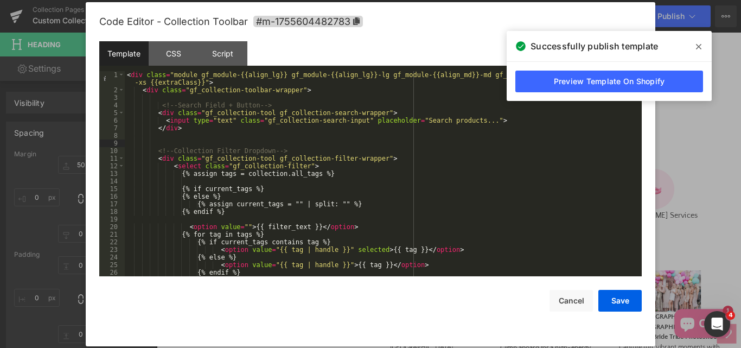
scroll to position [68, 0]
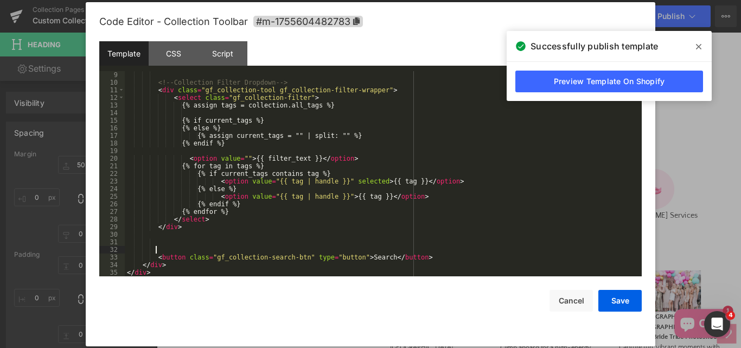
click at [167, 248] on div "<!-- Collection Filter Dropdown --> < div class = "gf_collection-tool gf_collec…" at bounding box center [381, 181] width 513 height 220
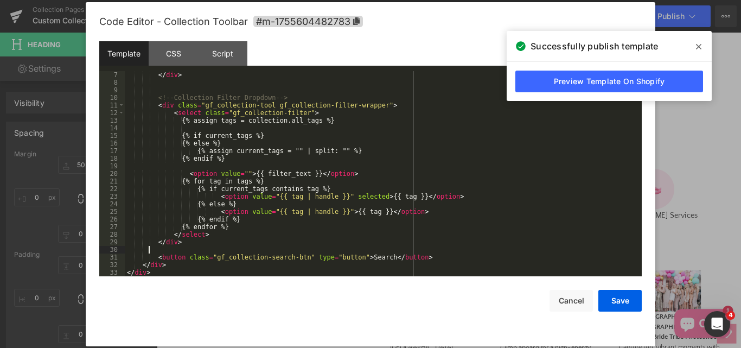
scroll to position [53, 0]
click at [411, 259] on div "</ div > <!-- Collection Filter Dropdown --> < div class = "gf_collection-tool …" at bounding box center [381, 181] width 513 height 220
drag, startPoint x: 616, startPoint y: 302, endPoint x: 485, endPoint y: 318, distance: 132.9
click at [616, 302] on button "Save" at bounding box center [619, 301] width 43 height 22
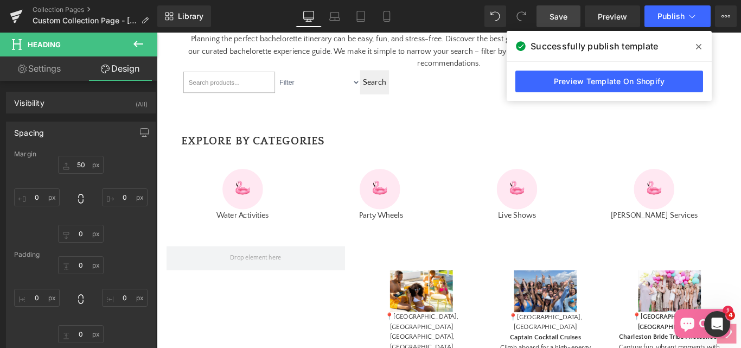
click at [696, 48] on span at bounding box center [698, 46] width 17 height 17
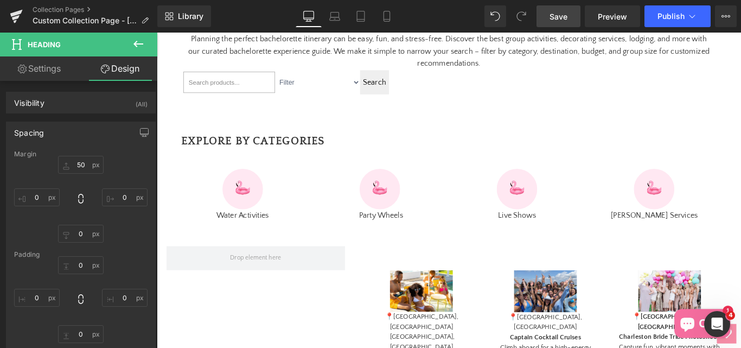
click at [551, 16] on link "Save" at bounding box center [559, 16] width 44 height 22
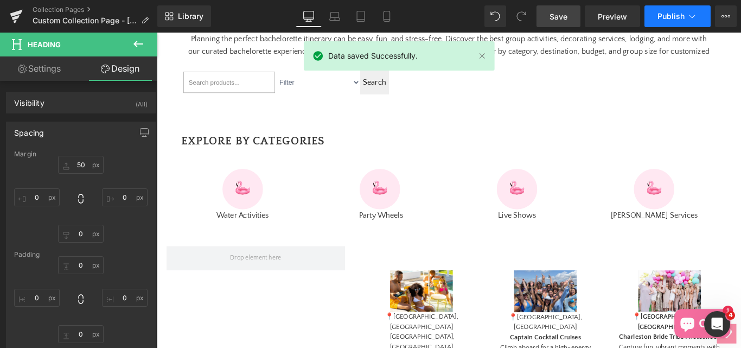
click at [666, 20] on span "Publish" at bounding box center [671, 16] width 27 height 9
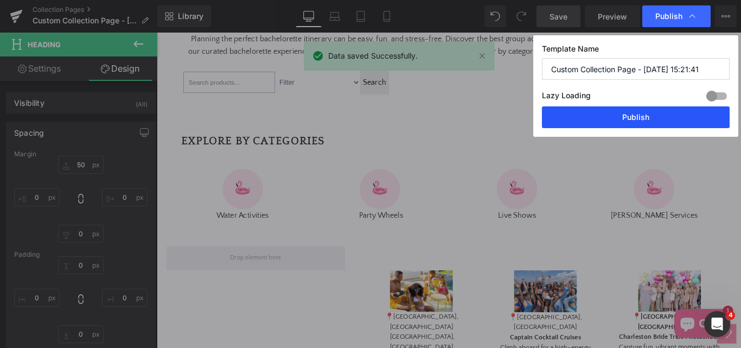
click at [617, 118] on button "Publish" at bounding box center [636, 117] width 188 height 22
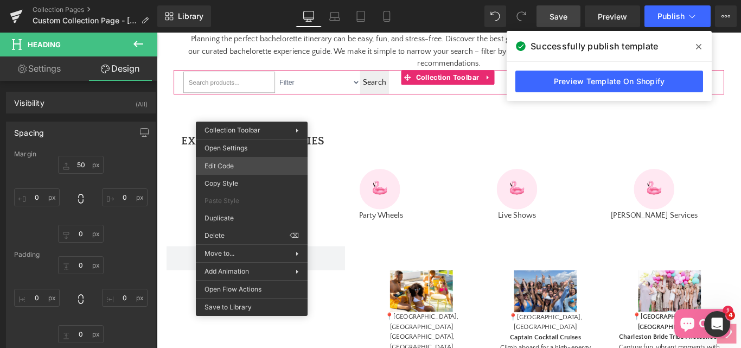
click at [227, 0] on div "Heading You are previewing how the will restyle your page. You can not edit Ele…" at bounding box center [370, 0] width 741 height 0
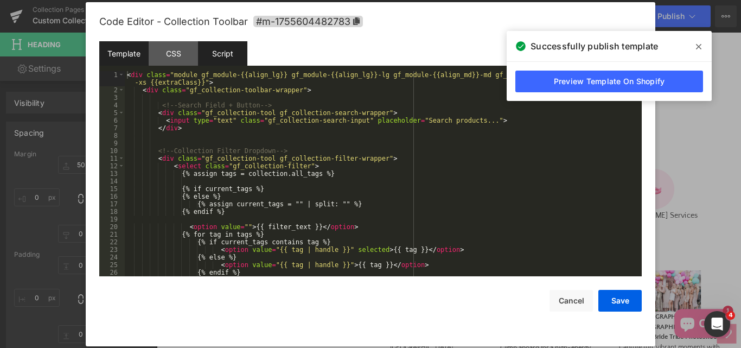
click at [234, 64] on div "Script" at bounding box center [222, 53] width 49 height 24
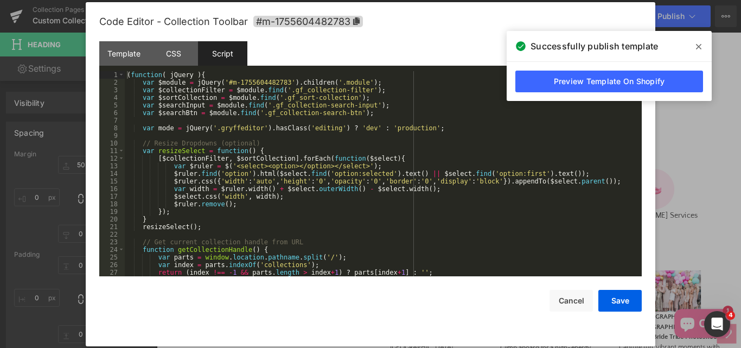
click at [366, 149] on div "( function ( jQuery ) { var $module = jQuery ( '#m-1755604482783' ) . children …" at bounding box center [381, 181] width 513 height 220
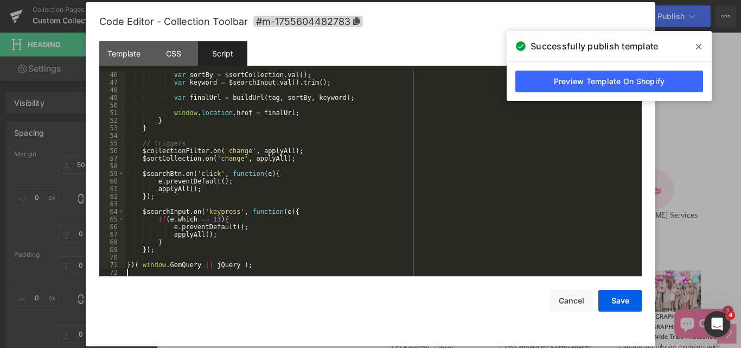
scroll to position [342, 0]
click at [700, 47] on icon at bounding box center [698, 46] width 5 height 5
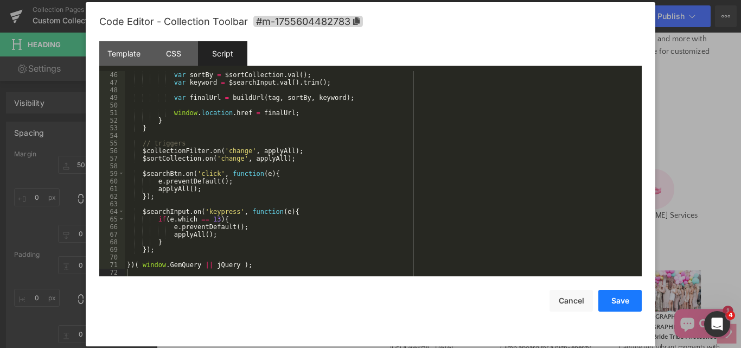
click at [603, 298] on button "Save" at bounding box center [619, 301] width 43 height 22
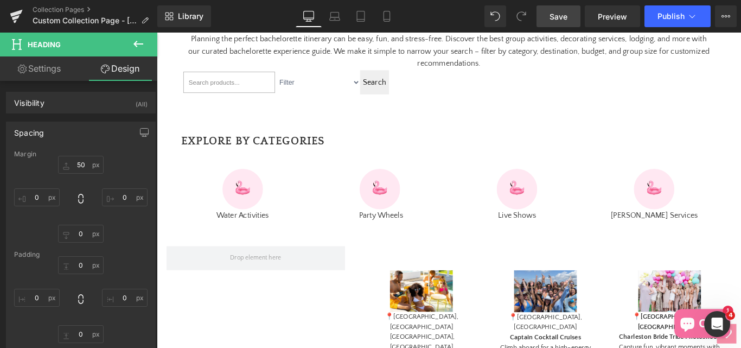
click at [564, 18] on span "Save" at bounding box center [559, 16] width 18 height 11
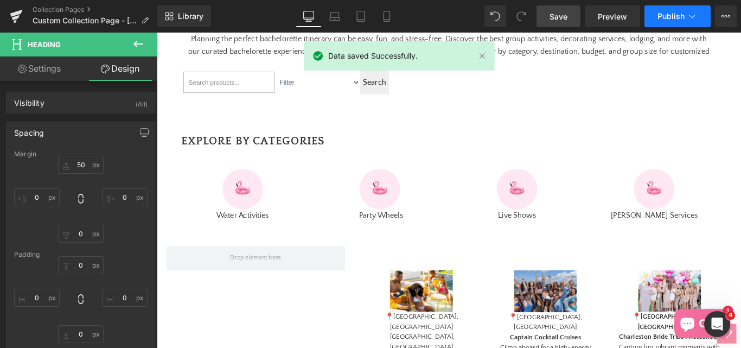
click at [671, 20] on span "Publish" at bounding box center [671, 16] width 27 height 9
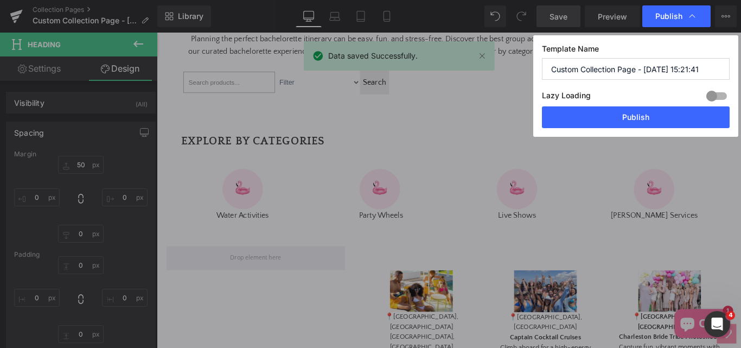
click at [621, 128] on div "Template Name Custom Collection Page - [DATE] 15:21:41 Lazy Loading Build Upgra…" at bounding box center [635, 85] width 205 height 101
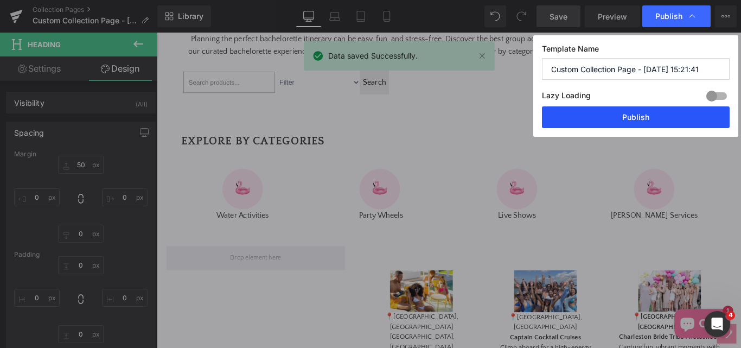
click at [622, 119] on button "Publish" at bounding box center [636, 117] width 188 height 22
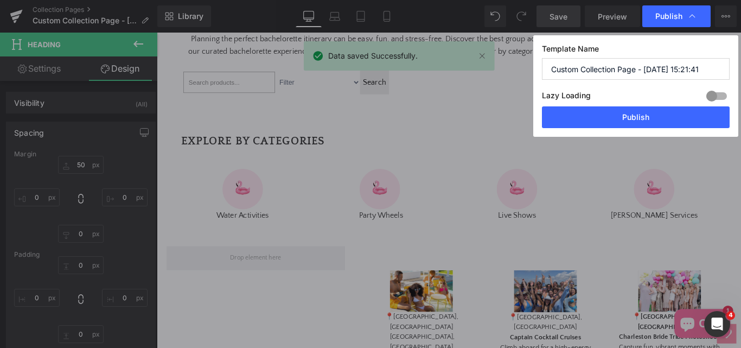
click at [447, 154] on div "EXPLORE BY CATEGORIES Heading" at bounding box center [485, 141] width 619 height 46
click at [476, 197] on div "Image Water Activities Text Block Image Party Wheels Text Block Image Live Show…" at bounding box center [485, 206] width 619 height 75
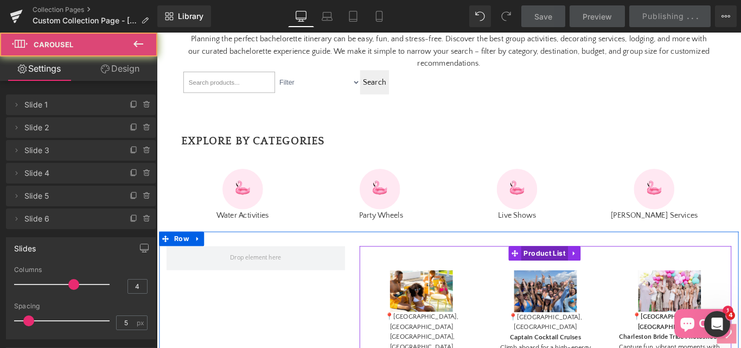
click at [583, 272] on span "Product List" at bounding box center [592, 280] width 53 height 16
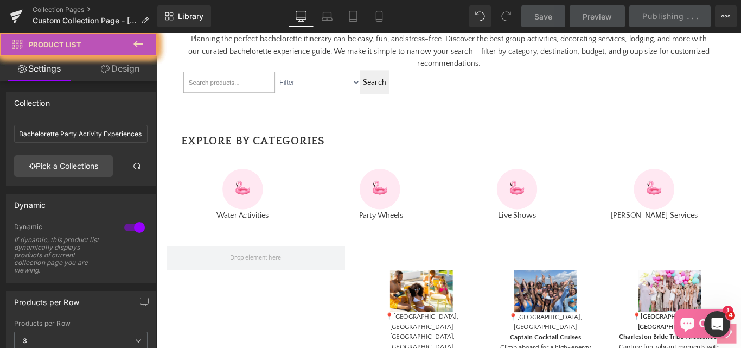
click at [142, 43] on icon at bounding box center [138, 43] width 13 height 13
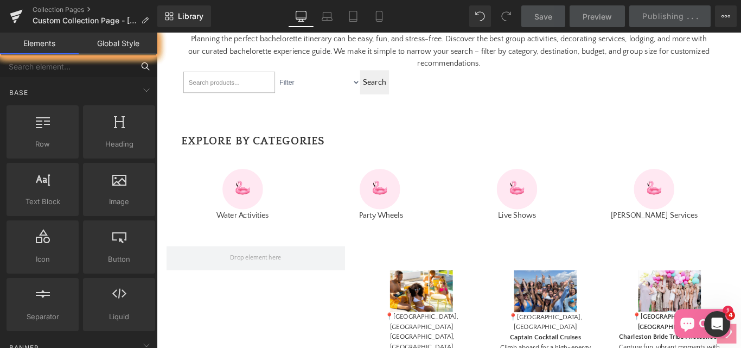
click at [40, 66] on input "text" at bounding box center [66, 66] width 133 height 24
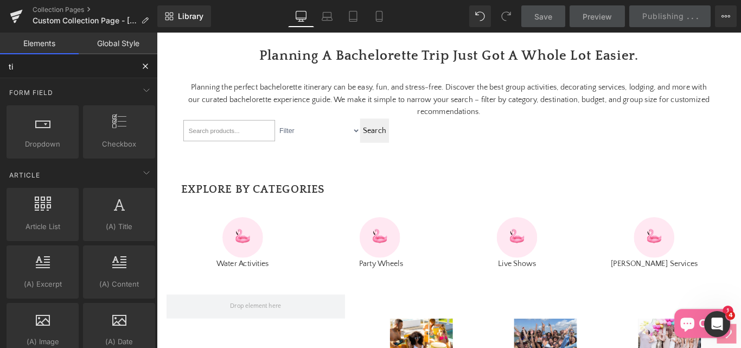
type input "ti"
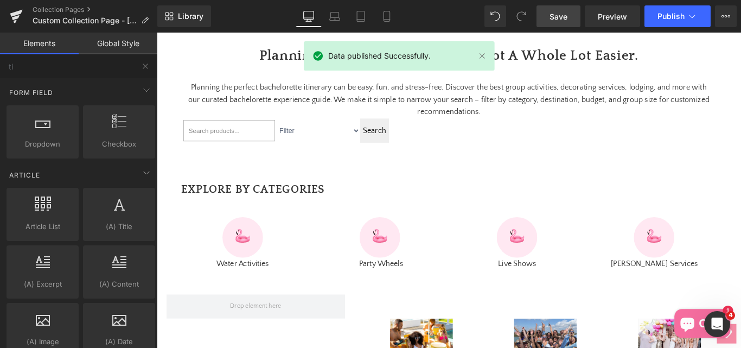
scroll to position [642, 0]
